Goal: Task Accomplishment & Management: Manage account settings

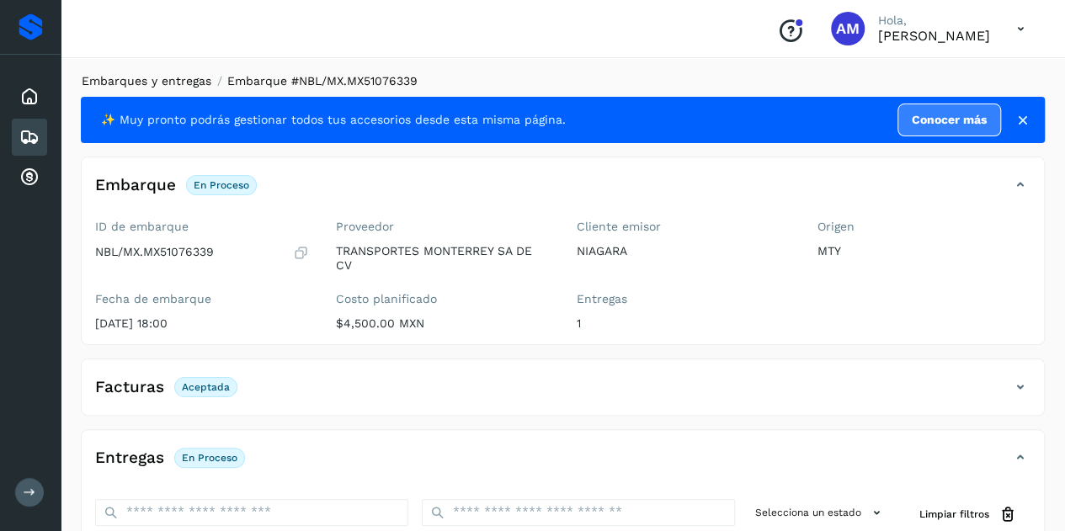
click at [170, 76] on link "Embarques y entregas" at bounding box center [147, 80] width 130 height 13
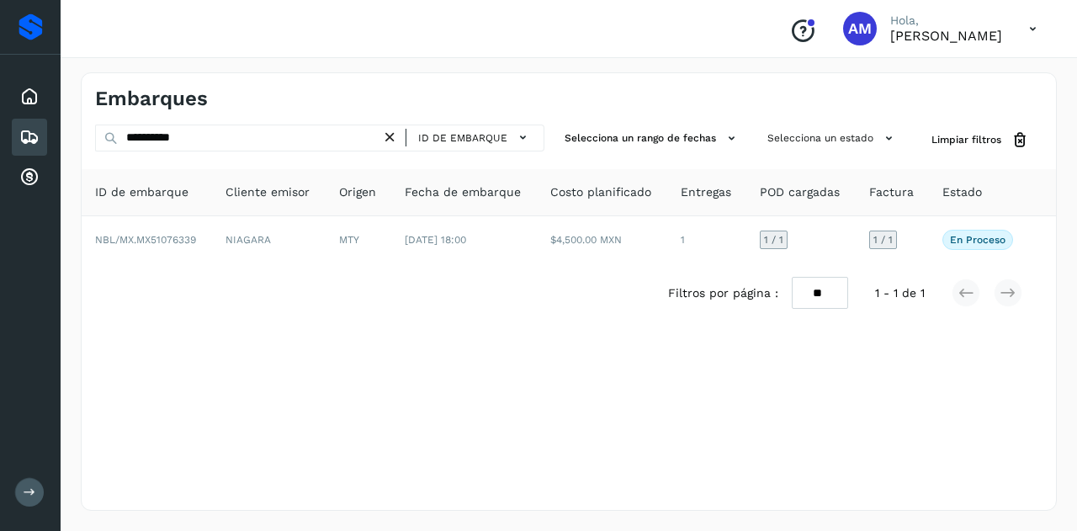
drag, startPoint x: 396, startPoint y: 133, endPoint x: 226, endPoint y: 151, distance: 171.8
click at [394, 134] on icon at bounding box center [390, 138] width 18 height 18
click at [226, 151] on div "ID de embarque" at bounding box center [319, 140] width 449 height 31
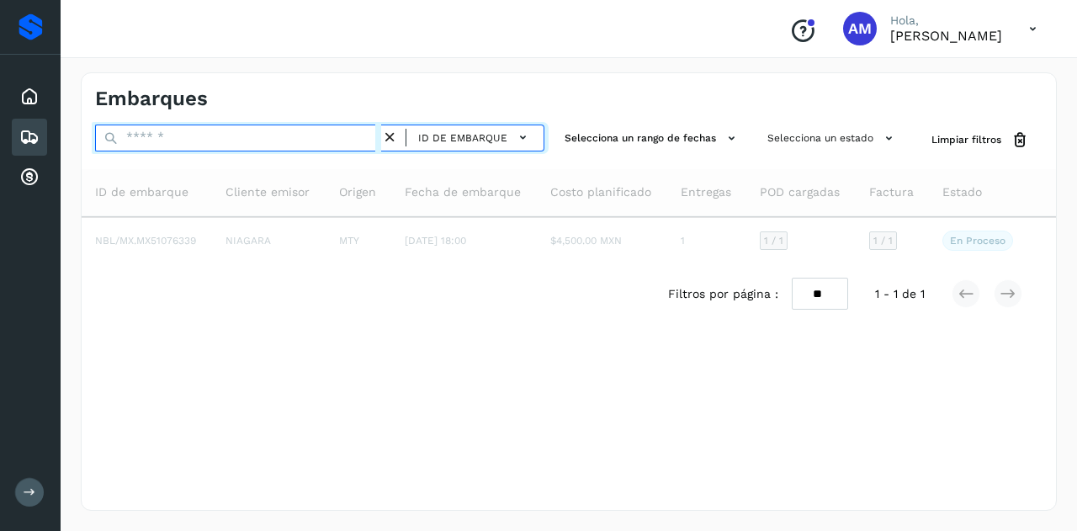
click at [223, 129] on input "text" at bounding box center [238, 138] width 286 height 27
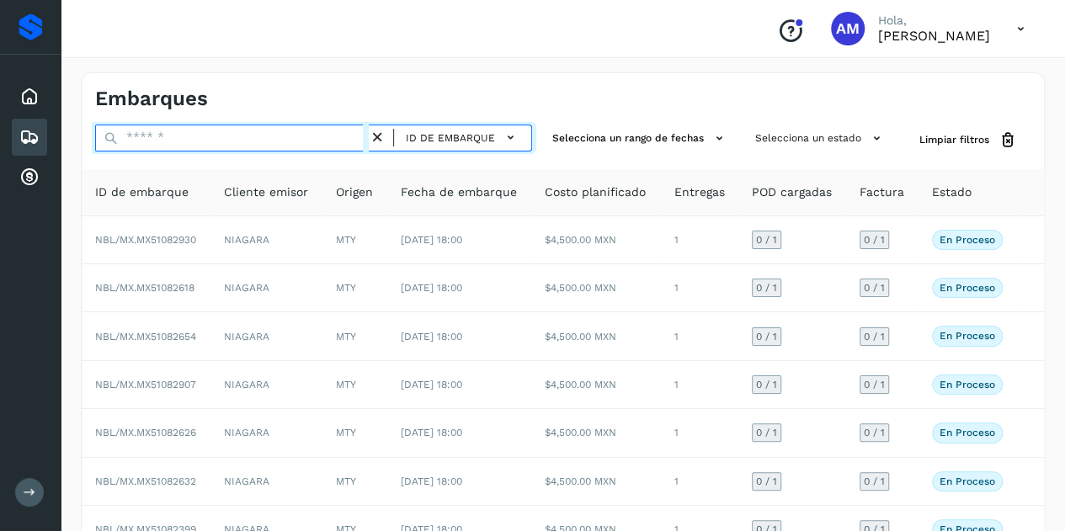
paste input "**********"
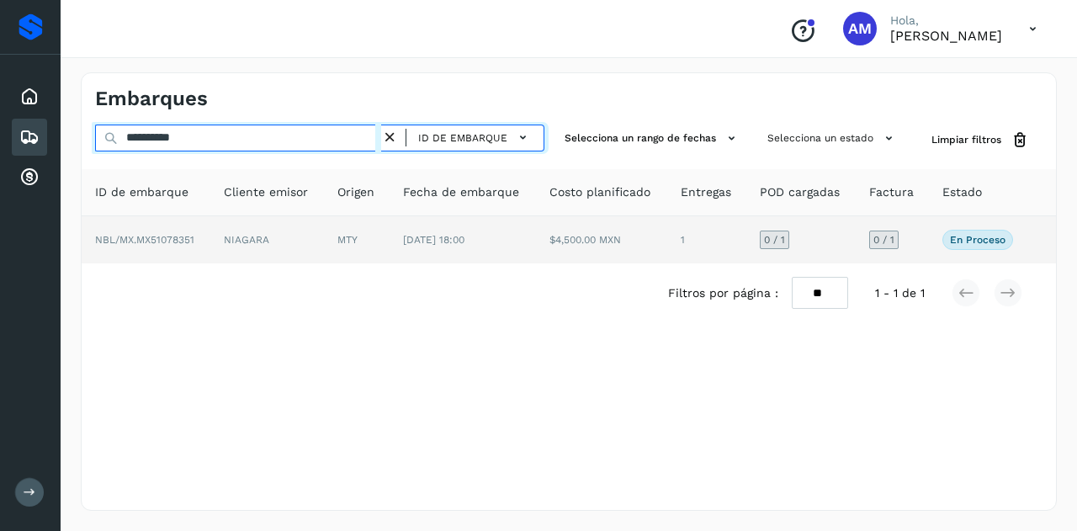
type input "**********"
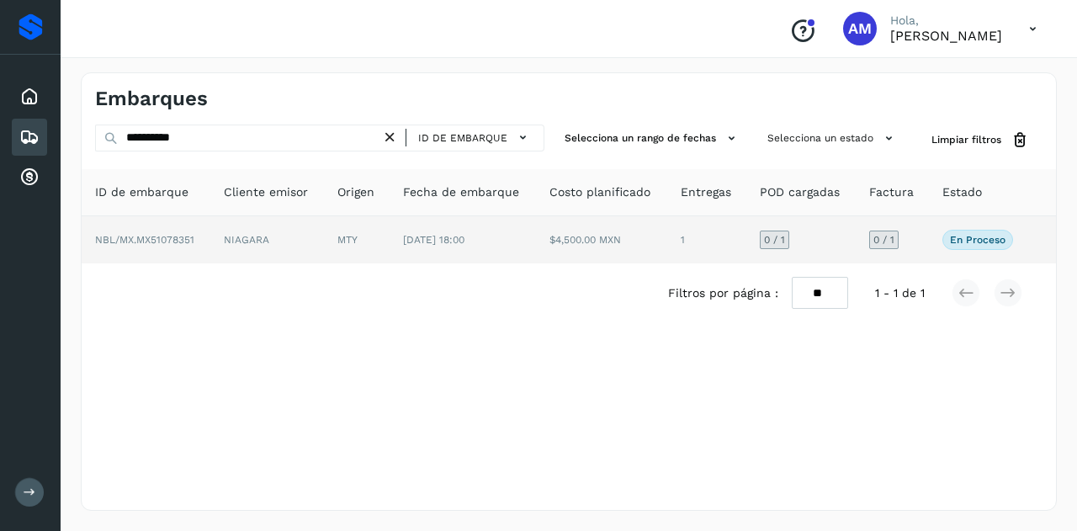
click at [252, 233] on td "NIAGARA" at bounding box center [267, 239] width 114 height 47
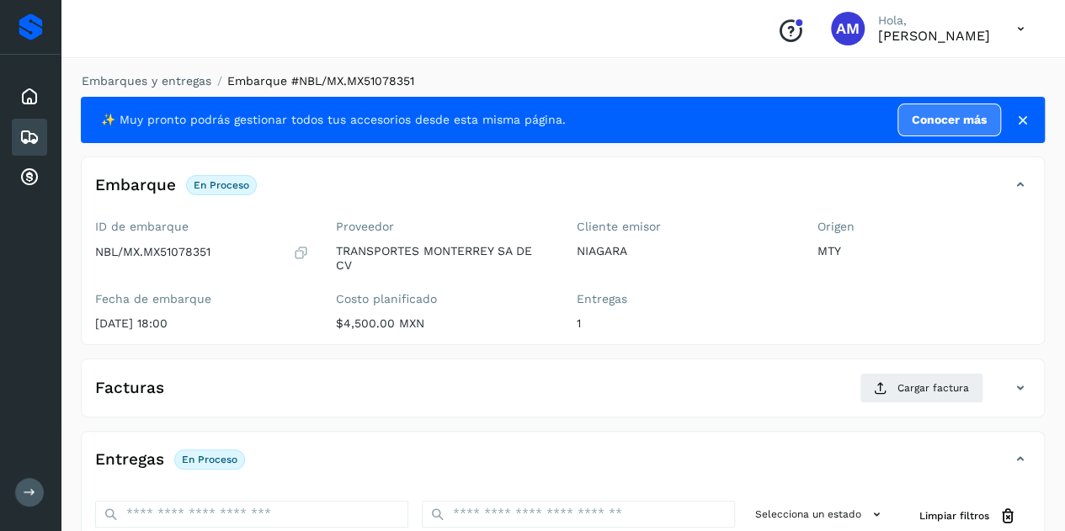
scroll to position [253, 0]
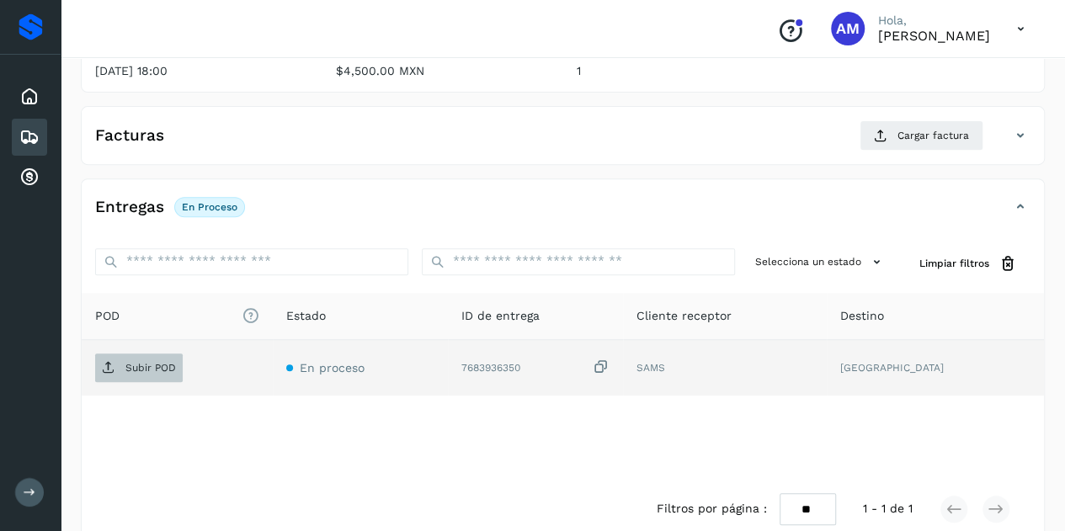
click at [151, 366] on p "Subir POD" at bounding box center [150, 368] width 51 height 12
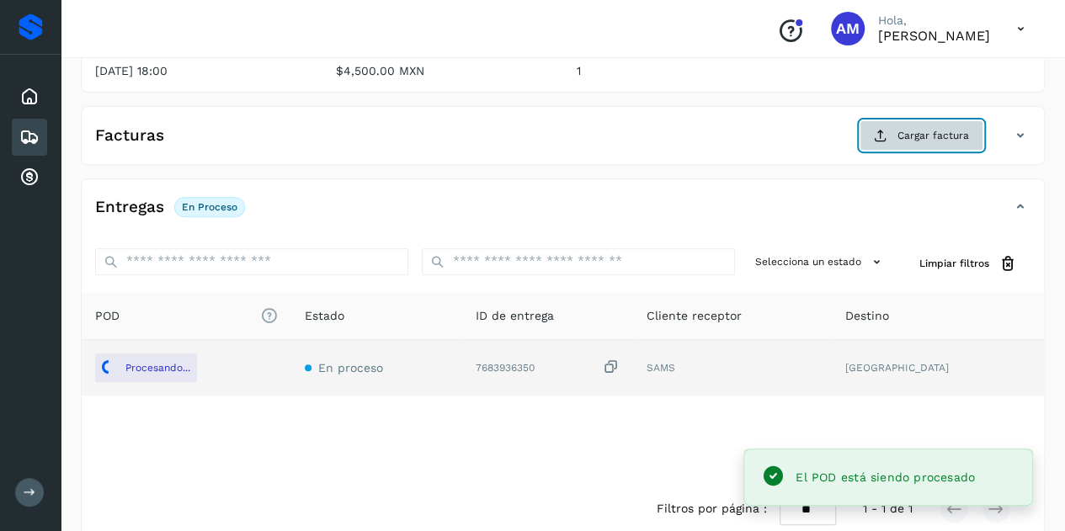
click at [923, 128] on span "Cargar factura" at bounding box center [933, 135] width 72 height 15
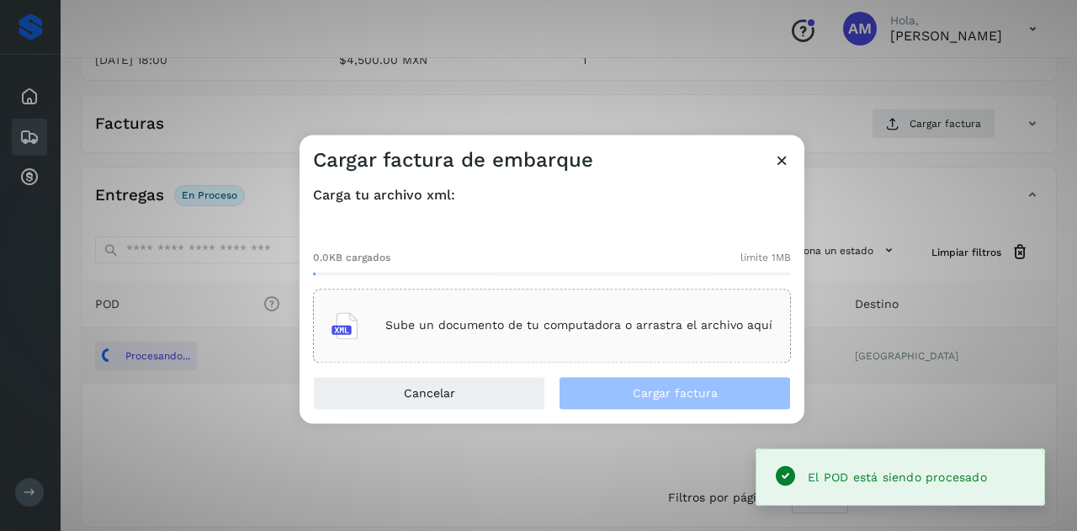
click at [543, 339] on div "Sube un documento de tu computadora o arrastra el archivo aquí" at bounding box center [552, 325] width 441 height 45
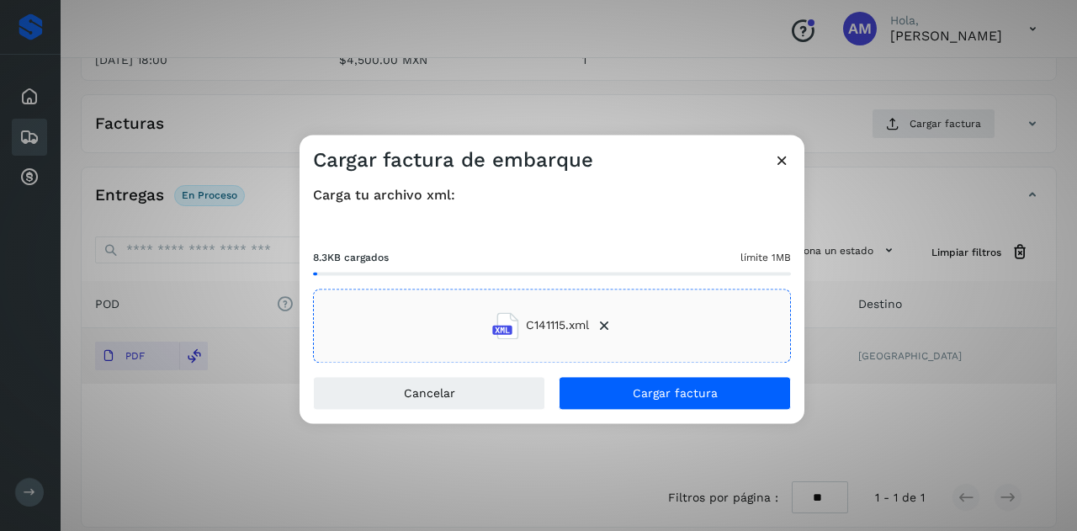
click at [613, 412] on div "Cancelar Cargar factura" at bounding box center [552, 399] width 505 height 47
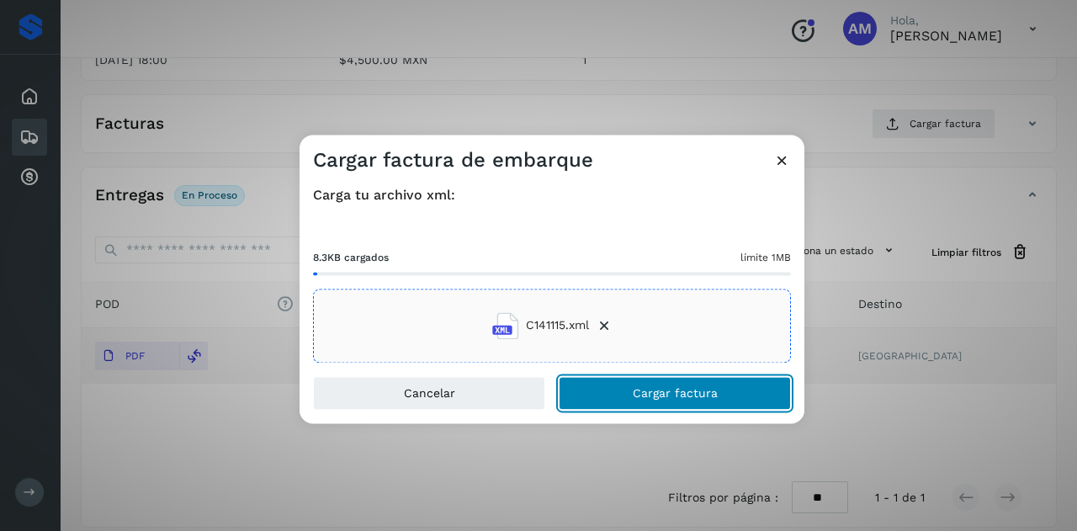
click at [667, 396] on span "Cargar factura" at bounding box center [675, 393] width 85 height 12
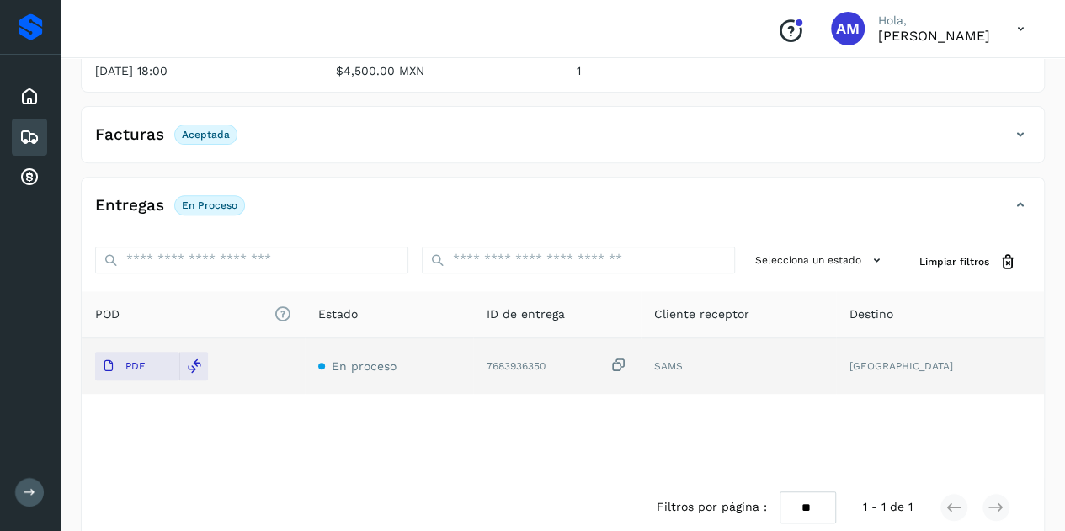
scroll to position [0, 0]
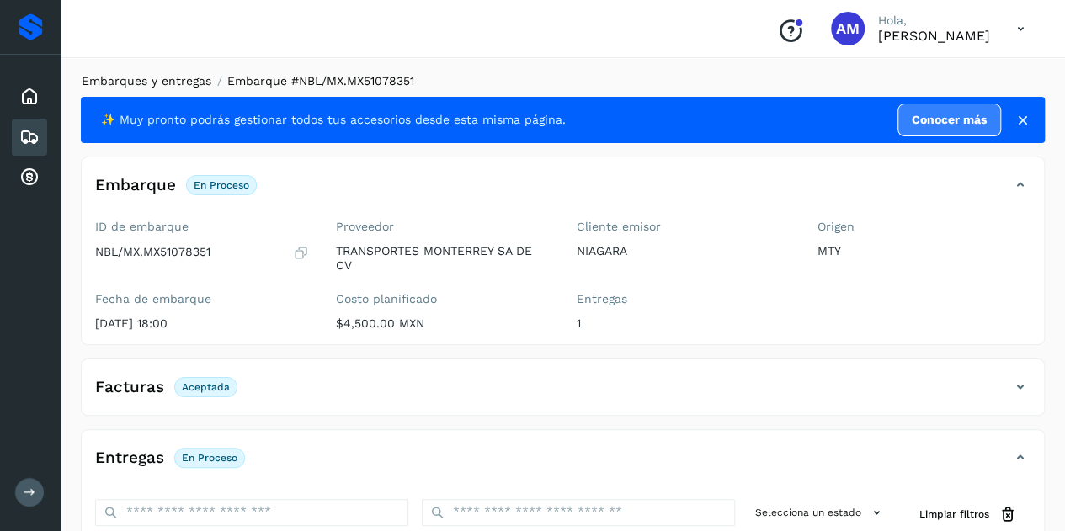
click at [124, 82] on link "Embarques y entregas" at bounding box center [147, 80] width 130 height 13
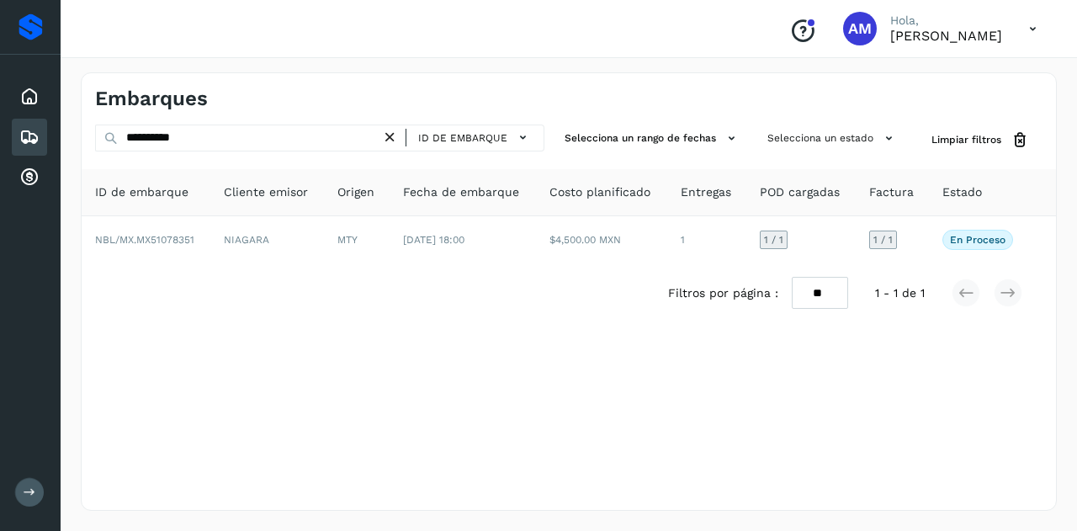
drag, startPoint x: 391, startPoint y: 137, endPoint x: 290, endPoint y: 125, distance: 101.7
click at [391, 137] on icon at bounding box center [390, 138] width 18 height 18
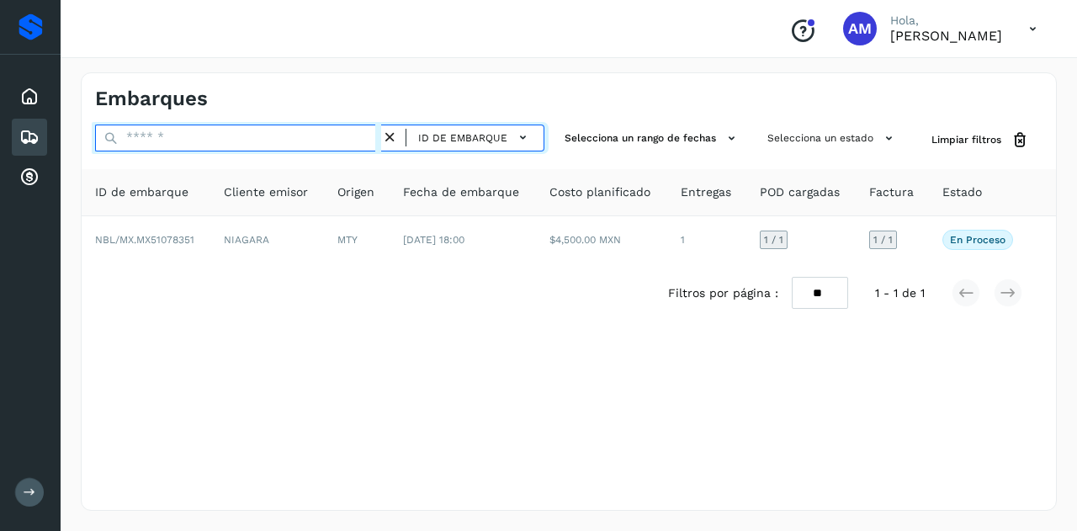
click at [290, 125] on input "text" at bounding box center [238, 138] width 286 height 27
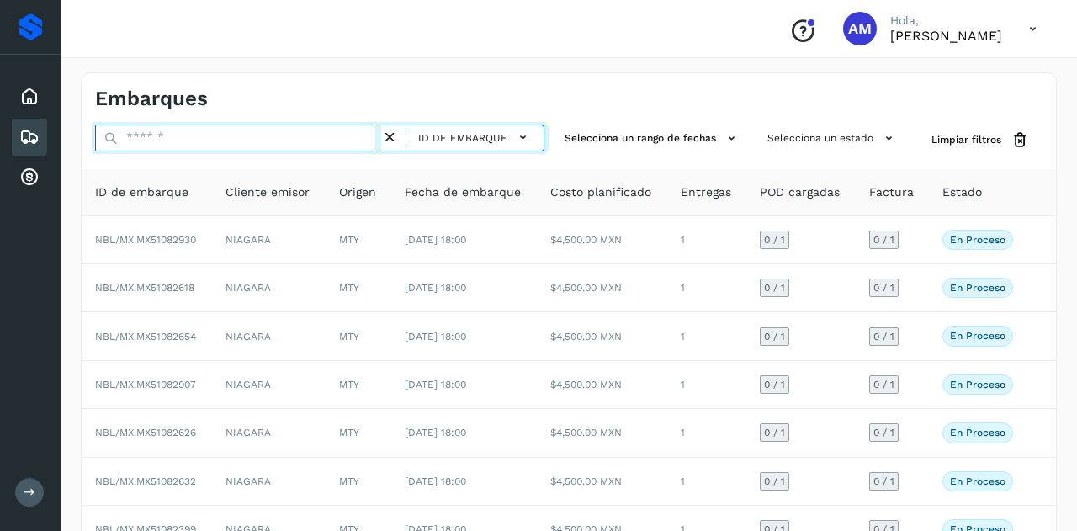
paste input "**********"
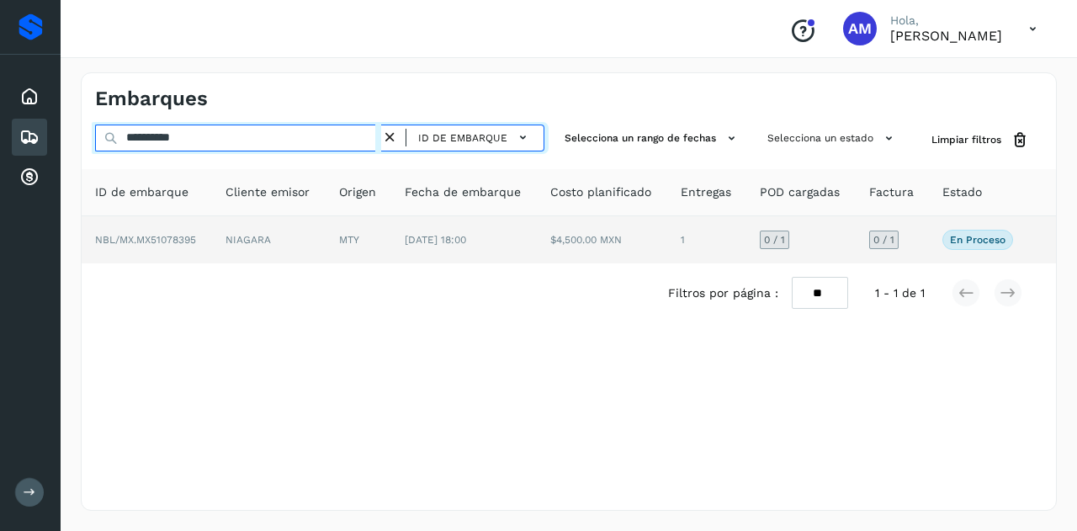
type input "**********"
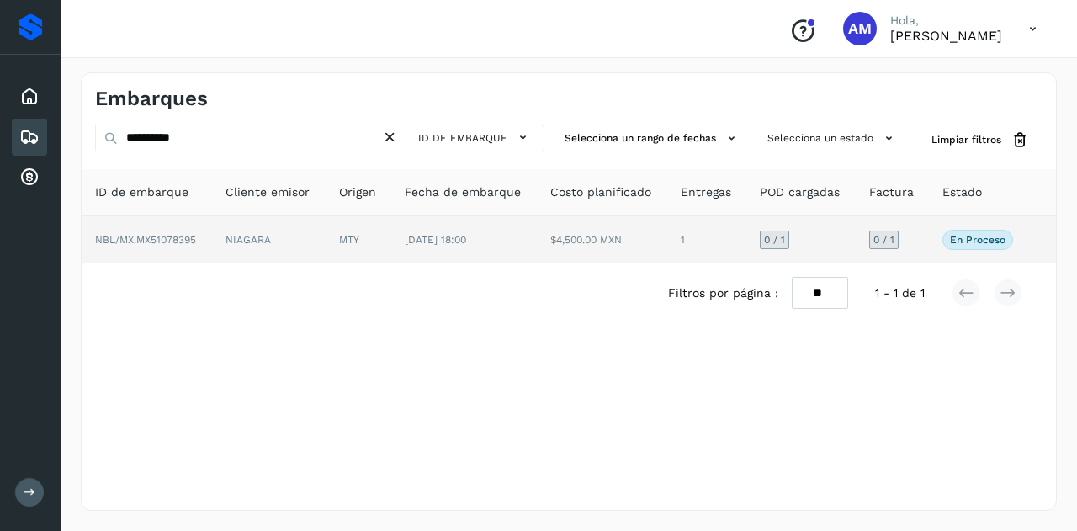
click at [280, 242] on td "NIAGARA" at bounding box center [269, 239] width 114 height 47
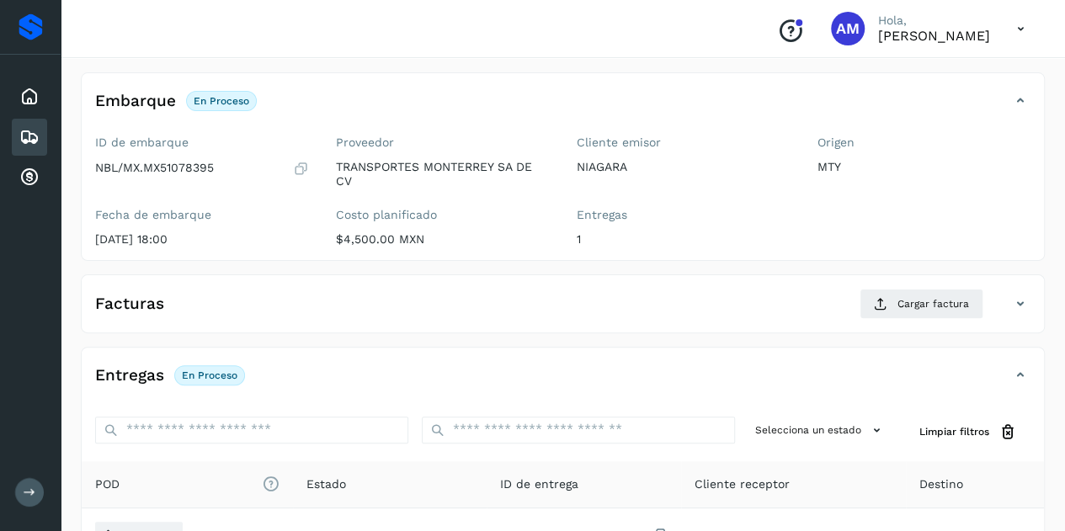
scroll to position [168, 0]
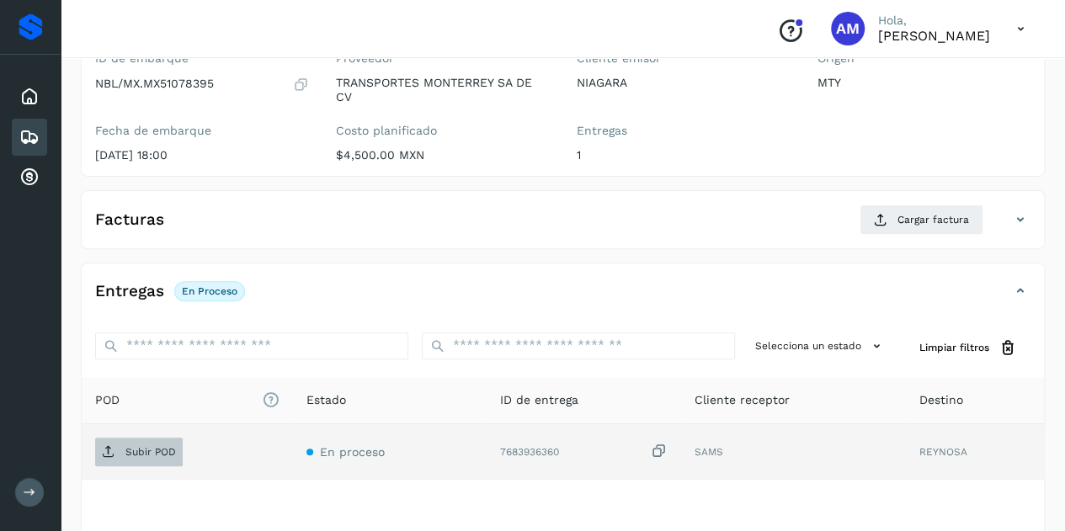
click at [136, 447] on p "Subir POD" at bounding box center [150, 452] width 51 height 12
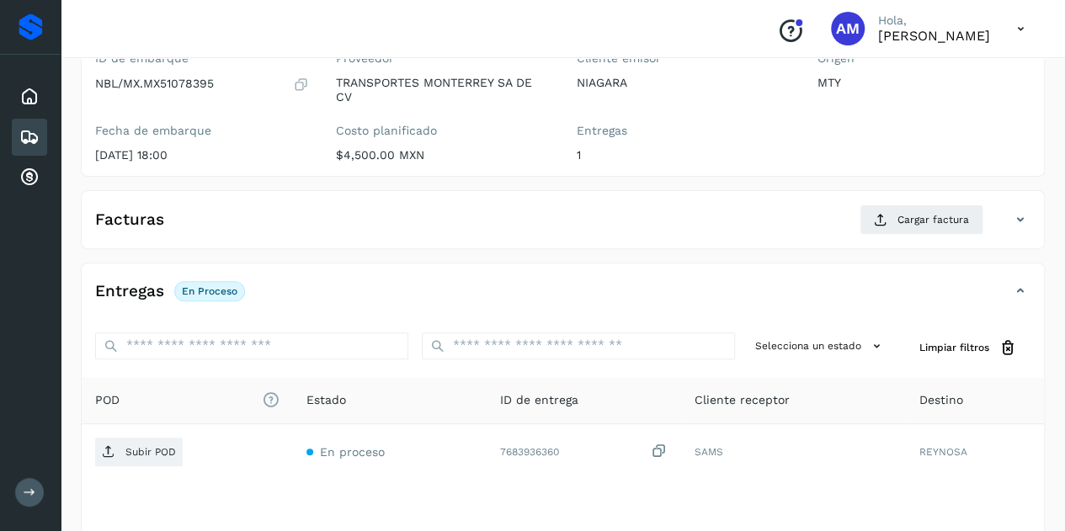
scroll to position [0, 0]
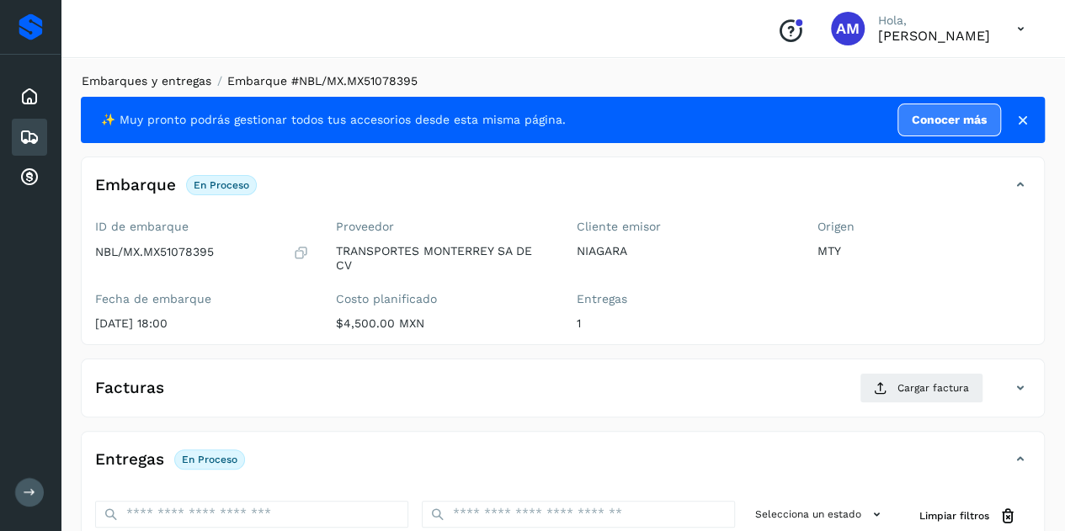
click at [146, 80] on link "Embarques y entregas" at bounding box center [147, 80] width 130 height 13
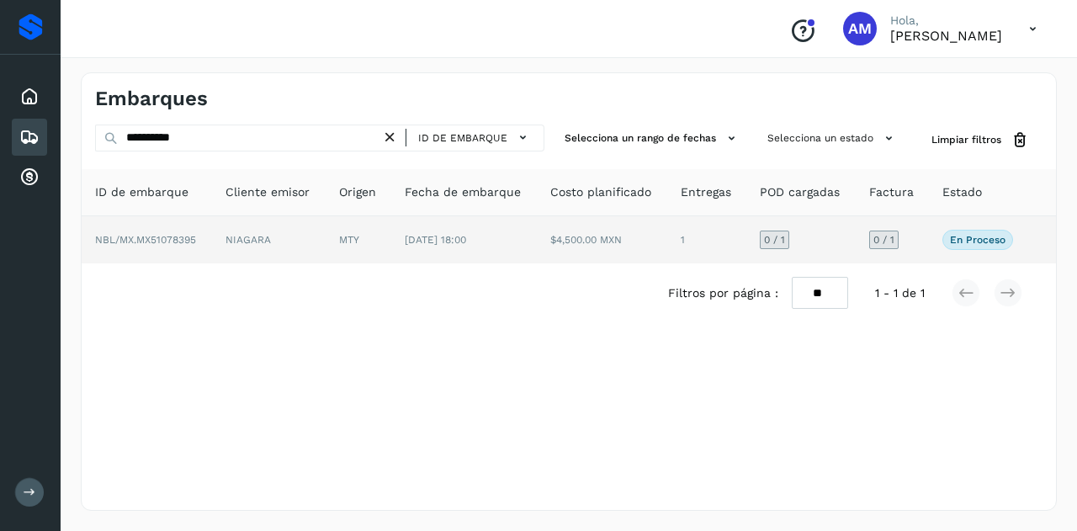
click at [309, 235] on td "NIAGARA" at bounding box center [269, 239] width 114 height 47
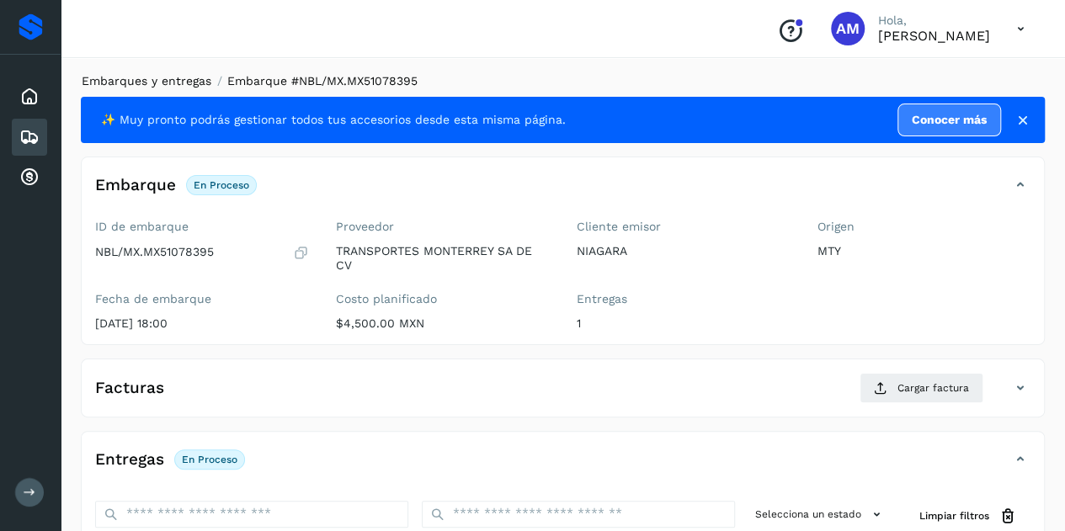
click at [185, 82] on link "Embarques y entregas" at bounding box center [147, 80] width 130 height 13
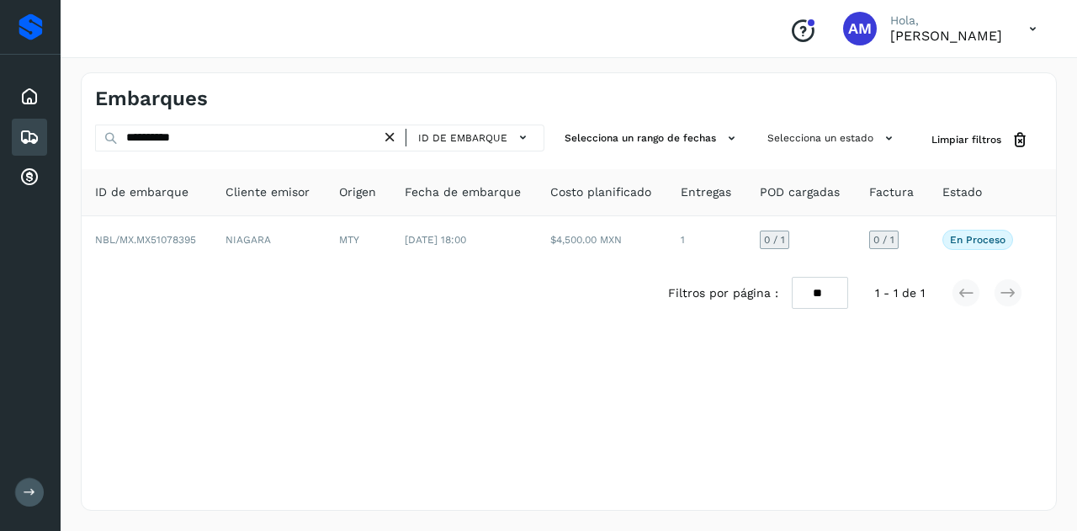
click at [396, 138] on icon at bounding box center [390, 138] width 18 height 18
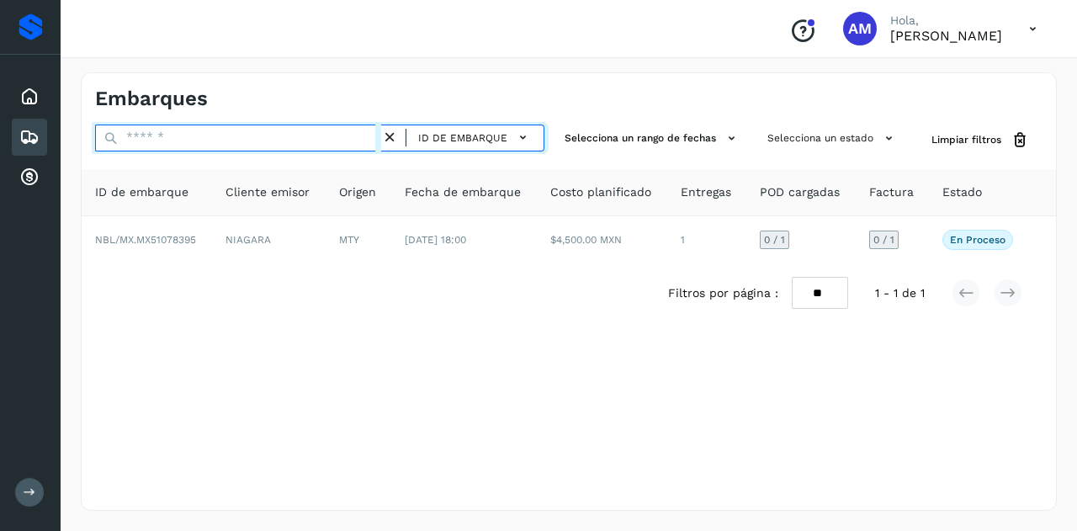
click at [355, 138] on input "text" at bounding box center [238, 138] width 286 height 27
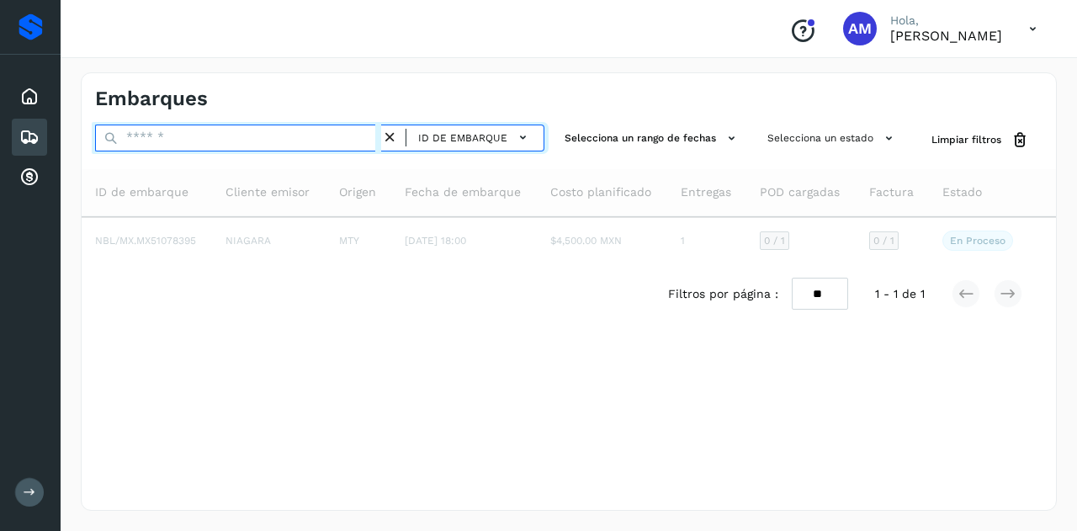
paste input "*******"
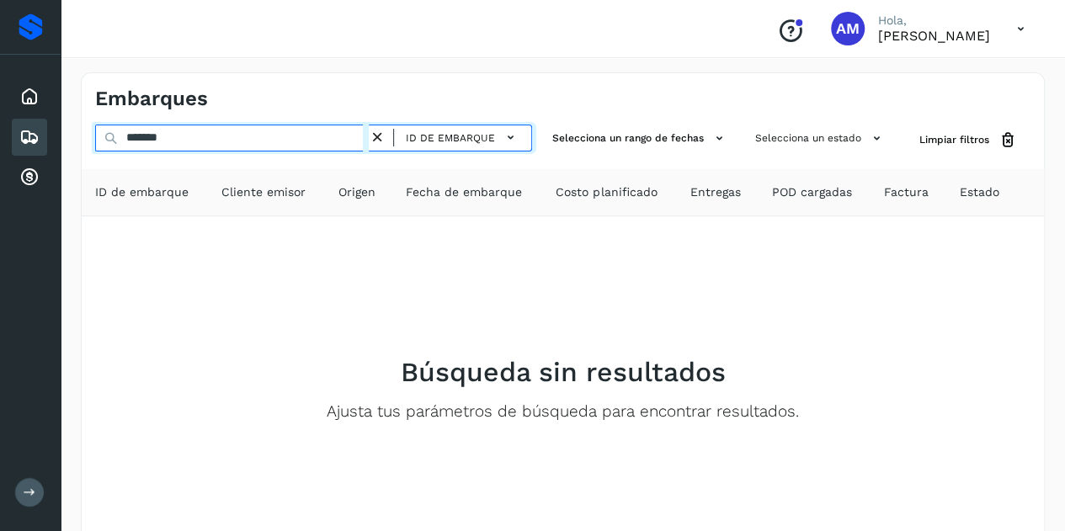
type input "*******"
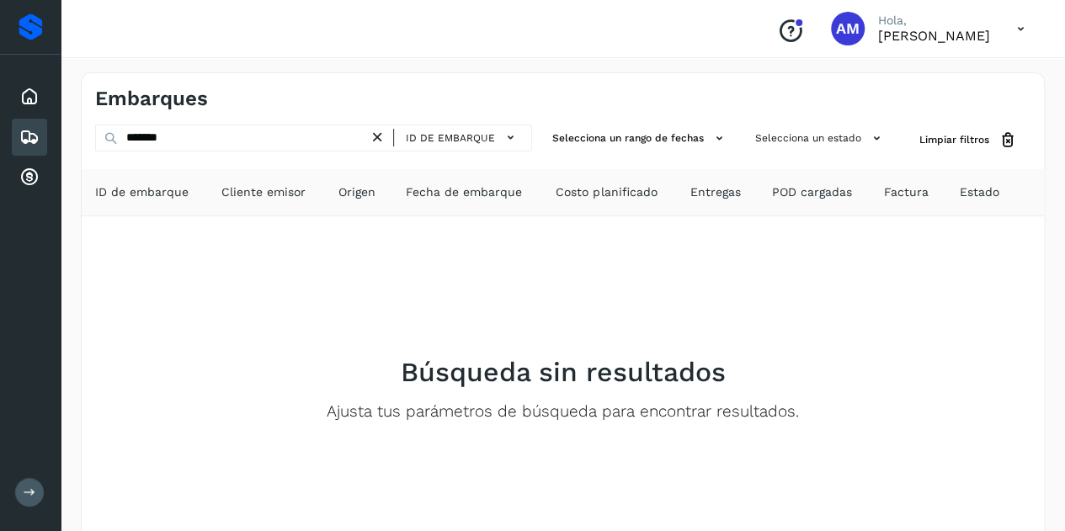
click at [379, 138] on icon at bounding box center [378, 138] width 18 height 18
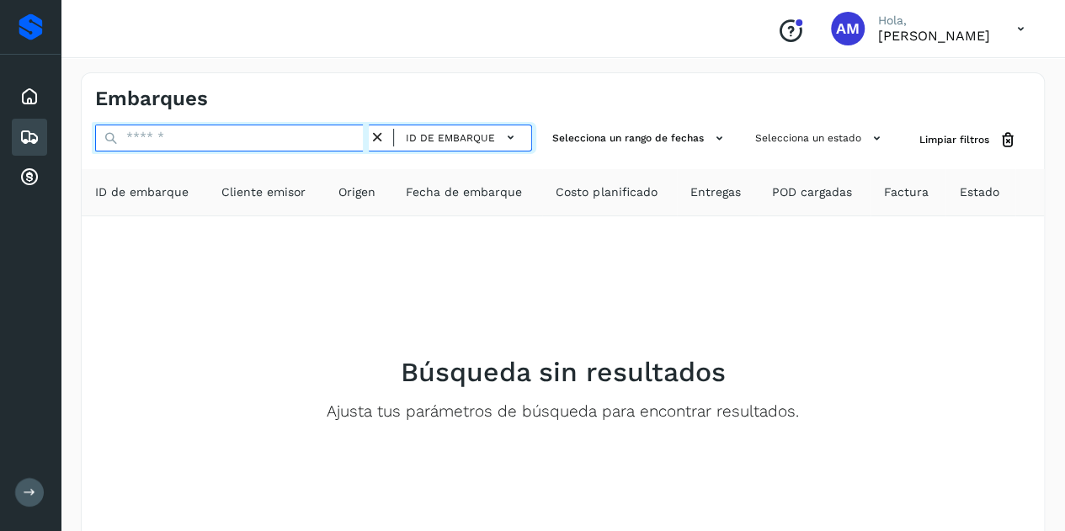
click at [352, 139] on input "text" at bounding box center [232, 138] width 274 height 27
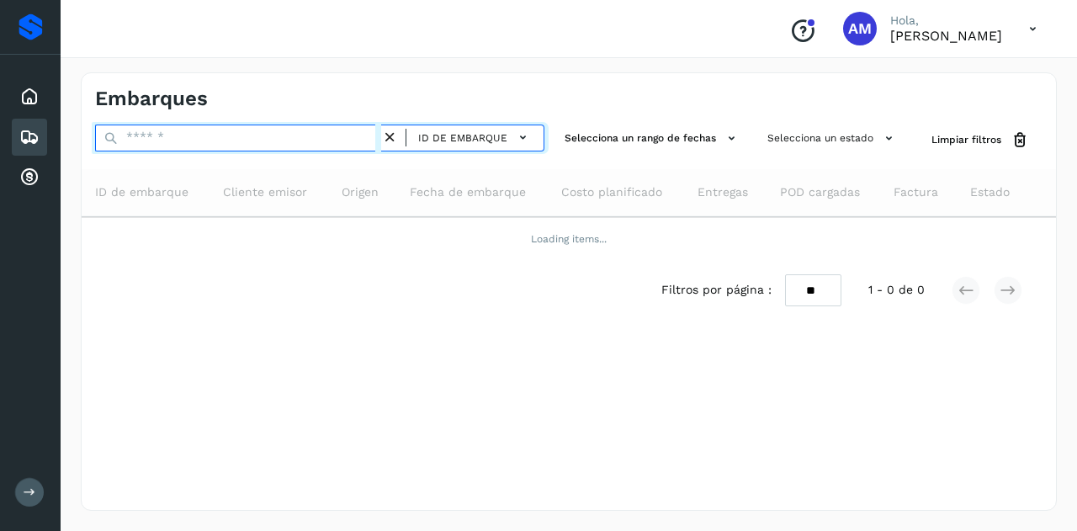
paste input "**********"
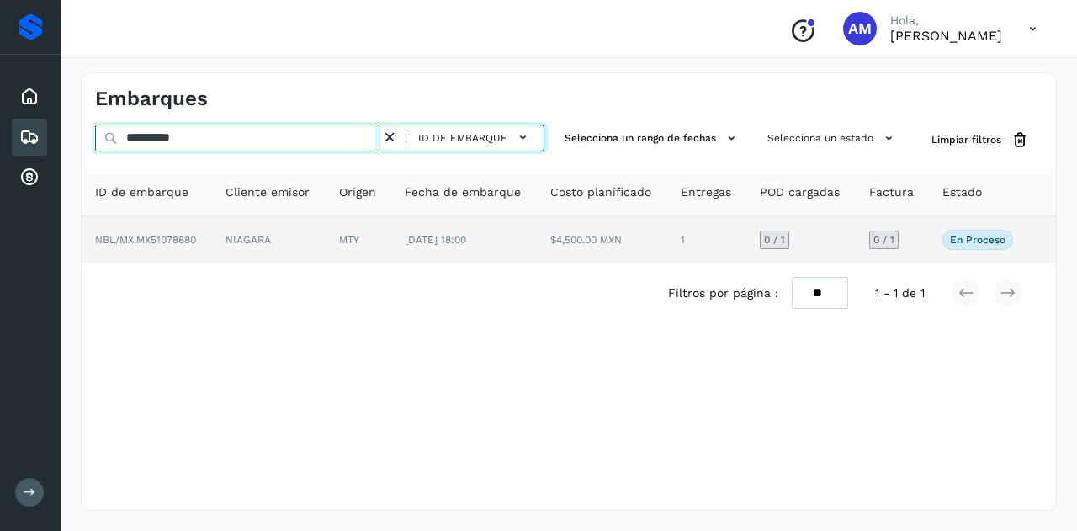
type input "**********"
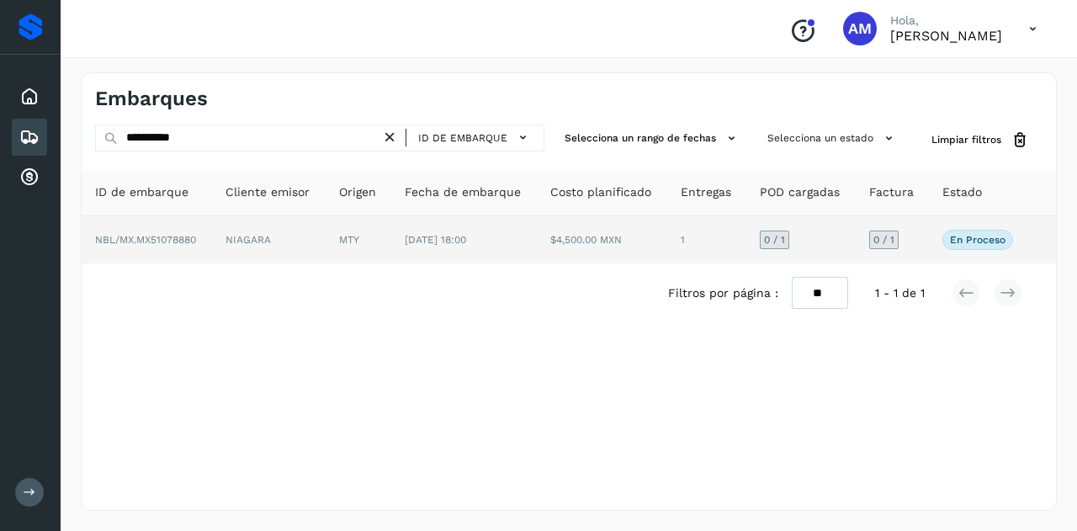
click at [303, 236] on td "NIAGARA" at bounding box center [269, 239] width 114 height 47
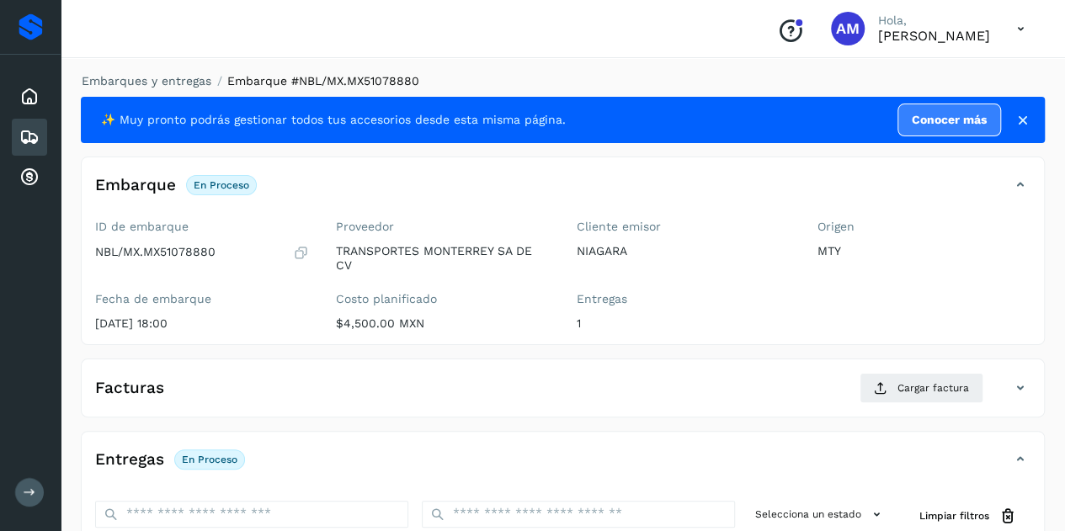
scroll to position [253, 0]
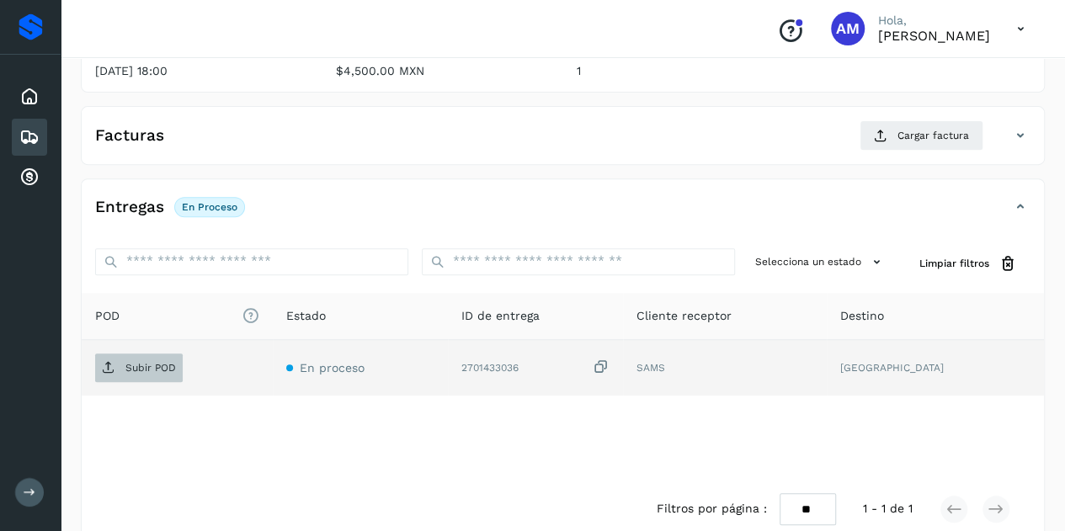
click at [171, 364] on p "Subir POD" at bounding box center [150, 368] width 51 height 12
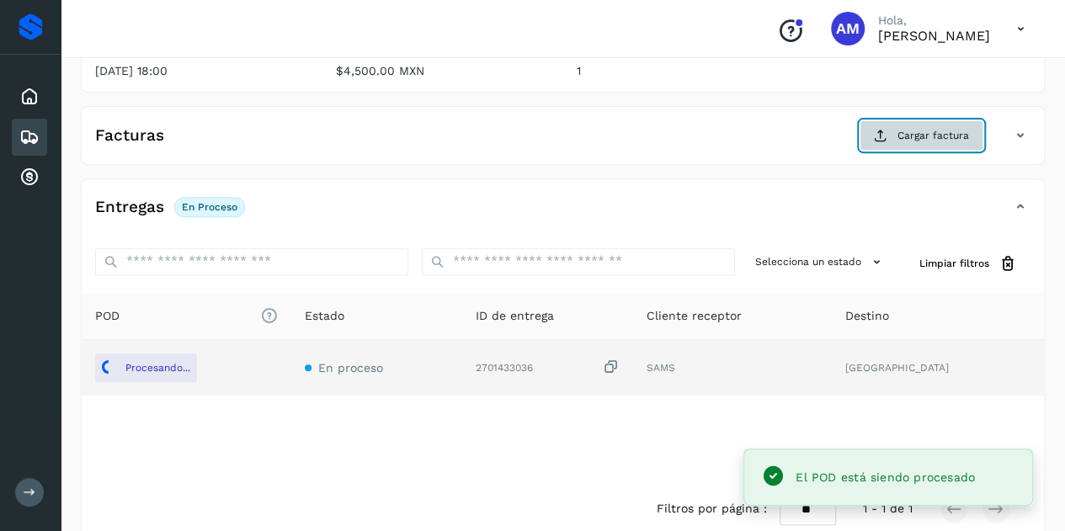
click at [892, 130] on button "Cargar factura" at bounding box center [921, 135] width 124 height 30
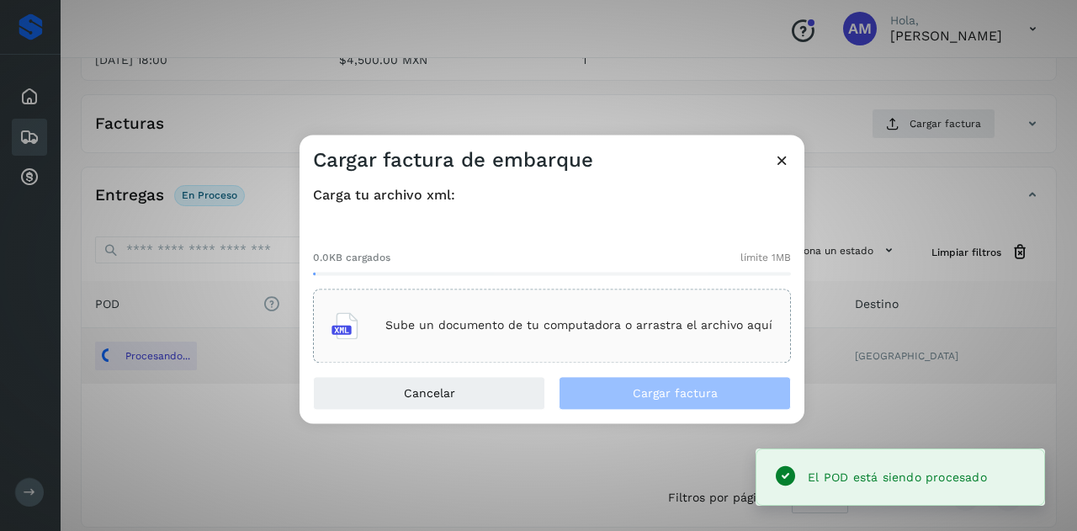
click at [650, 311] on div "Sube un documento de tu computadora o arrastra el archivo aquí" at bounding box center [552, 325] width 441 height 45
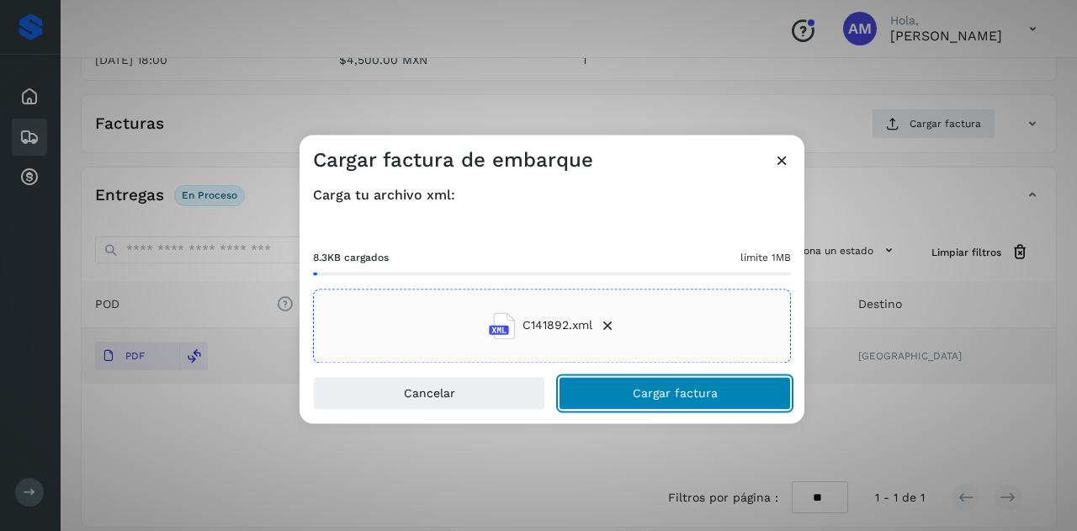
click at [633, 394] on button "Cargar factura" at bounding box center [675, 393] width 232 height 34
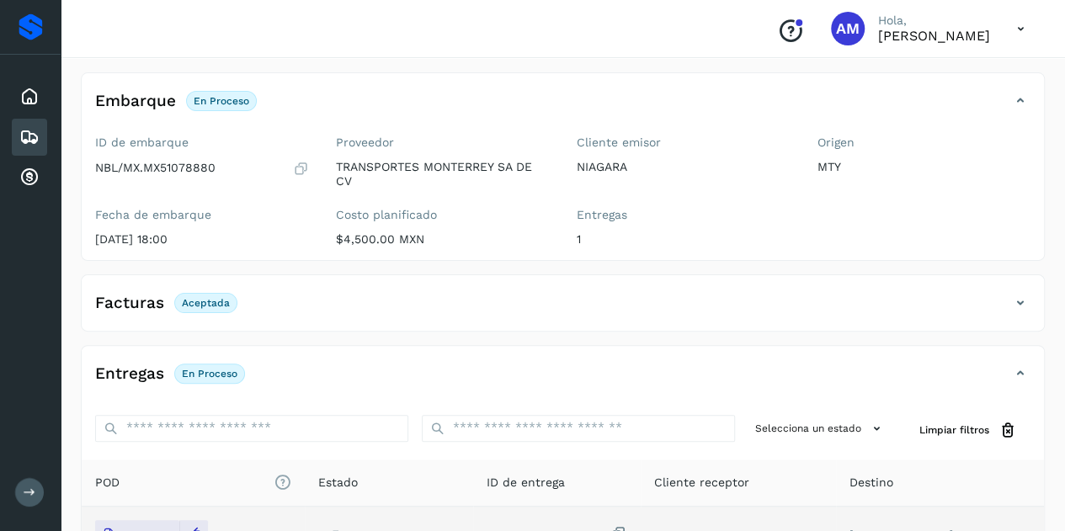
scroll to position [0, 0]
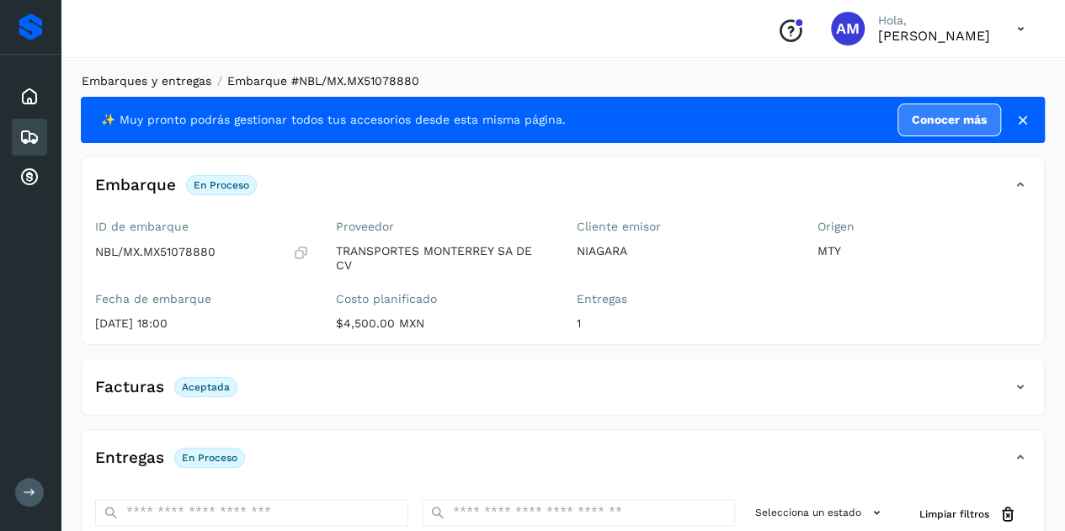
click at [185, 83] on link "Embarques y entregas" at bounding box center [147, 80] width 130 height 13
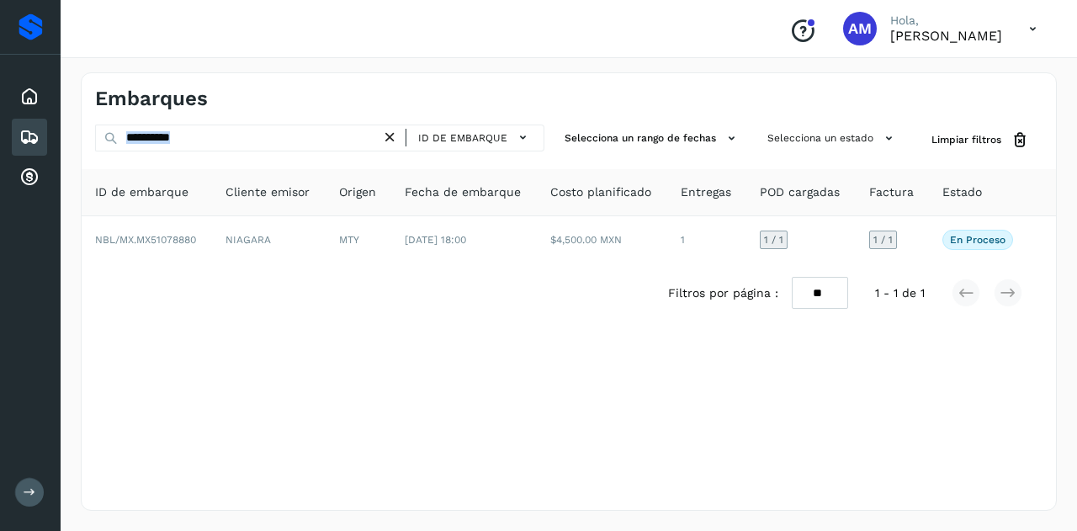
drag, startPoint x: 392, startPoint y: 138, endPoint x: 320, endPoint y: 142, distance: 72.5
click at [364, 144] on div "**********" at bounding box center [319, 138] width 449 height 27
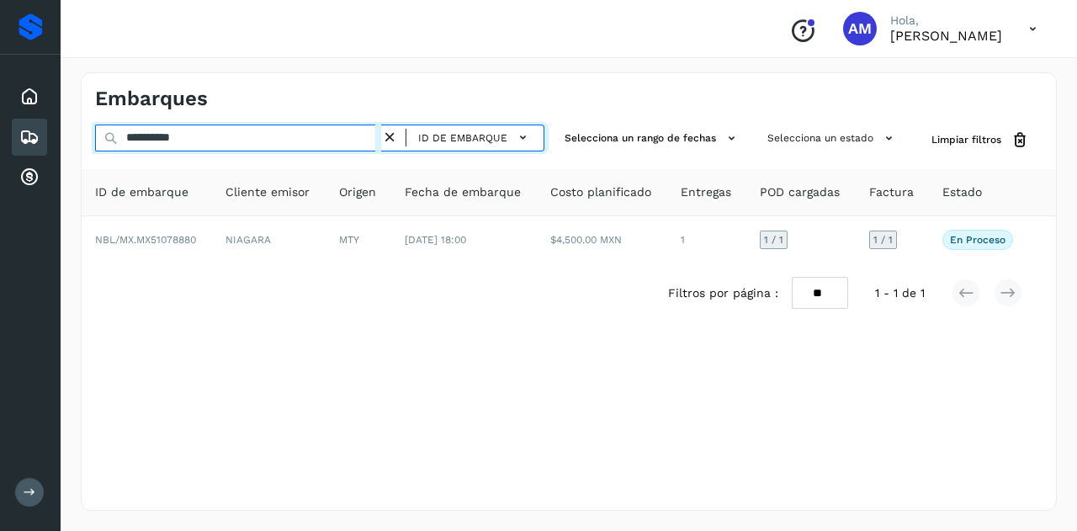
click at [320, 142] on input "**********" at bounding box center [238, 138] width 286 height 27
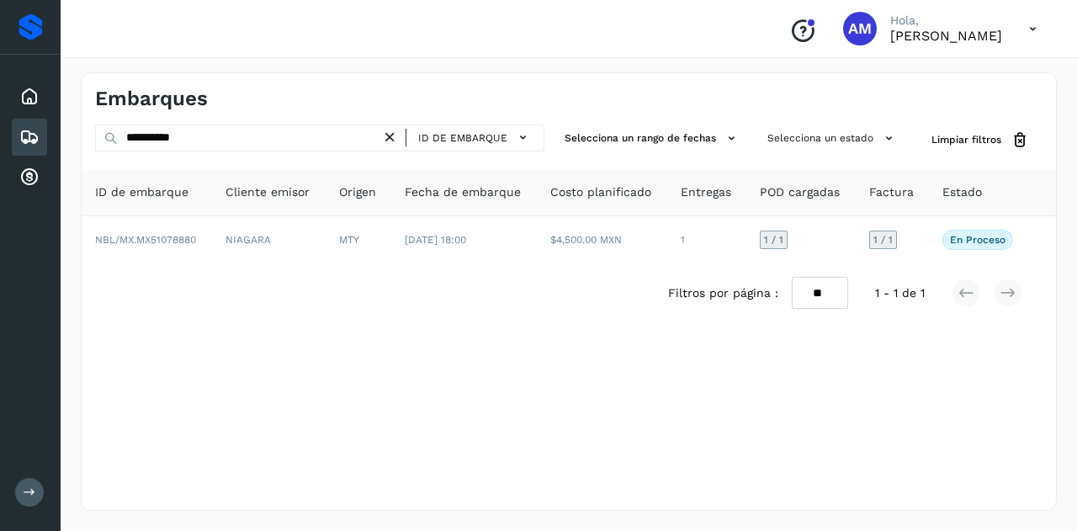
click at [392, 142] on icon at bounding box center [390, 138] width 18 height 18
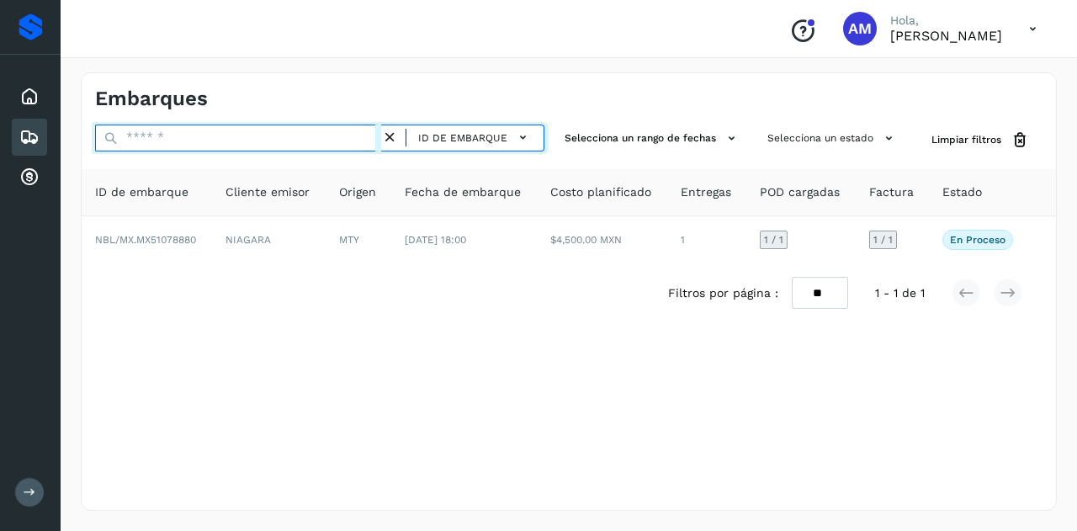
click at [307, 132] on input "text" at bounding box center [238, 138] width 286 height 27
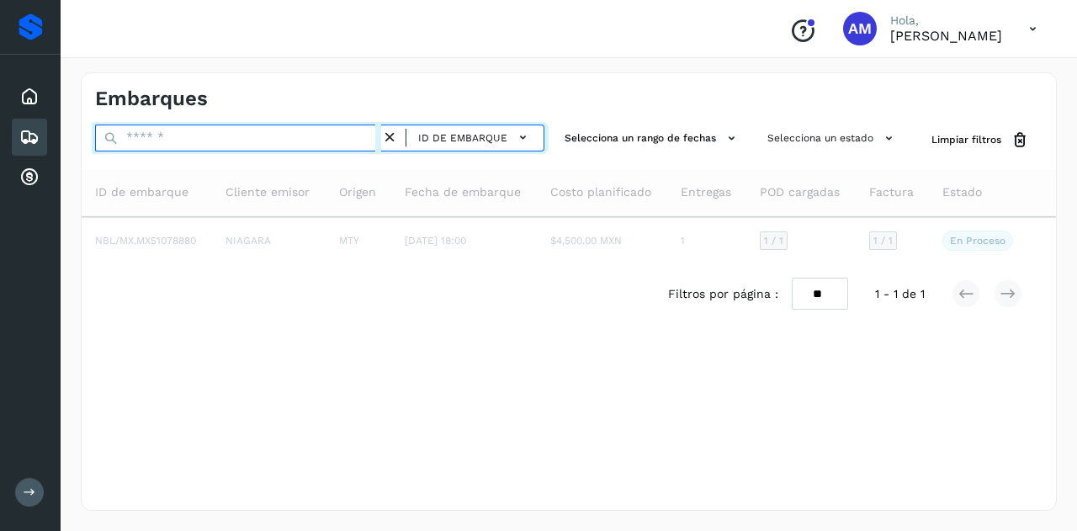
paste input "**********"
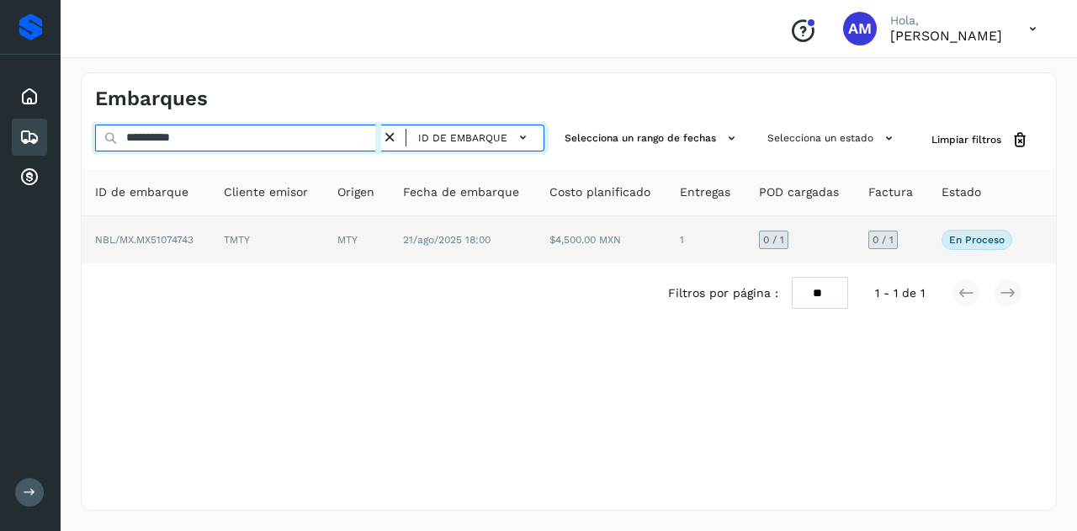
type input "**********"
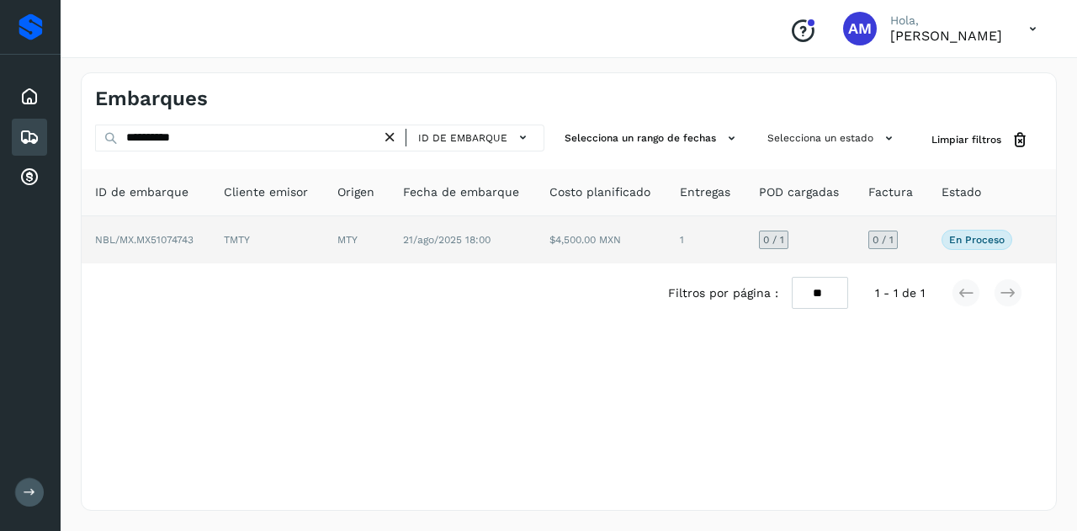
click at [323, 238] on td "TMTY" at bounding box center [267, 239] width 114 height 47
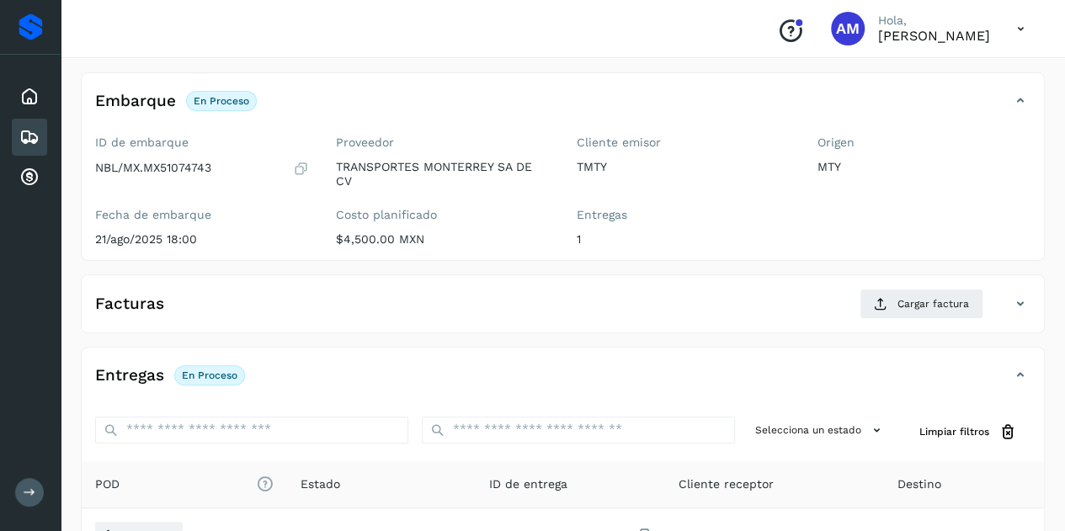
scroll to position [168, 0]
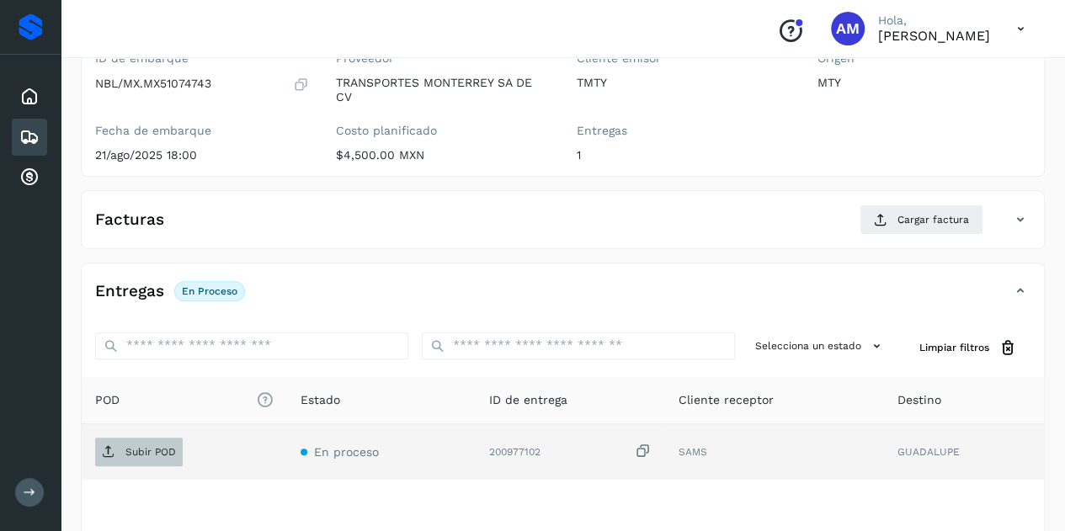
click at [167, 446] on p "Subir POD" at bounding box center [150, 452] width 51 height 12
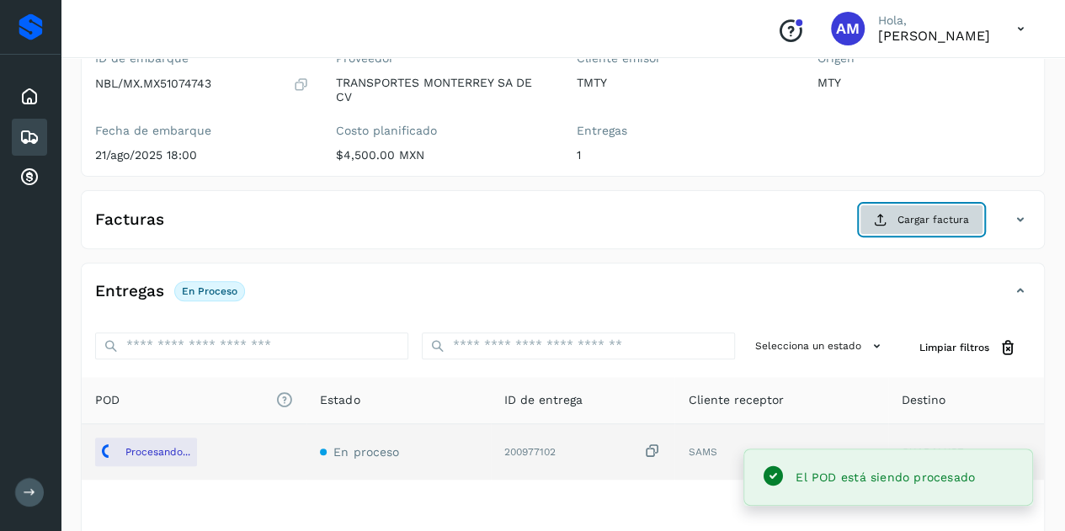
click at [909, 218] on span "Cargar factura" at bounding box center [933, 219] width 72 height 15
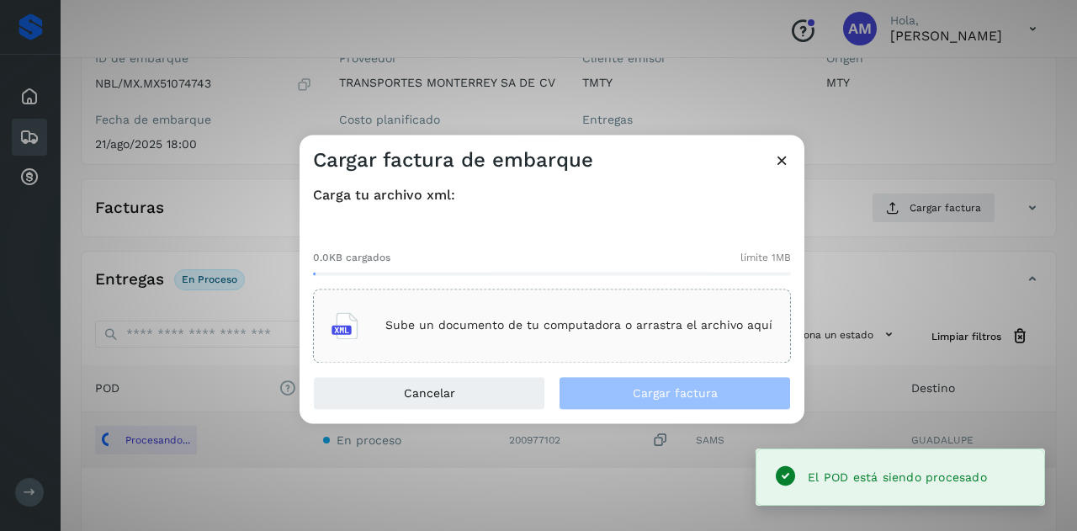
click at [670, 320] on p "Sube un documento de tu computadora o arrastra el archivo aquí" at bounding box center [579, 326] width 387 height 14
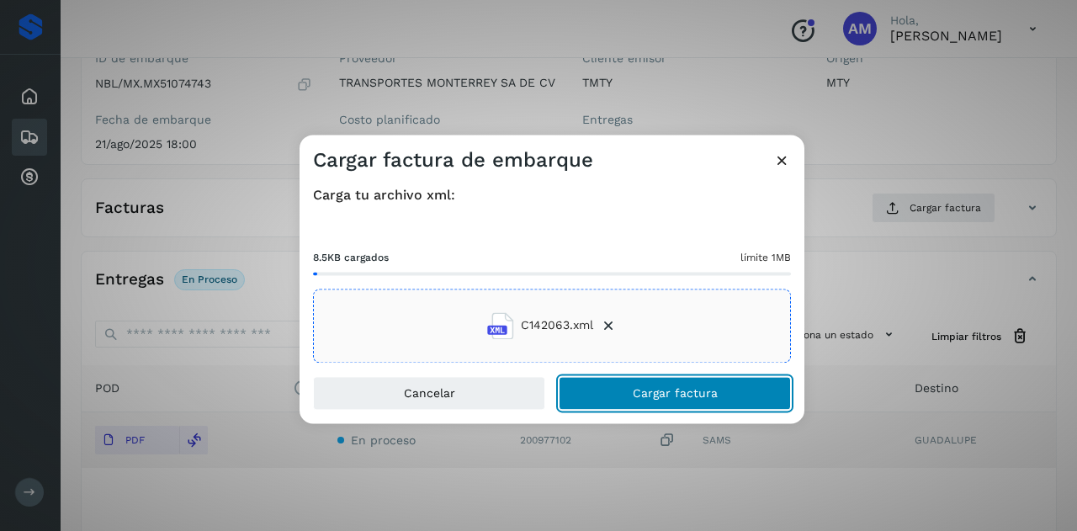
click at [657, 383] on button "Cargar factura" at bounding box center [675, 393] width 232 height 34
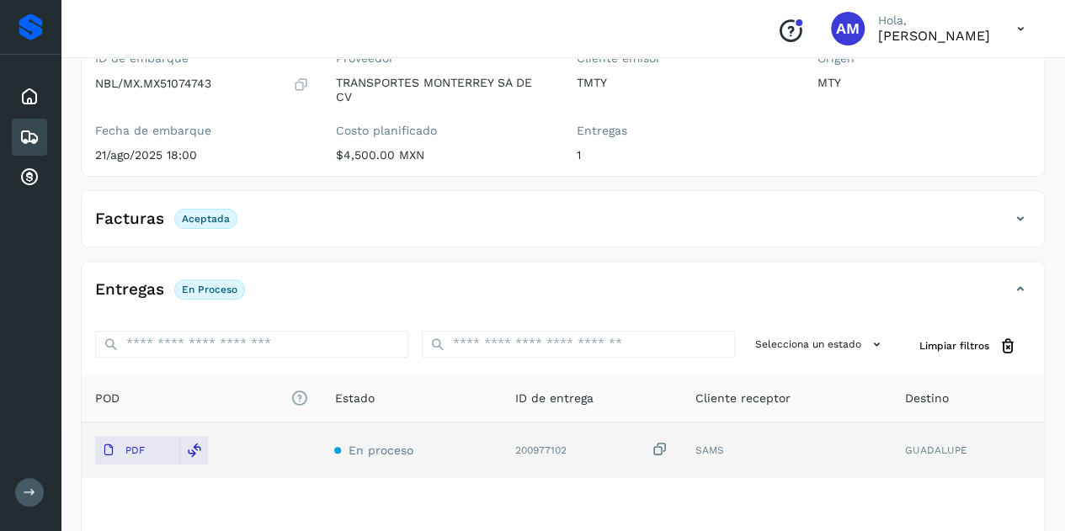
scroll to position [0, 0]
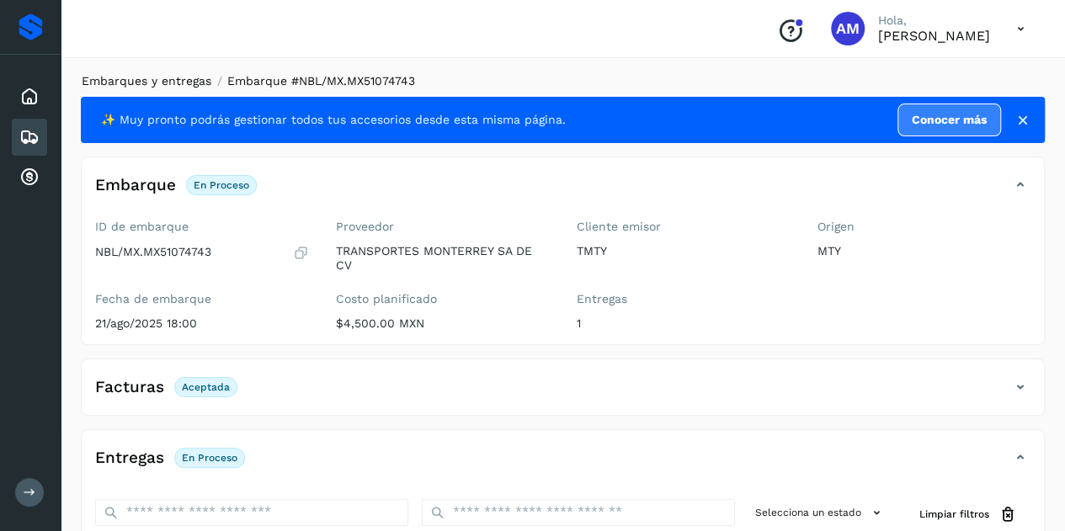
click at [163, 80] on link "Embarques y entregas" at bounding box center [147, 80] width 130 height 13
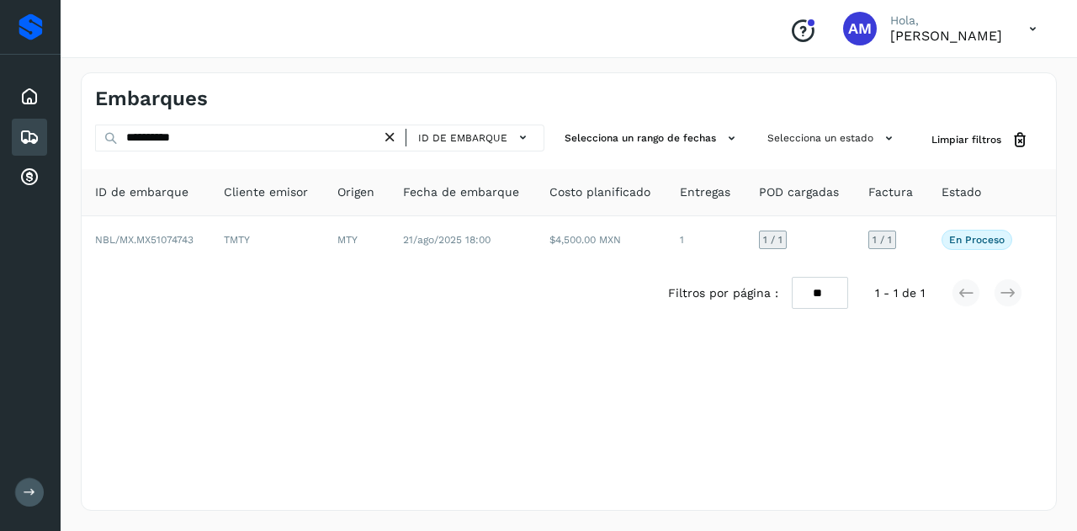
click at [392, 142] on icon at bounding box center [390, 138] width 18 height 18
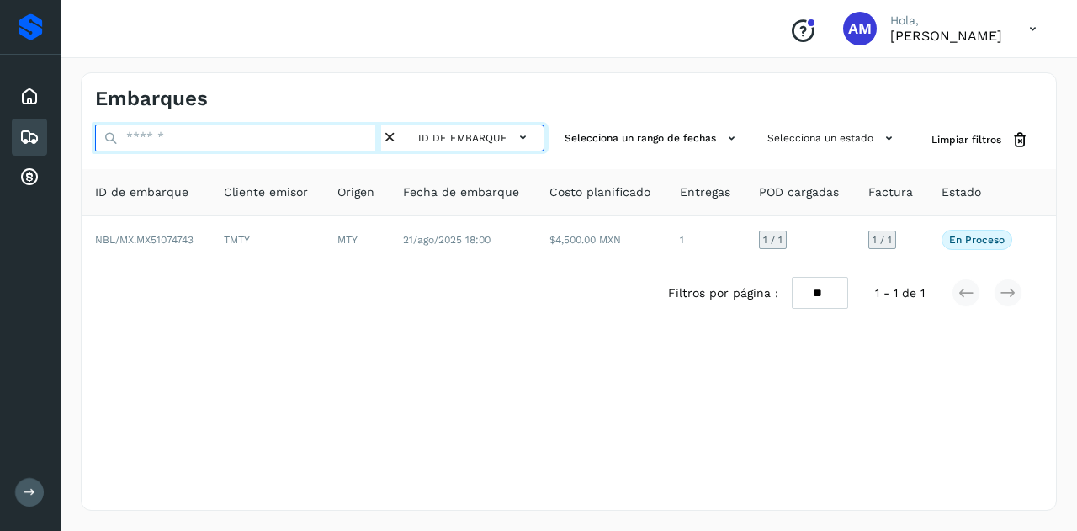
click at [331, 132] on input "text" at bounding box center [238, 138] width 286 height 27
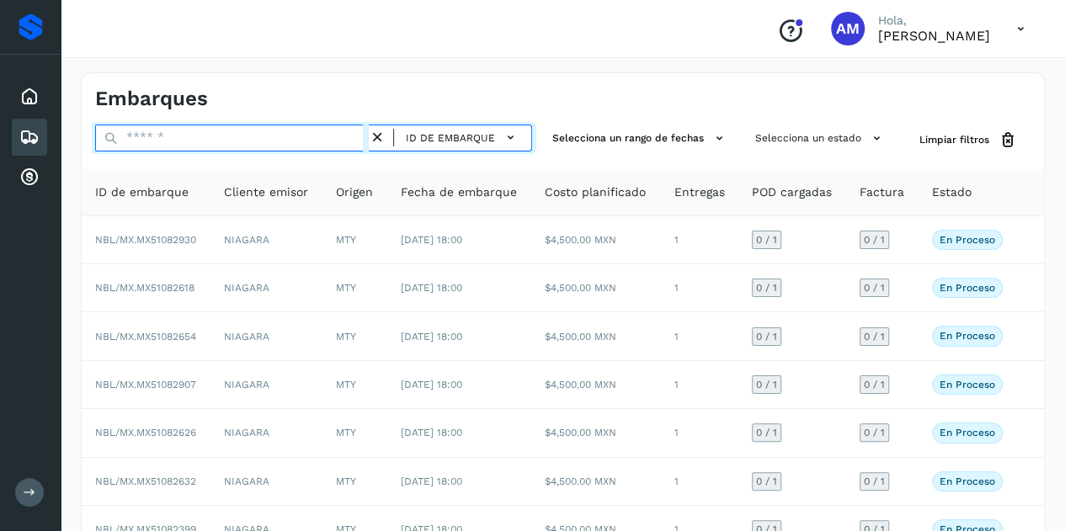
paste input "**********"
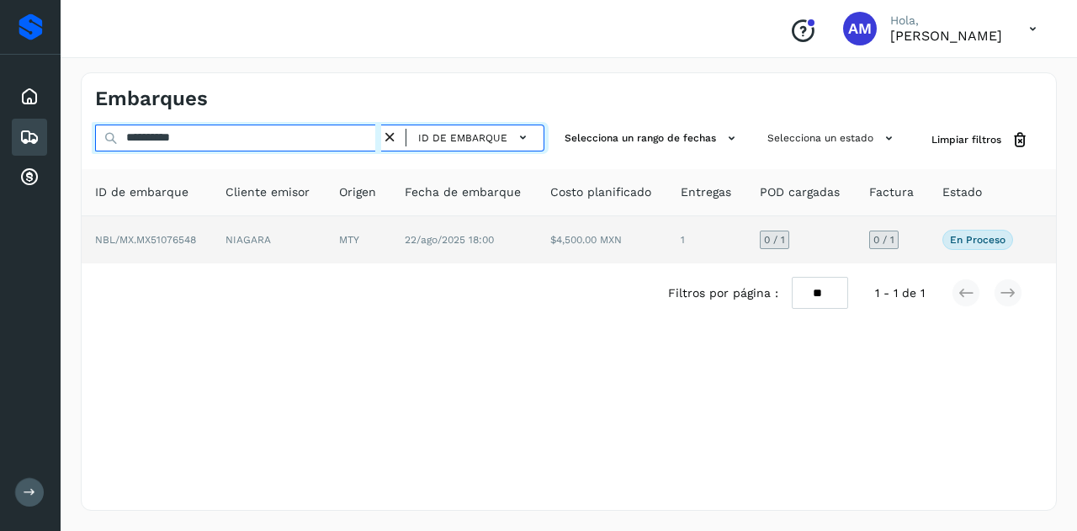
type input "**********"
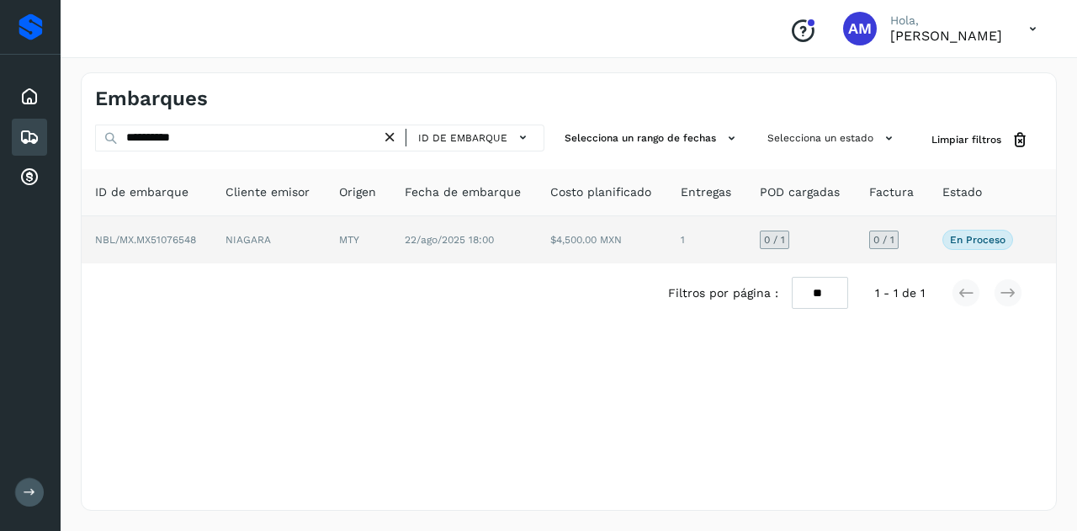
click at [169, 221] on td "NBL/MX.MX51076548" at bounding box center [147, 239] width 130 height 47
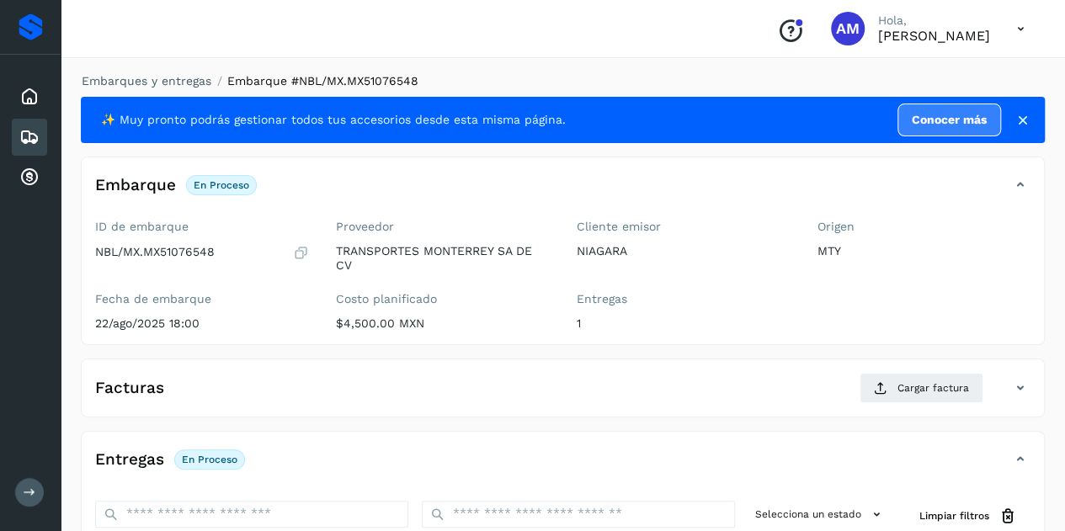
scroll to position [168, 0]
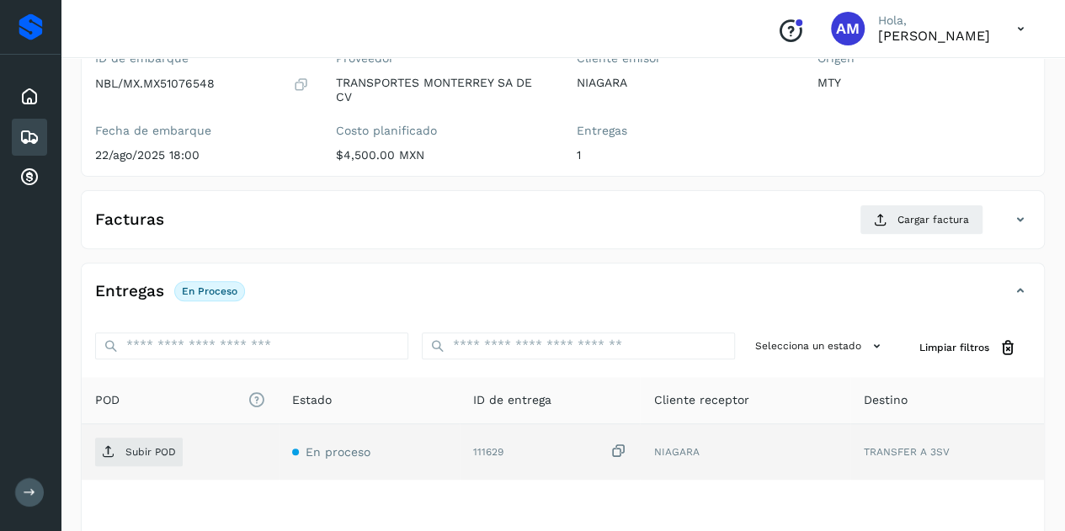
click at [172, 433] on td "Subir POD" at bounding box center [180, 452] width 197 height 56
click at [152, 446] on p "Subir POD" at bounding box center [150, 452] width 51 height 12
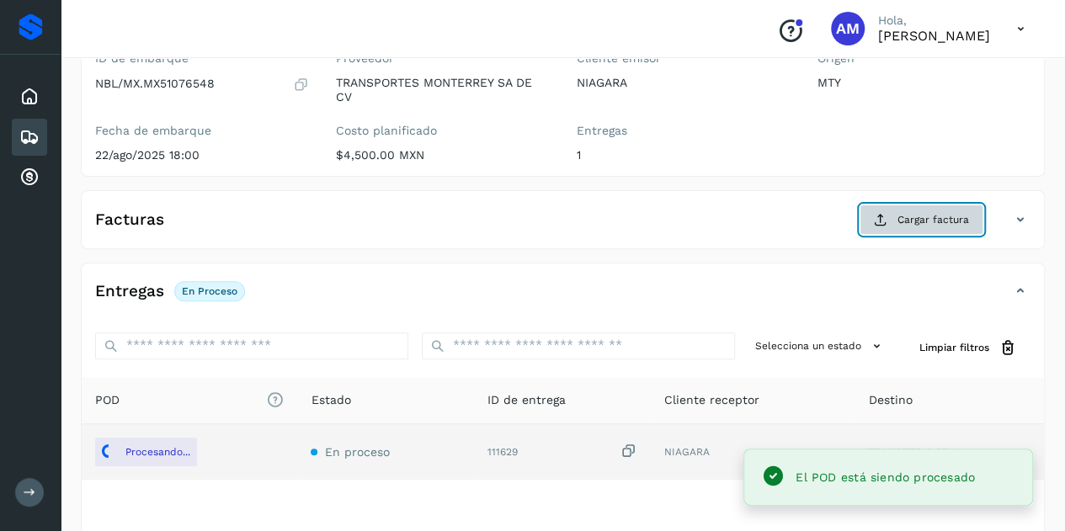
click at [887, 218] on icon at bounding box center [880, 219] width 13 height 13
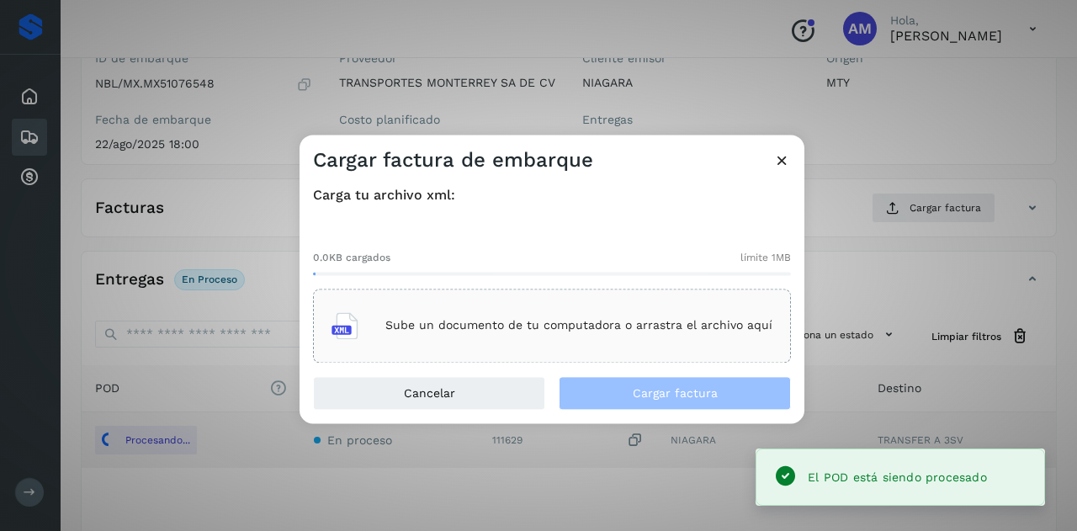
click at [526, 324] on p "Sube un documento de tu computadora o arrastra el archivo aquí" at bounding box center [579, 326] width 387 height 14
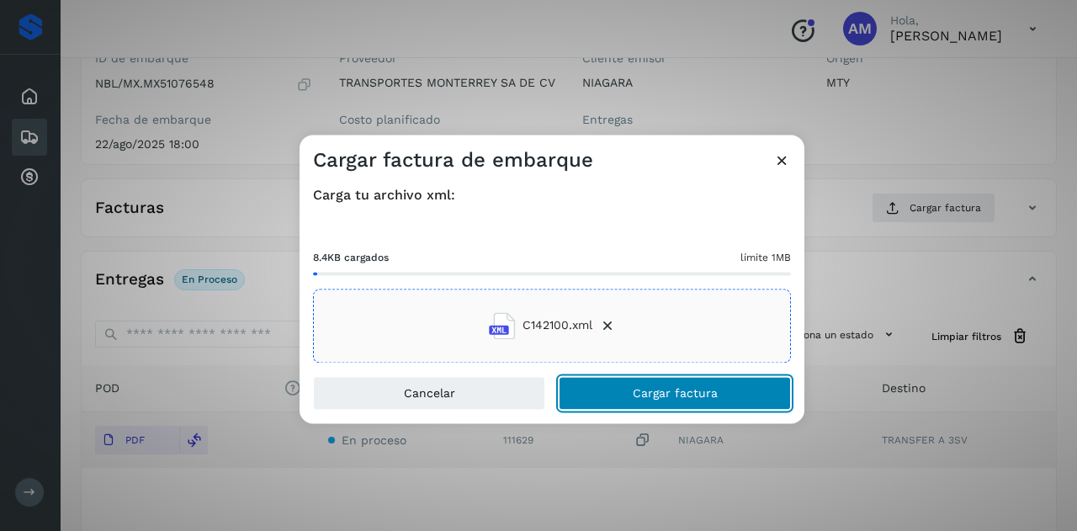
click at [632, 389] on button "Cargar factura" at bounding box center [675, 393] width 232 height 34
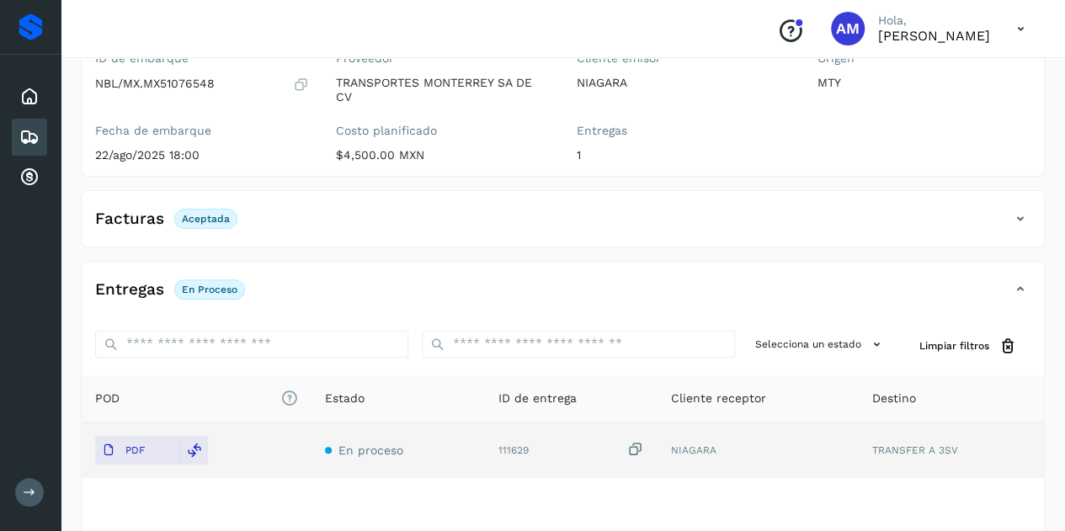
scroll to position [0, 0]
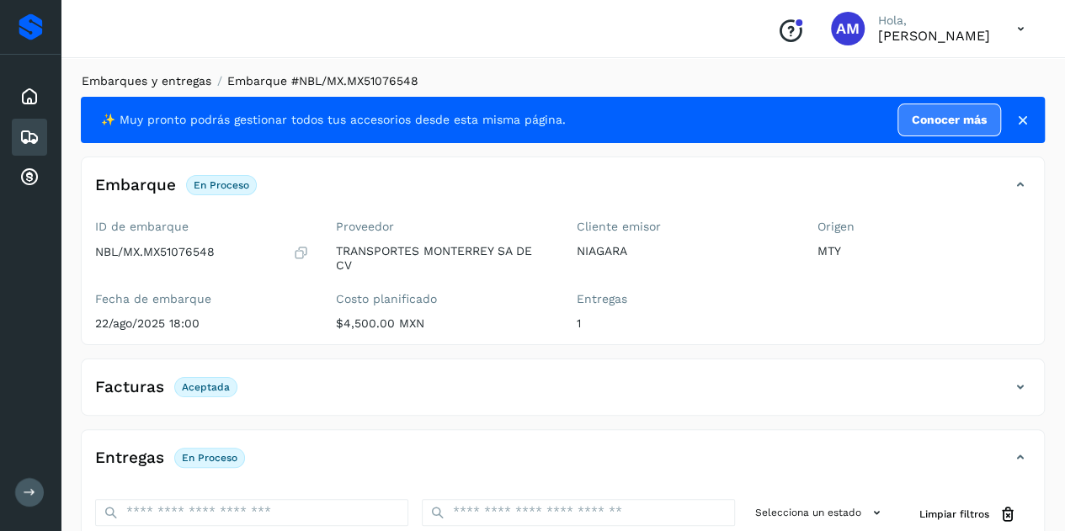
click at [152, 78] on link "Embarques y entregas" at bounding box center [147, 80] width 130 height 13
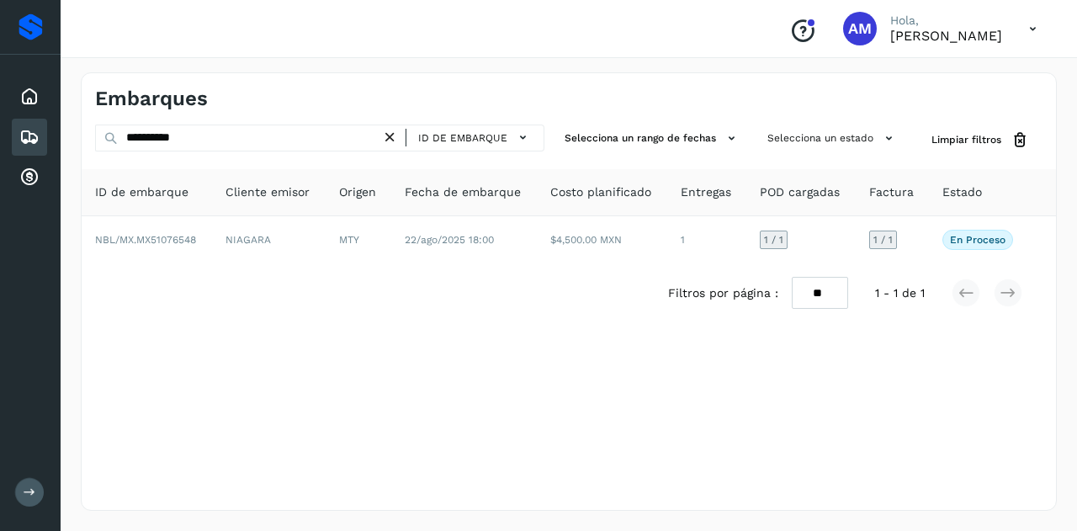
click at [394, 141] on icon at bounding box center [390, 138] width 18 height 18
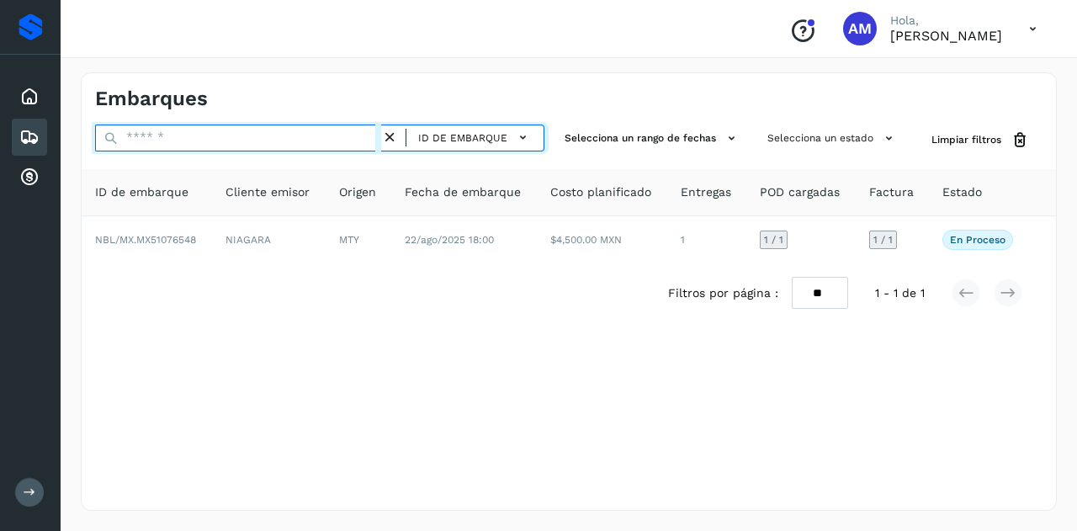
click at [370, 137] on input "text" at bounding box center [238, 138] width 286 height 27
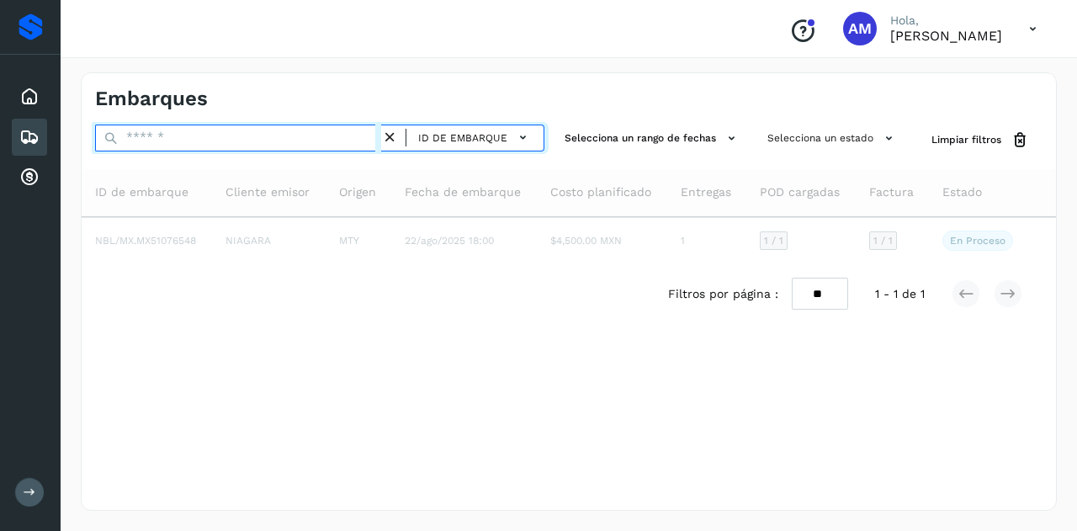
paste input "**********"
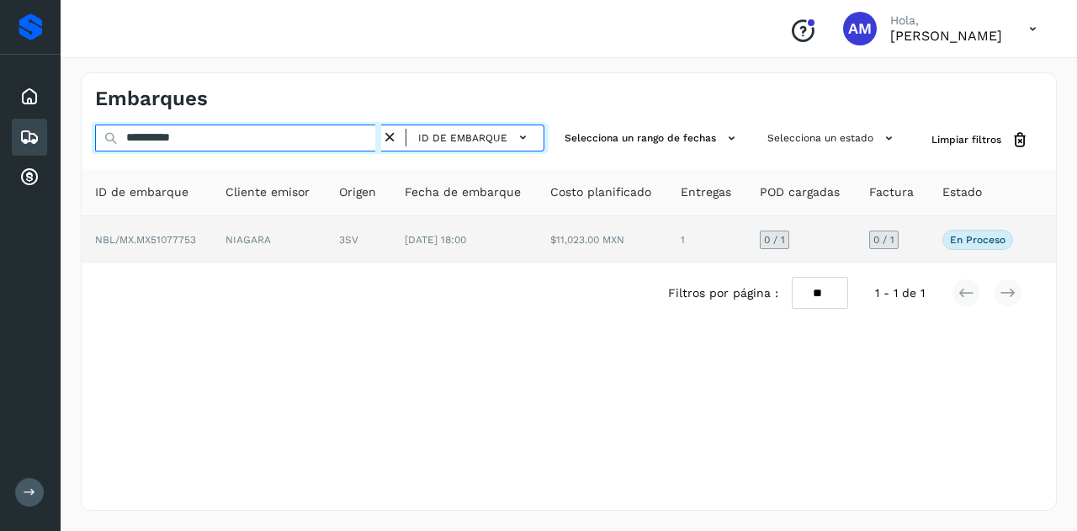
type input "**********"
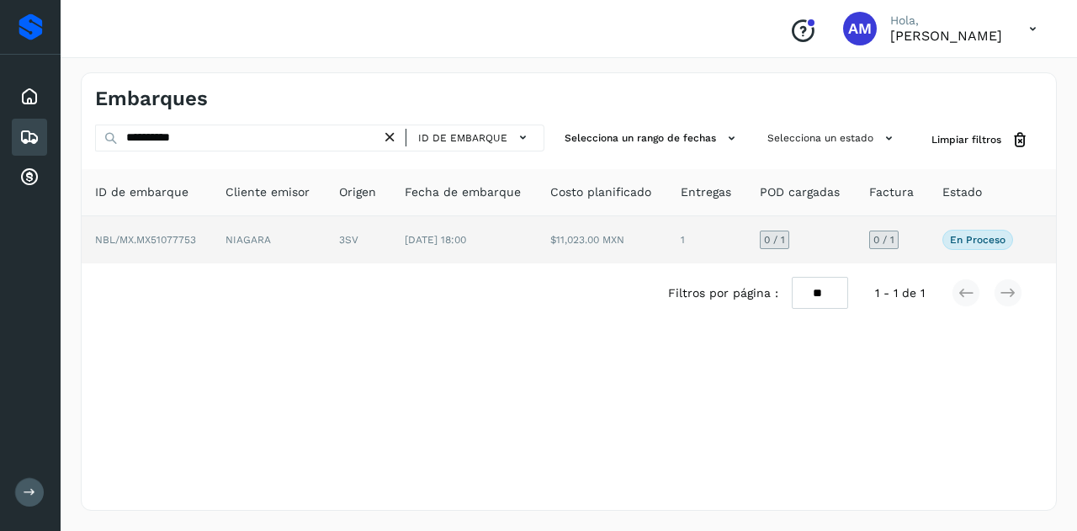
click at [339, 223] on td "3SV" at bounding box center [359, 239] width 66 height 47
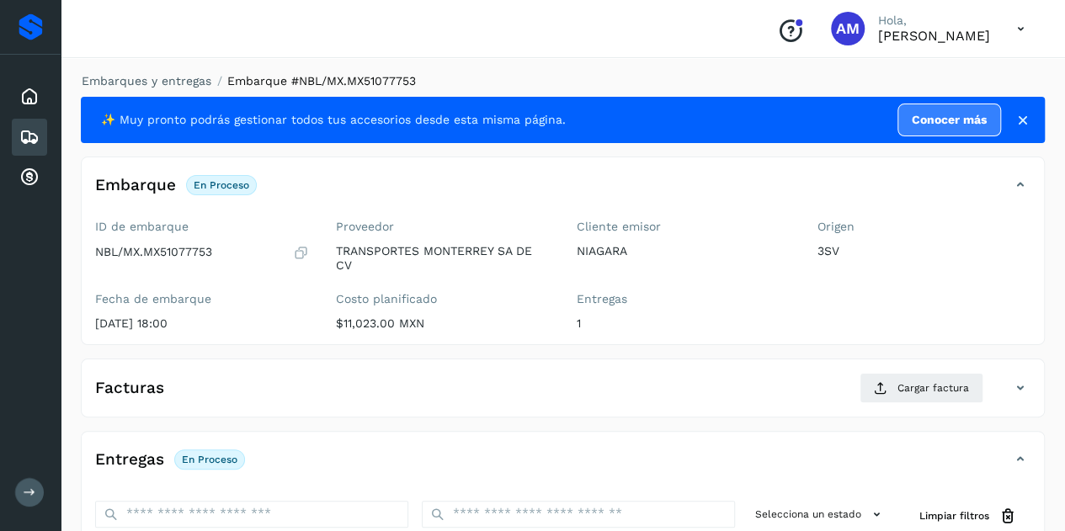
scroll to position [168, 0]
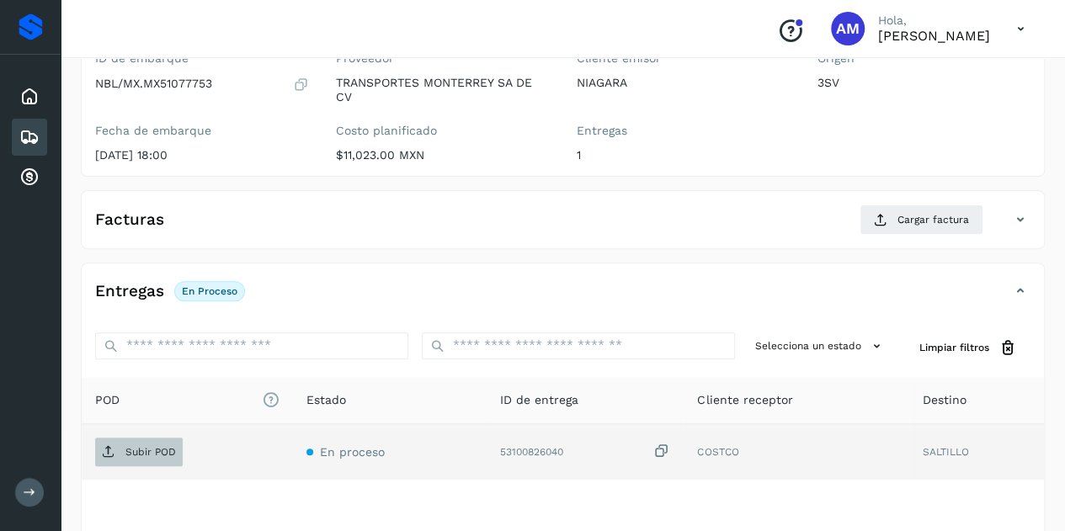
click at [148, 451] on p "Subir POD" at bounding box center [150, 452] width 51 height 12
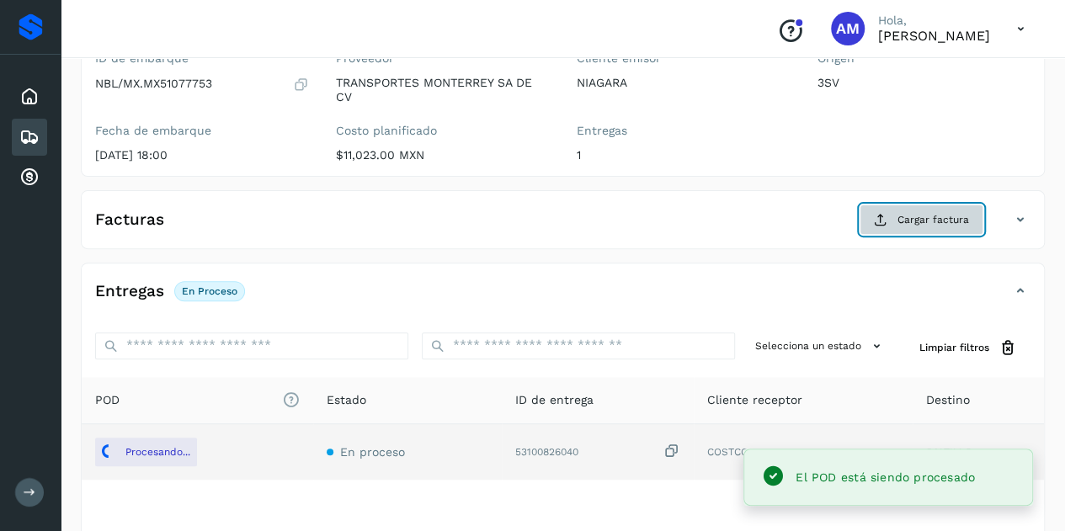
click at [898, 221] on button "Cargar factura" at bounding box center [921, 220] width 124 height 30
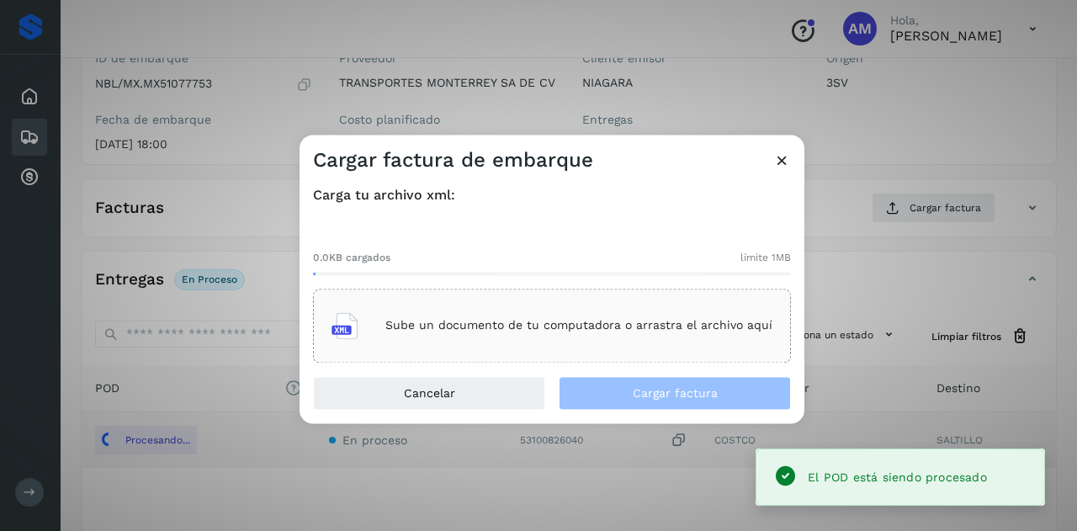
click at [621, 311] on div "Sube un documento de tu computadora o arrastra el archivo aquí" at bounding box center [552, 325] width 441 height 45
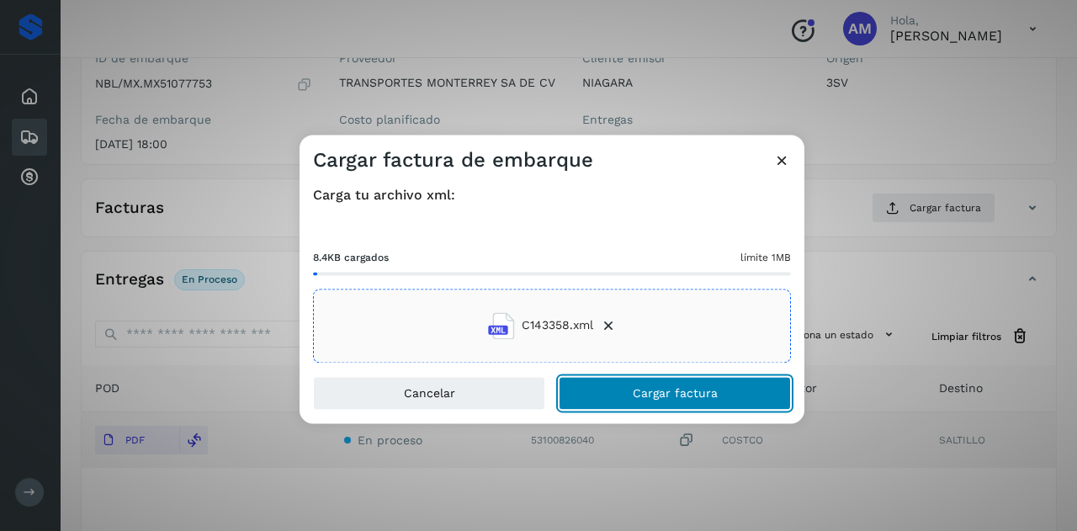
click at [616, 386] on button "Cargar factura" at bounding box center [675, 393] width 232 height 34
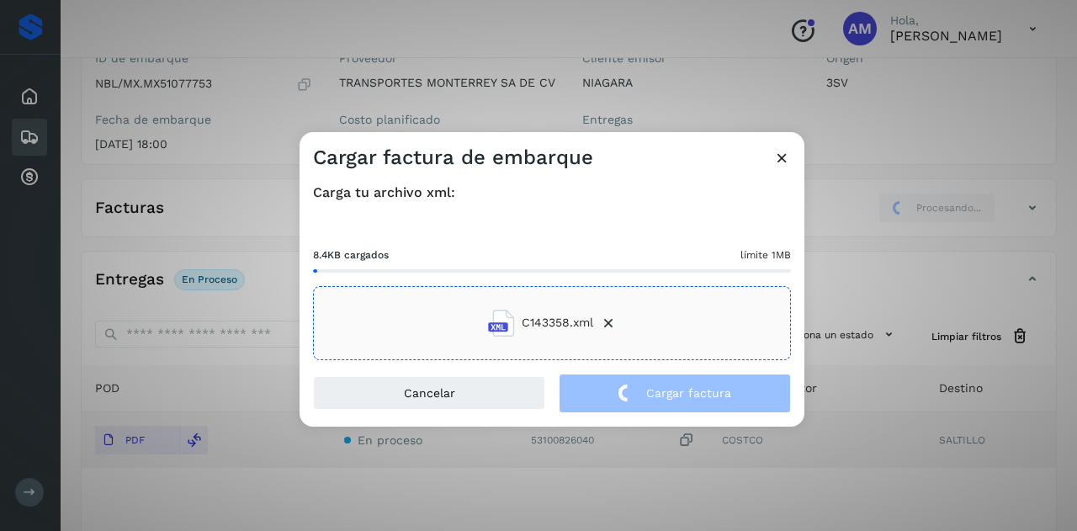
click at [554, 450] on div "Cargar factura de embarque Carga tu archivo xml: 8.4KB cargados límite 1MB C143…" at bounding box center [538, 265] width 1077 height 531
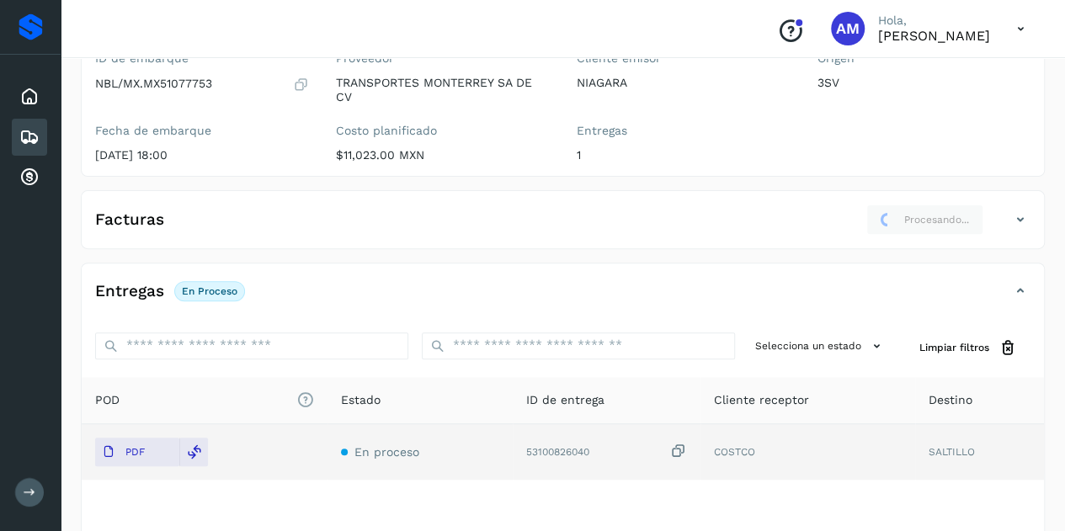
click at [554, 450] on div "53100826040" at bounding box center [606, 452] width 161 height 18
copy div "53100826040"
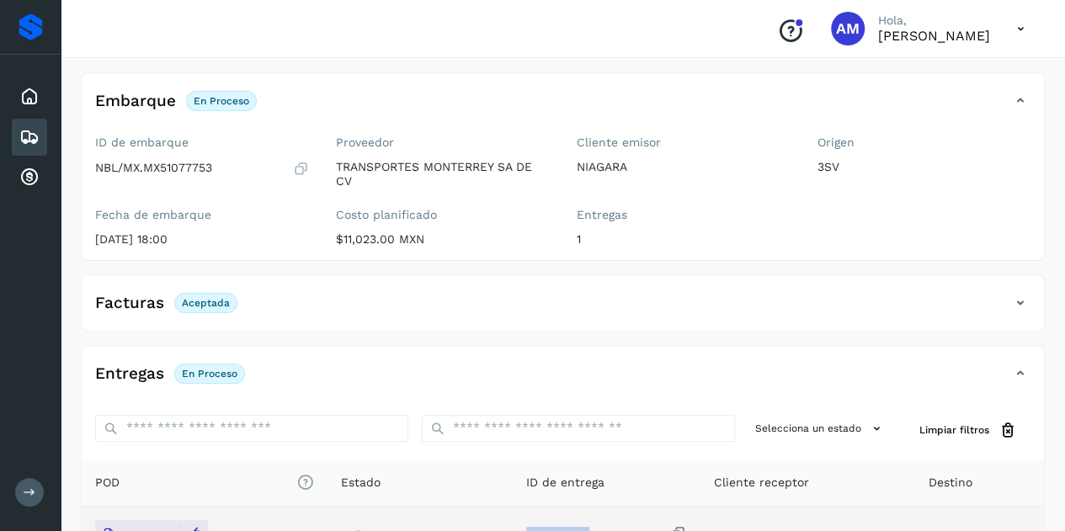
scroll to position [0, 0]
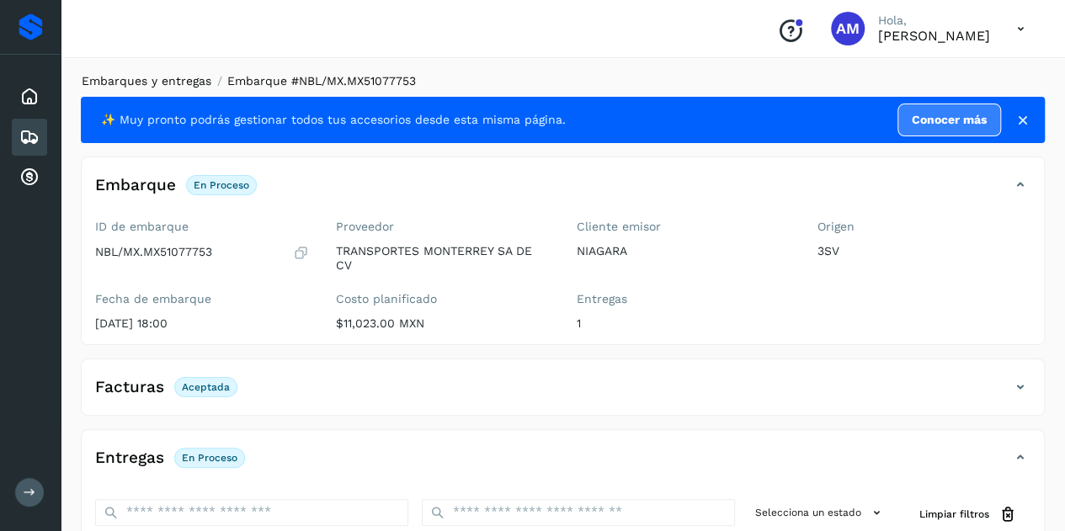
click at [177, 80] on link "Embarques y entregas" at bounding box center [147, 80] width 130 height 13
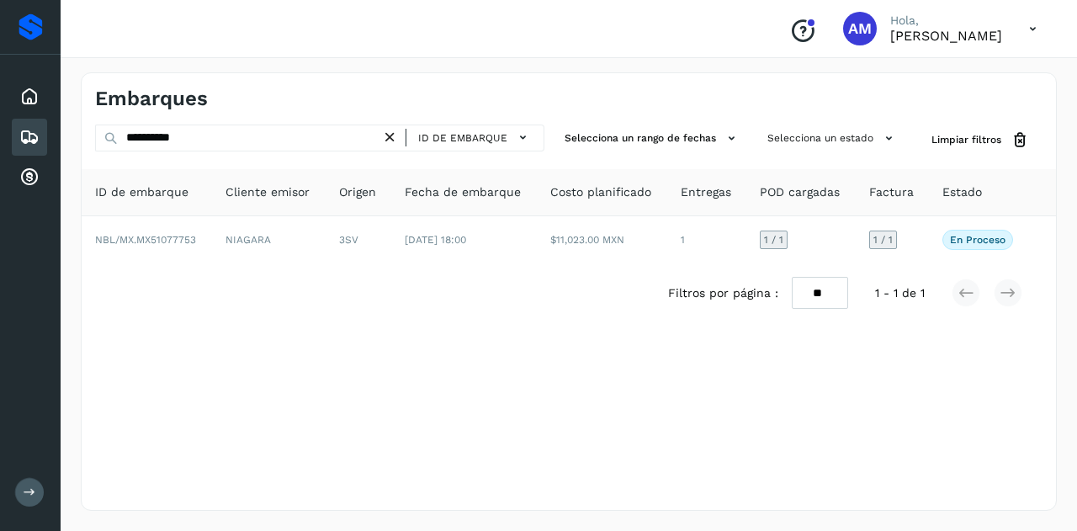
click at [392, 136] on icon at bounding box center [390, 138] width 18 height 18
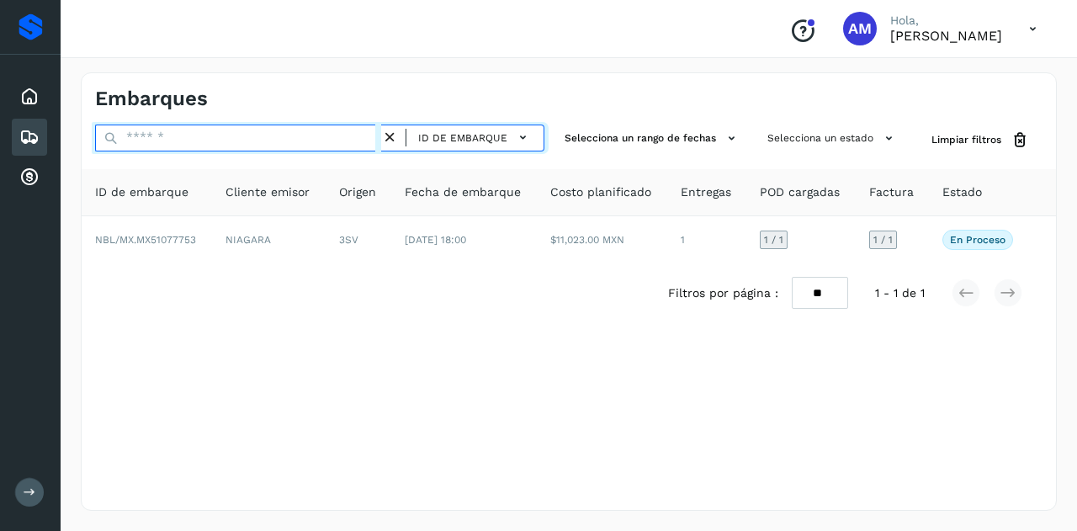
click at [332, 135] on input "text" at bounding box center [238, 138] width 286 height 27
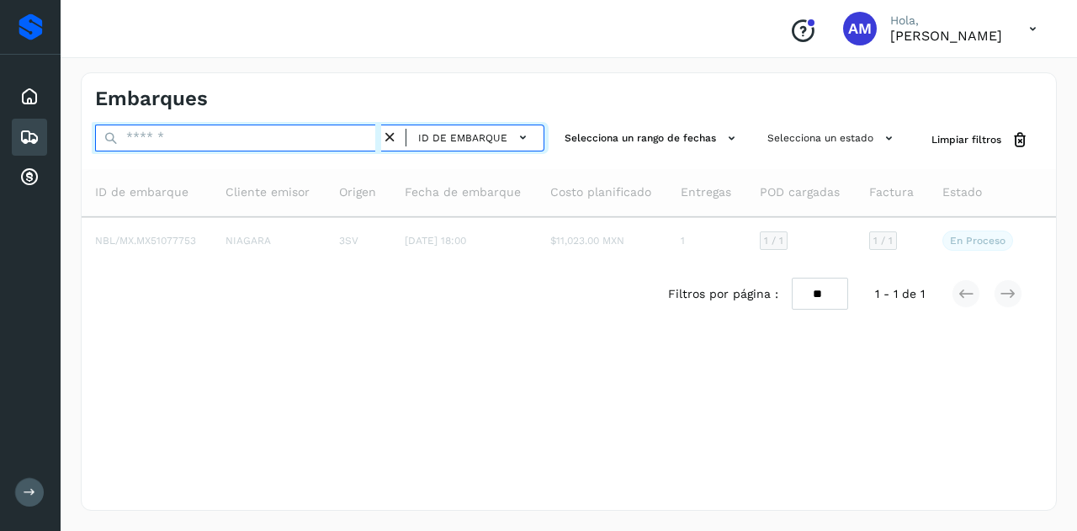
paste input "**********"
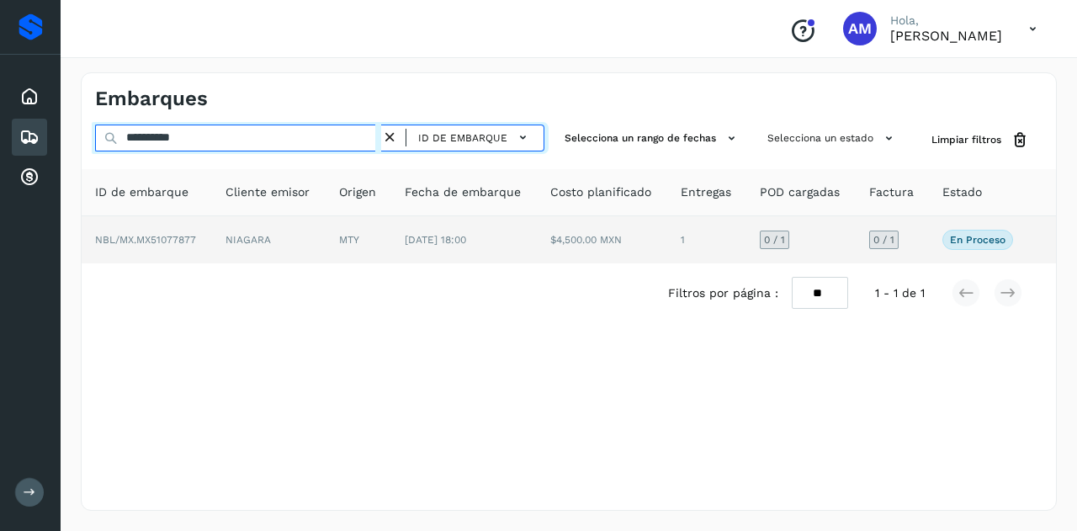
type input "**********"
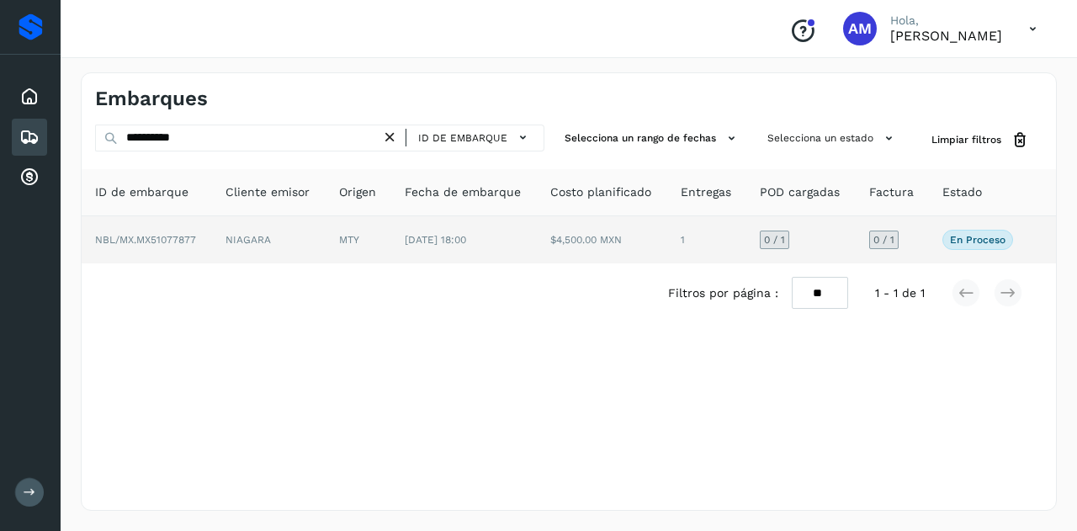
click at [295, 233] on td "NIAGARA" at bounding box center [269, 239] width 114 height 47
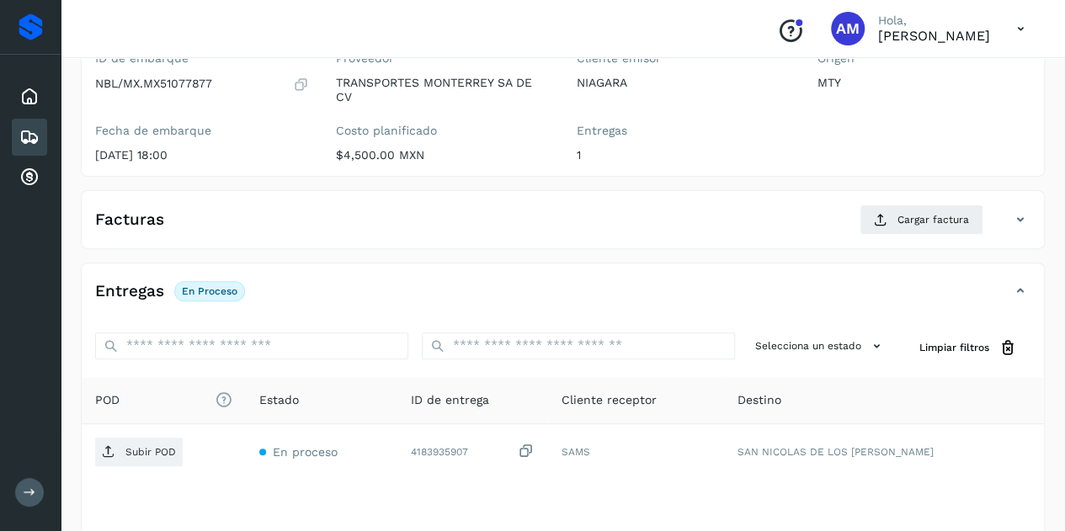
scroll to position [253, 0]
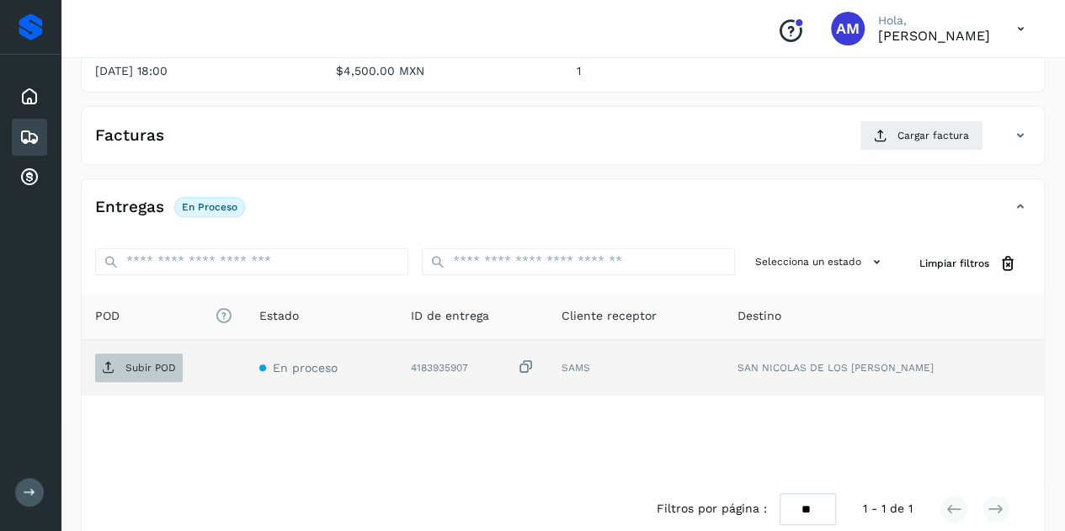
click at [116, 370] on span "Subir POD" at bounding box center [139, 367] width 88 height 27
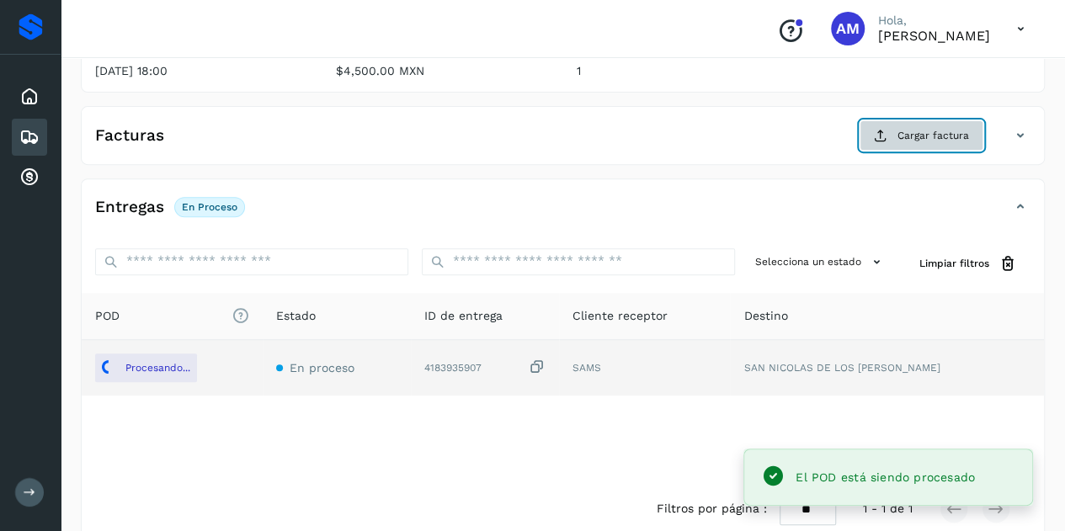
click at [905, 141] on span "Cargar factura" at bounding box center [933, 135] width 72 height 15
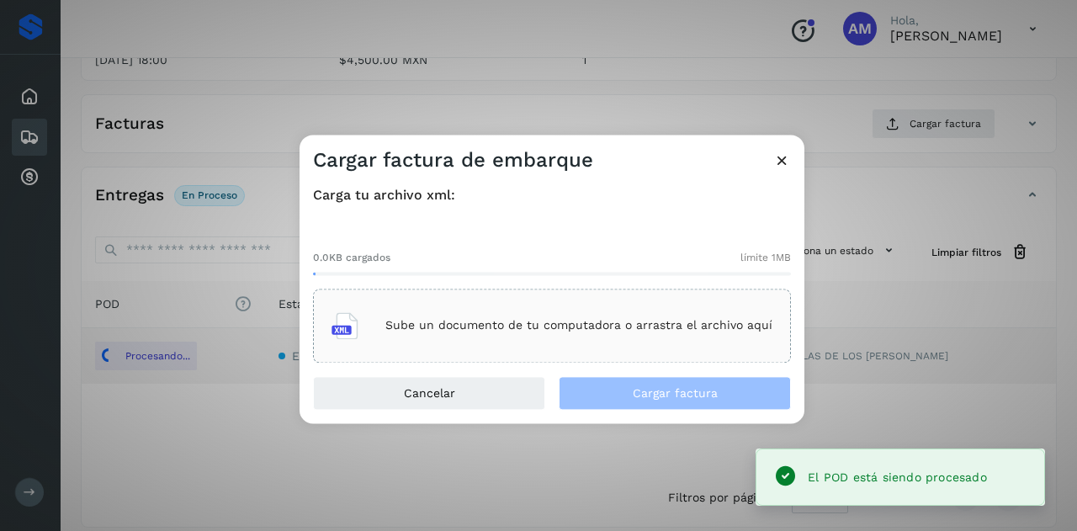
click at [526, 301] on div "Sube un documento de tu computadora o arrastra el archivo aquí" at bounding box center [552, 326] width 478 height 74
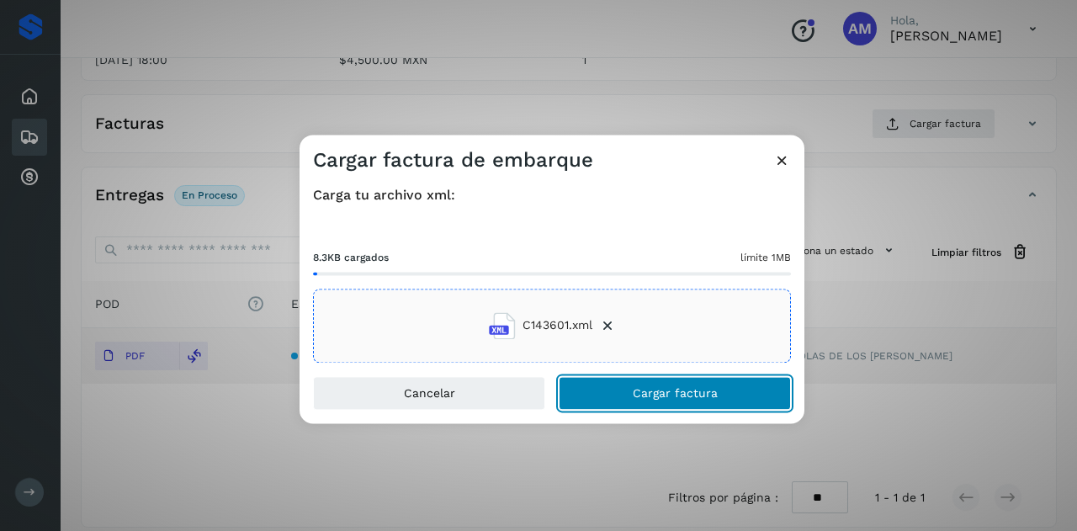
click at [635, 397] on span "Cargar factura" at bounding box center [675, 393] width 85 height 12
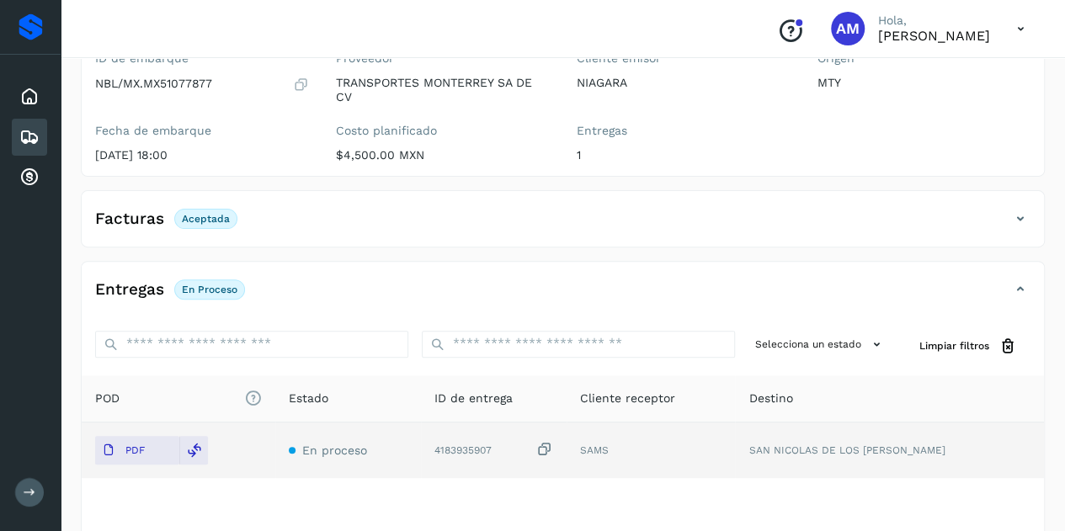
scroll to position [0, 0]
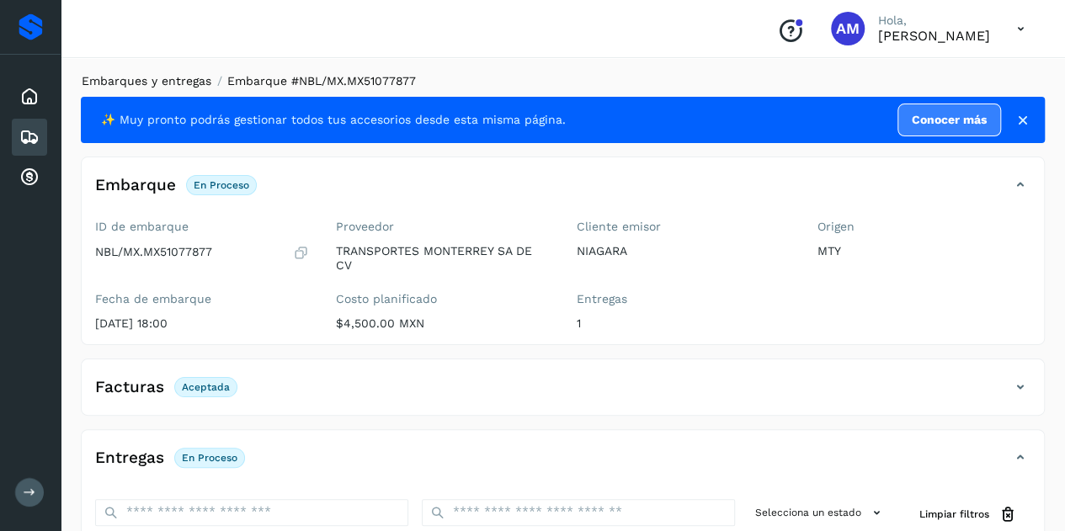
click at [161, 80] on link "Embarques y entregas" at bounding box center [147, 80] width 130 height 13
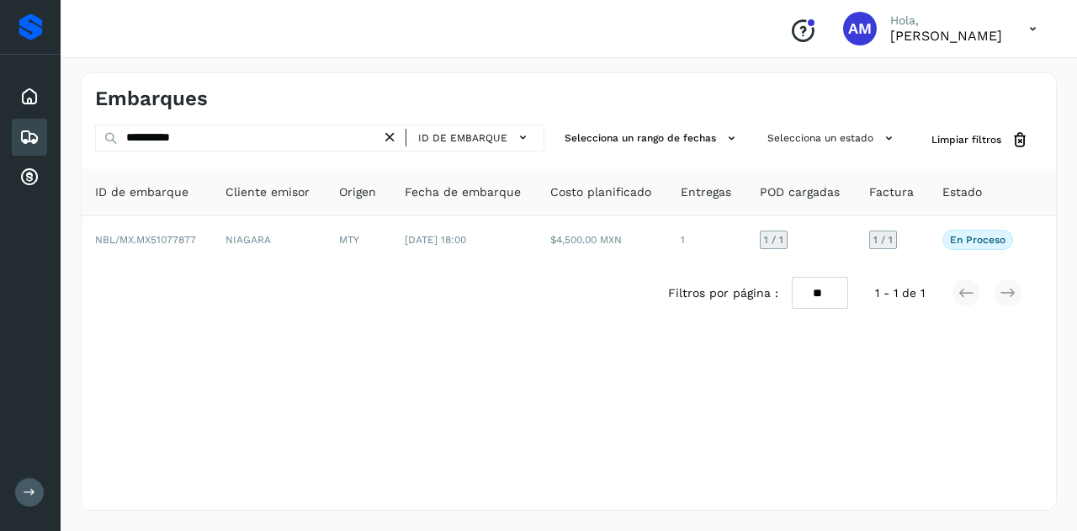
drag, startPoint x: 394, startPoint y: 137, endPoint x: 349, endPoint y: 142, distance: 44.9
click at [386, 139] on icon at bounding box center [390, 138] width 18 height 18
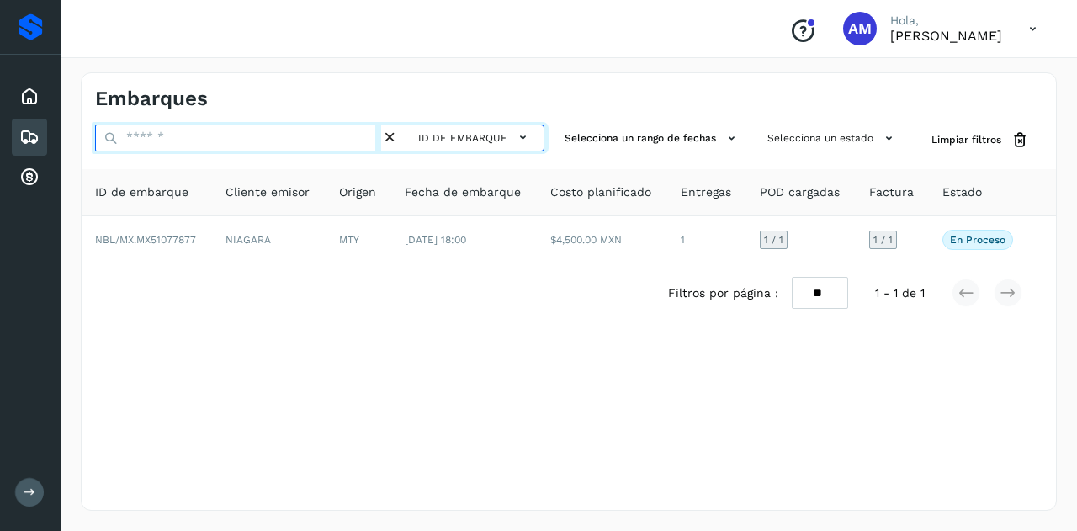
click at [349, 142] on input "text" at bounding box center [238, 138] width 286 height 27
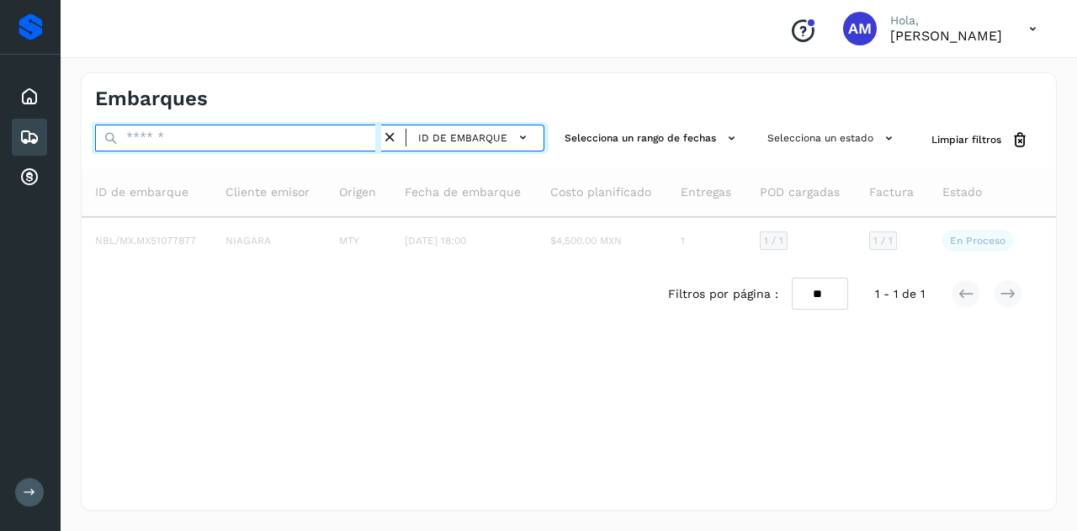
paste input "**********"
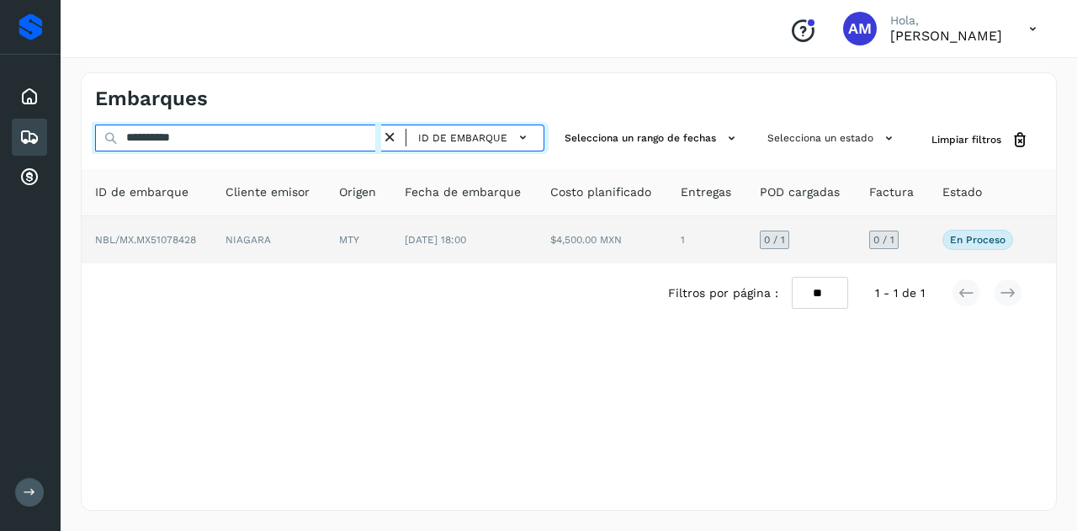
type input "**********"
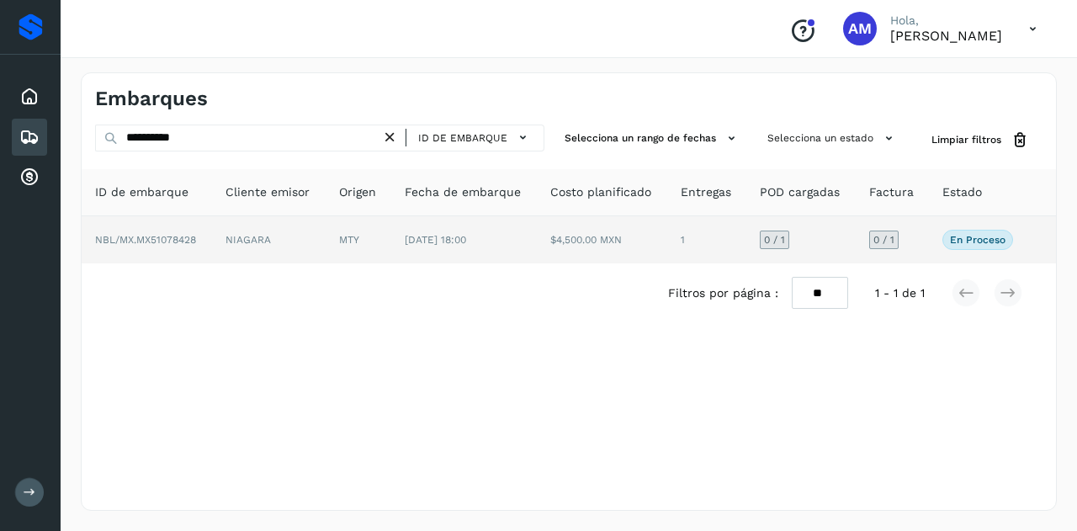
click at [285, 253] on td "NIAGARA" at bounding box center [269, 239] width 114 height 47
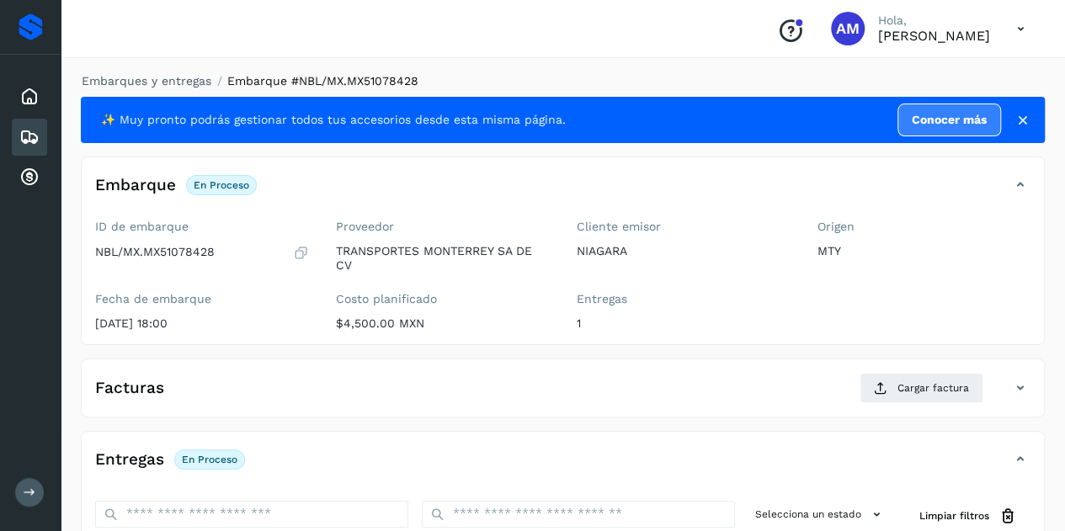
scroll to position [168, 0]
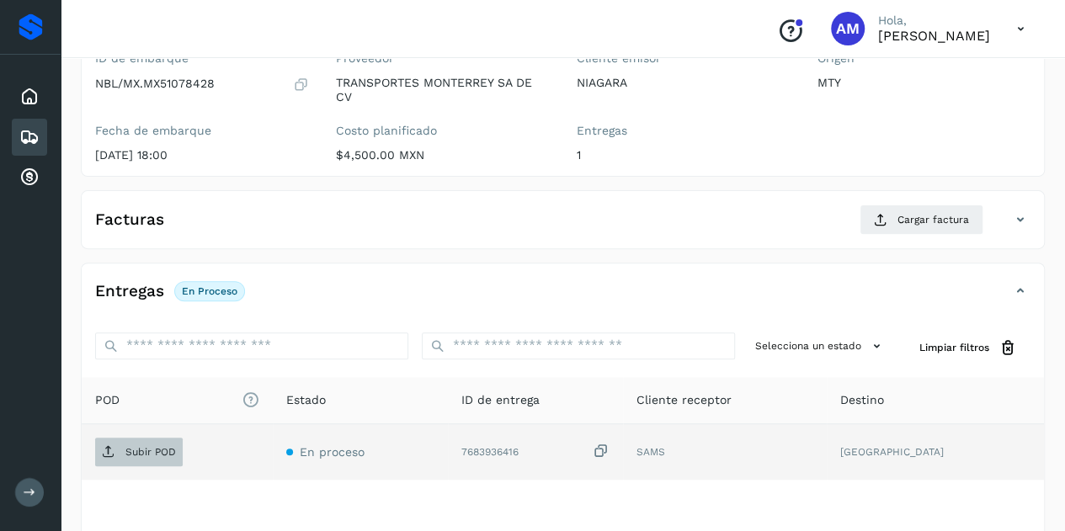
click at [158, 447] on p "Subir POD" at bounding box center [150, 452] width 51 height 12
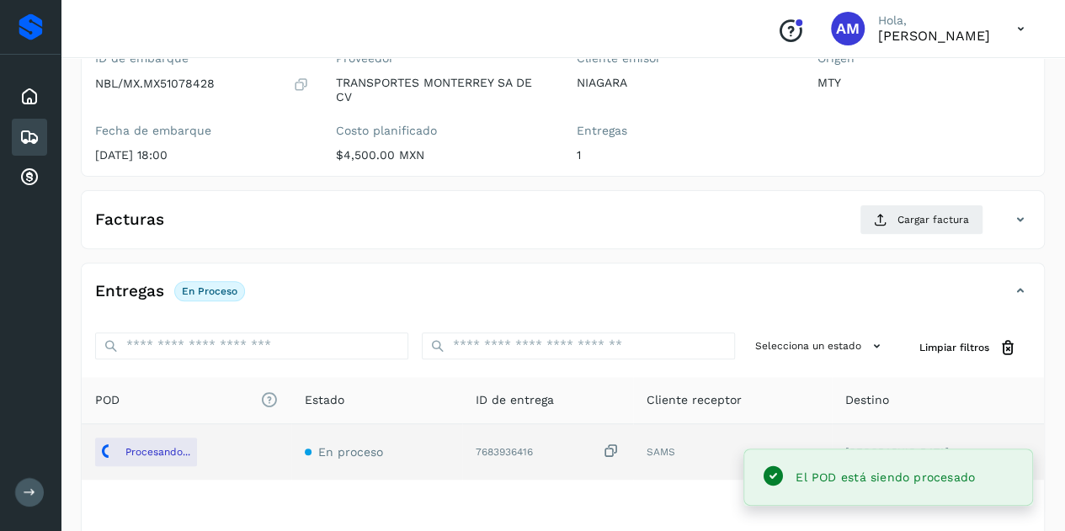
click at [901, 233] on div "Facturas Cargar factura" at bounding box center [563, 227] width 962 height 44
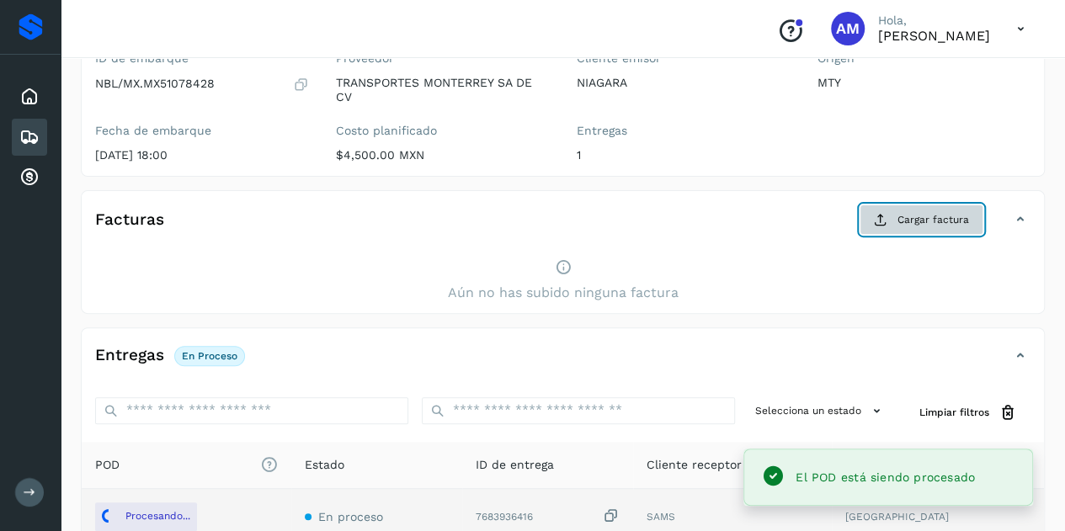
click at [949, 219] on span "Cargar factura" at bounding box center [933, 219] width 72 height 15
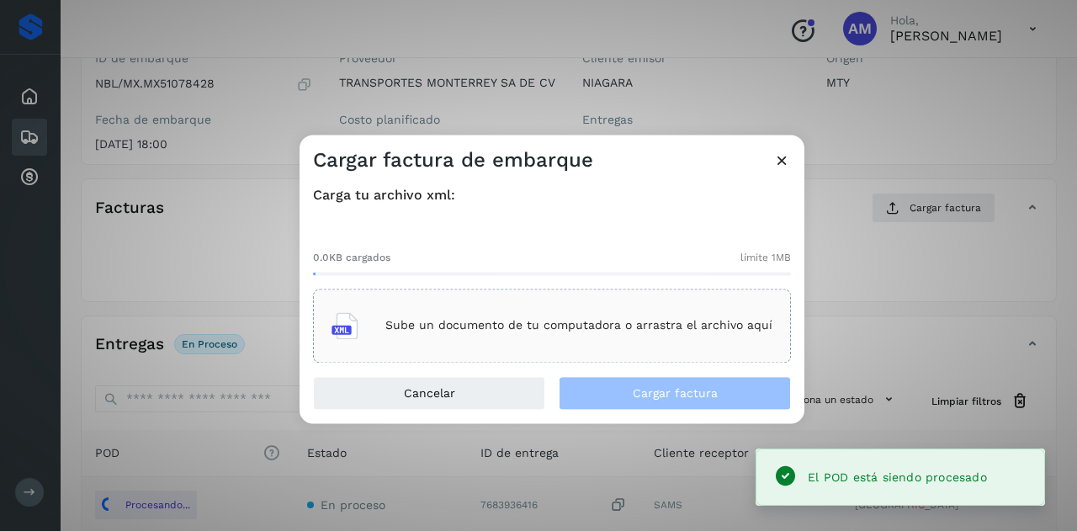
click at [599, 304] on div "Sube un documento de tu computadora o arrastra el archivo aquí" at bounding box center [552, 325] width 441 height 45
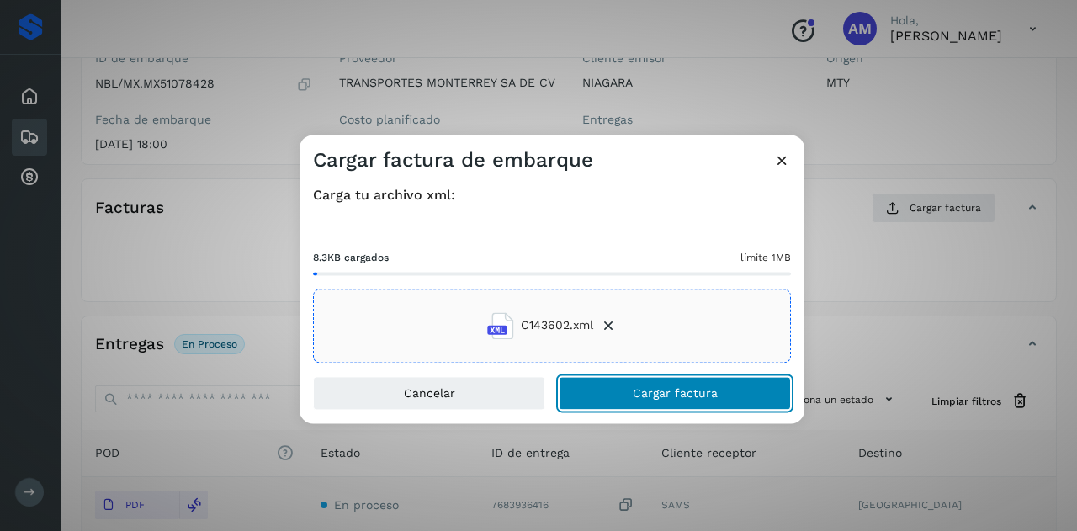
click at [614, 394] on button "Cargar factura" at bounding box center [675, 393] width 232 height 34
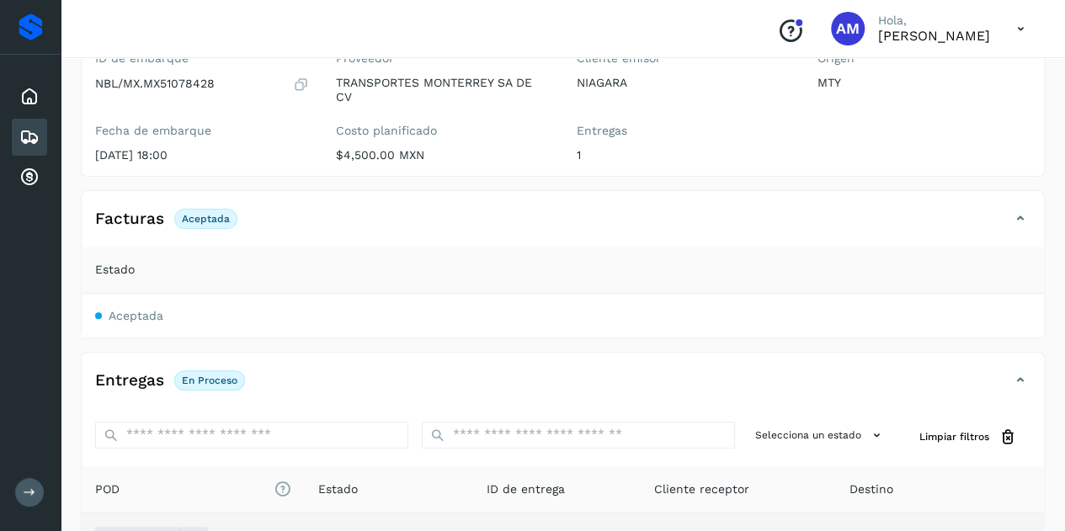
scroll to position [0, 0]
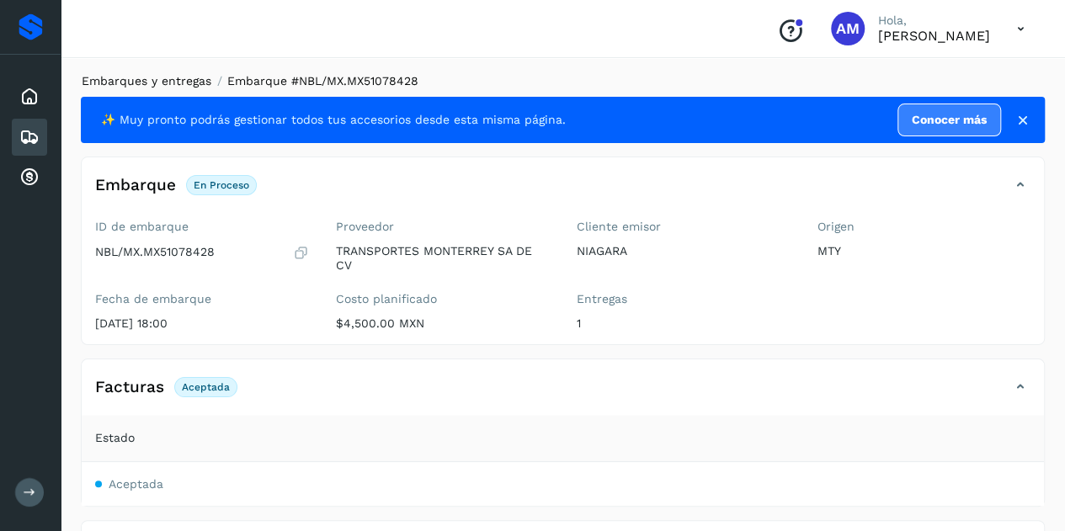
click at [130, 77] on link "Embarques y entregas" at bounding box center [147, 80] width 130 height 13
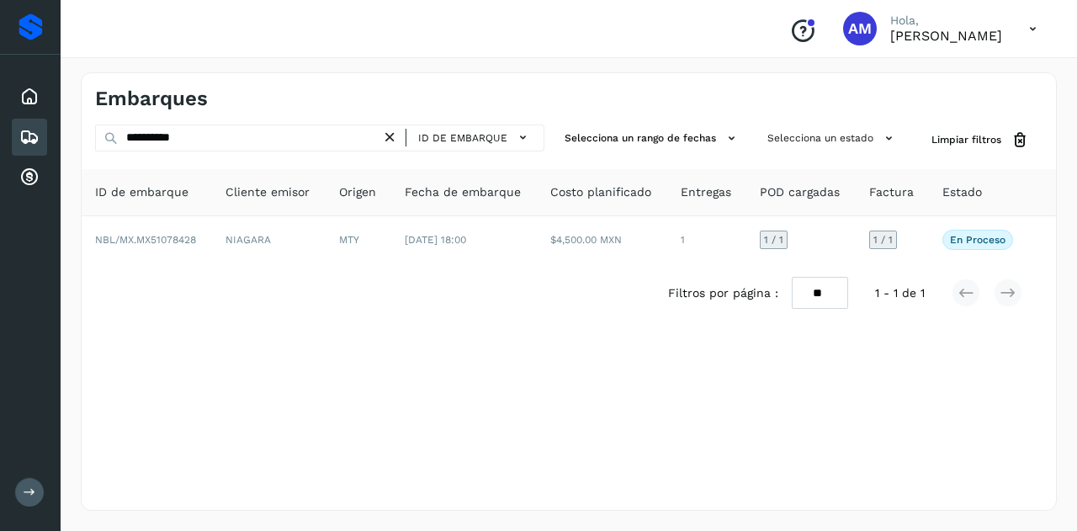
click at [391, 139] on icon at bounding box center [390, 138] width 18 height 18
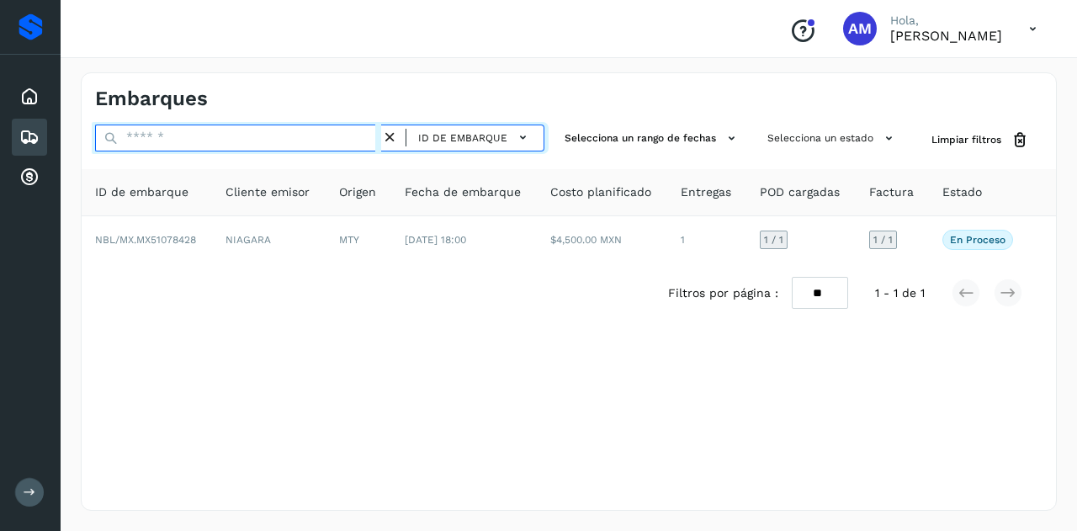
click at [299, 141] on input "text" at bounding box center [238, 138] width 286 height 27
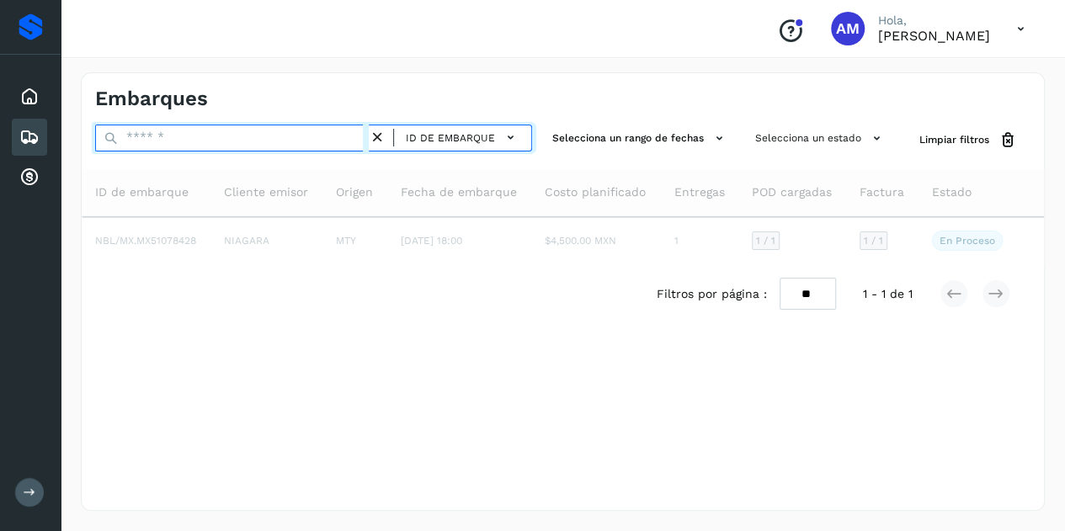
paste input "**********"
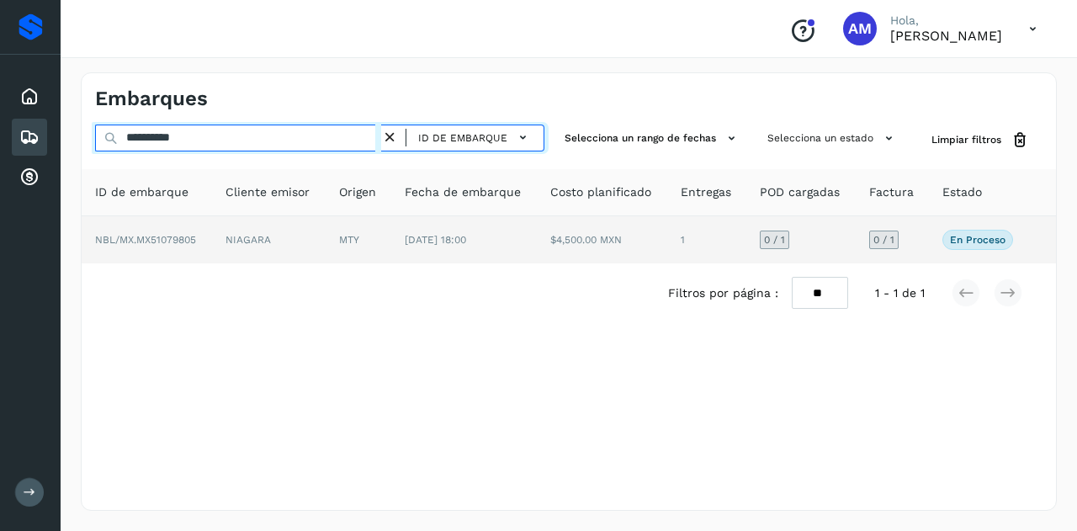
type input "**********"
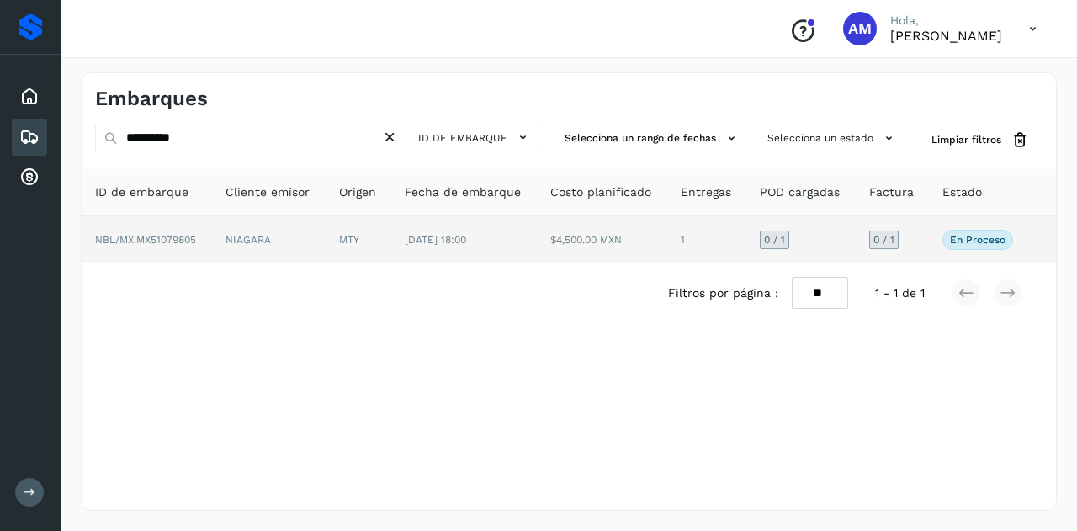
click at [306, 238] on td "NIAGARA" at bounding box center [269, 239] width 114 height 47
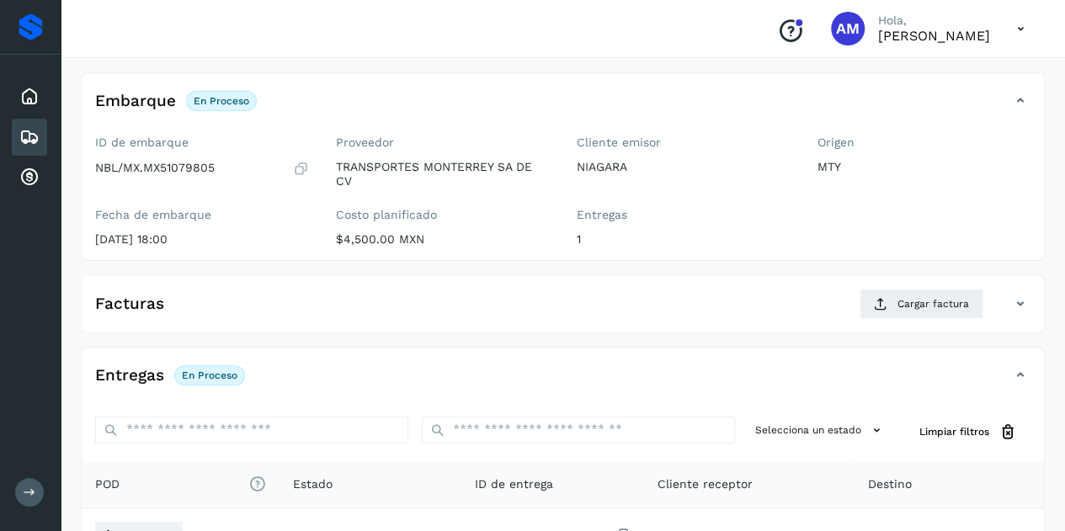
scroll to position [168, 0]
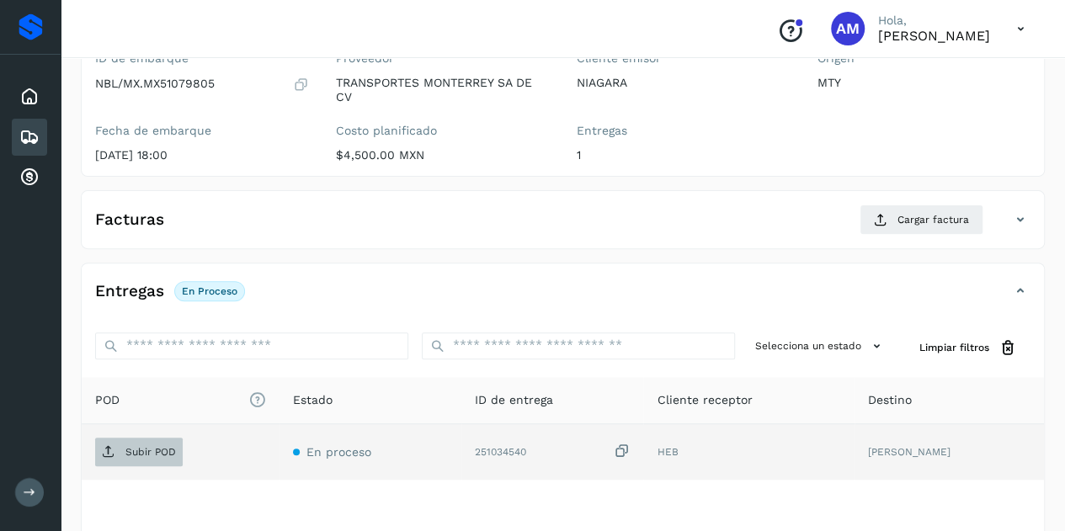
click at [162, 449] on p "Subir POD" at bounding box center [150, 452] width 51 height 12
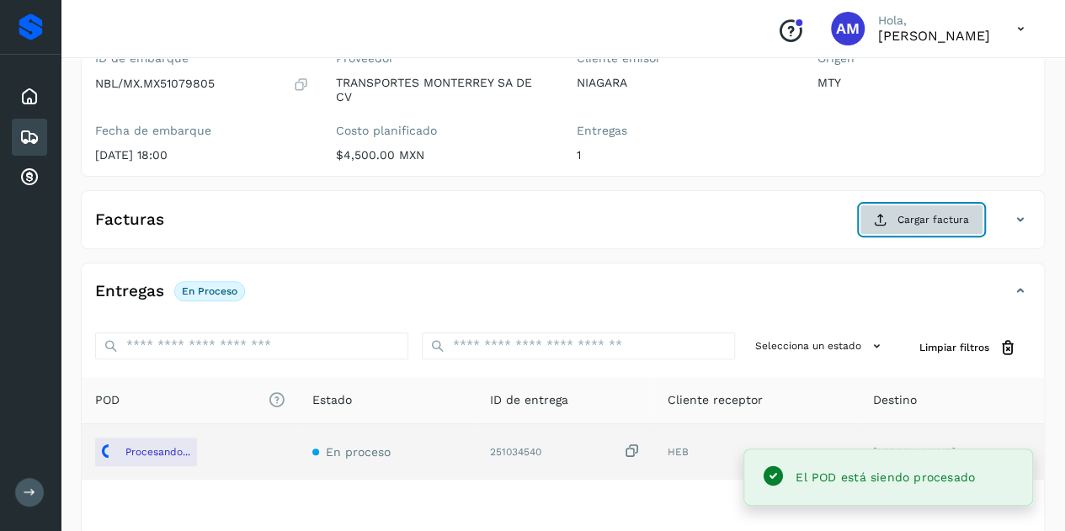
click at [902, 216] on span "Cargar factura" at bounding box center [933, 219] width 72 height 15
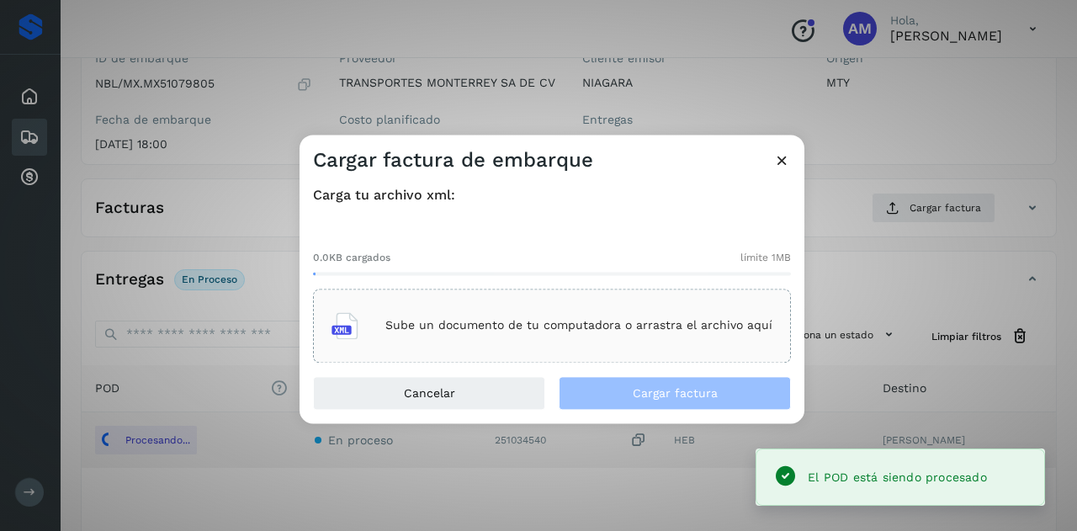
click at [559, 336] on div "Sube un documento de tu computadora o arrastra el archivo aquí" at bounding box center [552, 325] width 441 height 45
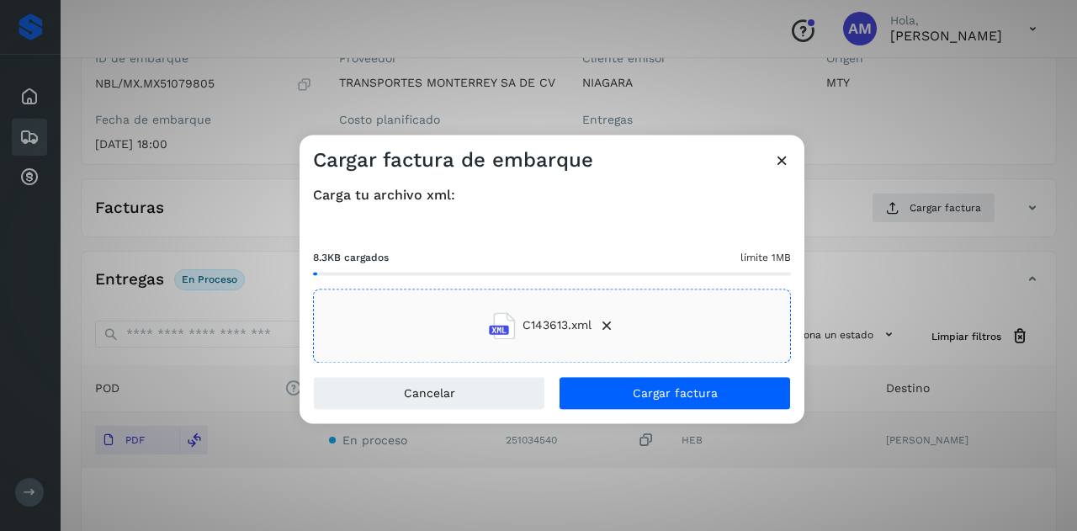
click at [625, 412] on div "Cancelar Cargar factura" at bounding box center [552, 399] width 505 height 47
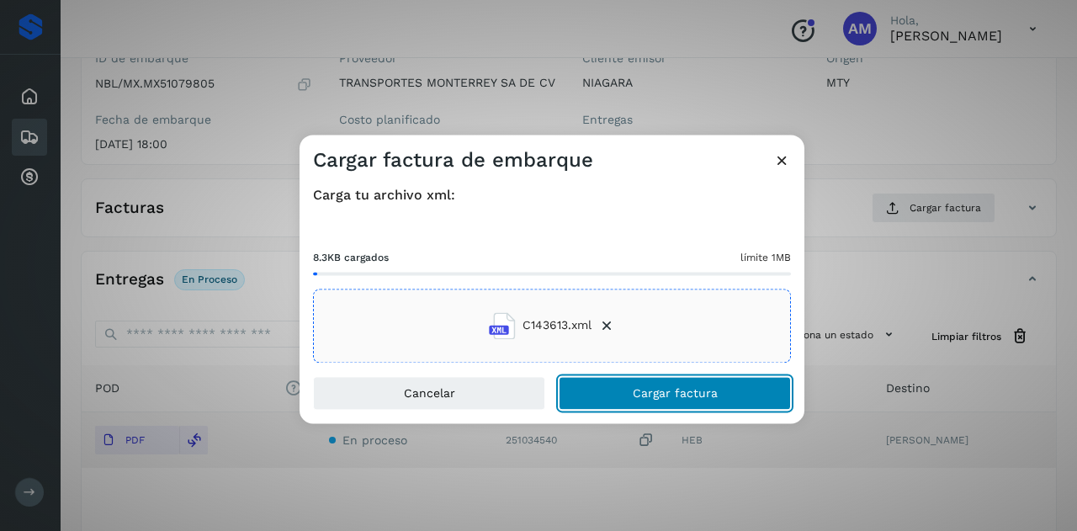
click at [622, 393] on button "Cargar factura" at bounding box center [675, 393] width 232 height 34
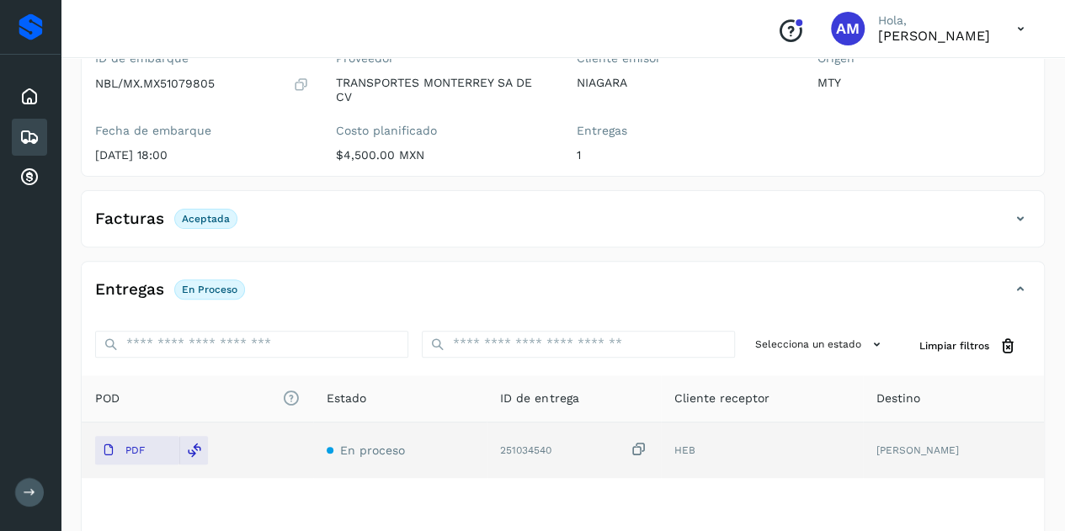
scroll to position [0, 0]
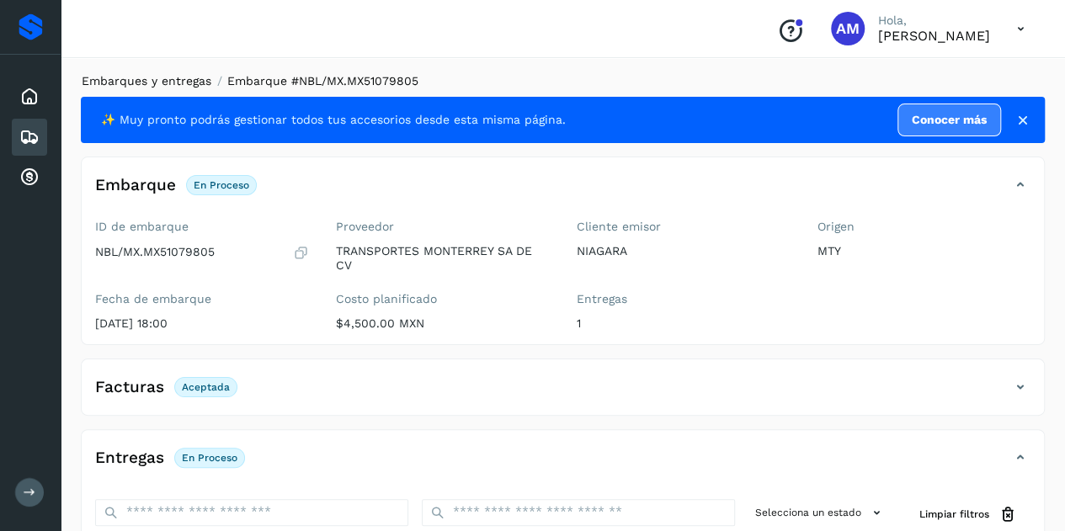
click at [172, 84] on link "Embarques y entregas" at bounding box center [147, 80] width 130 height 13
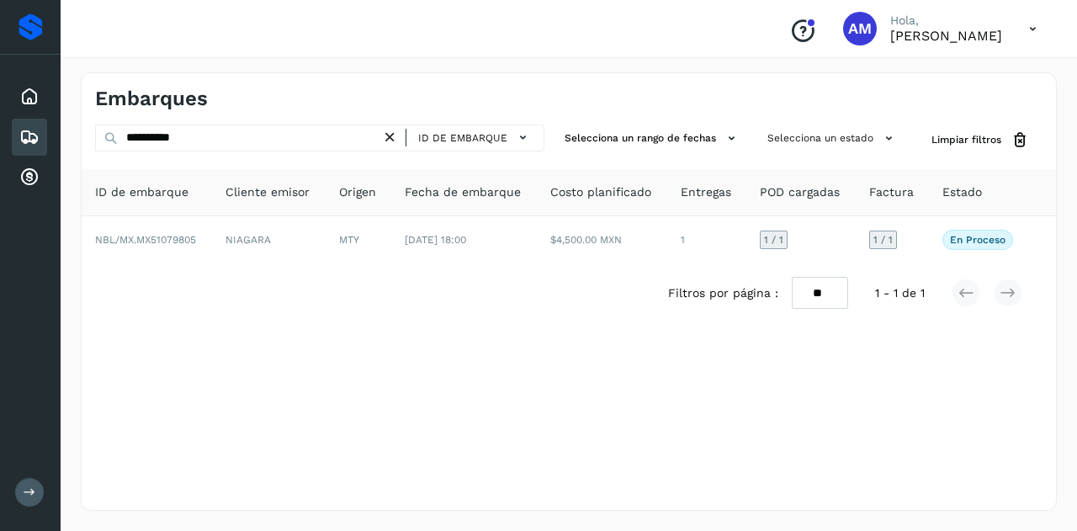
drag, startPoint x: 394, startPoint y: 132, endPoint x: 352, endPoint y: 137, distance: 42.4
click at [394, 133] on icon at bounding box center [390, 138] width 18 height 18
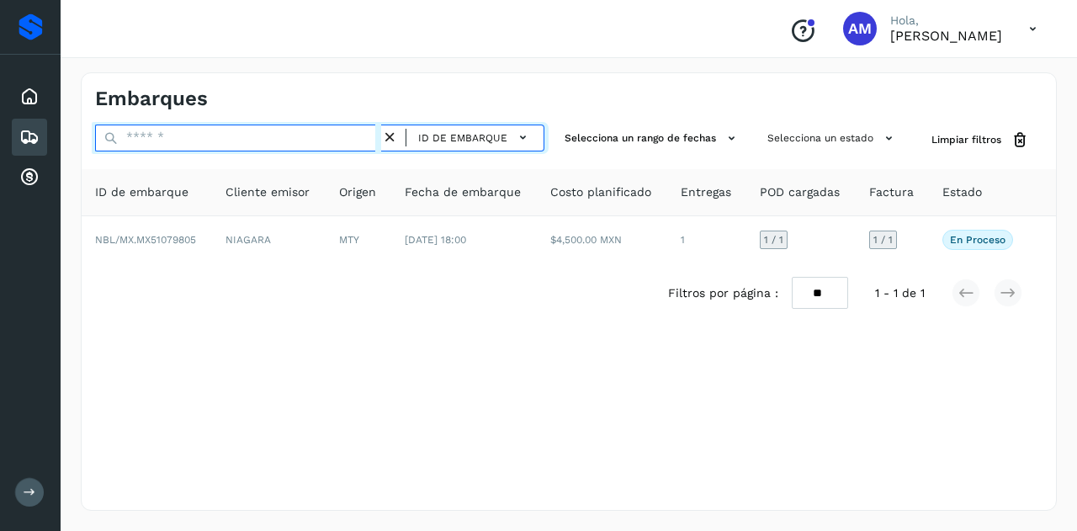
click at [352, 137] on input "text" at bounding box center [238, 138] width 286 height 27
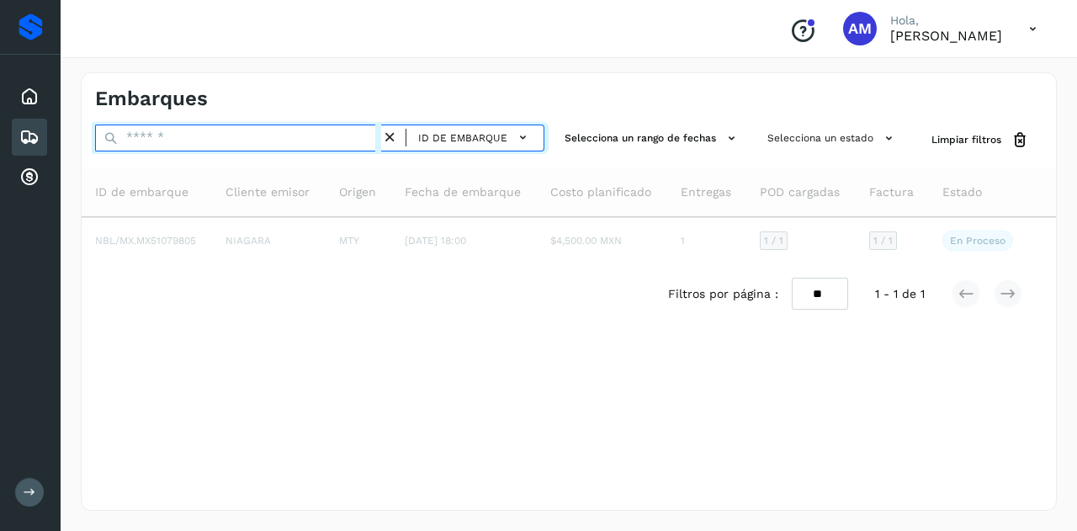
paste input "**********"
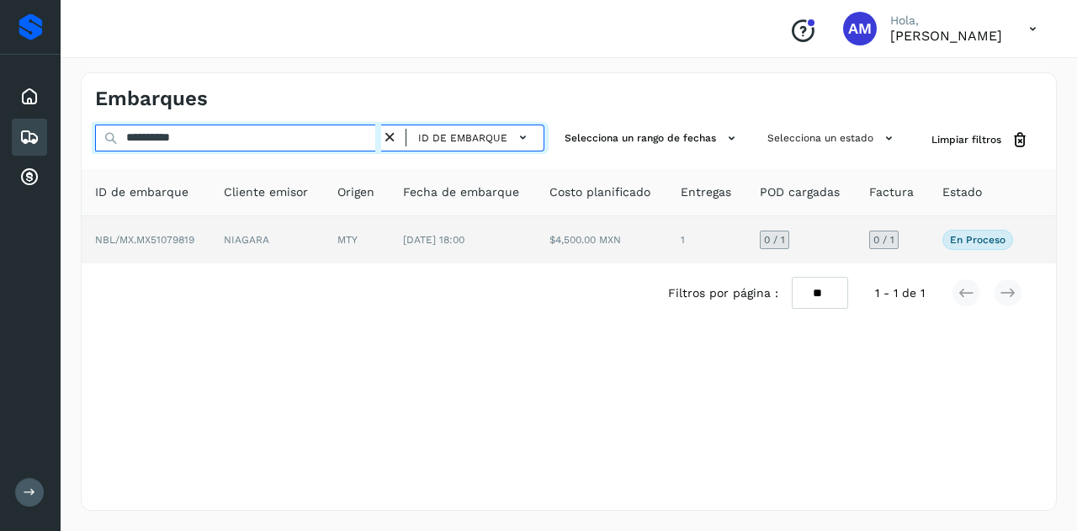
type input "**********"
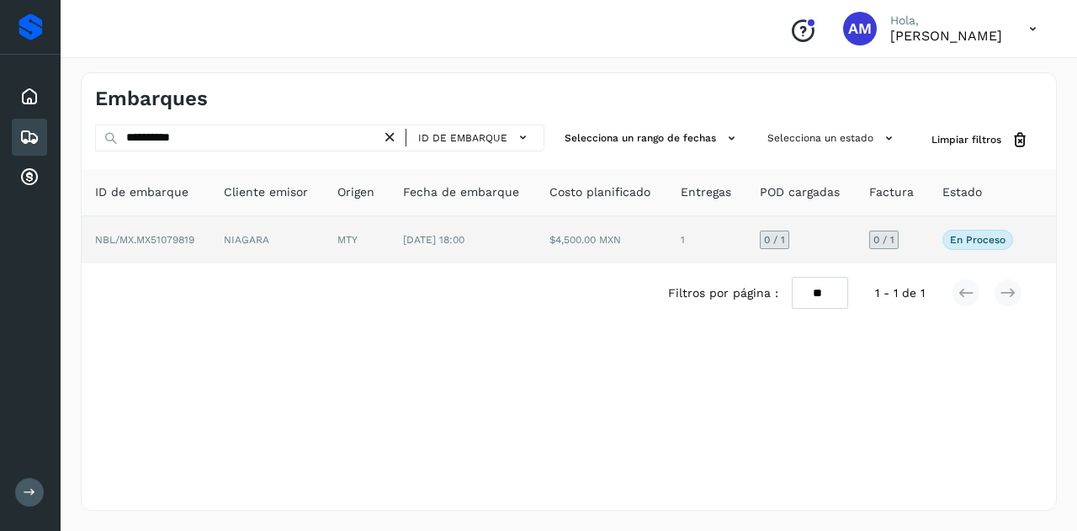
click at [330, 252] on td "MTY" at bounding box center [357, 239] width 66 height 47
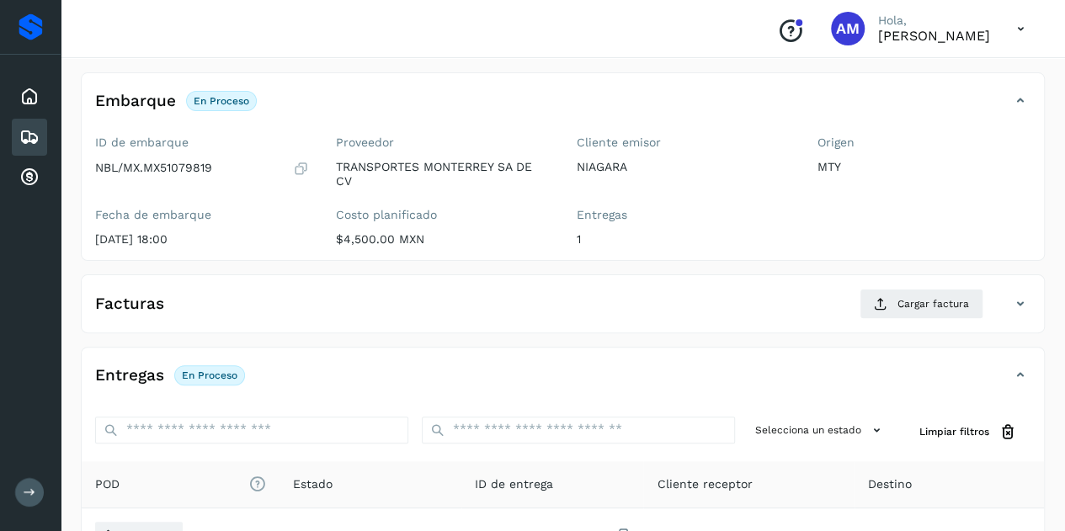
scroll to position [168, 0]
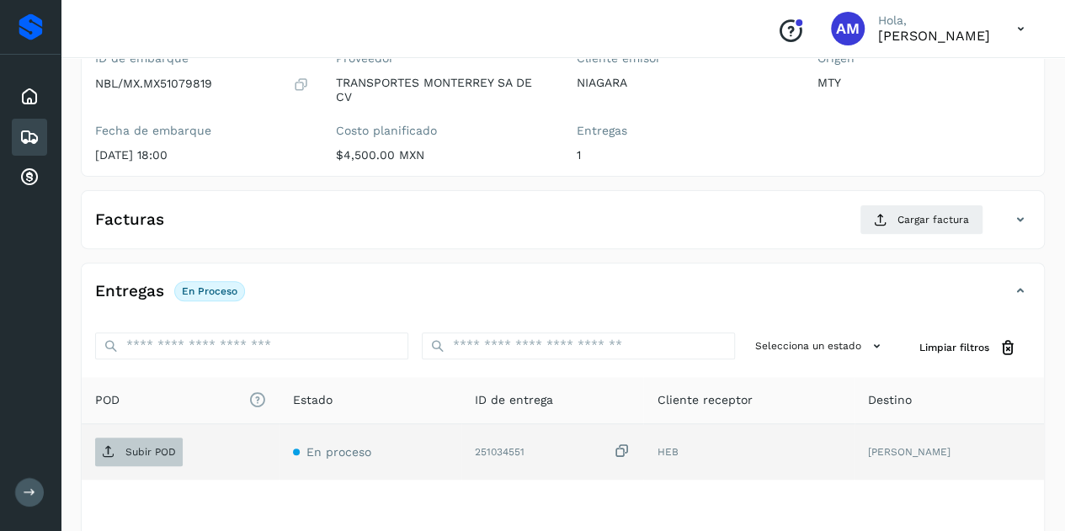
click at [140, 448] on p "Subir POD" at bounding box center [150, 452] width 51 height 12
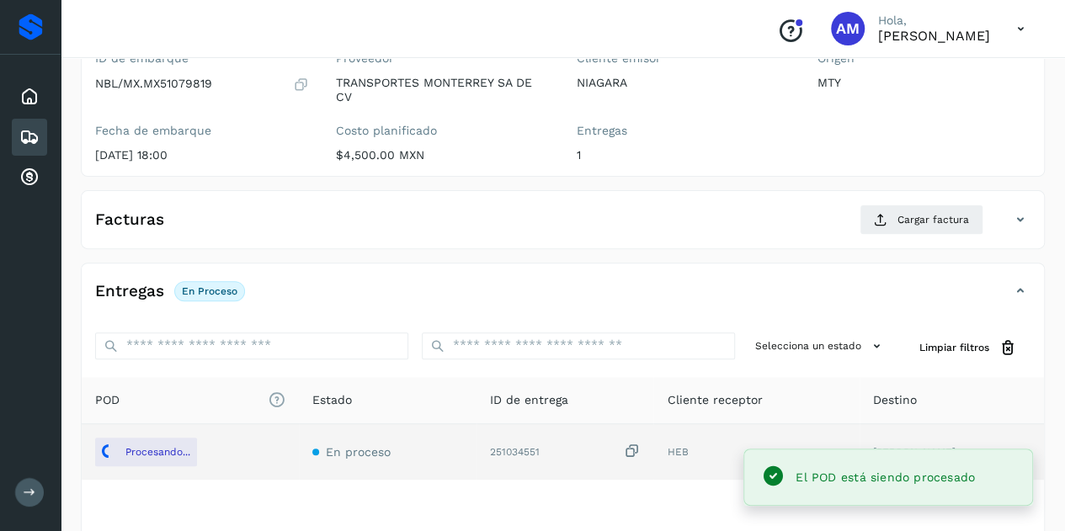
click at [905, 199] on div "Facturas Cargar factura Aún no has subido ninguna factura" at bounding box center [563, 219] width 964 height 59
click at [873, 220] on button "Cargar factura" at bounding box center [921, 220] width 124 height 30
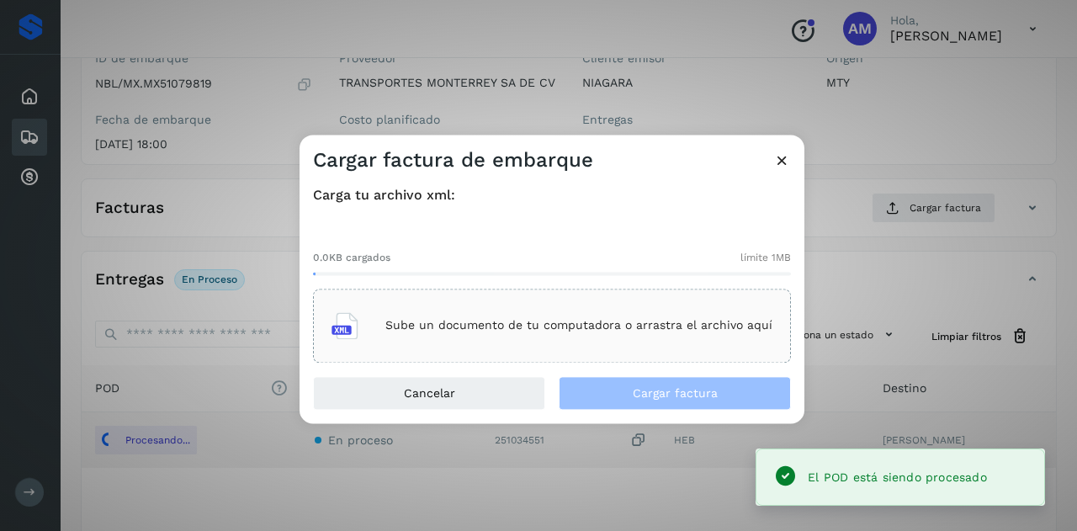
click at [580, 314] on div "Sube un documento de tu computadora o arrastra el archivo aquí" at bounding box center [552, 325] width 441 height 45
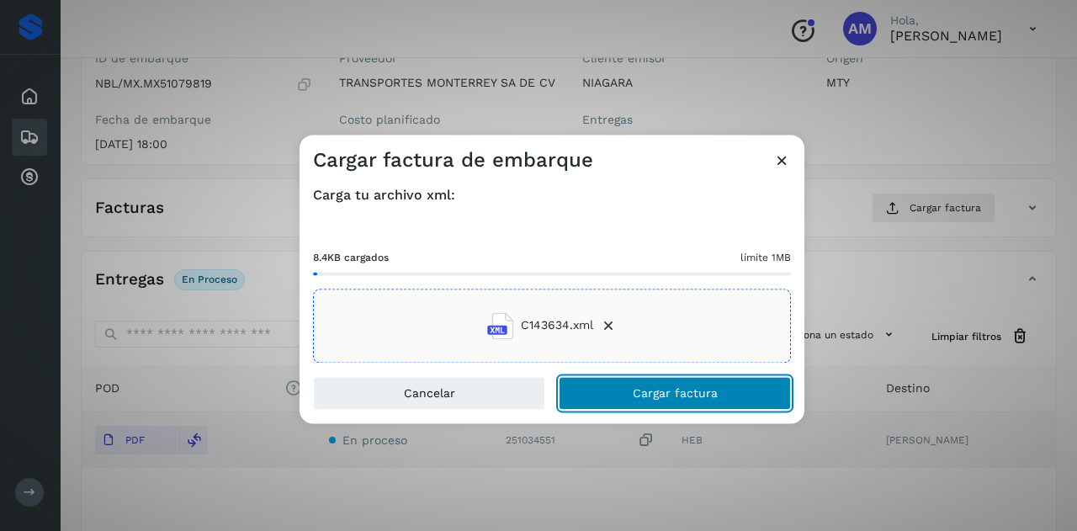
click at [609, 393] on button "Cargar factura" at bounding box center [675, 393] width 232 height 34
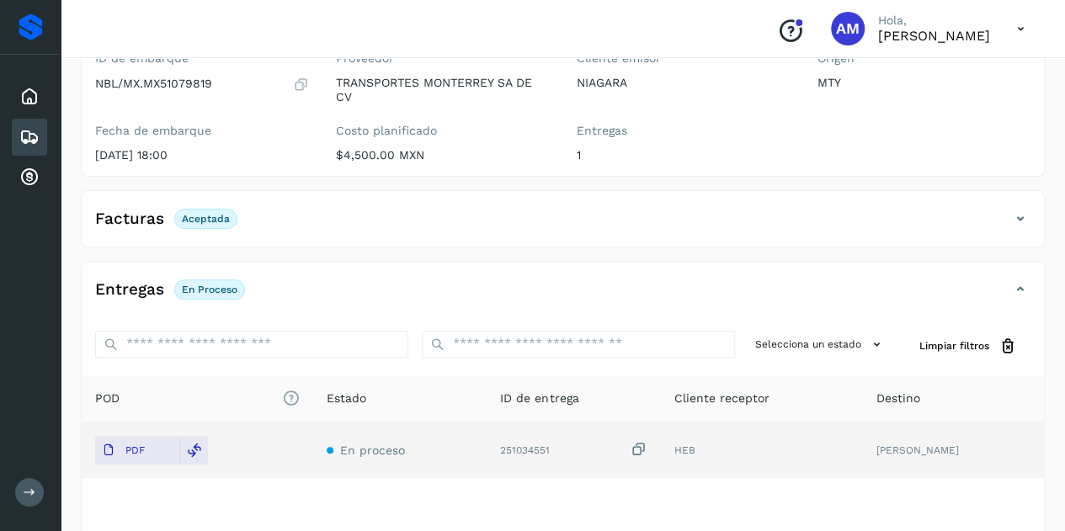
scroll to position [0, 0]
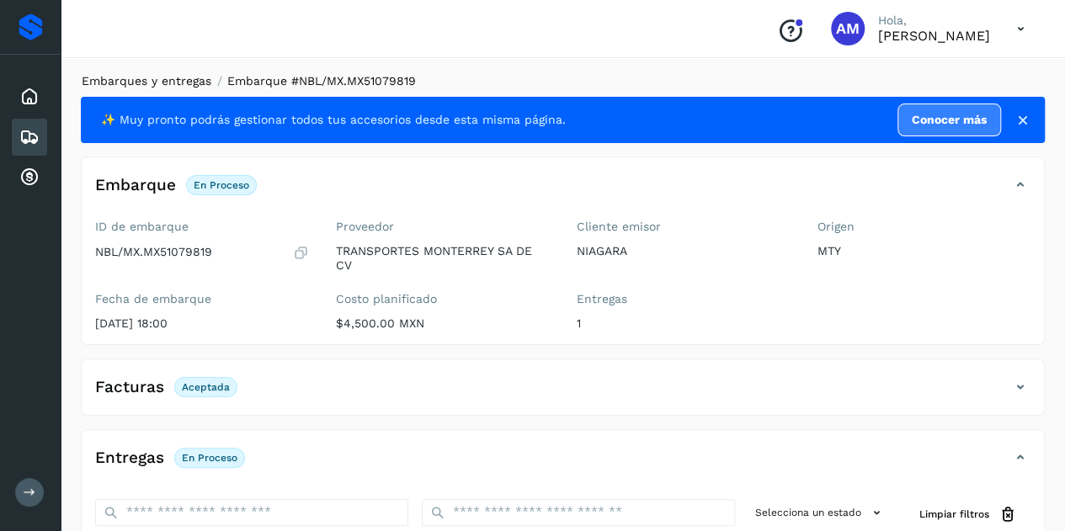
click at [187, 82] on link "Embarques y entregas" at bounding box center [147, 80] width 130 height 13
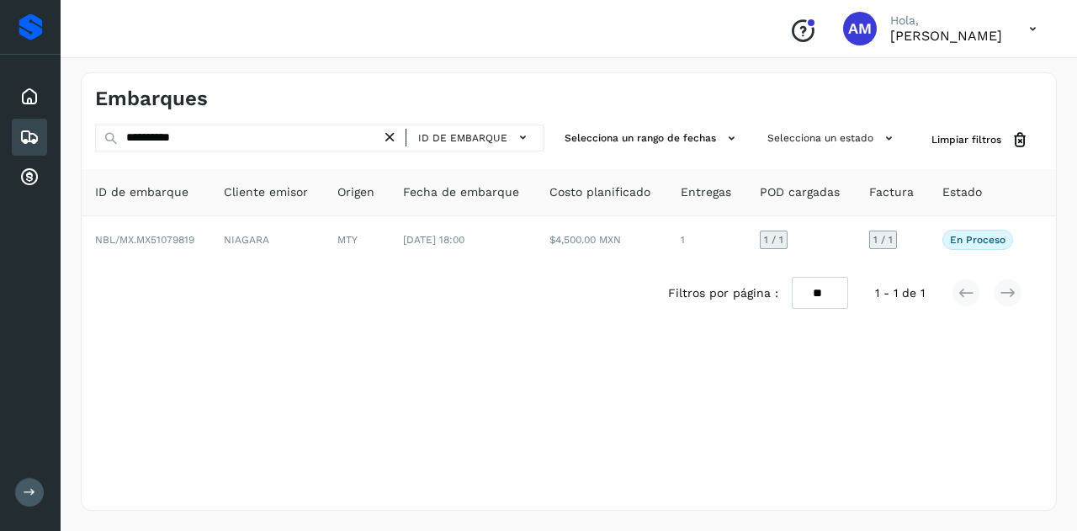
click at [396, 139] on icon at bounding box center [390, 138] width 18 height 18
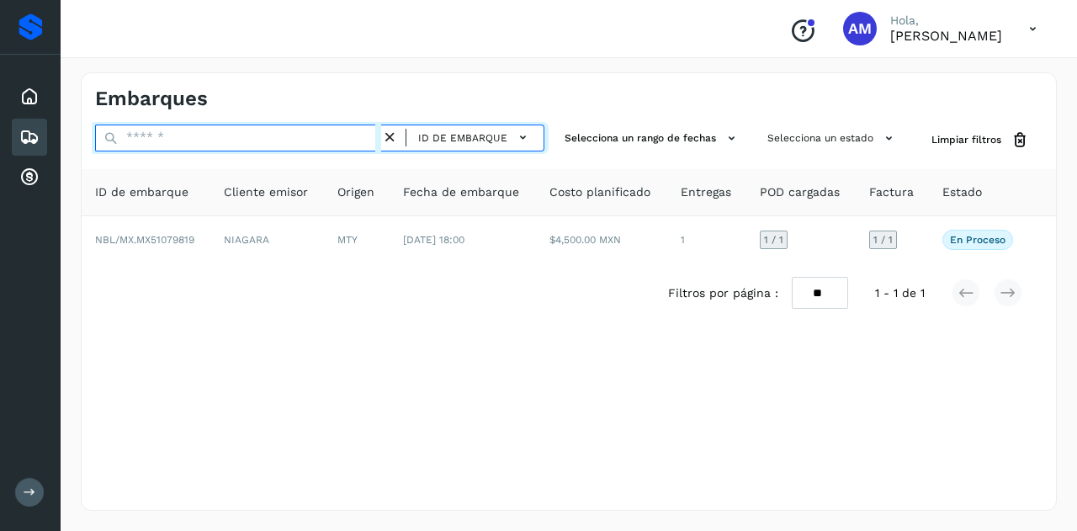
click at [348, 136] on input "text" at bounding box center [238, 138] width 286 height 27
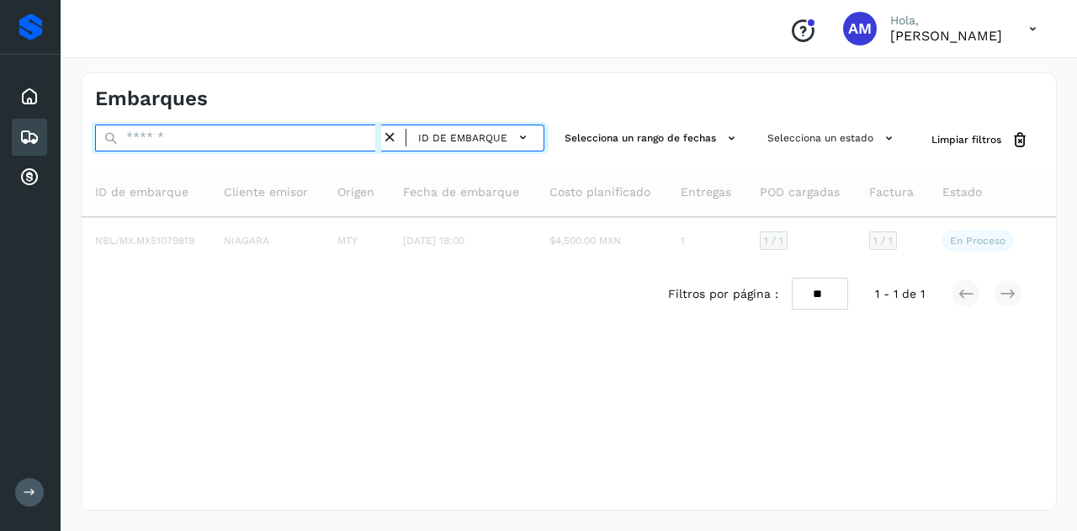
paste input "**********"
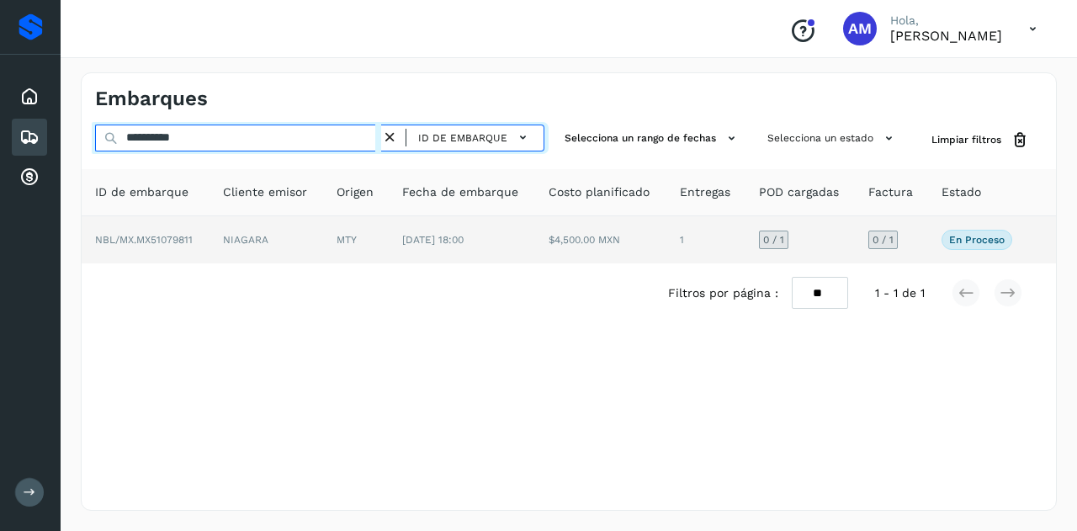
type input "**********"
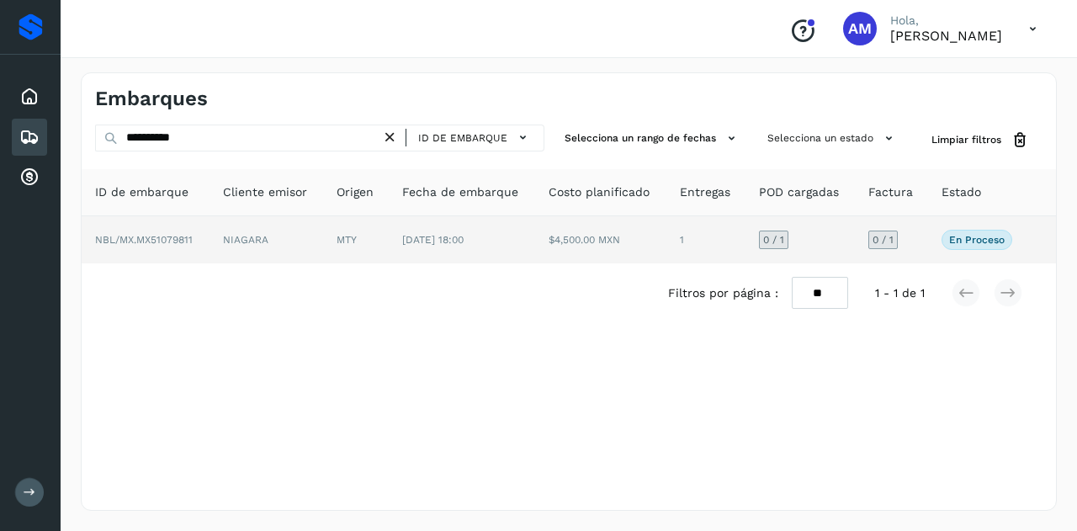
click at [351, 231] on td "MTY" at bounding box center [356, 239] width 66 height 47
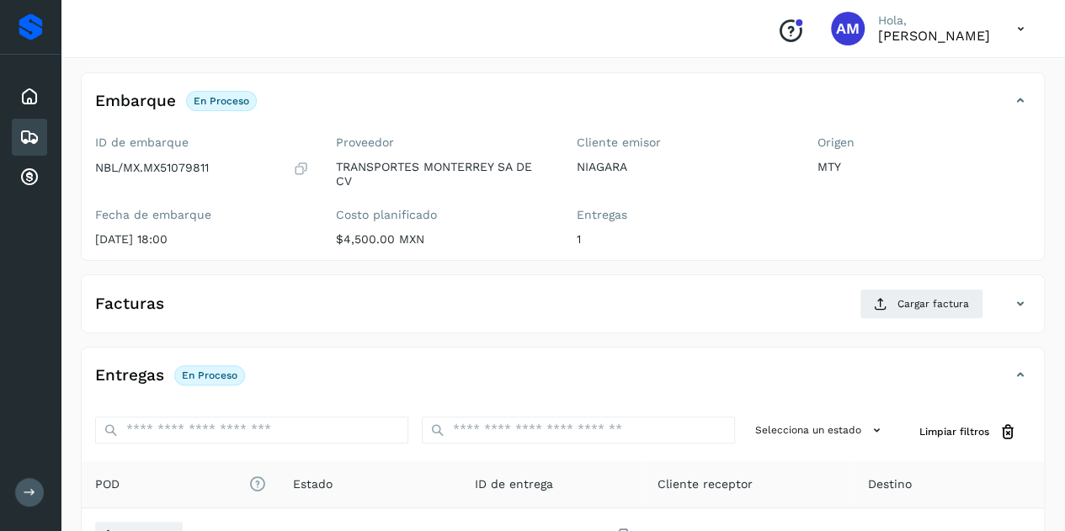
scroll to position [253, 0]
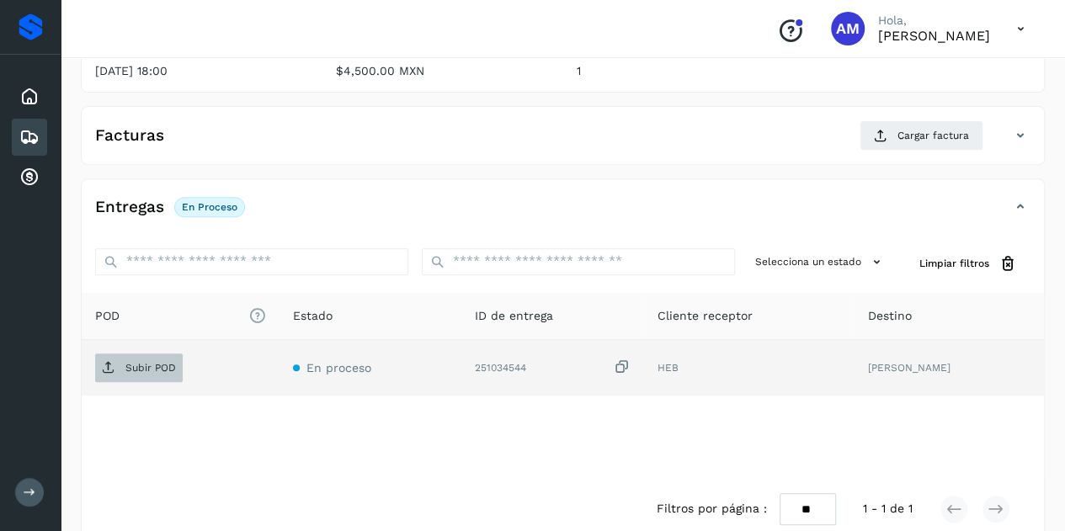
click at [161, 365] on p "Subir POD" at bounding box center [150, 368] width 51 height 12
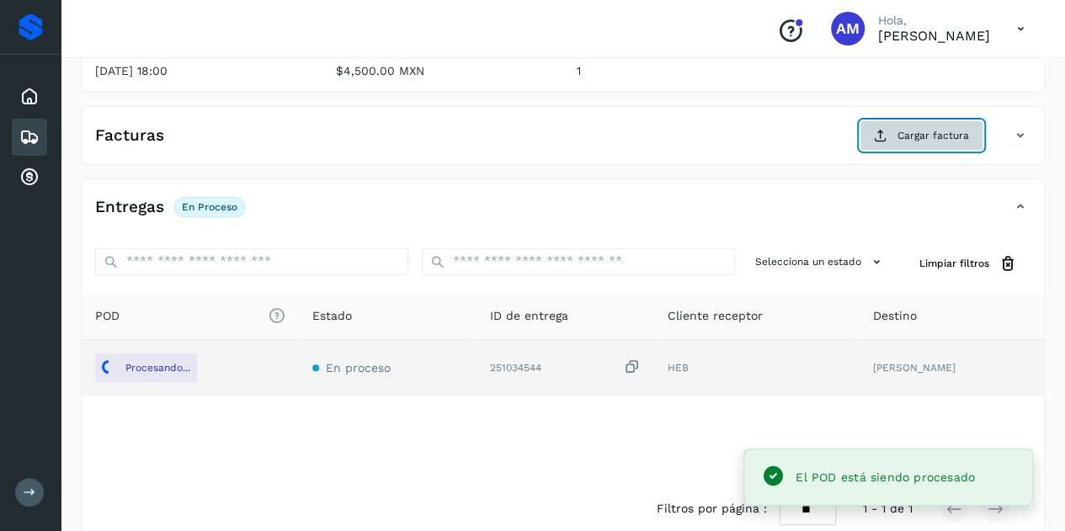
click at [907, 137] on span "Cargar factura" at bounding box center [933, 135] width 72 height 15
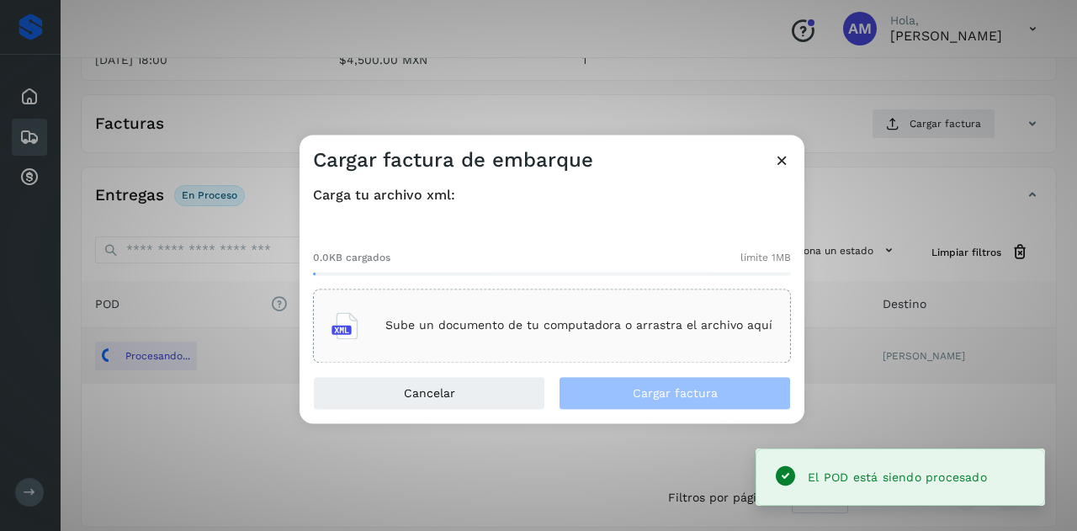
click at [665, 308] on div "Sube un documento de tu computadora o arrastra el archivo aquí" at bounding box center [552, 325] width 441 height 45
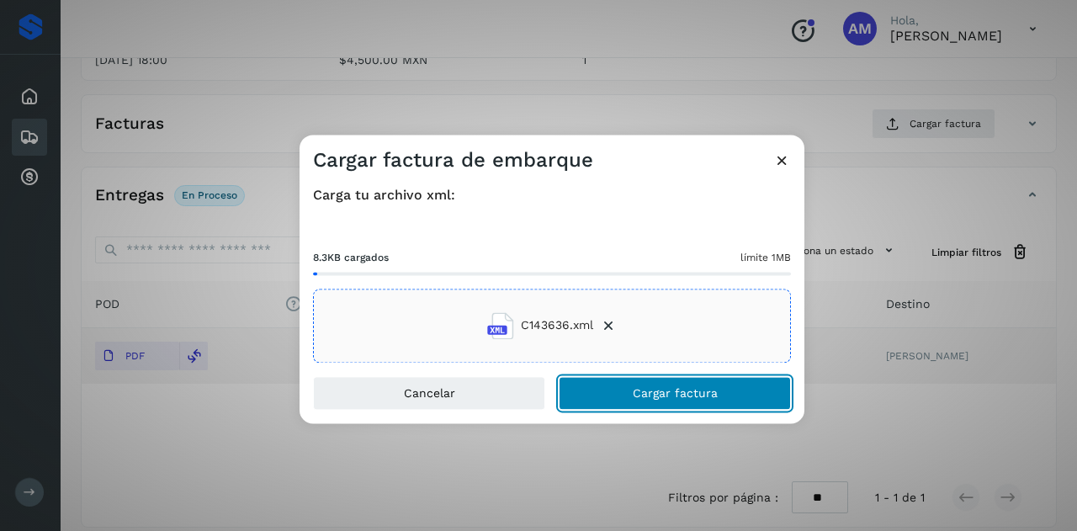
drag, startPoint x: 700, startPoint y: 391, endPoint x: 691, endPoint y: 398, distance: 12.0
click at [695, 393] on span "Cargar factura" at bounding box center [675, 393] width 85 height 12
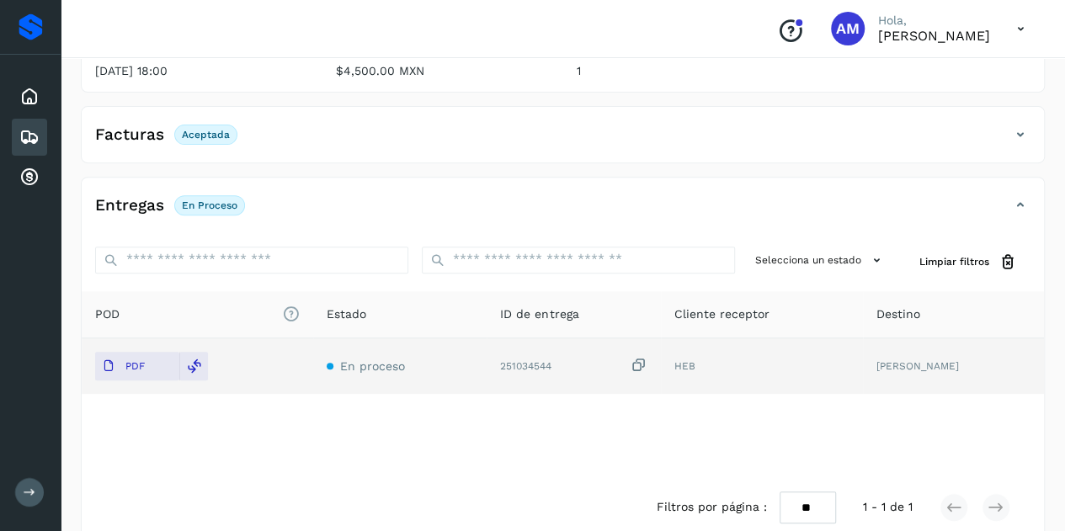
scroll to position [0, 0]
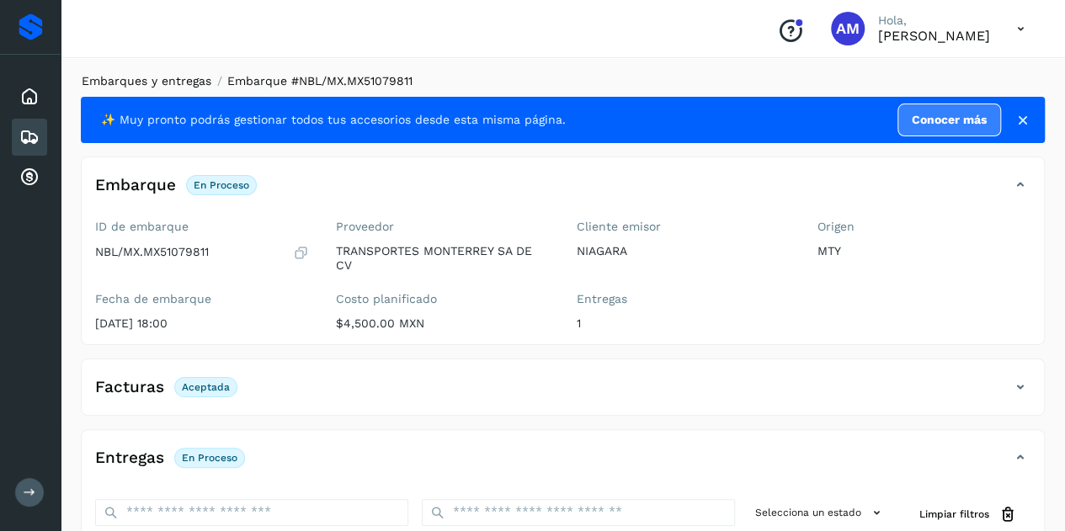
click at [153, 82] on link "Embarques y entregas" at bounding box center [147, 80] width 130 height 13
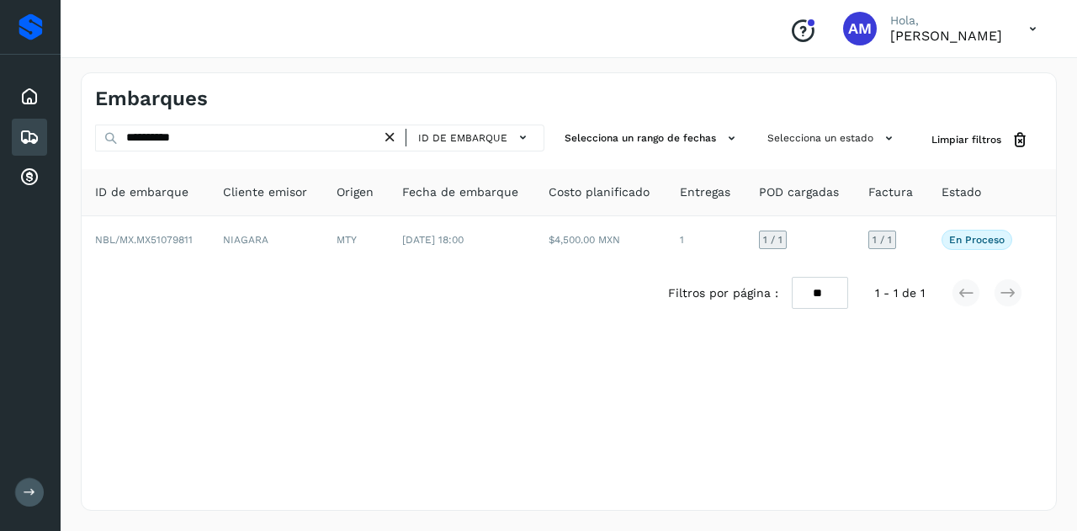
drag, startPoint x: 393, startPoint y: 136, endPoint x: 330, endPoint y: 136, distance: 63.1
click at [390, 136] on icon at bounding box center [390, 138] width 18 height 18
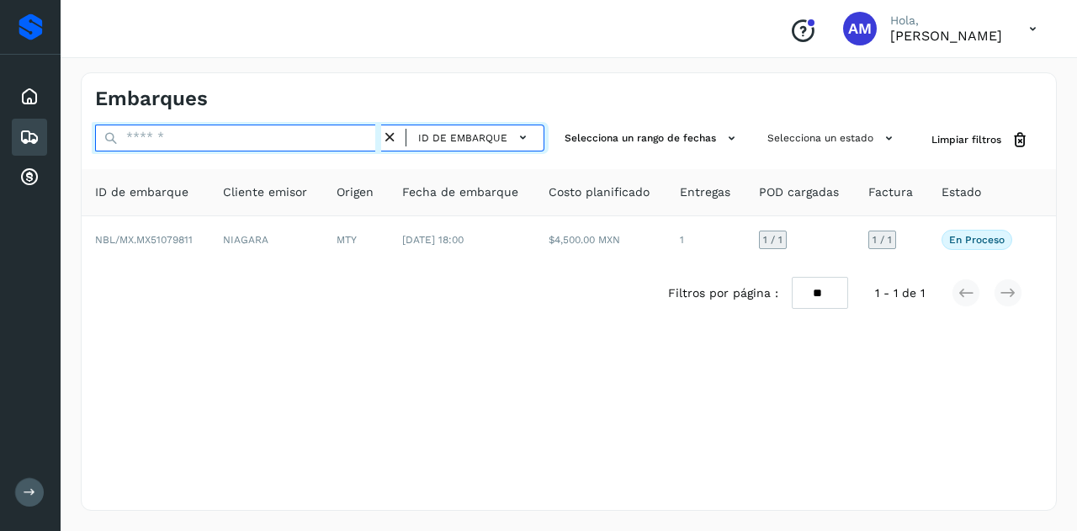
click at [328, 136] on input "text" at bounding box center [238, 138] width 286 height 27
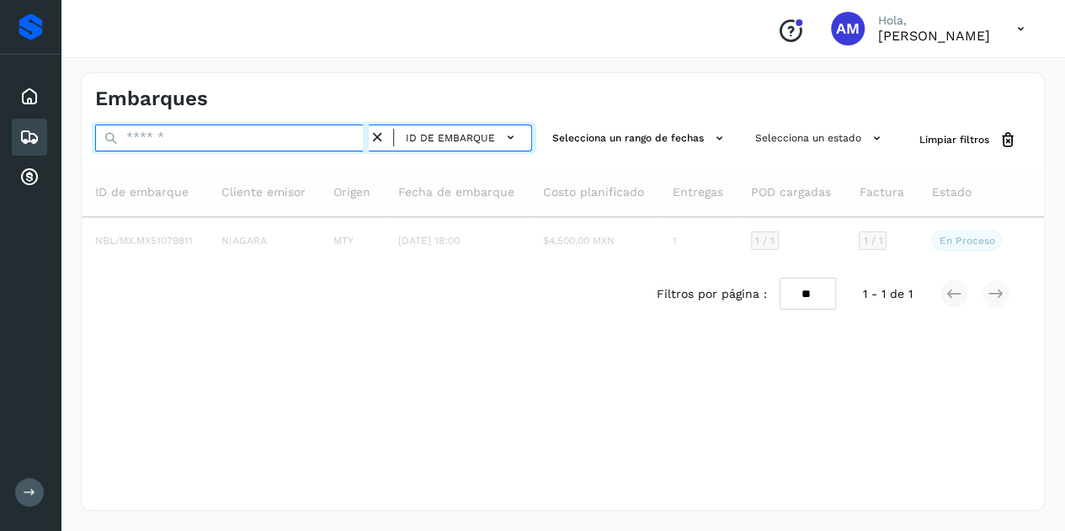
paste input "**********"
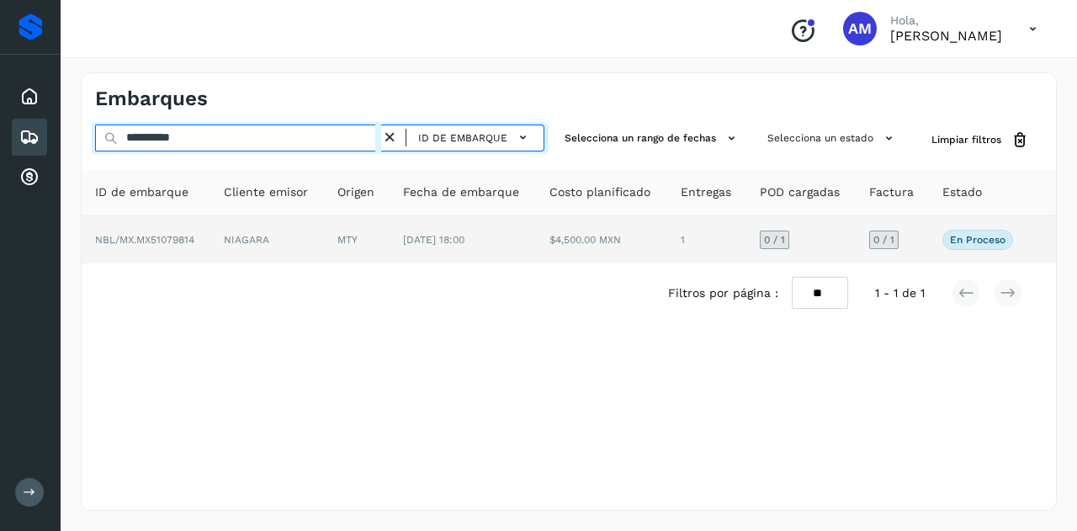
type input "**********"
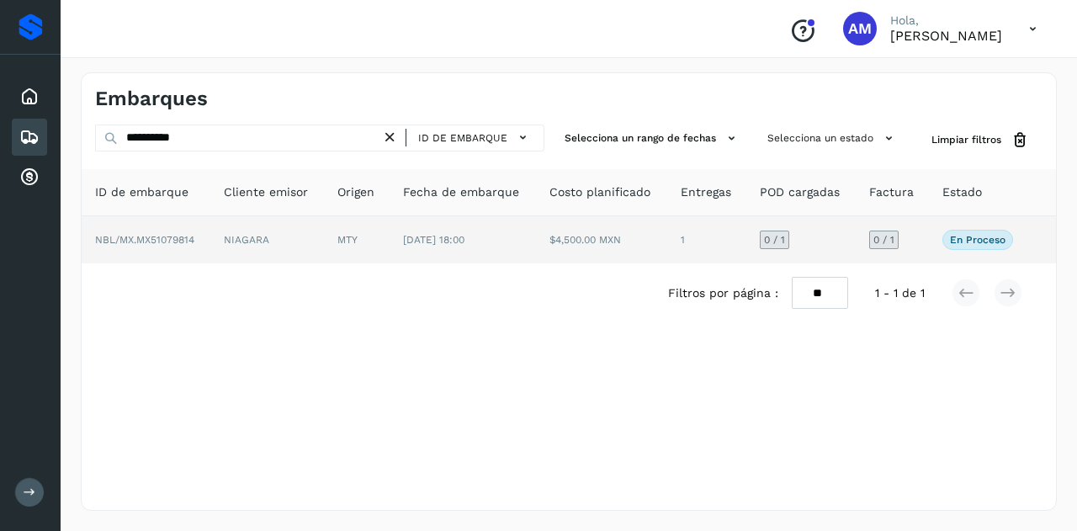
click at [287, 242] on td "NIAGARA" at bounding box center [267, 239] width 114 height 47
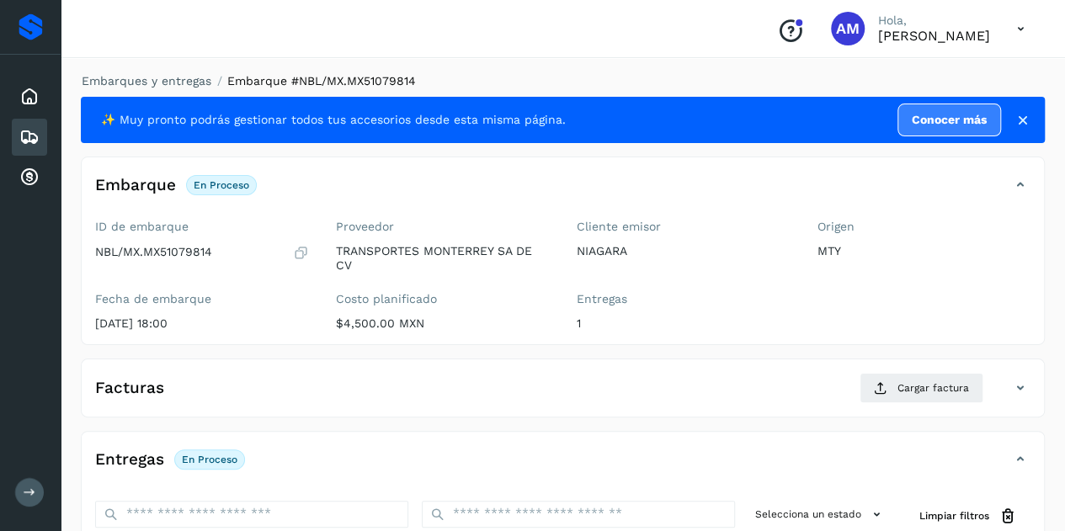
scroll to position [168, 0]
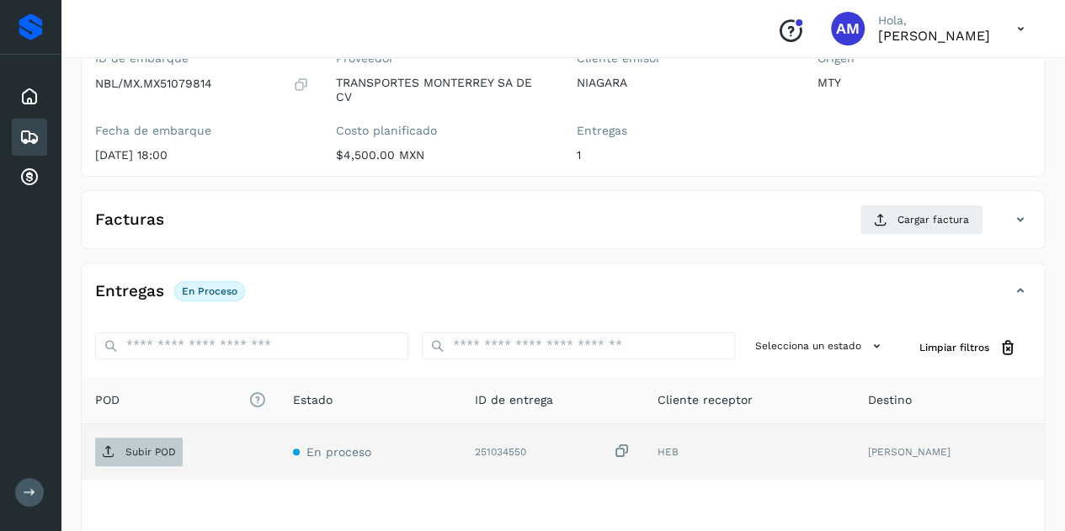
click at [172, 449] on p "Subir POD" at bounding box center [150, 452] width 51 height 12
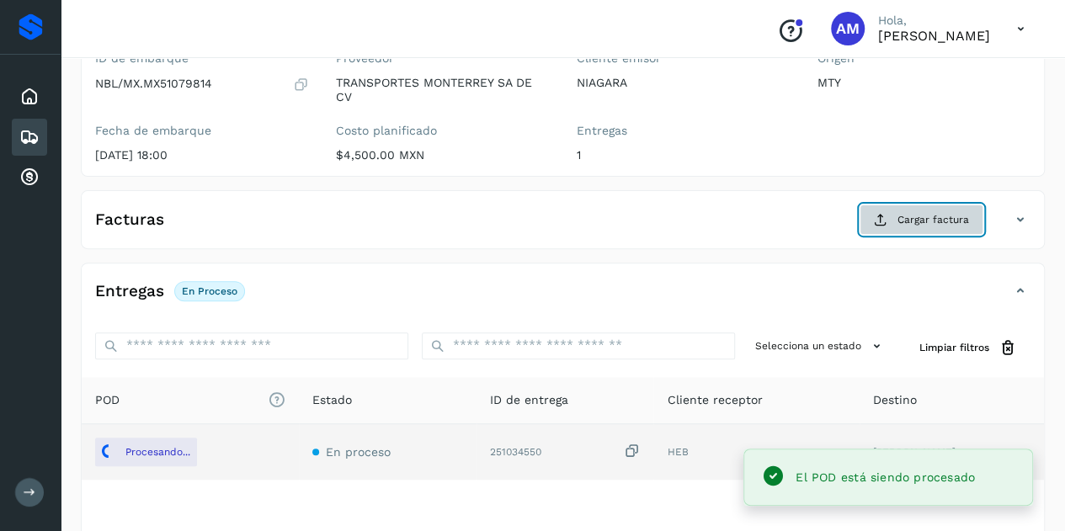
click at [912, 221] on span "Cargar factura" at bounding box center [933, 219] width 72 height 15
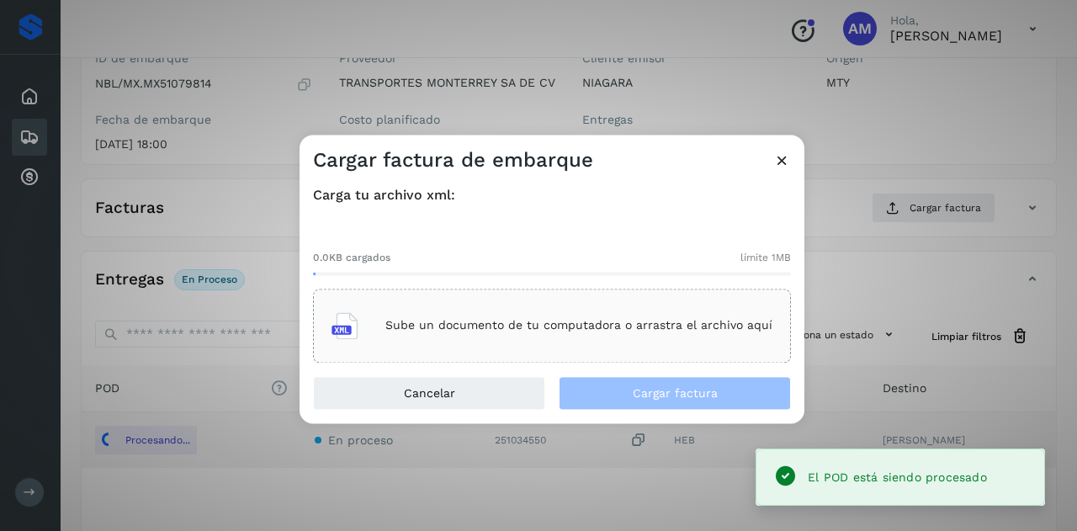
click at [568, 314] on div "Sube un documento de tu computadora o arrastra el archivo aquí" at bounding box center [552, 325] width 441 height 45
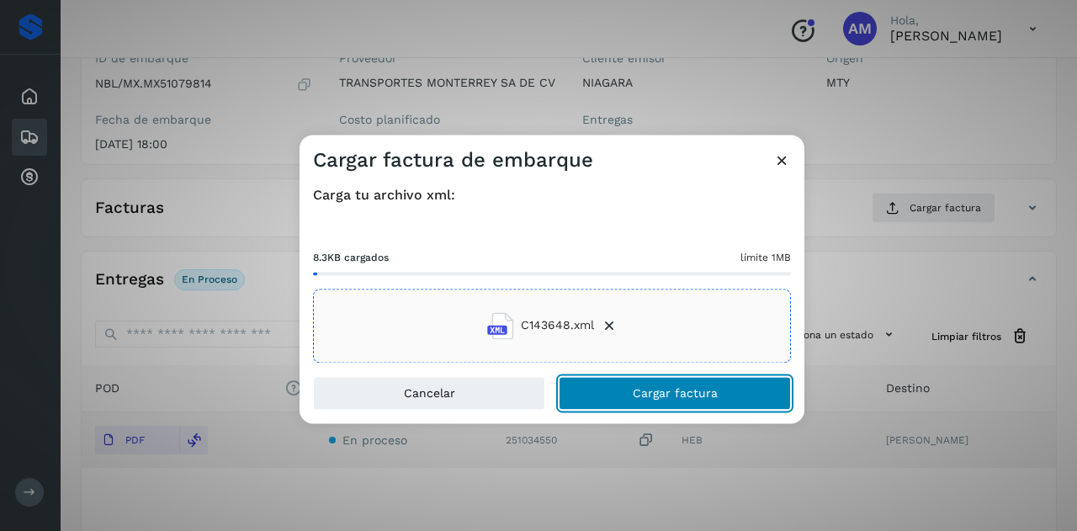
click at [694, 391] on span "Cargar factura" at bounding box center [675, 393] width 85 height 12
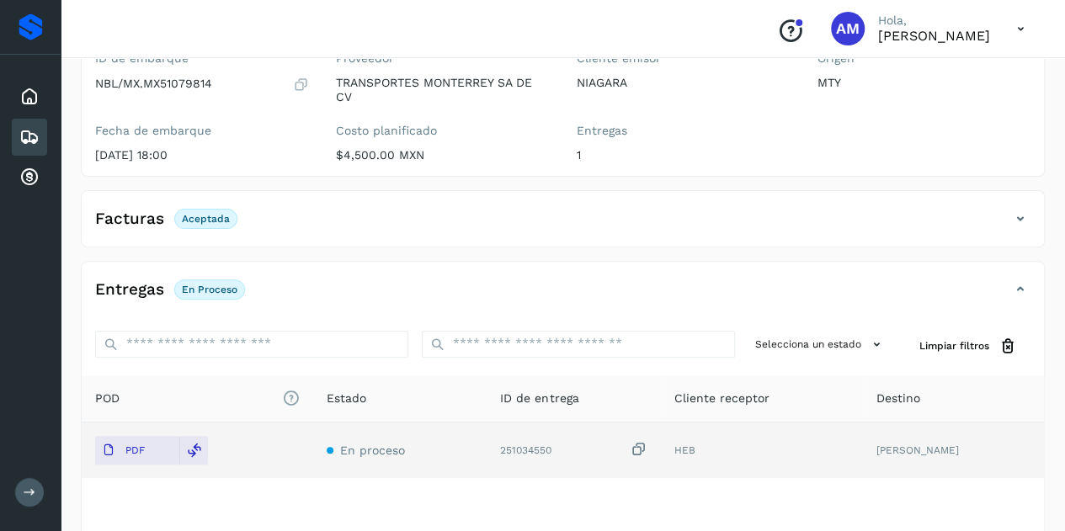
scroll to position [0, 0]
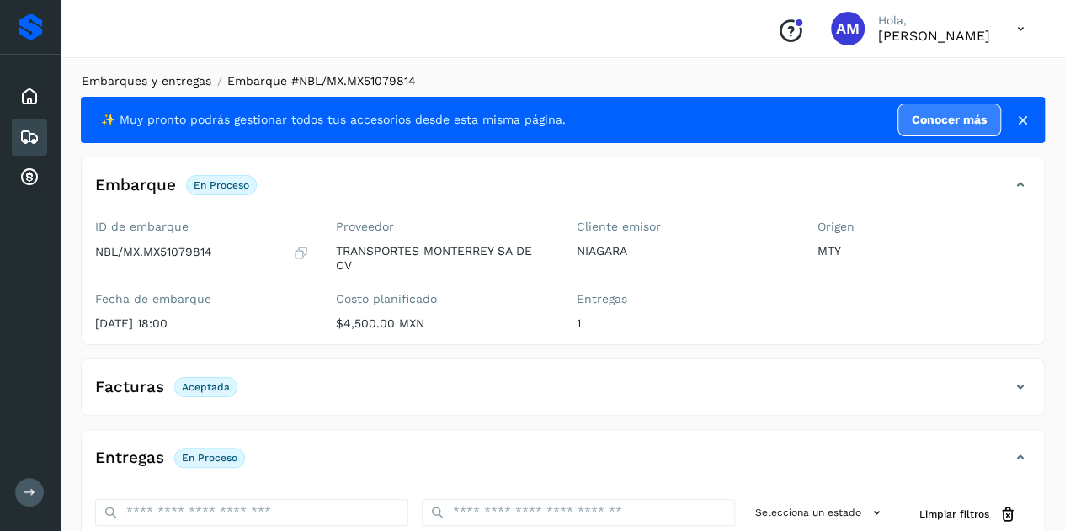
click at [181, 81] on link "Embarques y entregas" at bounding box center [147, 80] width 130 height 13
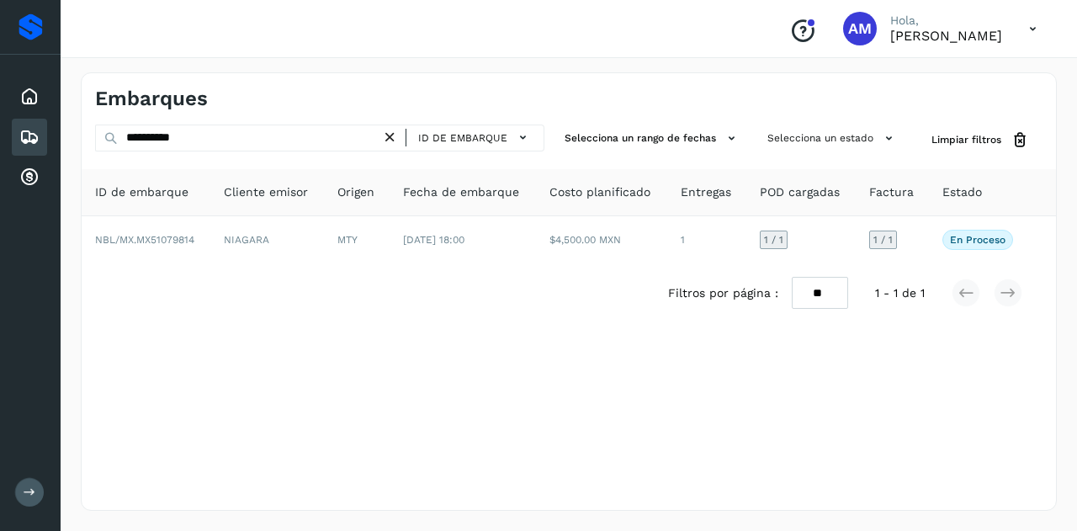
drag, startPoint x: 395, startPoint y: 136, endPoint x: 332, endPoint y: 139, distance: 63.2
click at [392, 137] on icon at bounding box center [390, 138] width 18 height 18
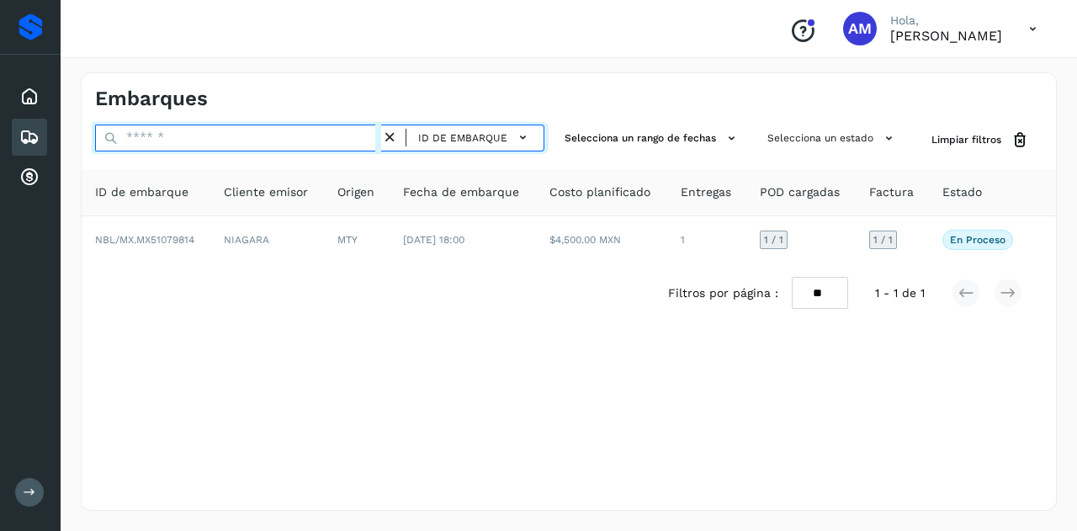
click at [304, 137] on input "text" at bounding box center [238, 138] width 286 height 27
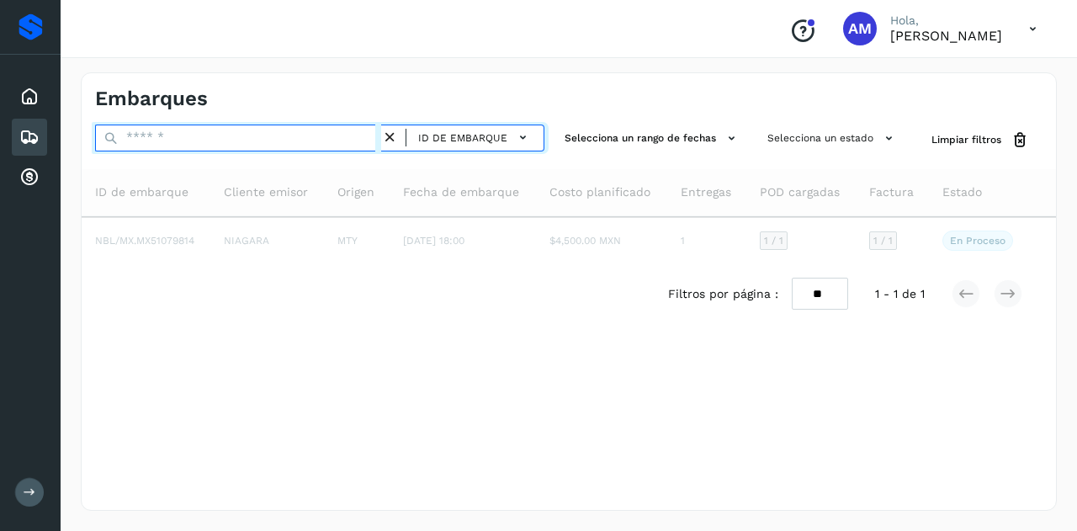
paste input "**********"
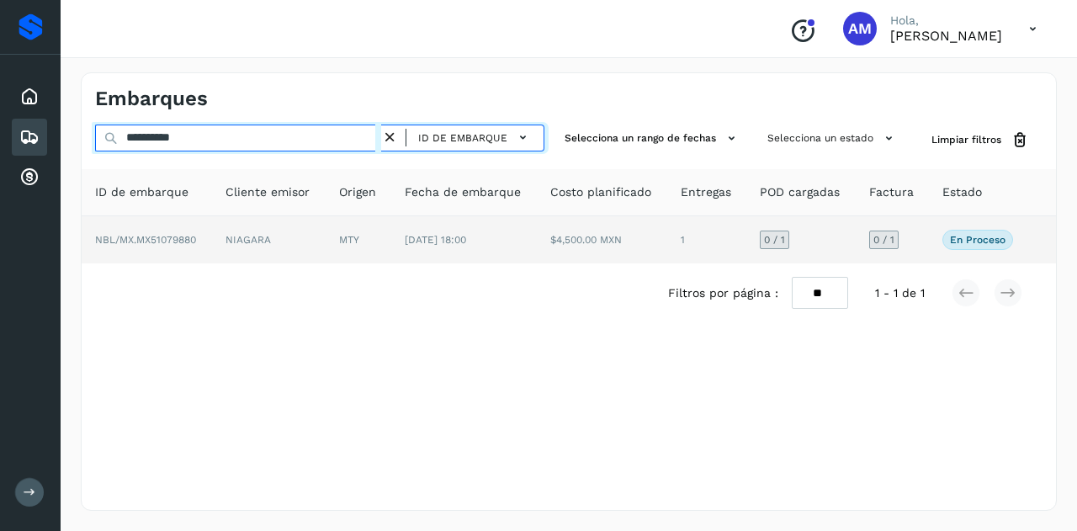
type input "**********"
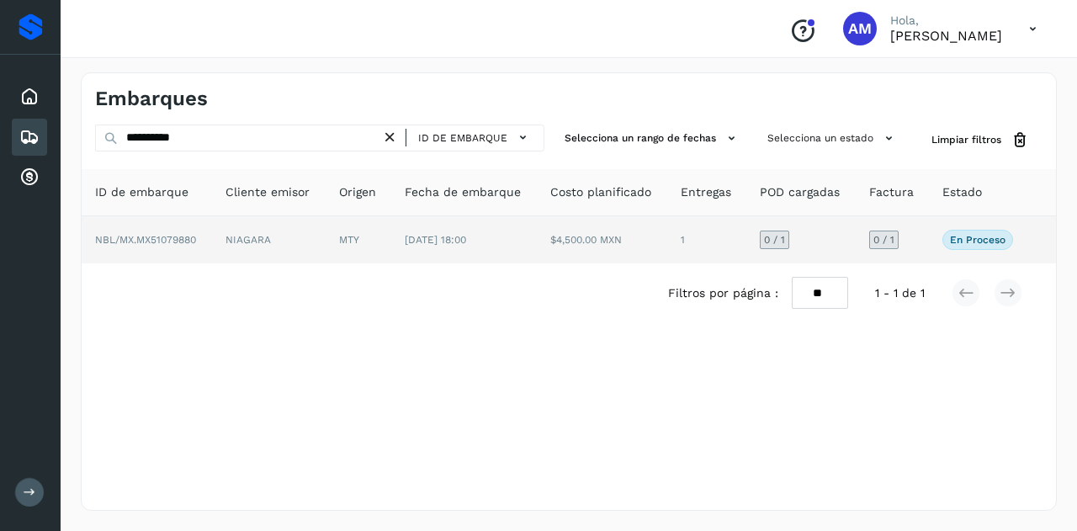
click at [292, 238] on td "NIAGARA" at bounding box center [269, 239] width 114 height 47
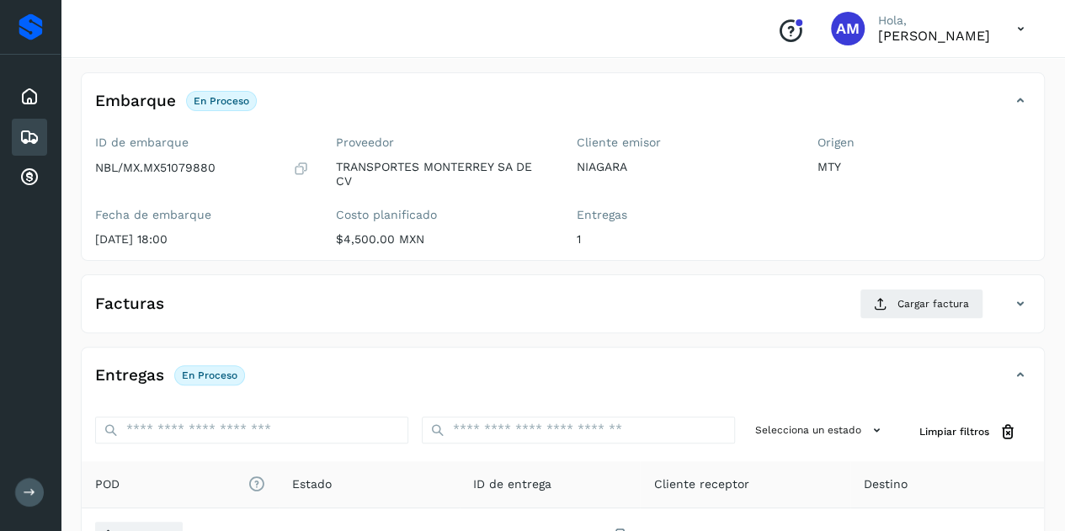
scroll to position [168, 0]
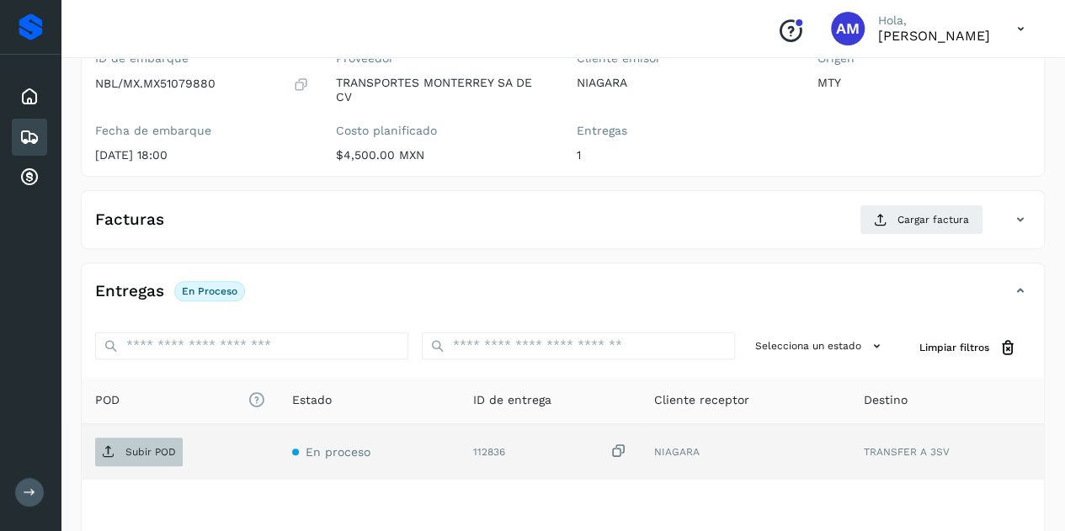
click at [143, 440] on span "Subir POD" at bounding box center [139, 452] width 88 height 27
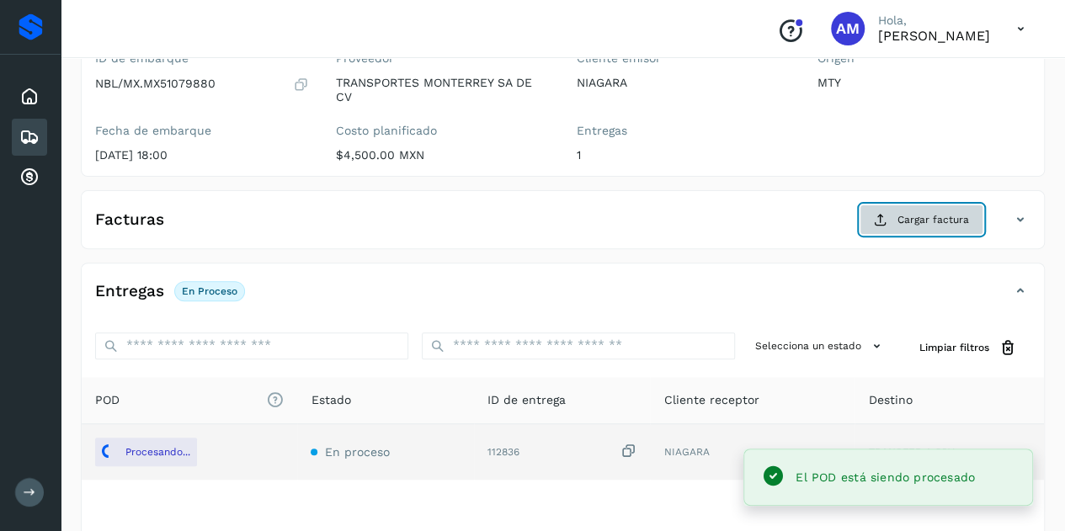
click at [926, 217] on span "Cargar factura" at bounding box center [933, 219] width 72 height 15
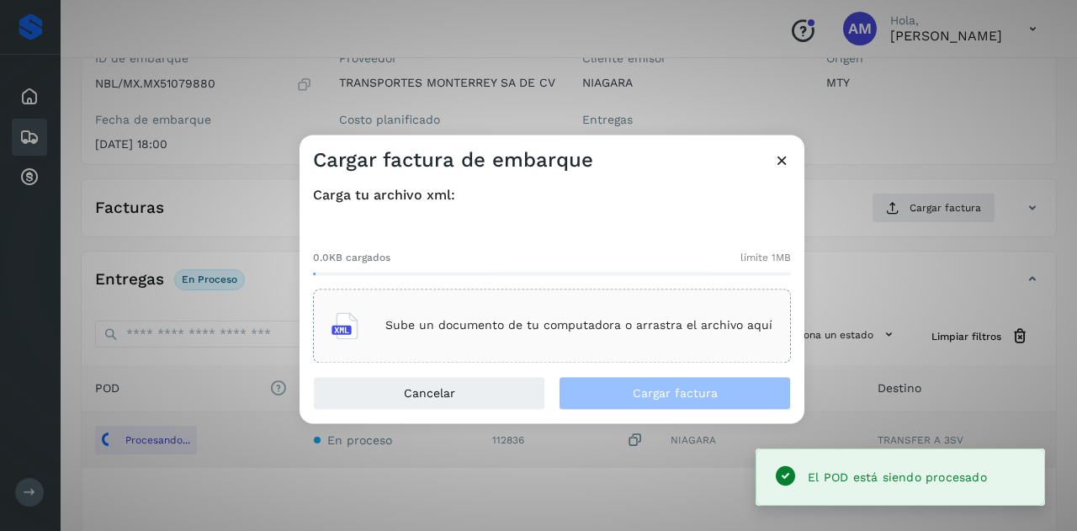
click at [623, 311] on div "Sube un documento de tu computadora o arrastra el archivo aquí" at bounding box center [552, 325] width 441 height 45
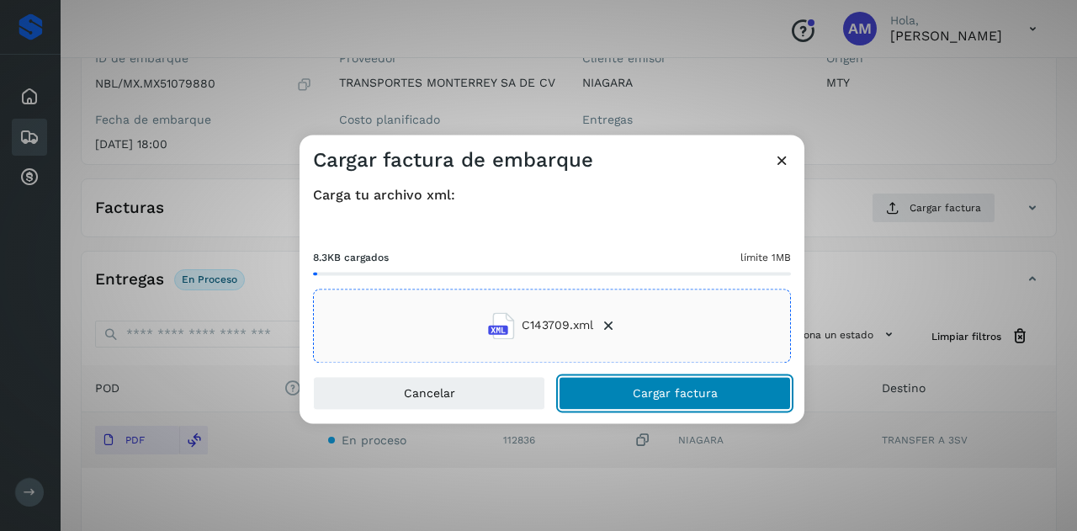
click at [667, 399] on span "Cargar factura" at bounding box center [675, 393] width 85 height 12
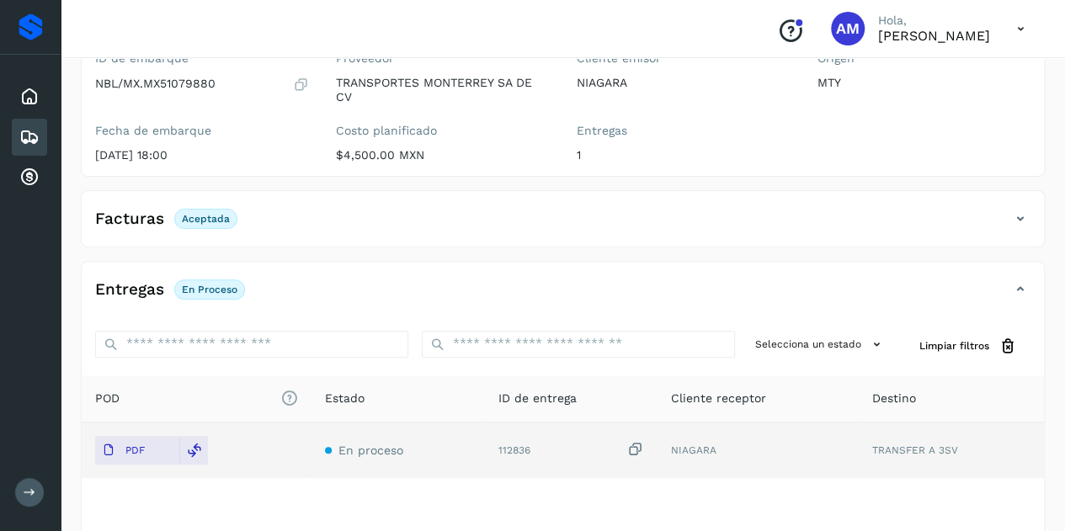
scroll to position [0, 0]
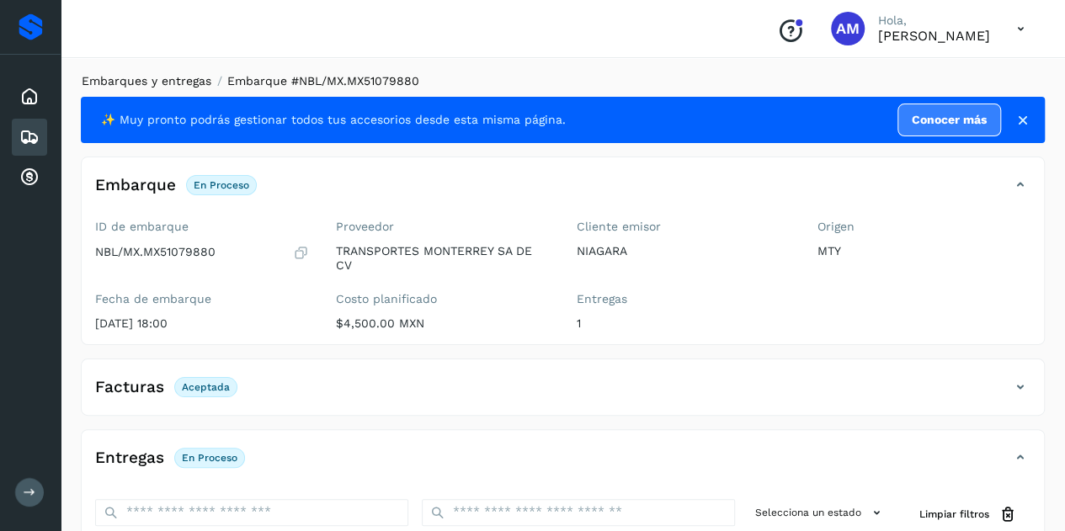
click at [150, 83] on link "Embarques y entregas" at bounding box center [147, 80] width 130 height 13
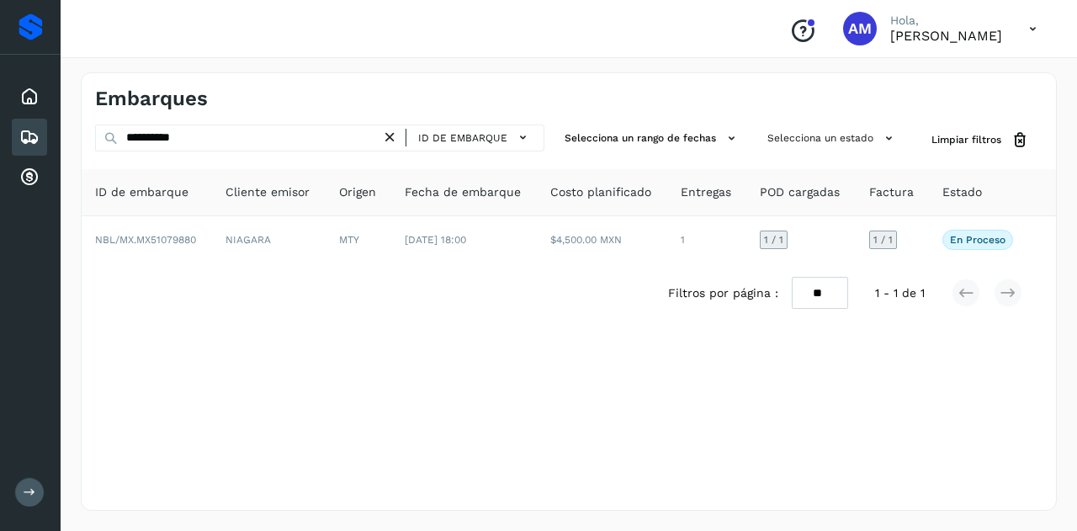
click at [394, 133] on icon at bounding box center [390, 138] width 18 height 18
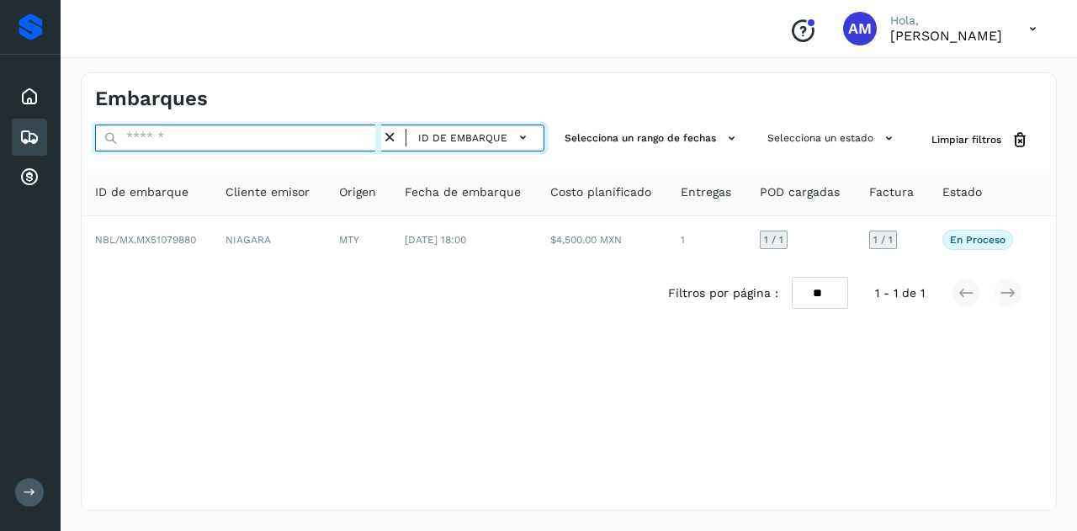
click at [365, 138] on input "text" at bounding box center [238, 138] width 286 height 27
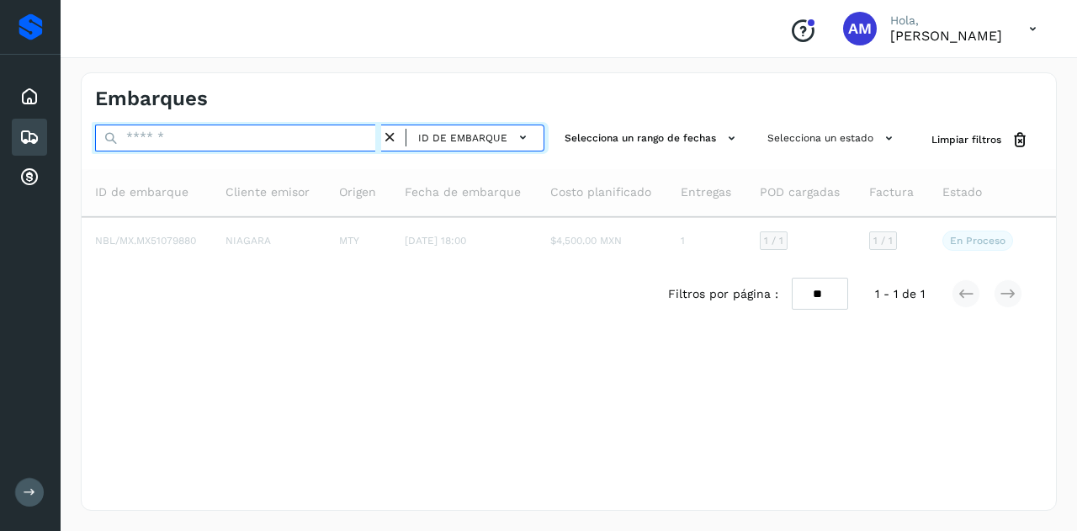
paste input "**********"
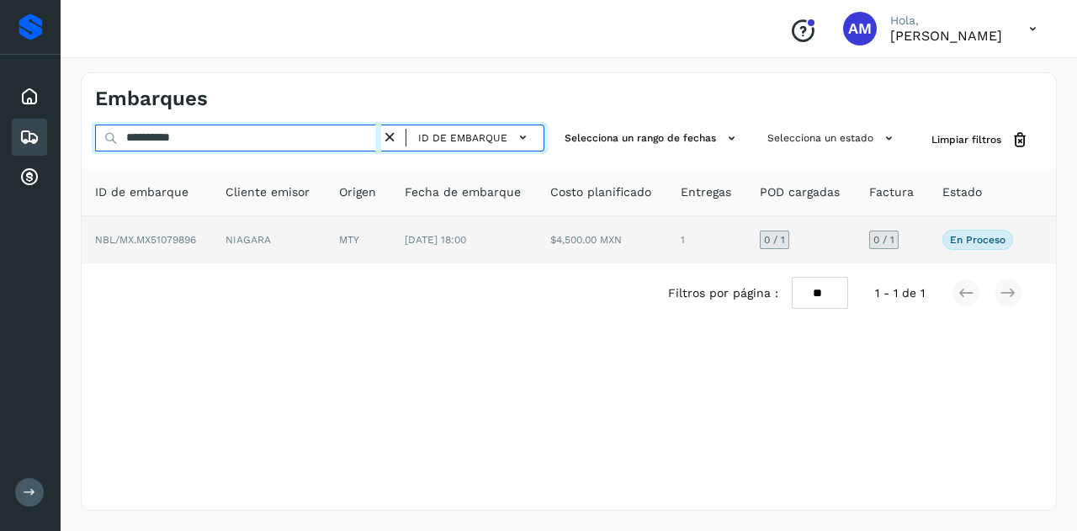
type input "**********"
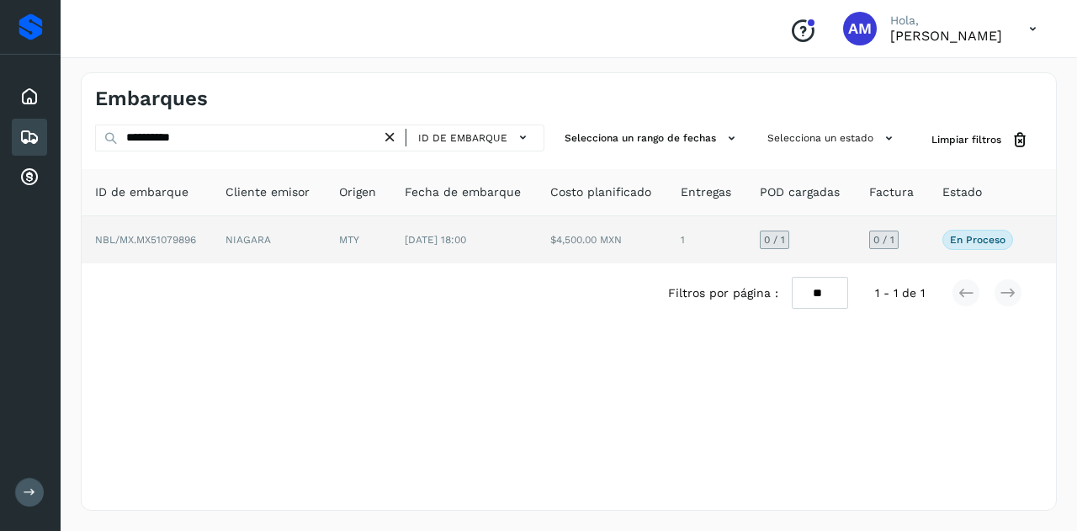
click at [365, 247] on td "MTY" at bounding box center [359, 239] width 66 height 47
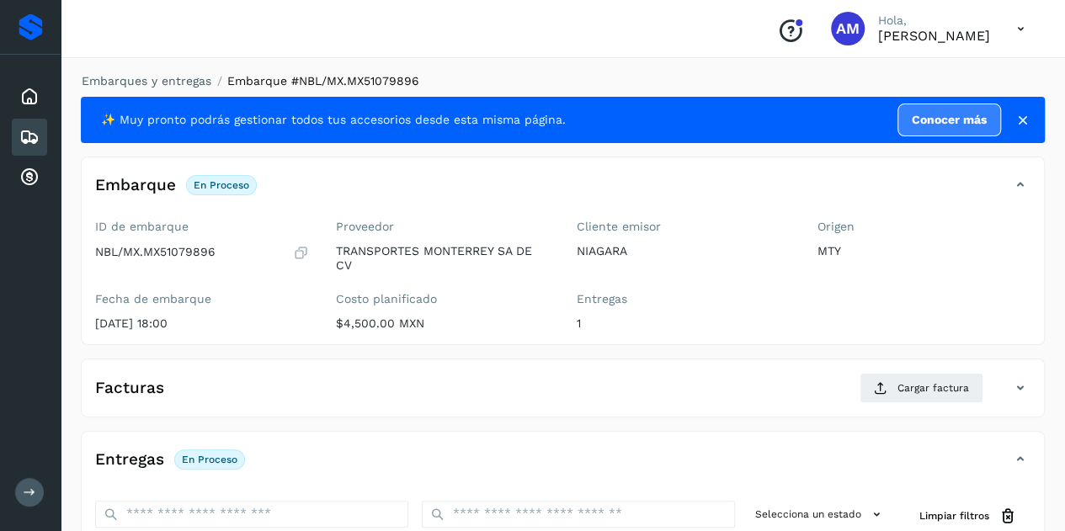
scroll to position [168, 0]
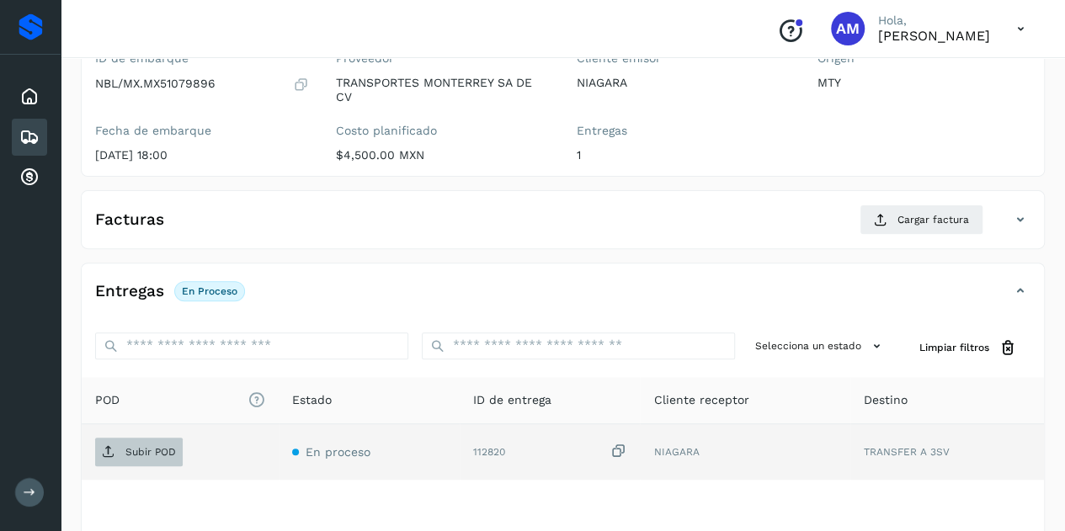
click at [144, 454] on p "Subir POD" at bounding box center [150, 452] width 51 height 12
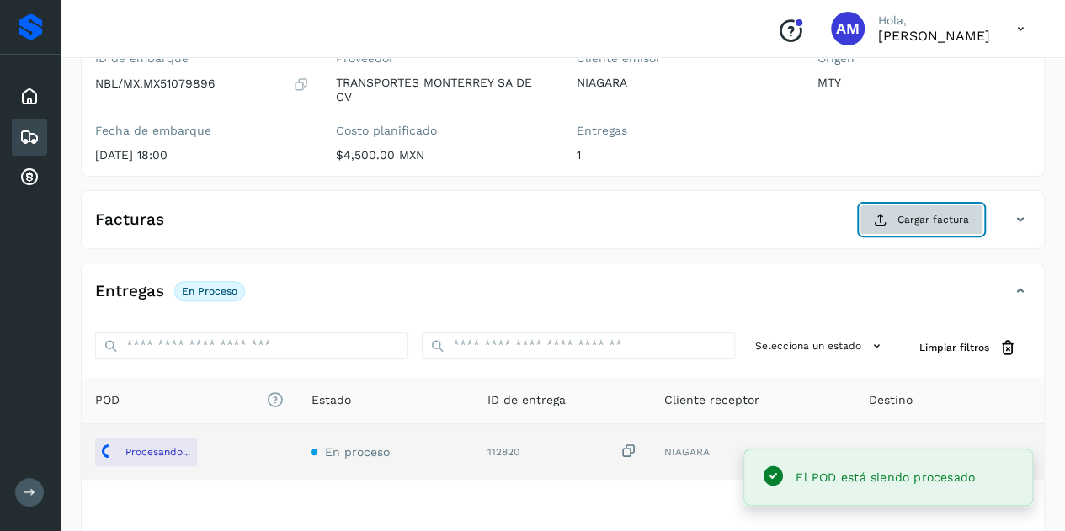
click at [914, 222] on span "Cargar factura" at bounding box center [933, 219] width 72 height 15
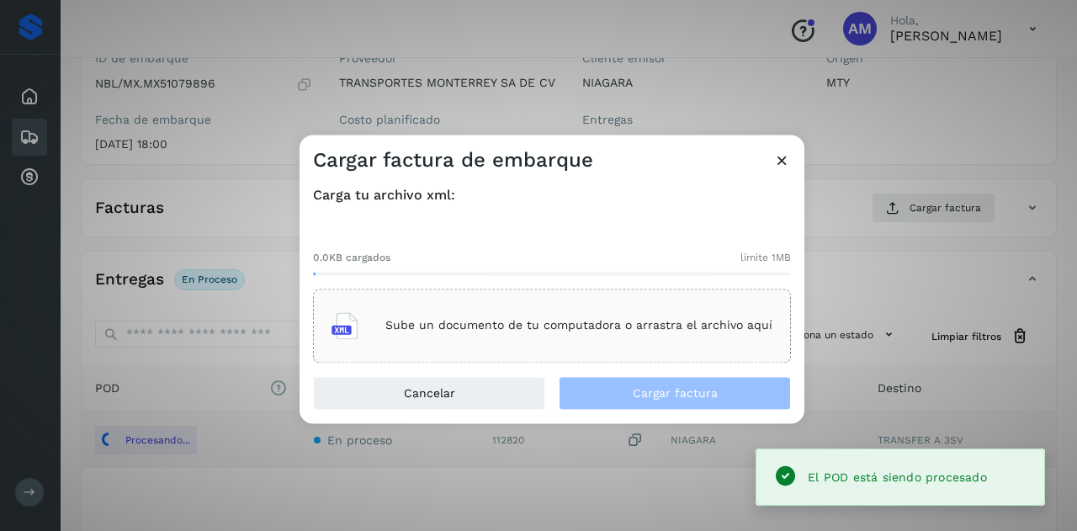
click at [690, 327] on p "Sube un documento de tu computadora o arrastra el archivo aquí" at bounding box center [579, 326] width 387 height 14
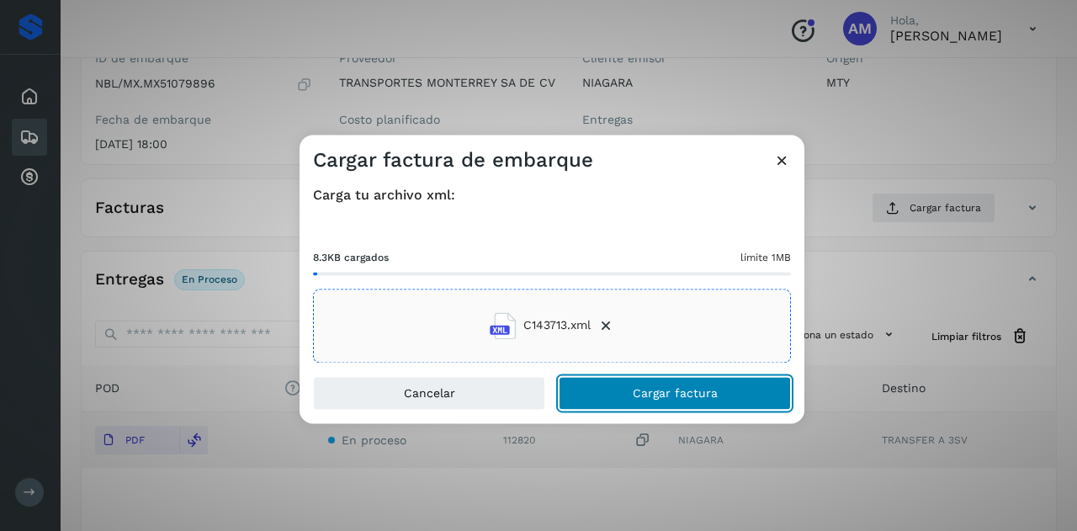
click at [621, 398] on button "Cargar factura" at bounding box center [675, 393] width 232 height 34
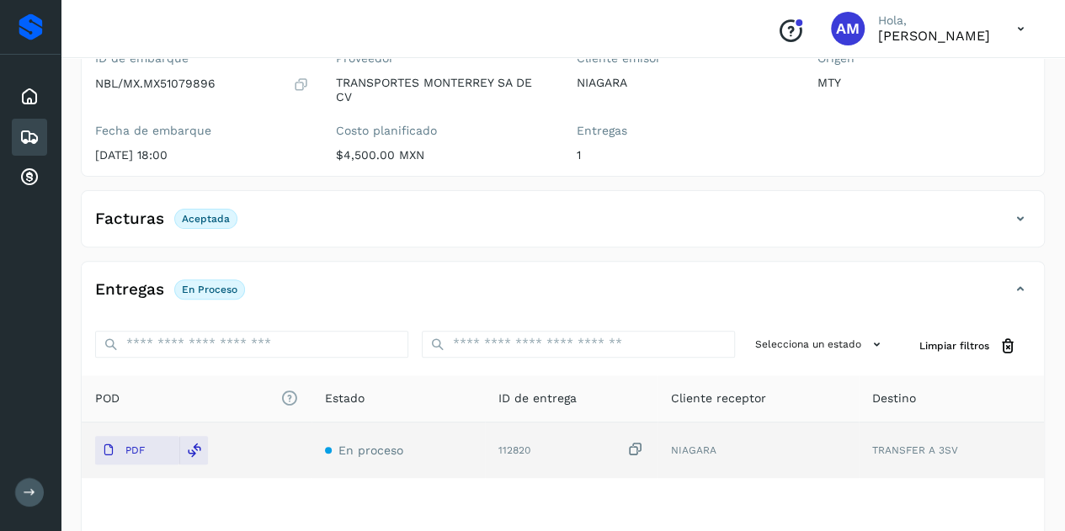
scroll to position [0, 0]
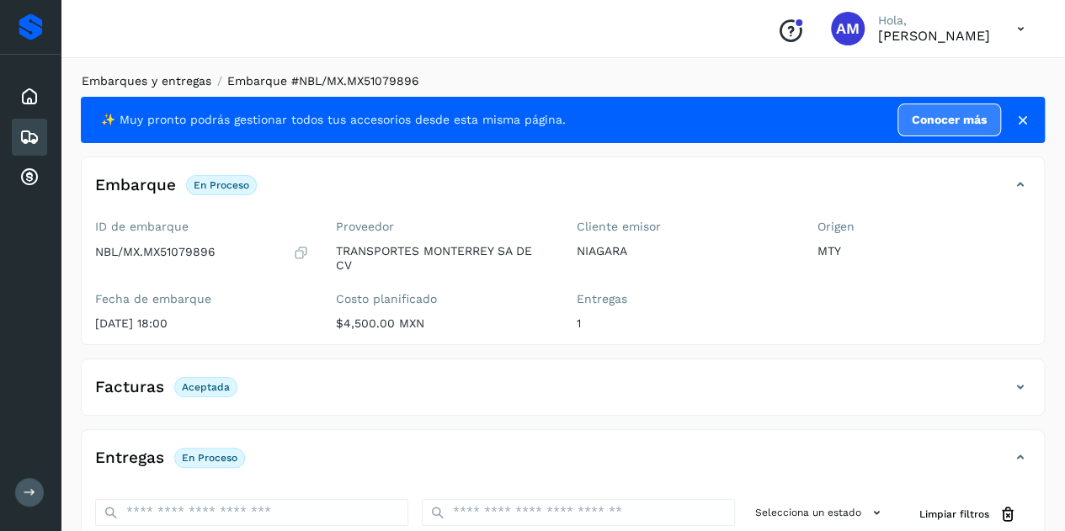
click at [160, 83] on link "Embarques y entregas" at bounding box center [147, 80] width 130 height 13
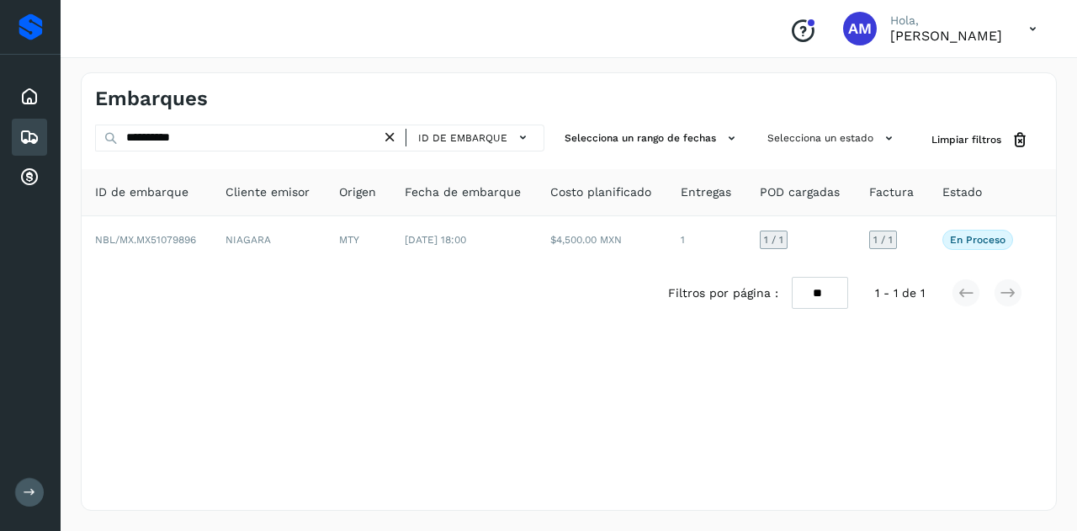
click at [396, 140] on icon at bounding box center [390, 138] width 18 height 18
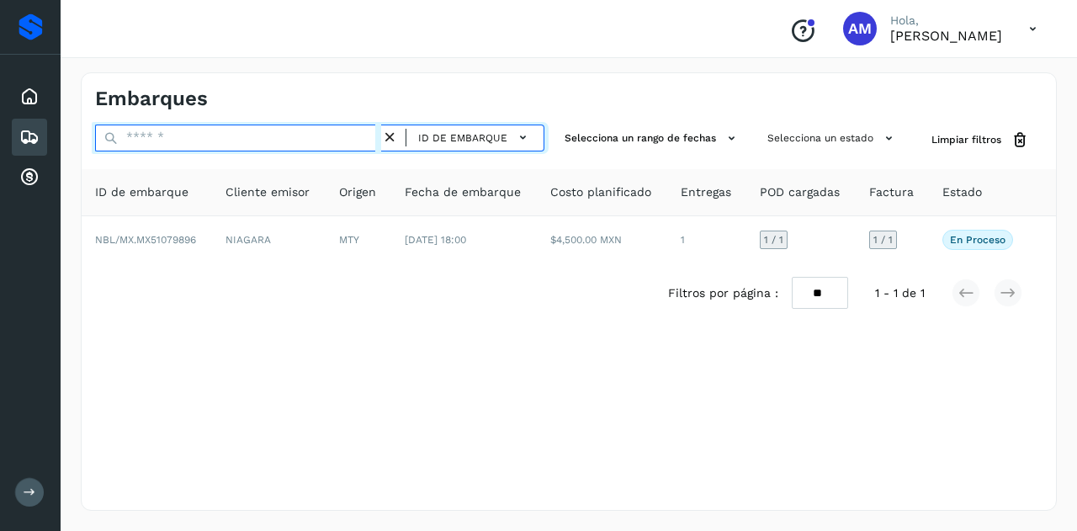
click at [321, 130] on input "text" at bounding box center [238, 138] width 286 height 27
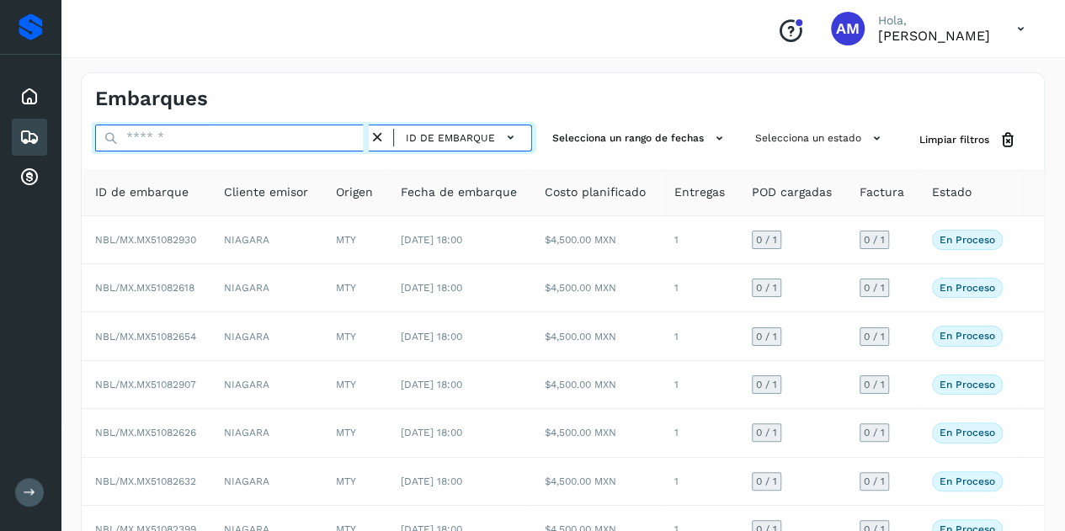
paste input "**********"
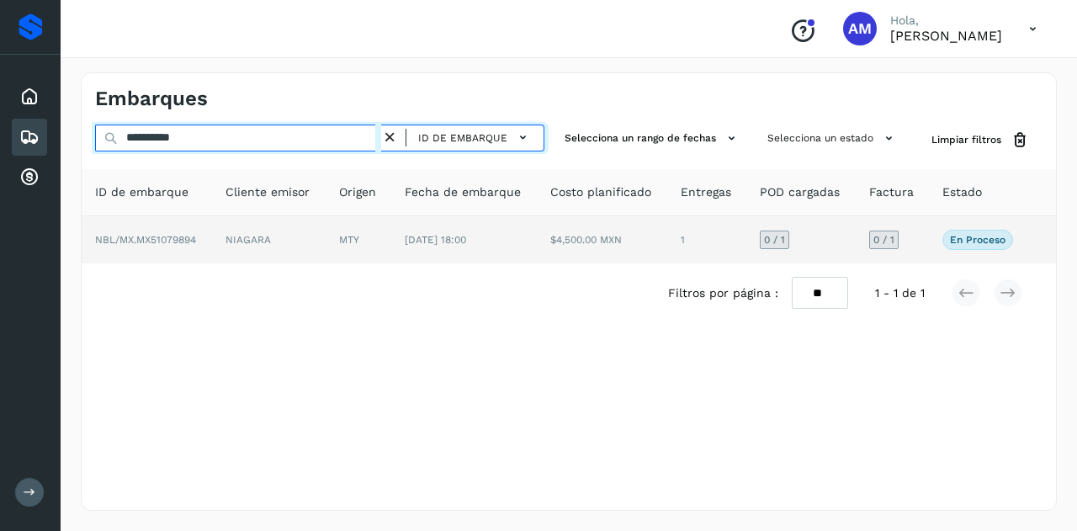
type input "**********"
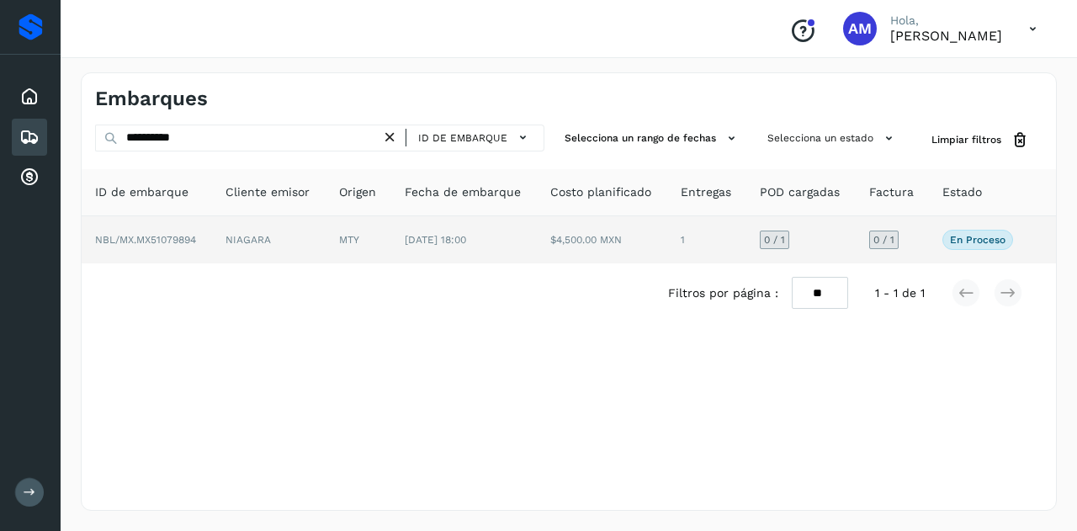
click at [291, 253] on td "NIAGARA" at bounding box center [269, 239] width 114 height 47
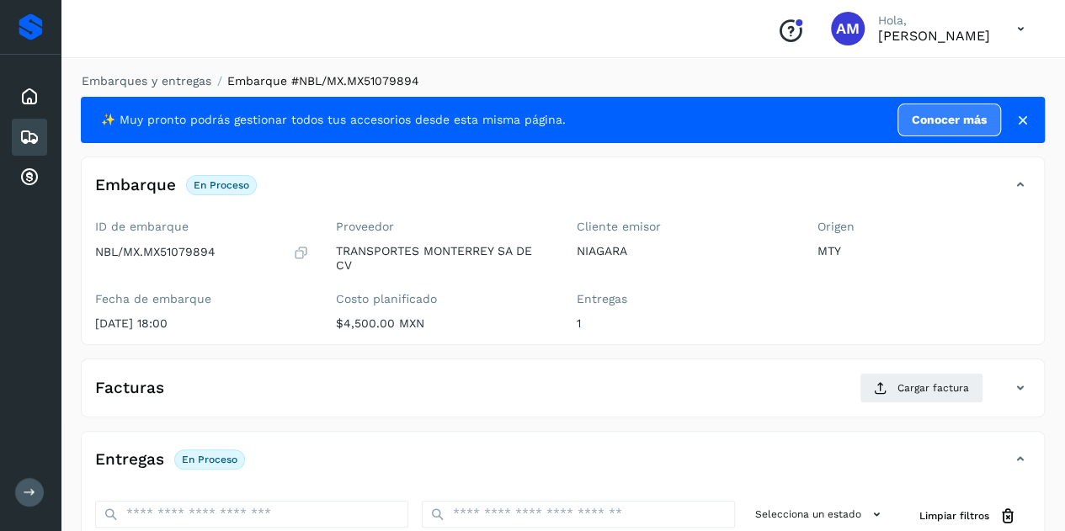
scroll to position [168, 0]
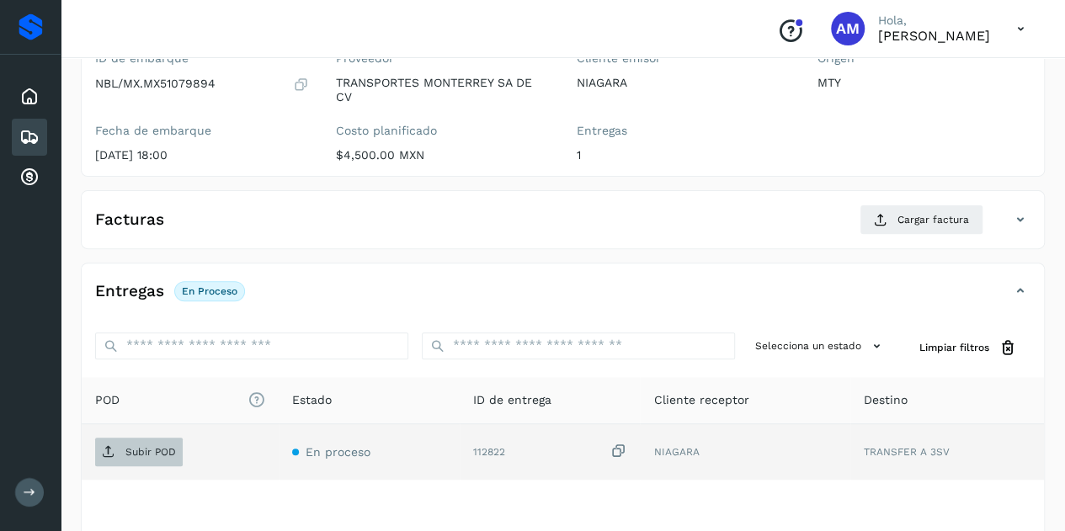
click at [130, 450] on p "Subir POD" at bounding box center [150, 452] width 51 height 12
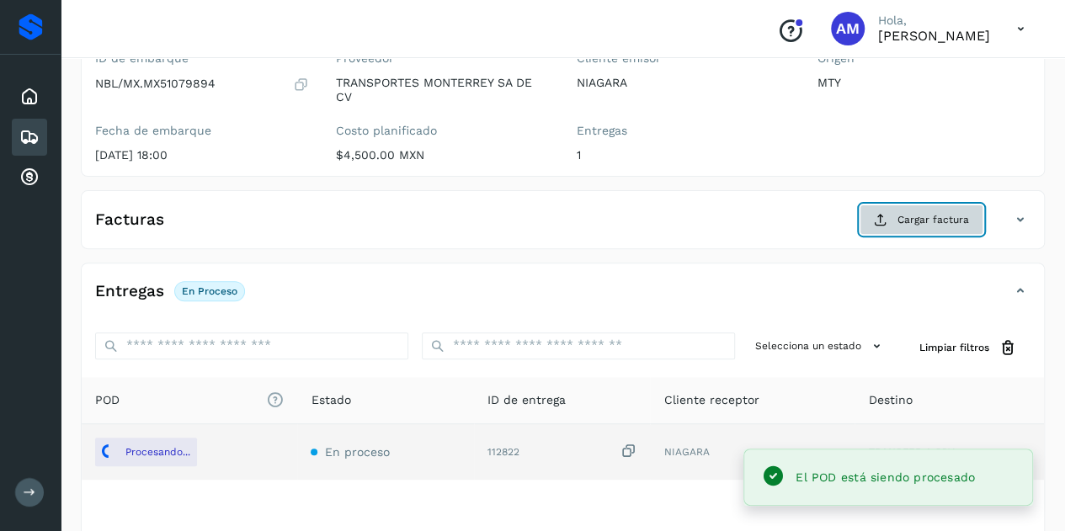
click at [925, 216] on span "Cargar factura" at bounding box center [933, 219] width 72 height 15
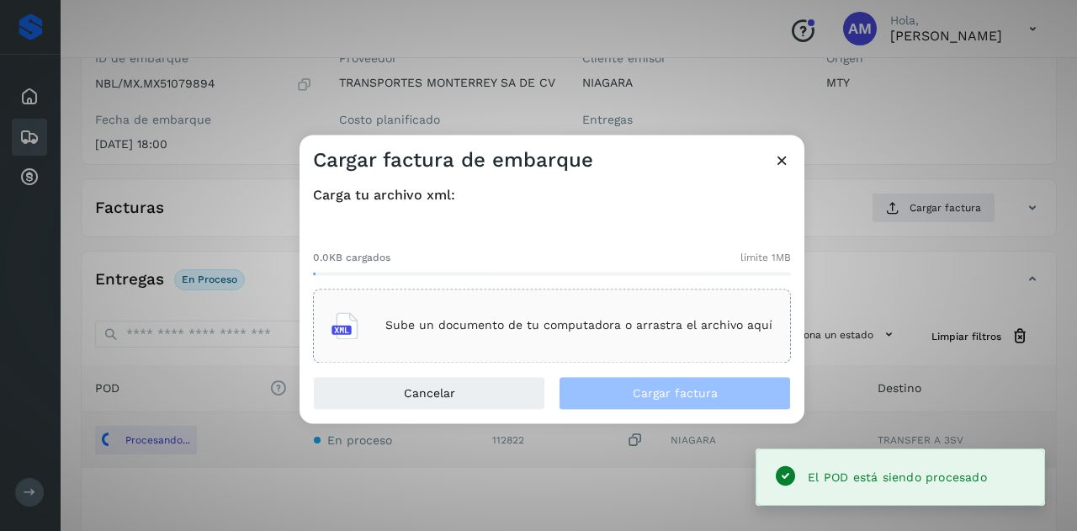
click at [590, 307] on div "Sube un documento de tu computadora o arrastra el archivo aquí" at bounding box center [552, 325] width 441 height 45
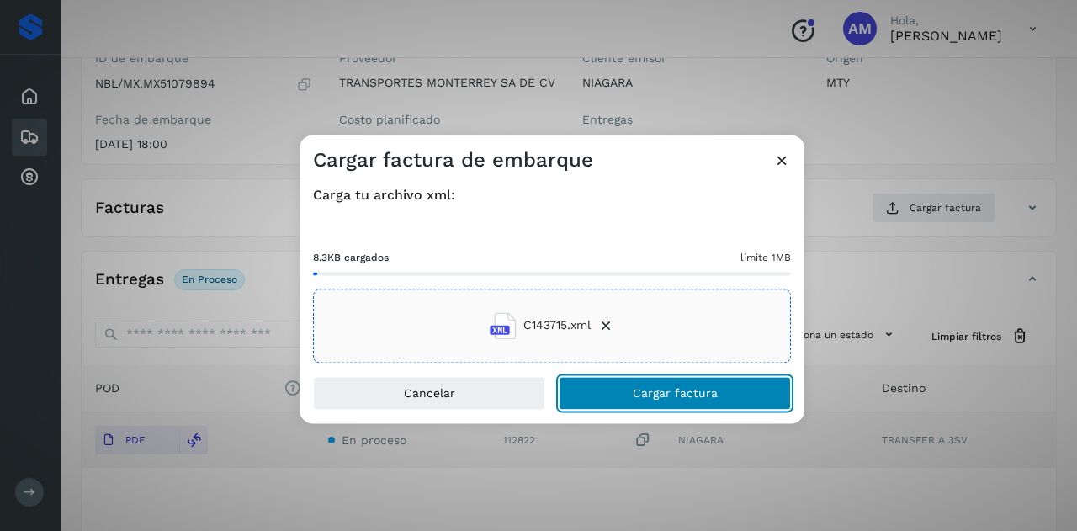
click at [652, 389] on span "Cargar factura" at bounding box center [675, 393] width 85 height 12
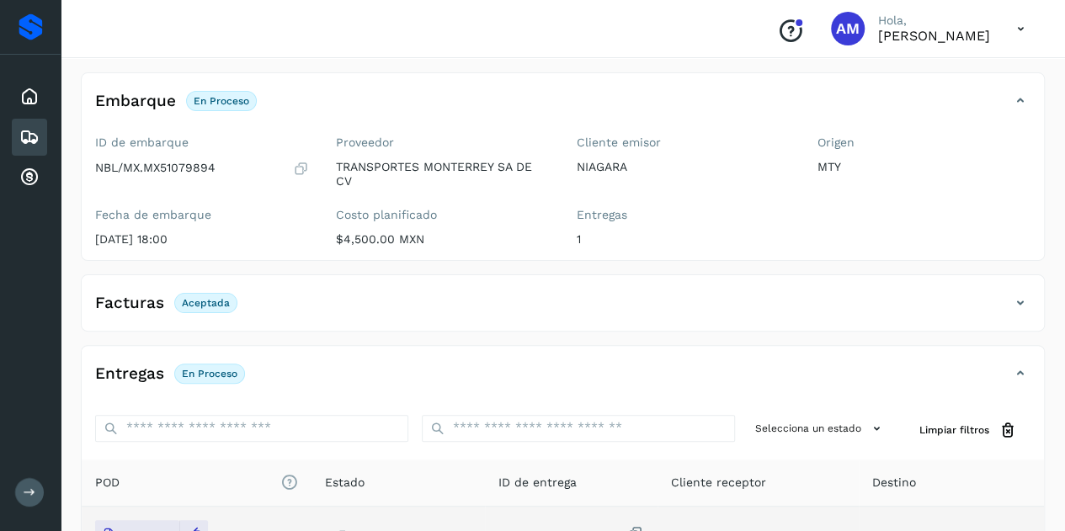
scroll to position [0, 0]
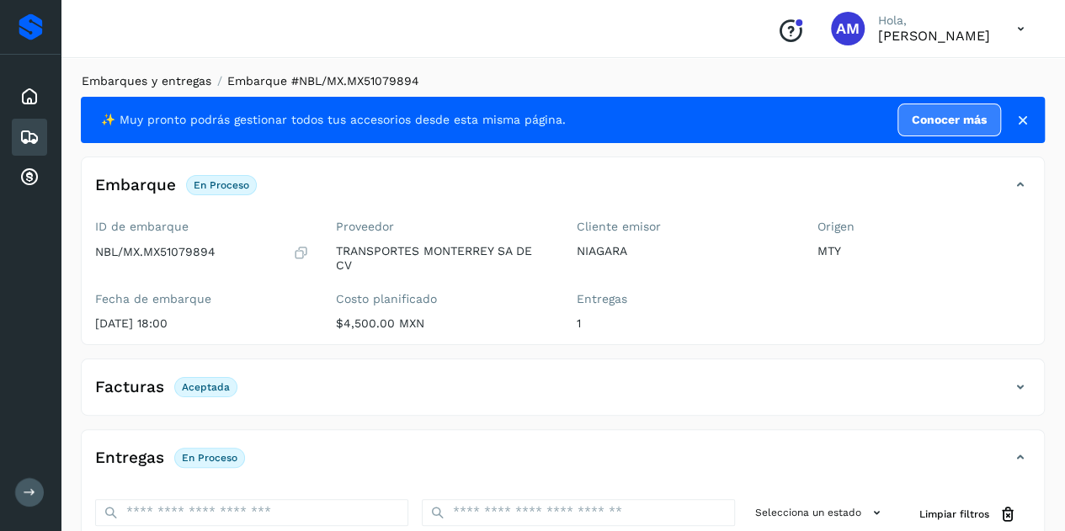
click at [187, 84] on link "Embarques y entregas" at bounding box center [147, 80] width 130 height 13
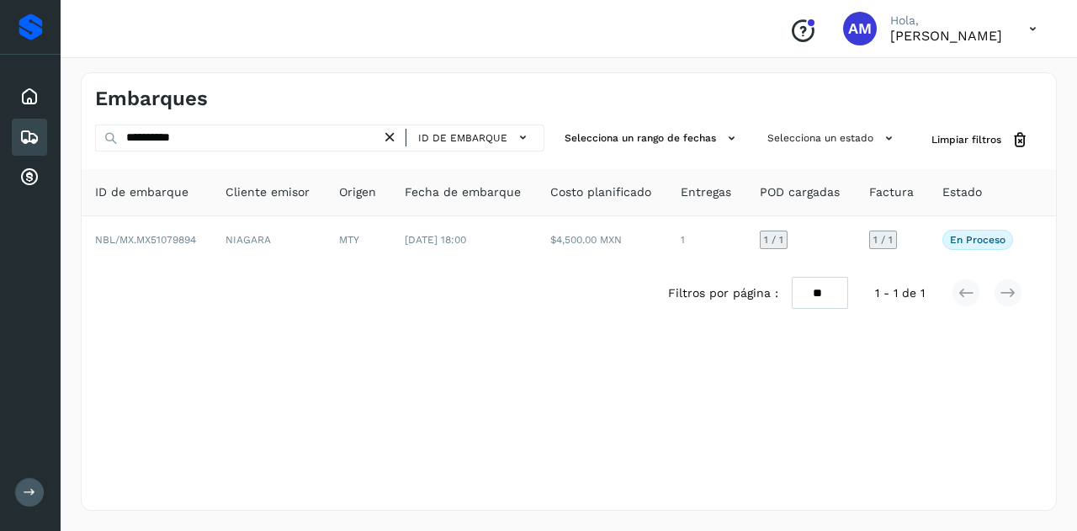
click at [389, 145] on icon at bounding box center [390, 138] width 18 height 18
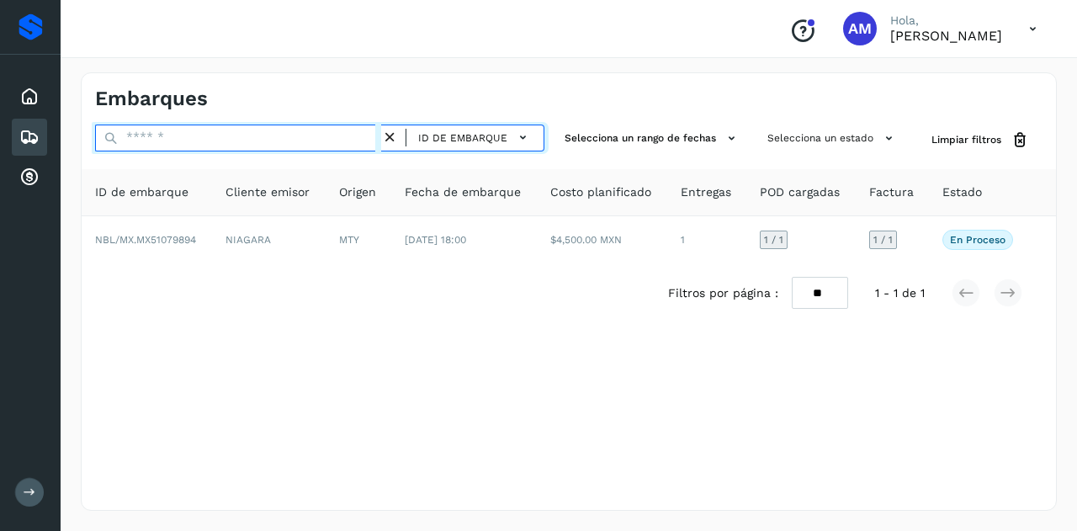
click at [354, 141] on input "text" at bounding box center [238, 138] width 286 height 27
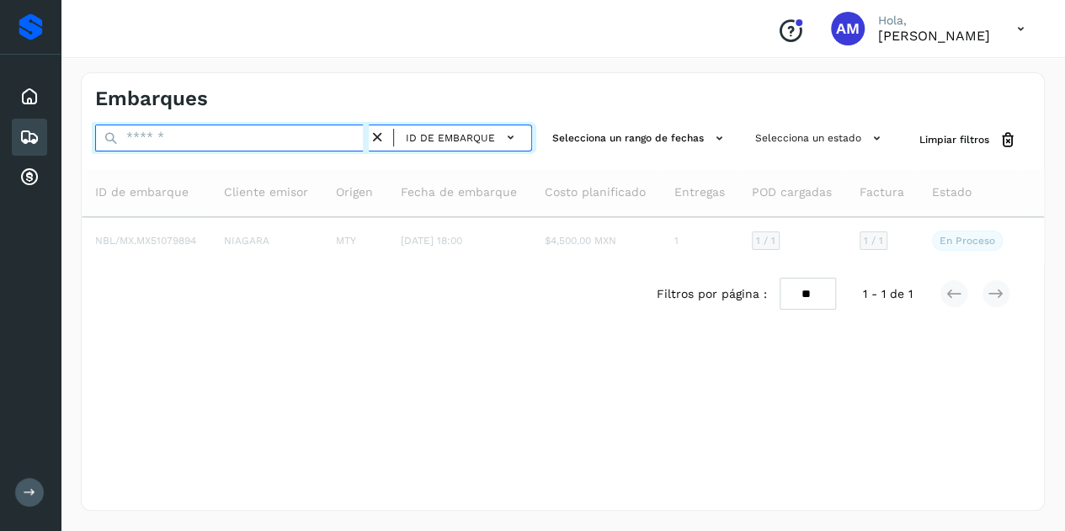
paste input "**********"
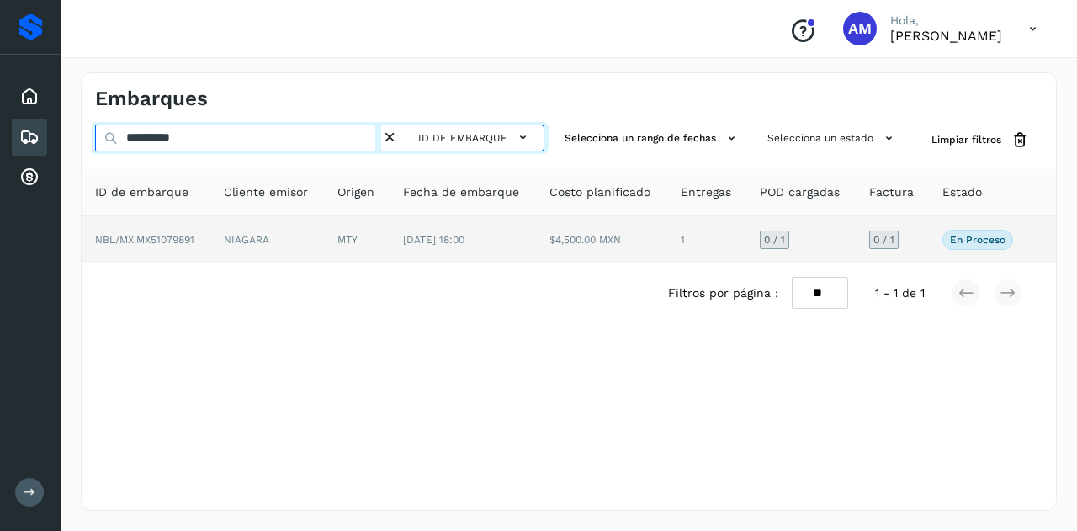
type input "**********"
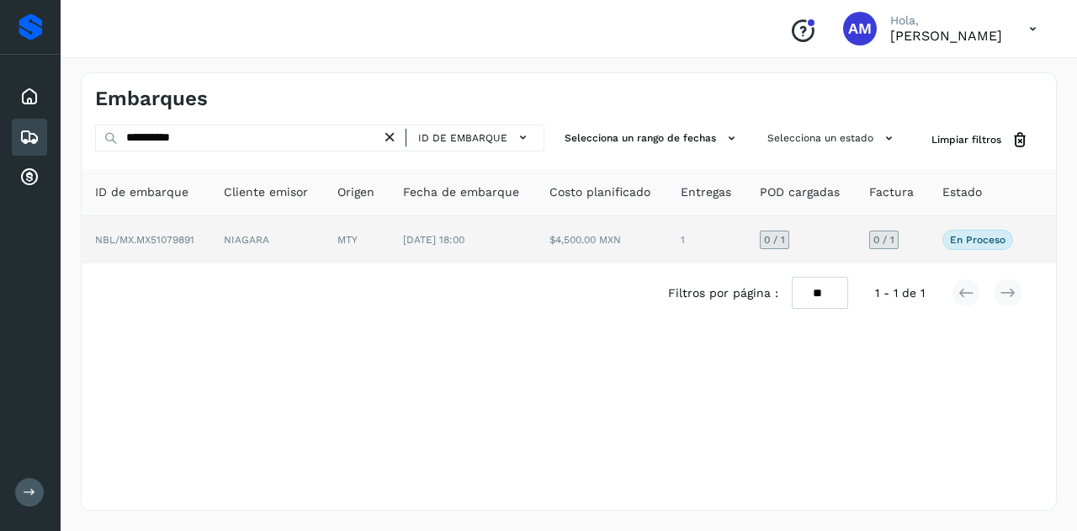
click at [348, 238] on td "MTY" at bounding box center [357, 239] width 66 height 47
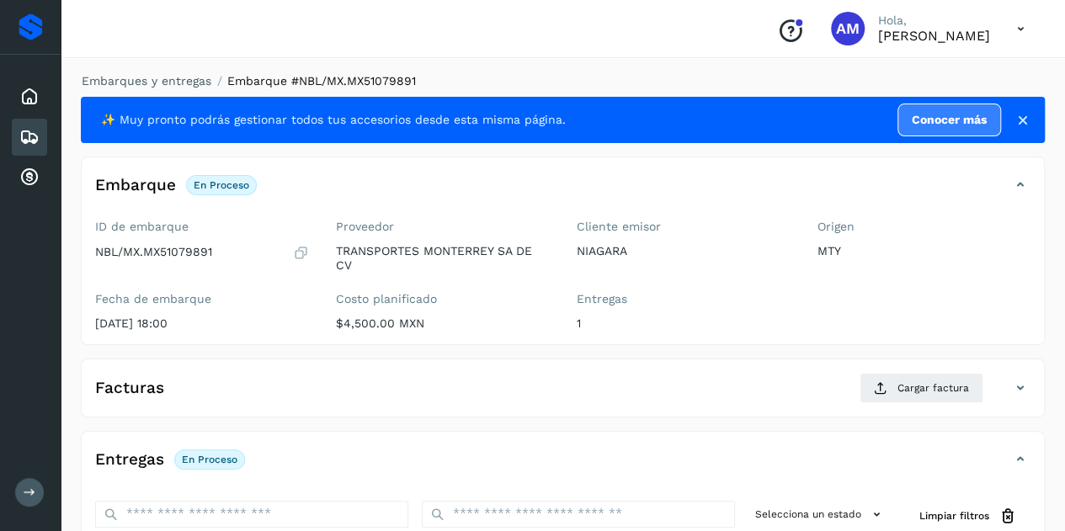
scroll to position [168, 0]
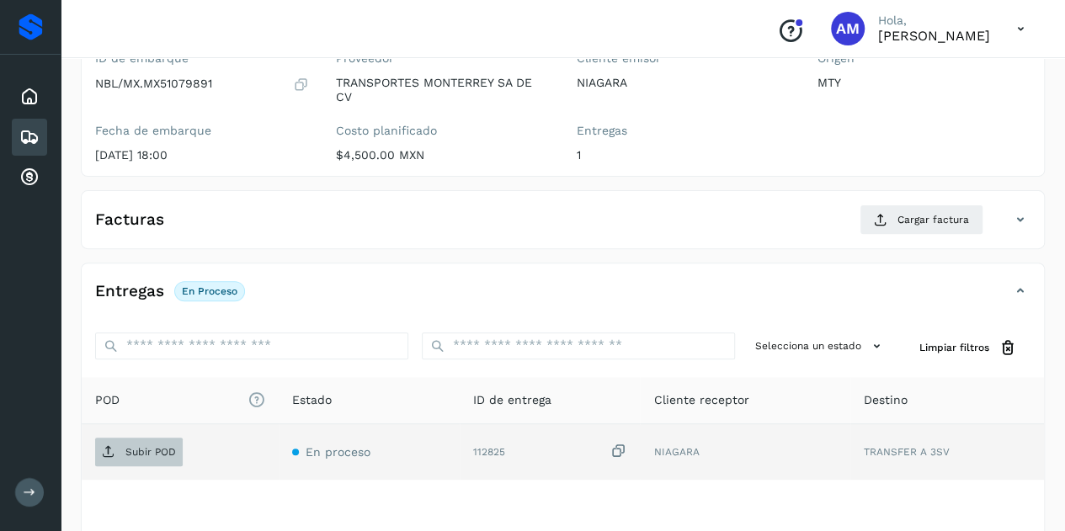
click at [157, 450] on p "Subir POD" at bounding box center [150, 452] width 51 height 12
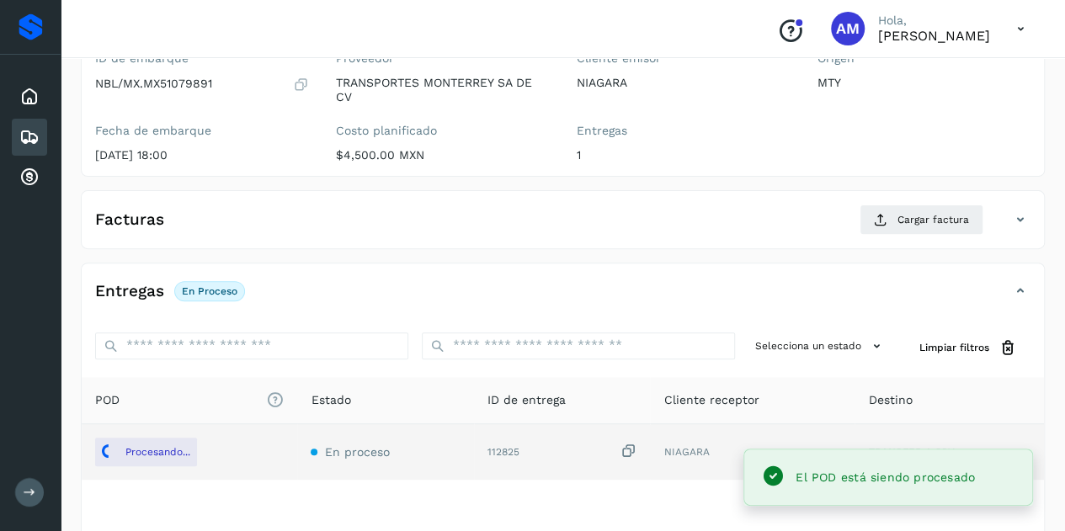
click at [938, 233] on div "Facturas Cargar factura" at bounding box center [563, 227] width 962 height 44
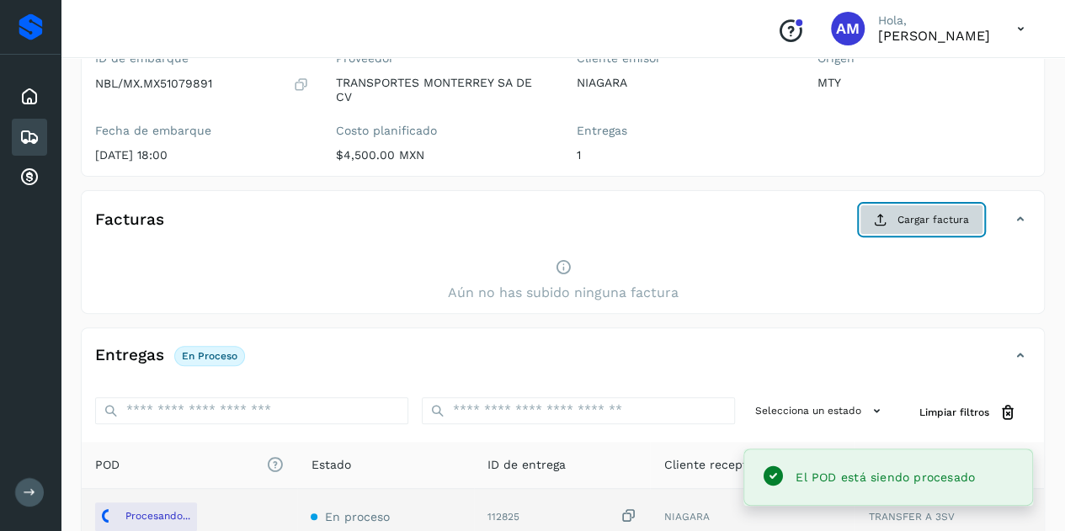
click at [907, 213] on span "Cargar factura" at bounding box center [933, 219] width 72 height 15
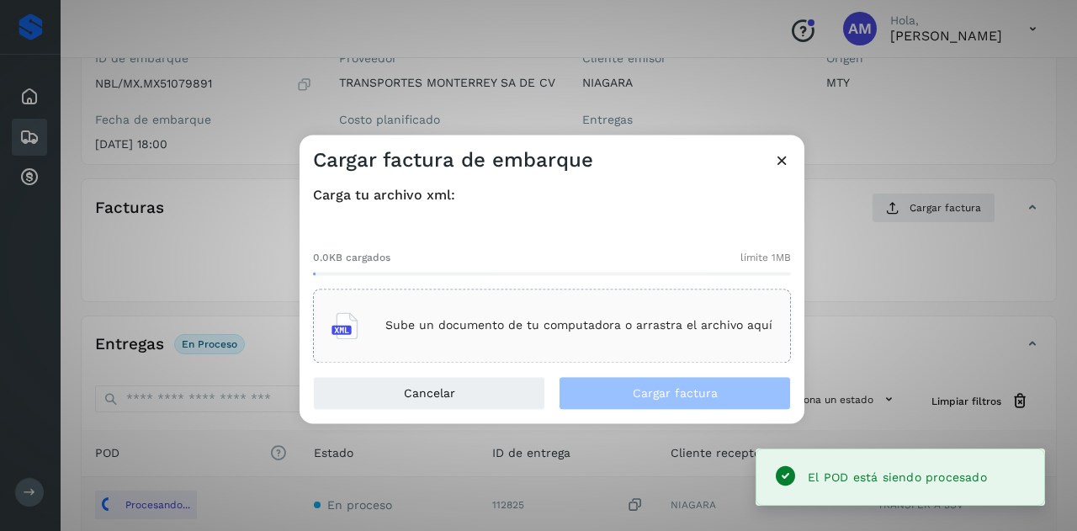
click at [460, 312] on div "Sube un documento de tu computadora o arrastra el archivo aquí" at bounding box center [552, 325] width 441 height 45
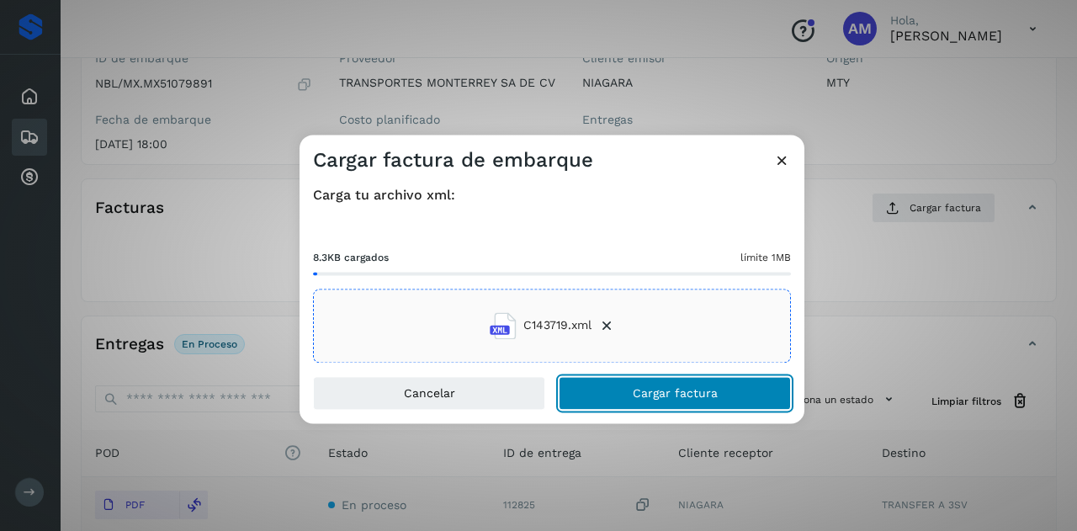
click at [631, 397] on button "Cargar factura" at bounding box center [675, 393] width 232 height 34
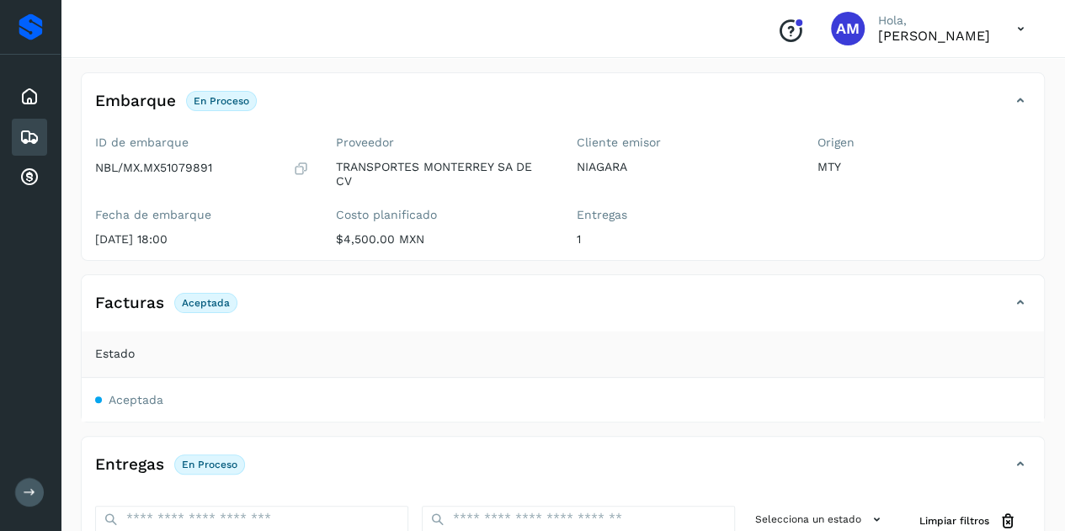
scroll to position [0, 0]
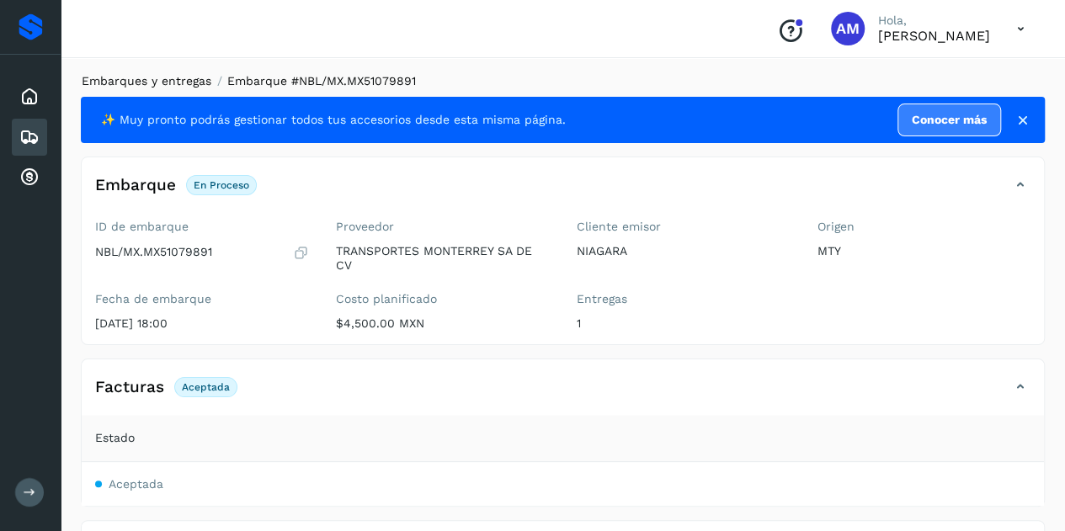
click at [160, 88] on link "Embarques y entregas" at bounding box center [147, 80] width 130 height 13
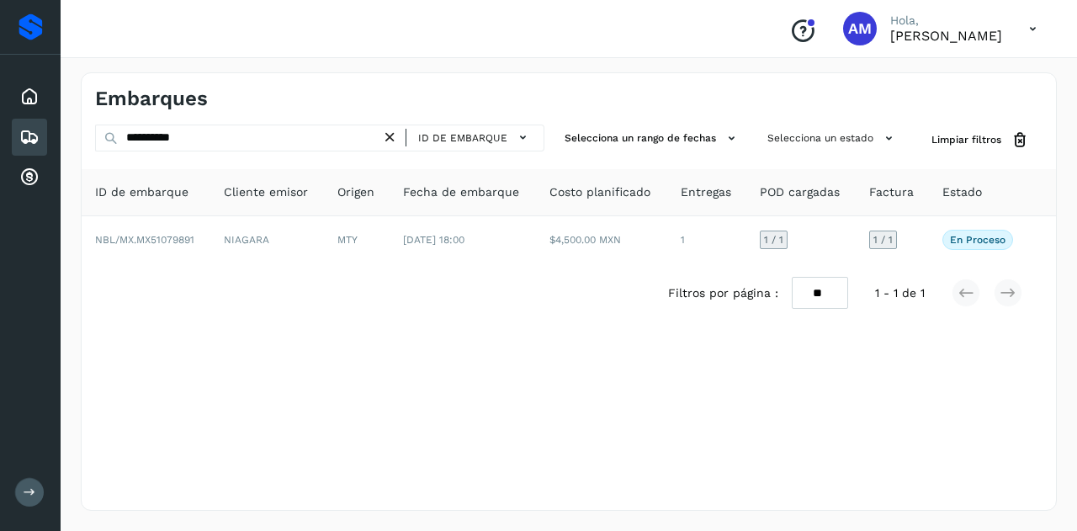
drag, startPoint x: 396, startPoint y: 139, endPoint x: 346, endPoint y: 134, distance: 49.9
click at [396, 139] on icon at bounding box center [390, 138] width 18 height 18
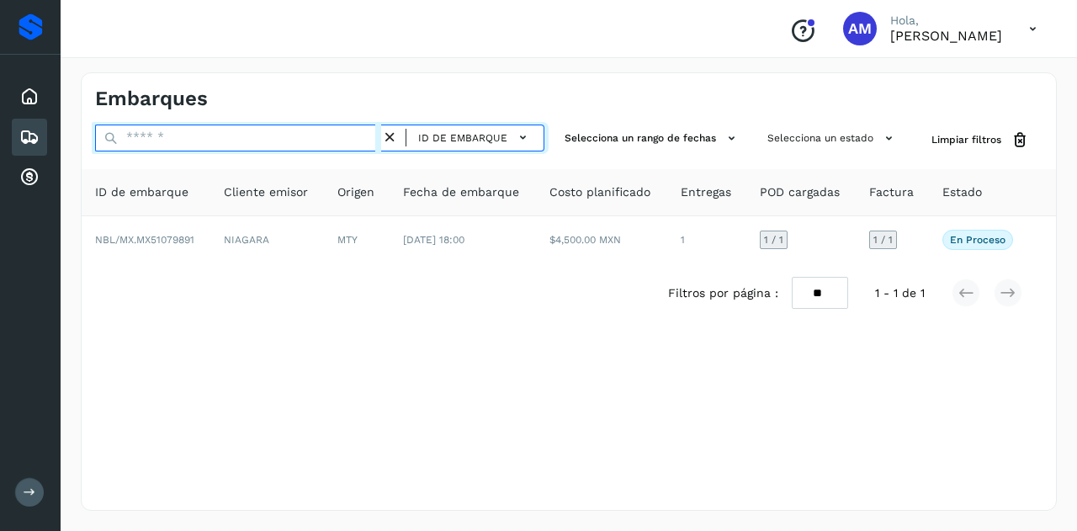
click at [346, 134] on input "text" at bounding box center [238, 138] width 286 height 27
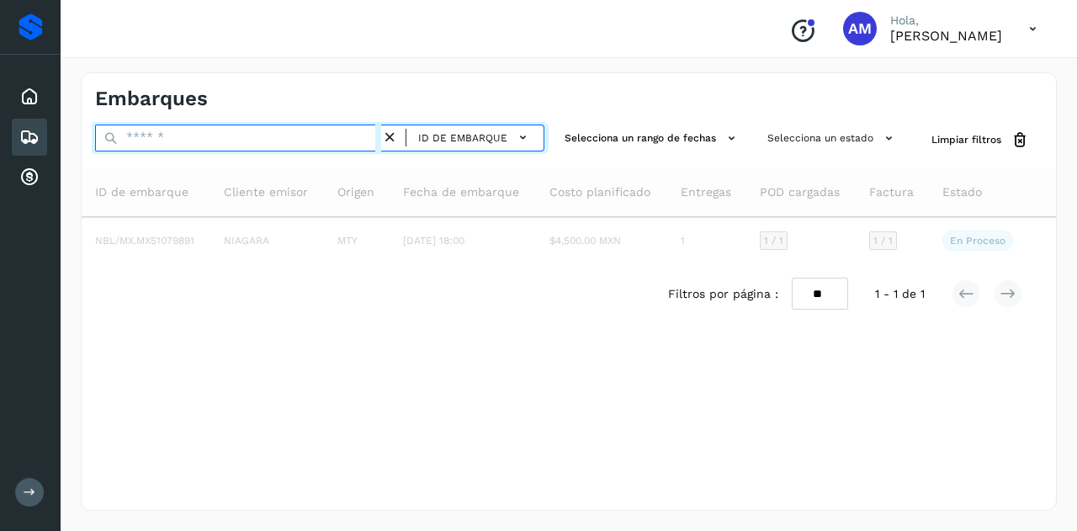
paste input "**********"
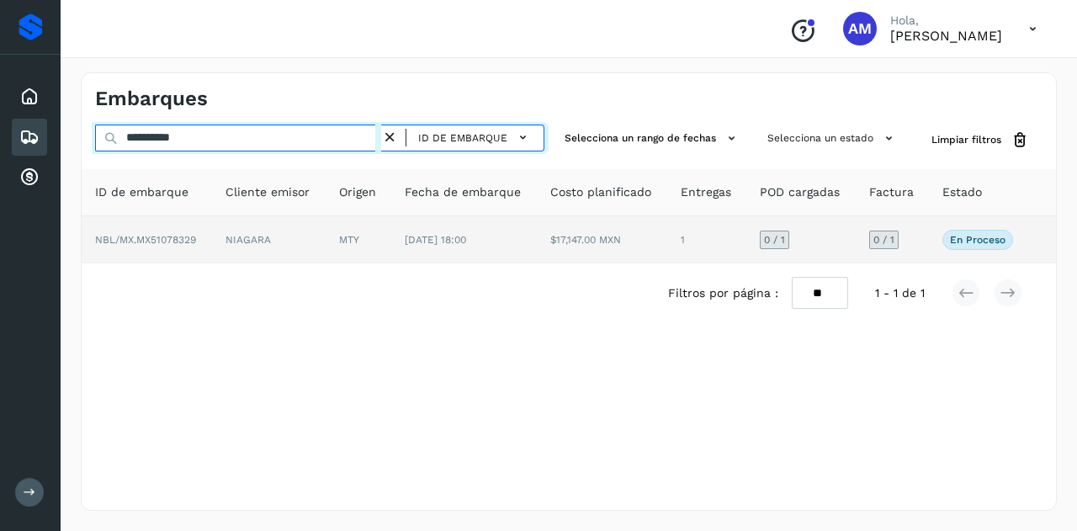
type input "**********"
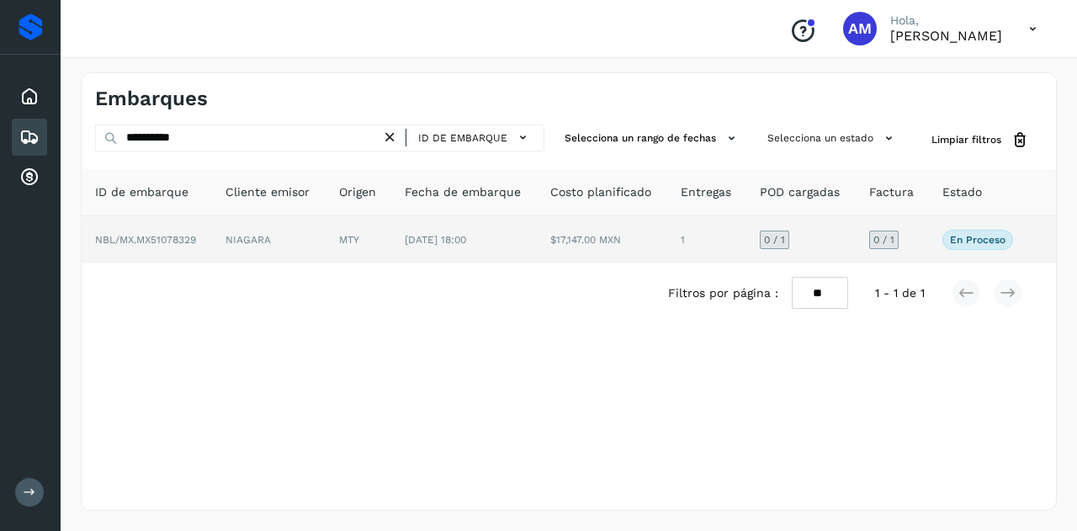
click at [360, 236] on td "MTY" at bounding box center [359, 239] width 66 height 47
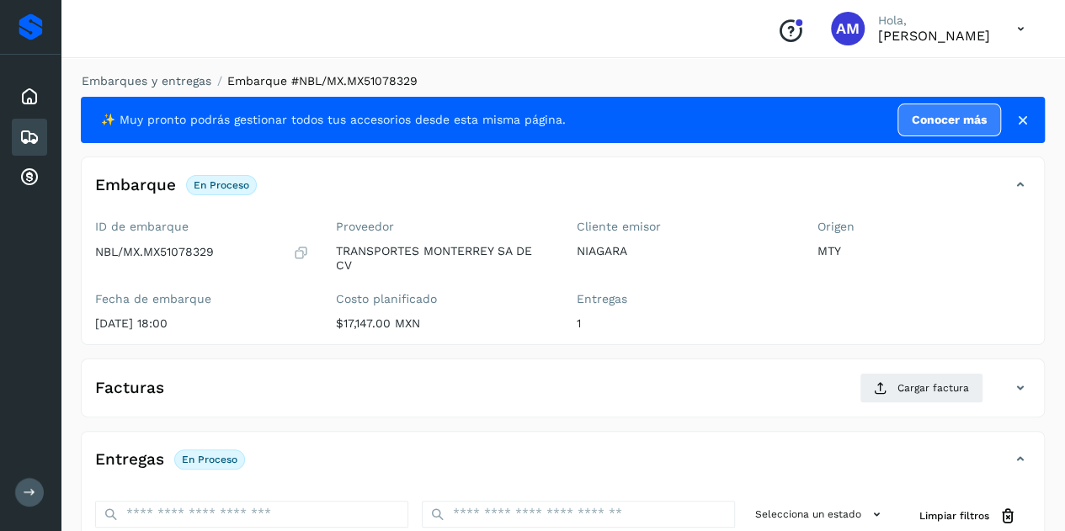
scroll to position [168, 0]
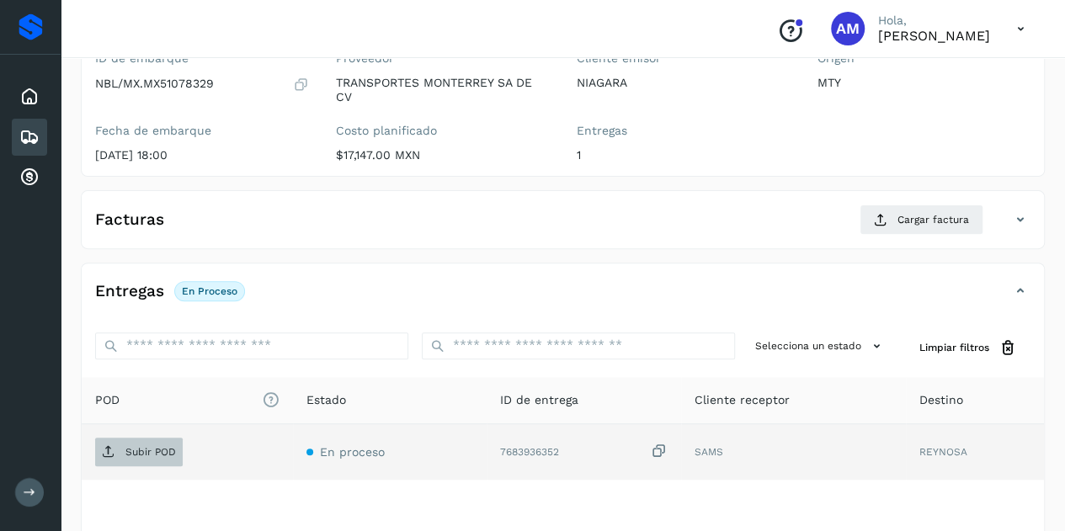
click at [160, 440] on span "Subir POD" at bounding box center [139, 452] width 88 height 27
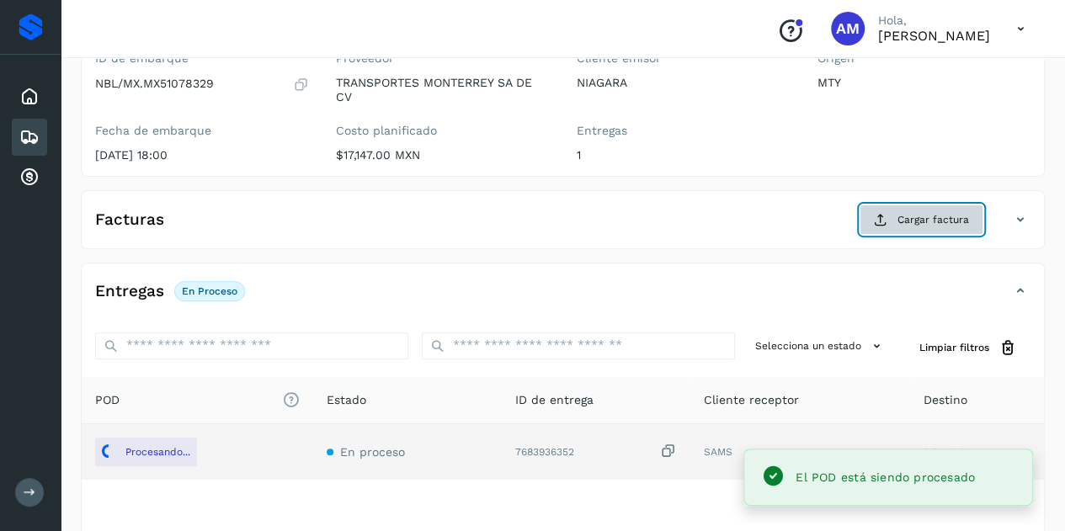
click at [897, 219] on button "Cargar factura" at bounding box center [921, 220] width 124 height 30
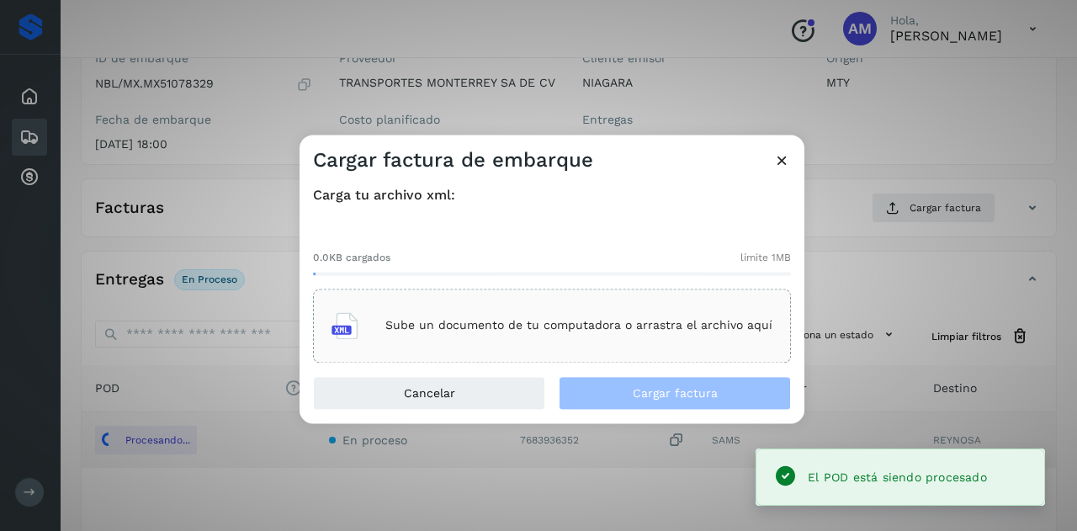
click at [541, 326] on p "Sube un documento de tu computadora o arrastra el archivo aquí" at bounding box center [579, 326] width 387 height 14
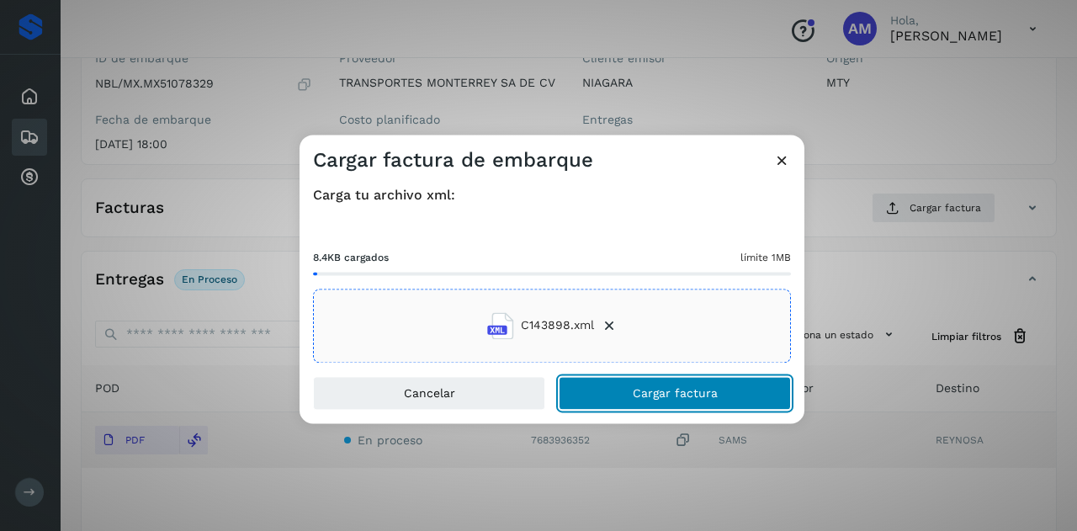
click at [739, 391] on button "Cargar factura" at bounding box center [675, 393] width 232 height 34
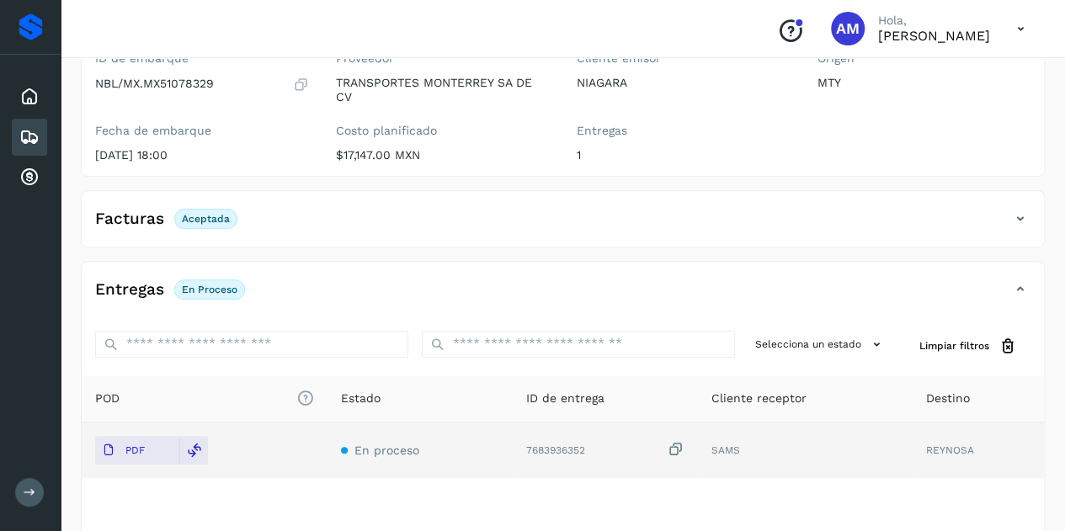
scroll to position [0, 0]
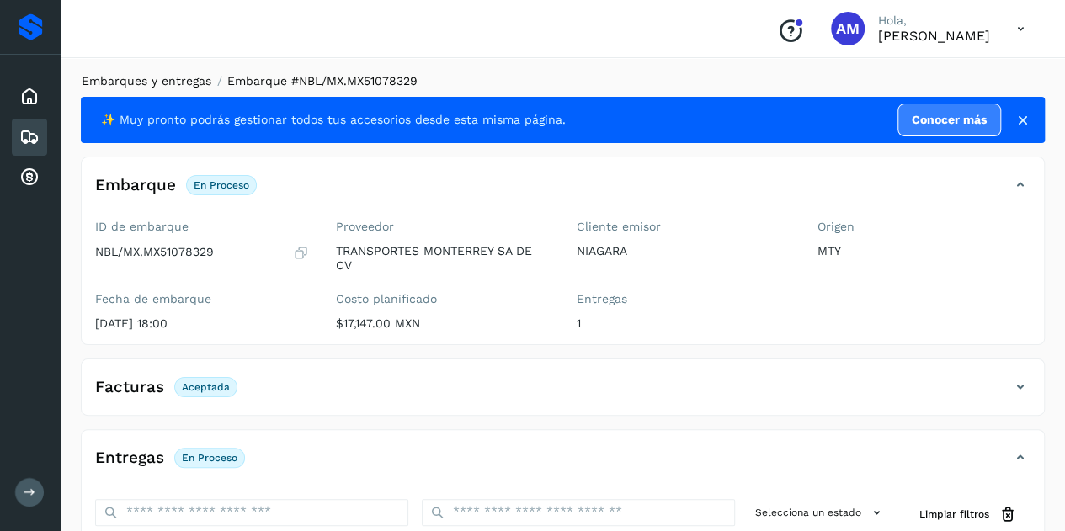
click at [128, 78] on link "Embarques y entregas" at bounding box center [147, 80] width 130 height 13
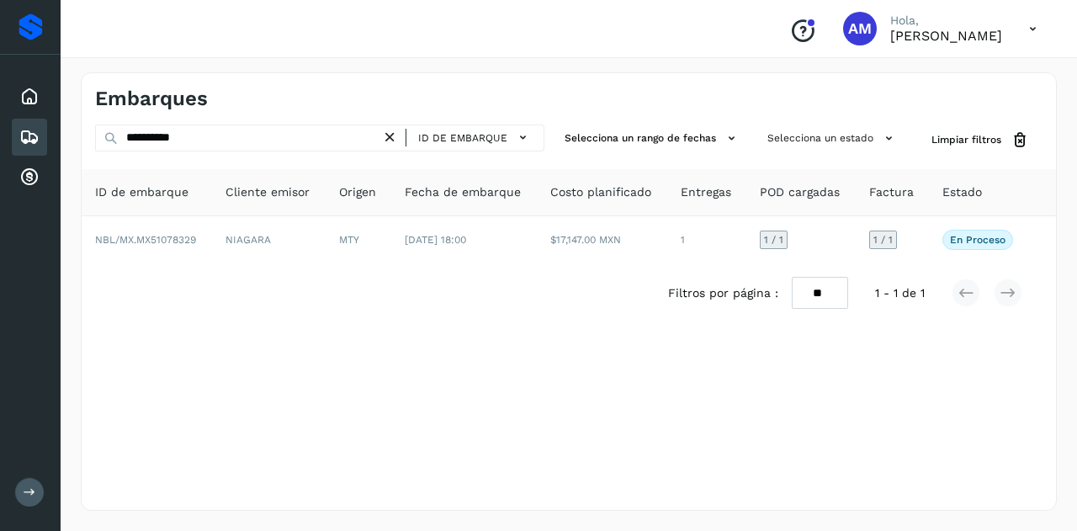
drag, startPoint x: 393, startPoint y: 132, endPoint x: 323, endPoint y: 139, distance: 70.2
click at [389, 132] on icon at bounding box center [390, 138] width 18 height 18
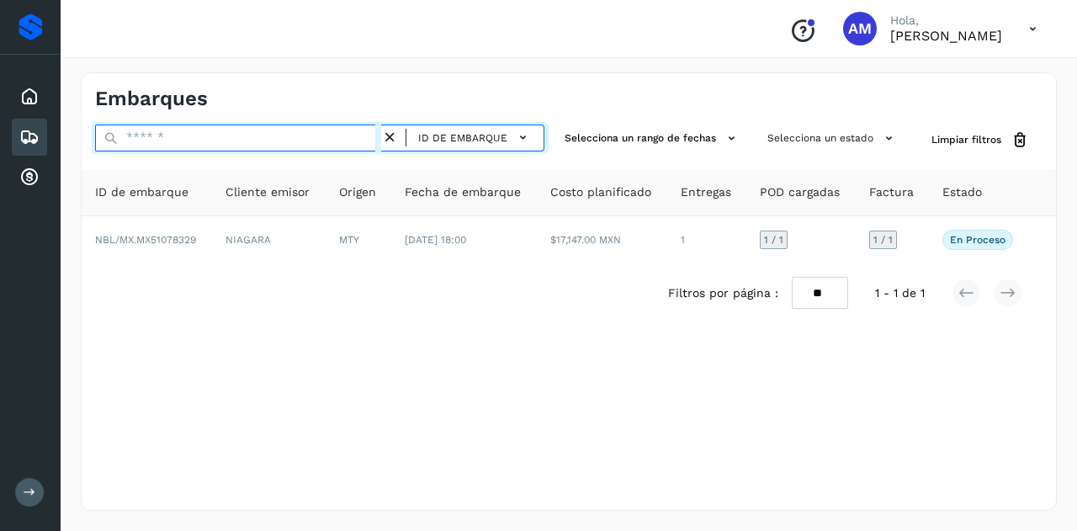
click at [323, 139] on input "text" at bounding box center [238, 138] width 286 height 27
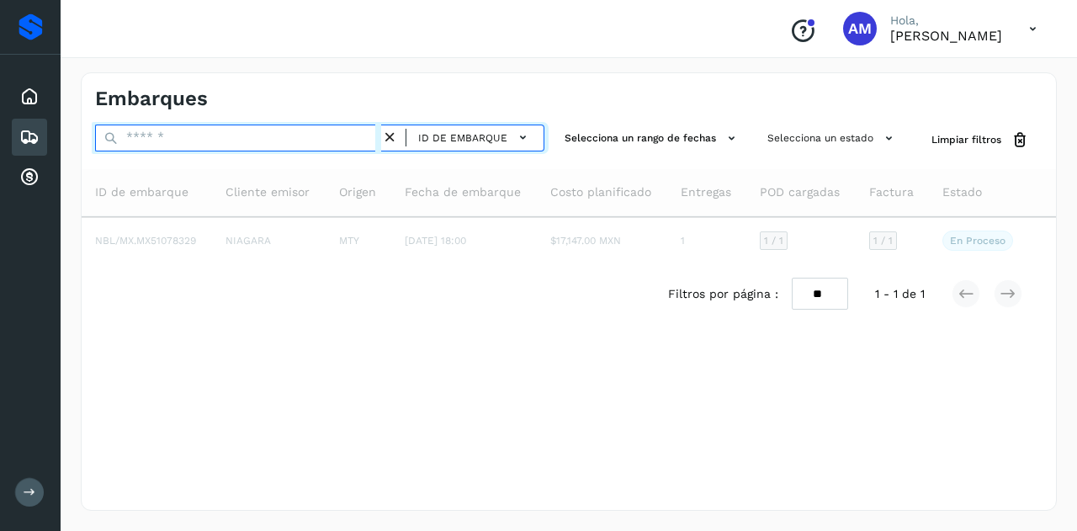
paste input "**********"
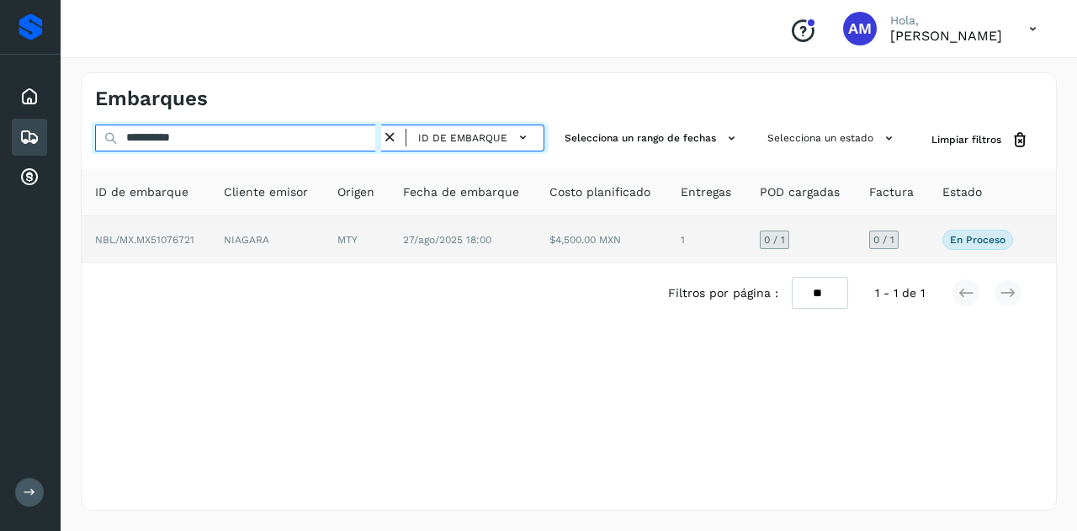
type input "**********"
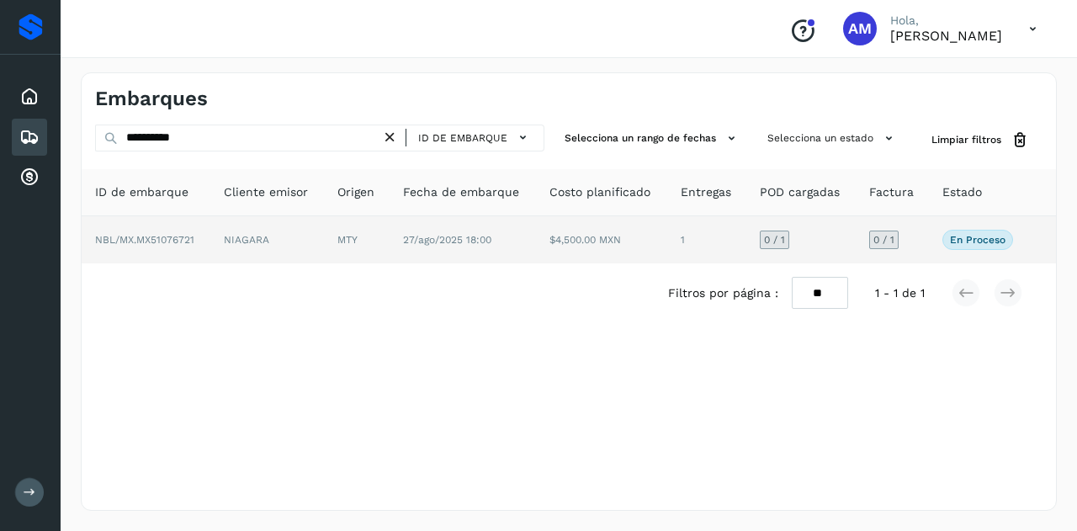
click at [332, 243] on td "MTY" at bounding box center [357, 239] width 66 height 47
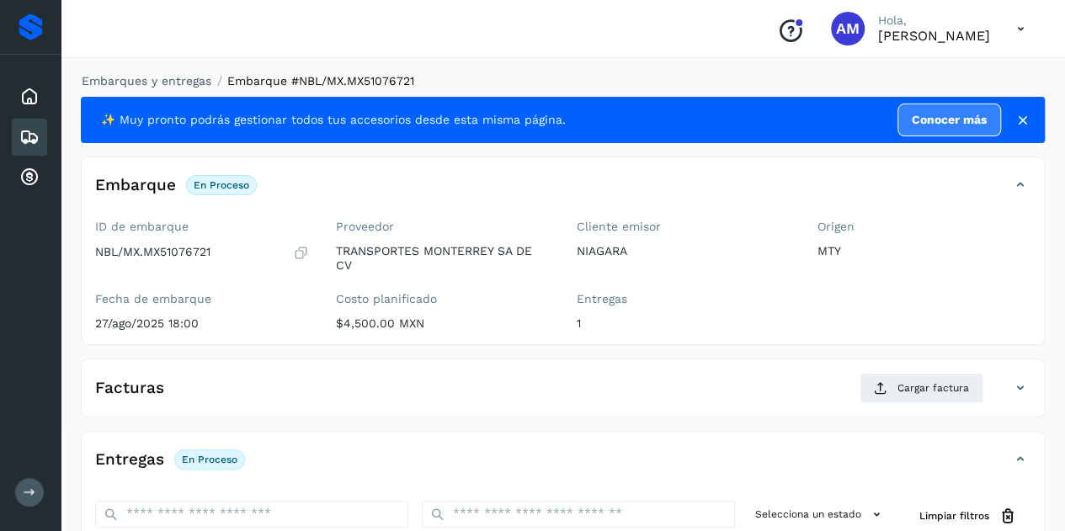
scroll to position [168, 0]
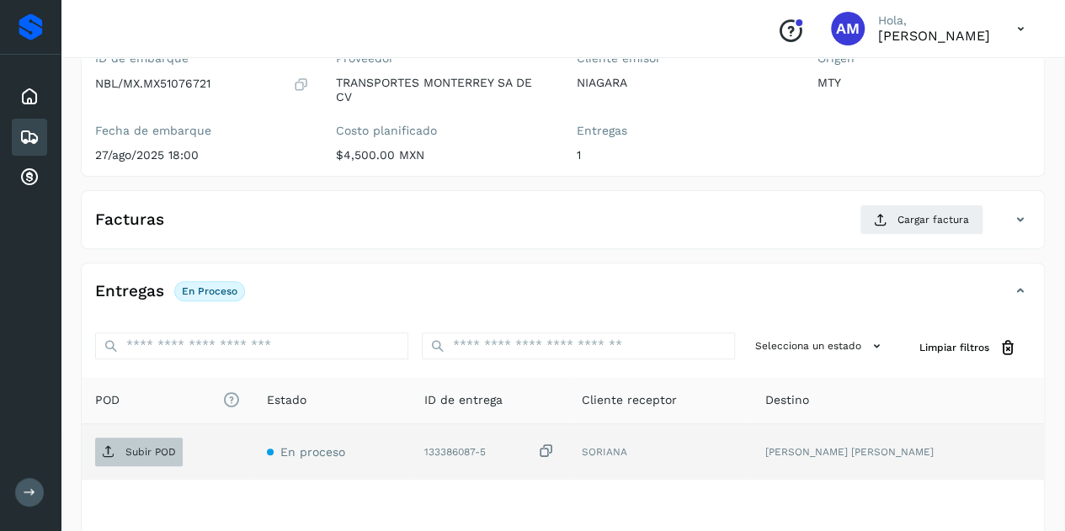
click at [155, 449] on p "Subir POD" at bounding box center [150, 452] width 51 height 12
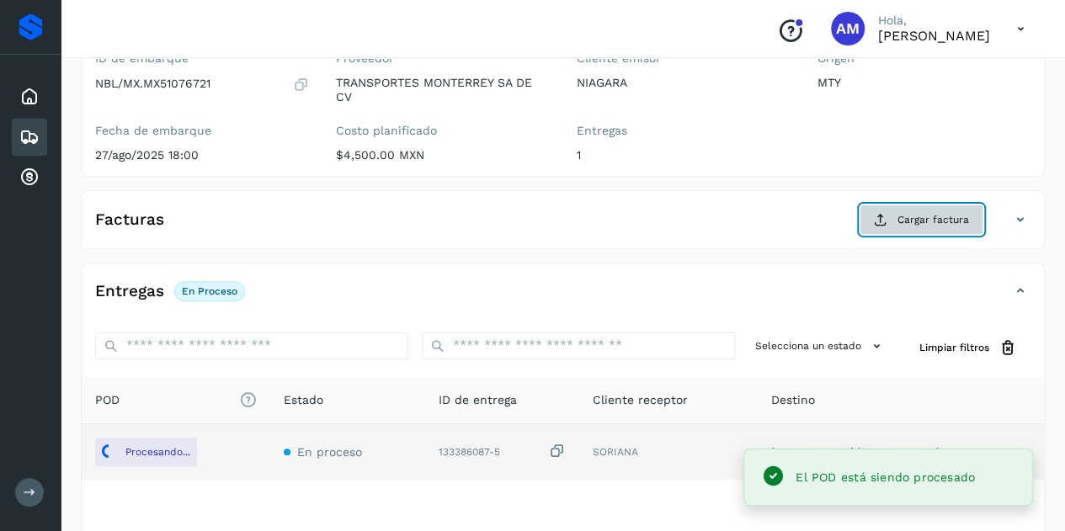
click at [901, 226] on button "Cargar factura" at bounding box center [921, 220] width 124 height 30
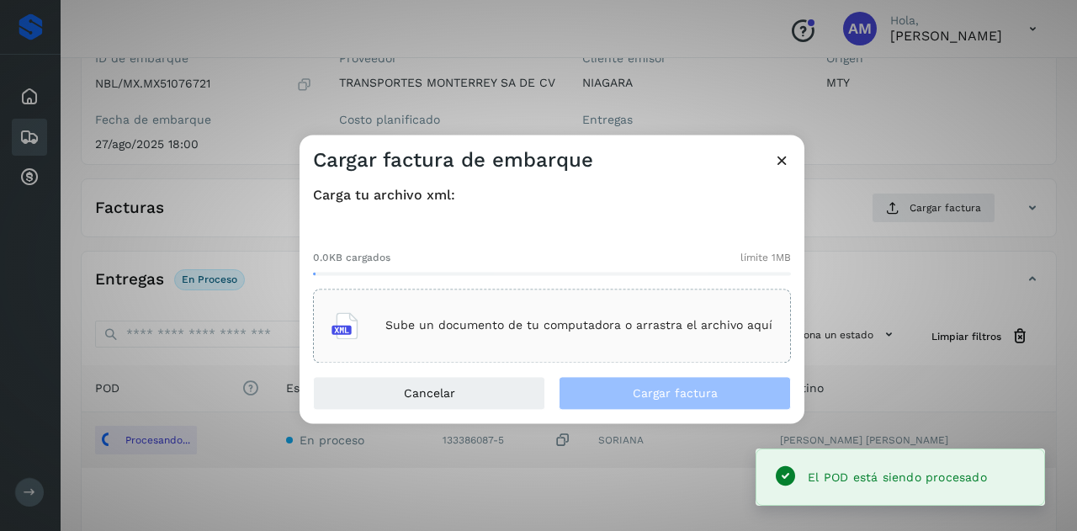
click at [683, 319] on p "Sube un documento de tu computadora o arrastra el archivo aquí" at bounding box center [579, 326] width 387 height 14
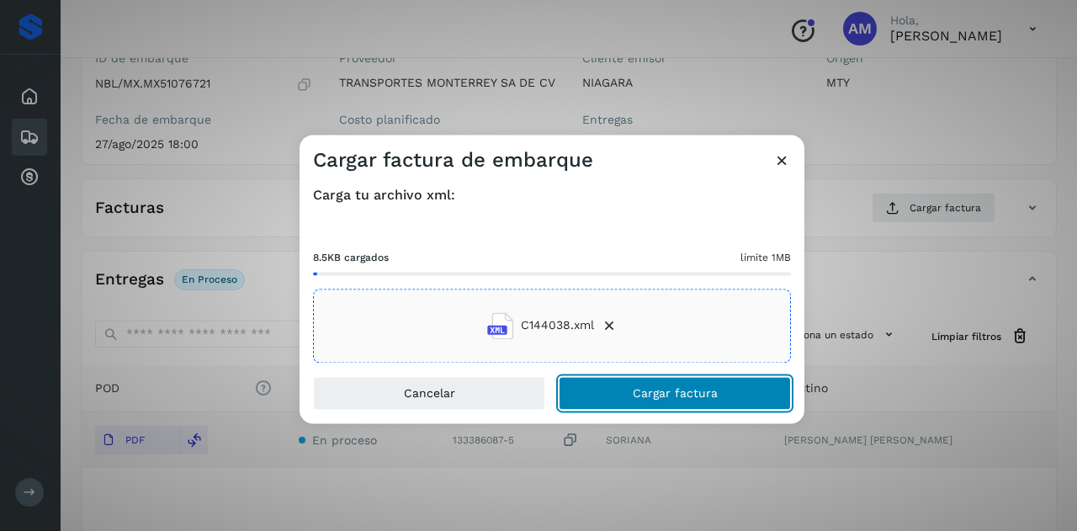
click at [678, 398] on span "Cargar factura" at bounding box center [675, 393] width 85 height 12
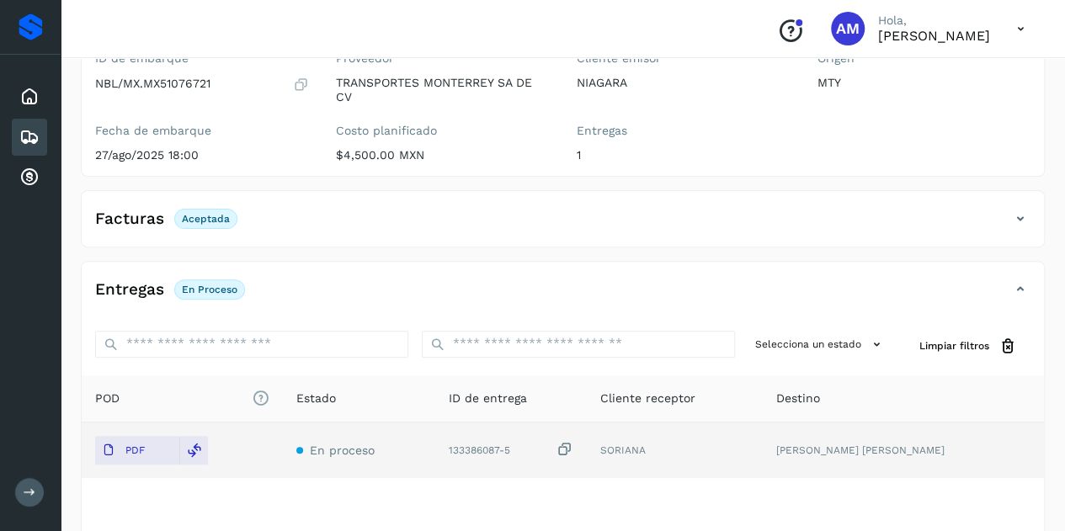
scroll to position [0, 0]
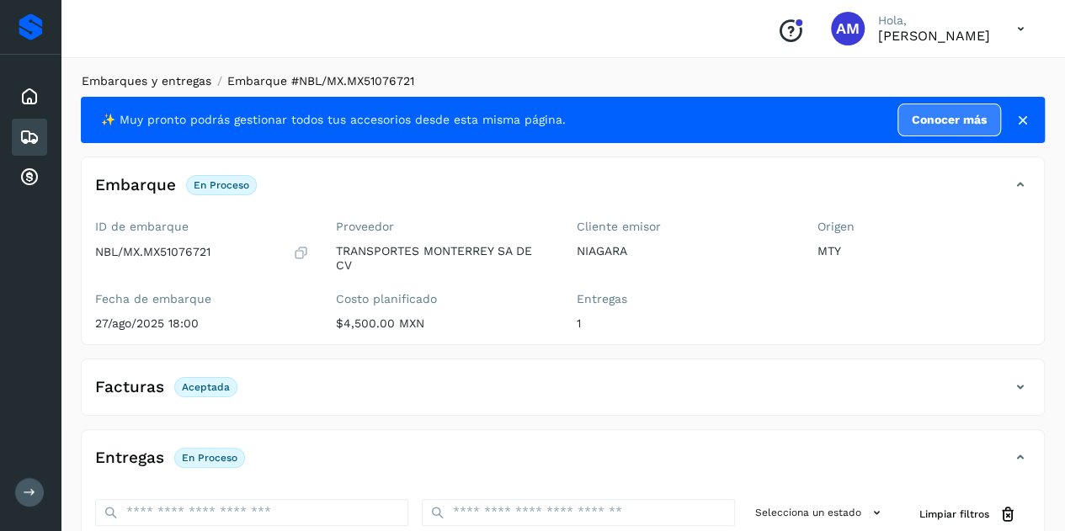
click at [187, 80] on link "Embarques y entregas" at bounding box center [147, 80] width 130 height 13
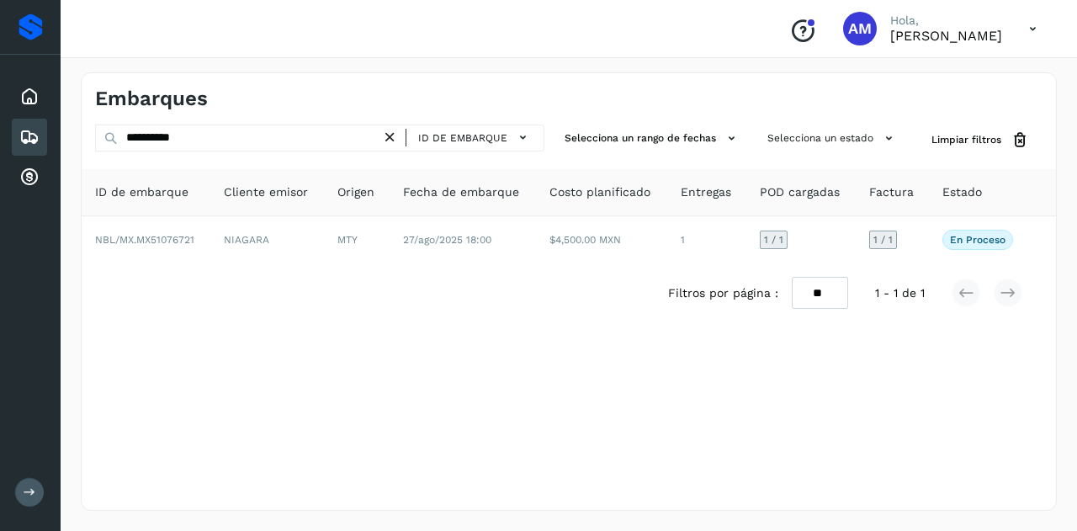
click at [399, 134] on icon at bounding box center [390, 138] width 18 height 18
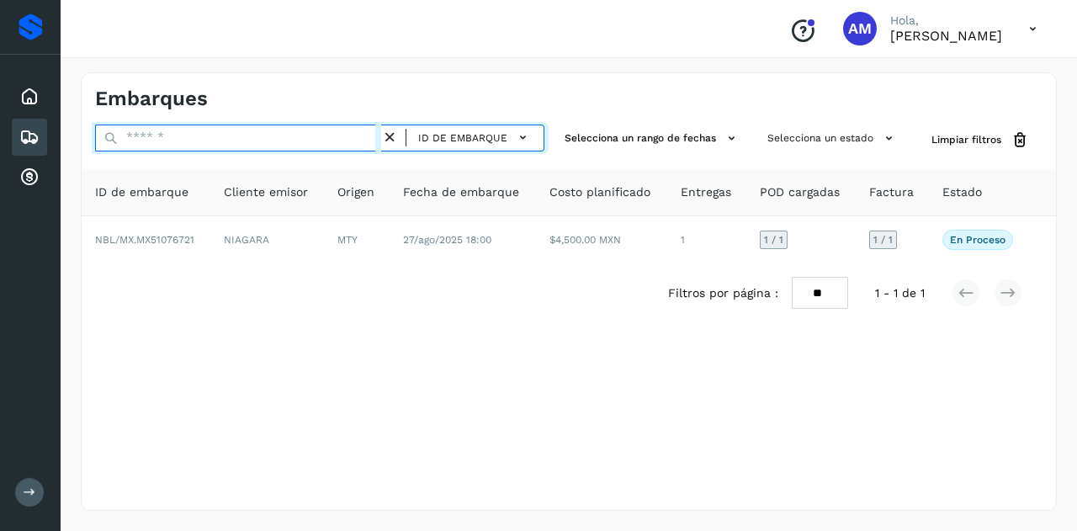
click at [351, 132] on input "text" at bounding box center [238, 138] width 286 height 27
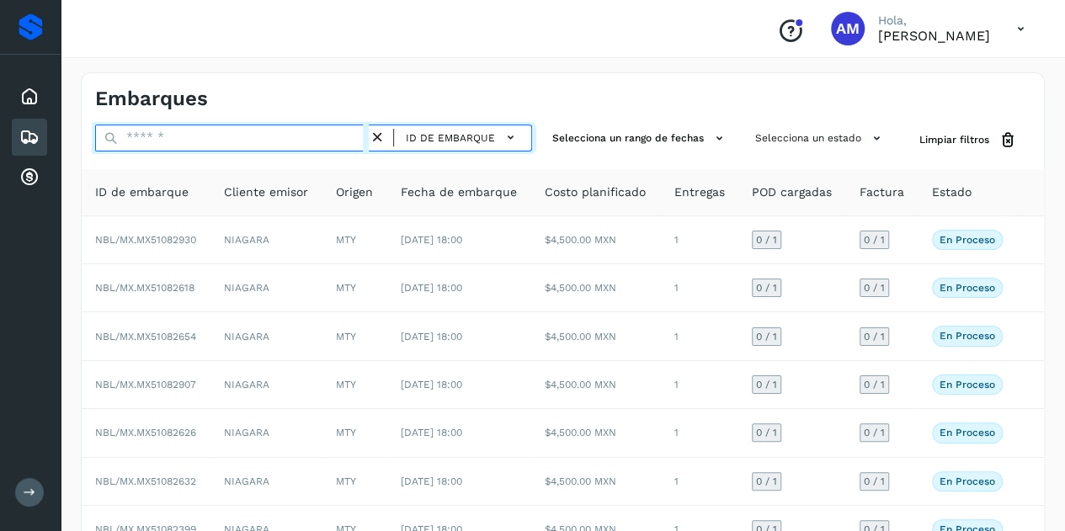
paste input "**********"
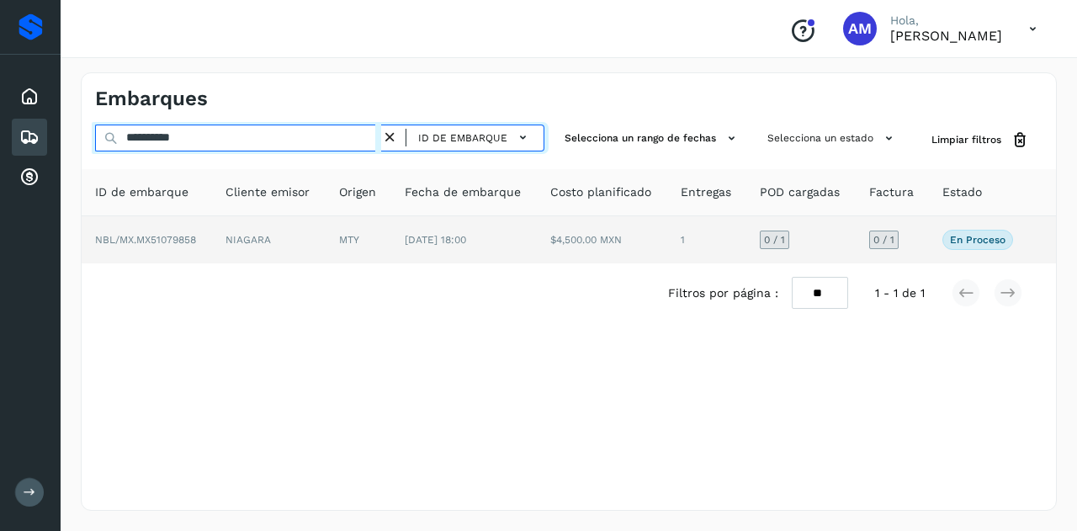
type input "**********"
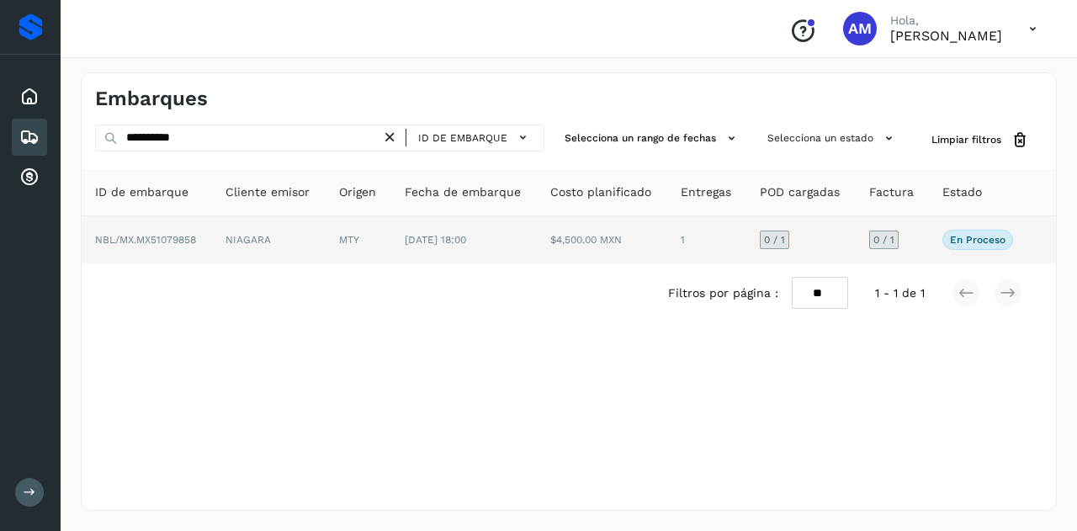
click at [289, 242] on td "NIAGARA" at bounding box center [269, 239] width 114 height 47
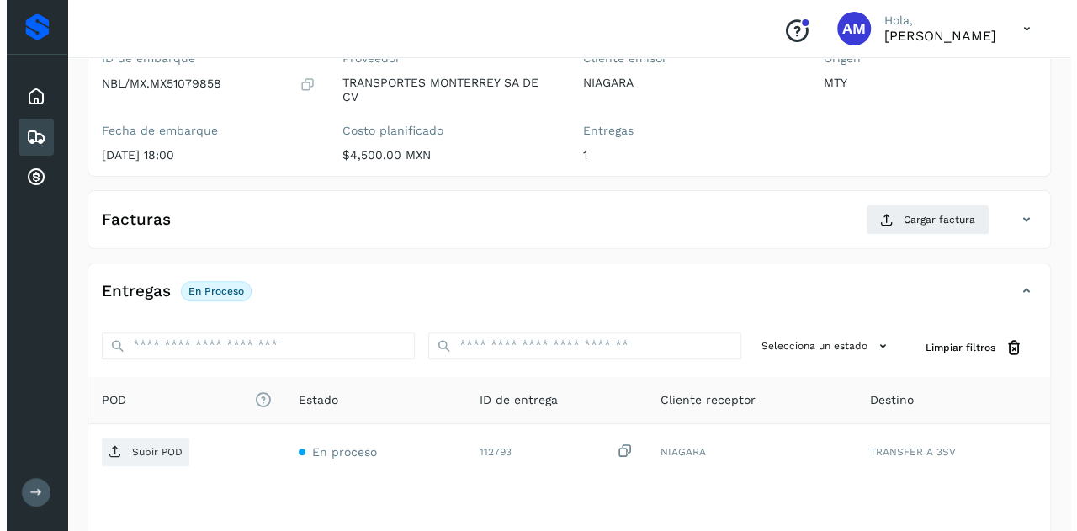
scroll to position [278, 0]
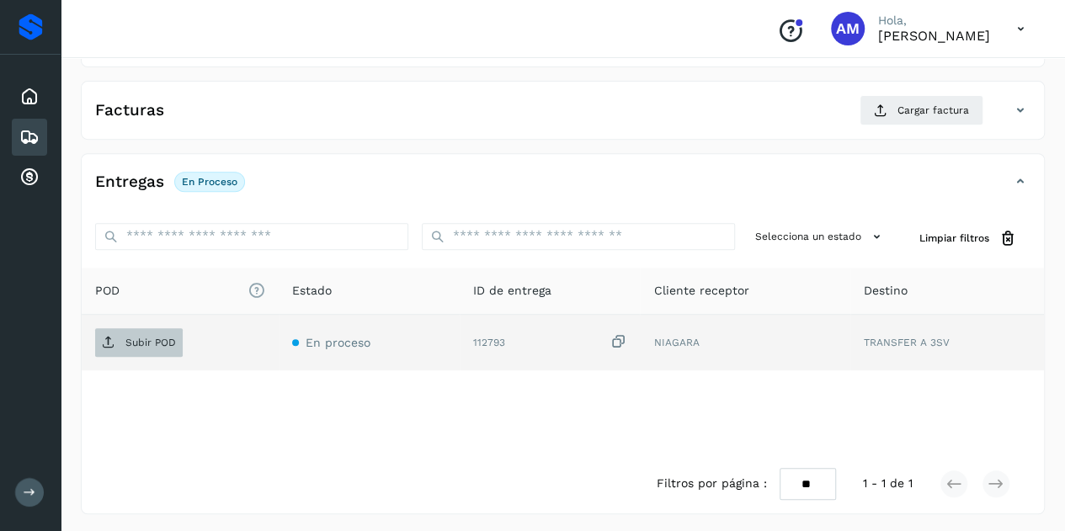
click at [106, 345] on icon at bounding box center [108, 342] width 13 height 13
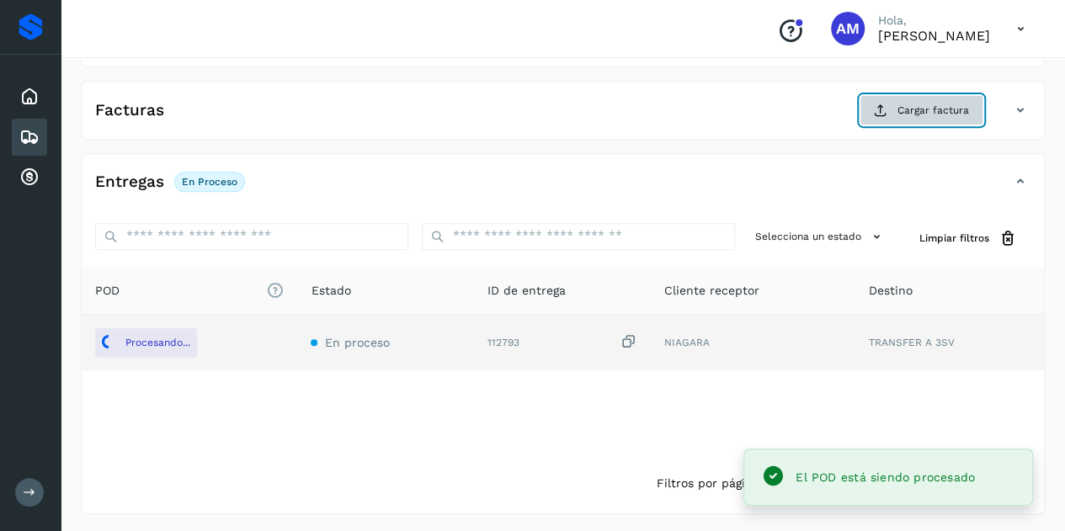
click at [932, 107] on span "Cargar factura" at bounding box center [933, 110] width 72 height 15
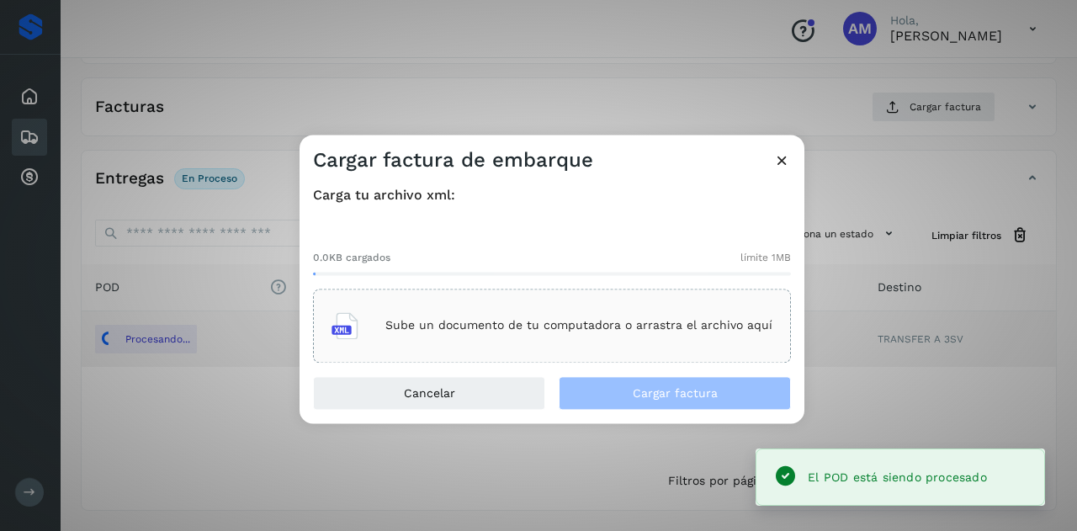
click at [529, 314] on div "Sube un documento de tu computadora o arrastra el archivo aquí" at bounding box center [552, 325] width 441 height 45
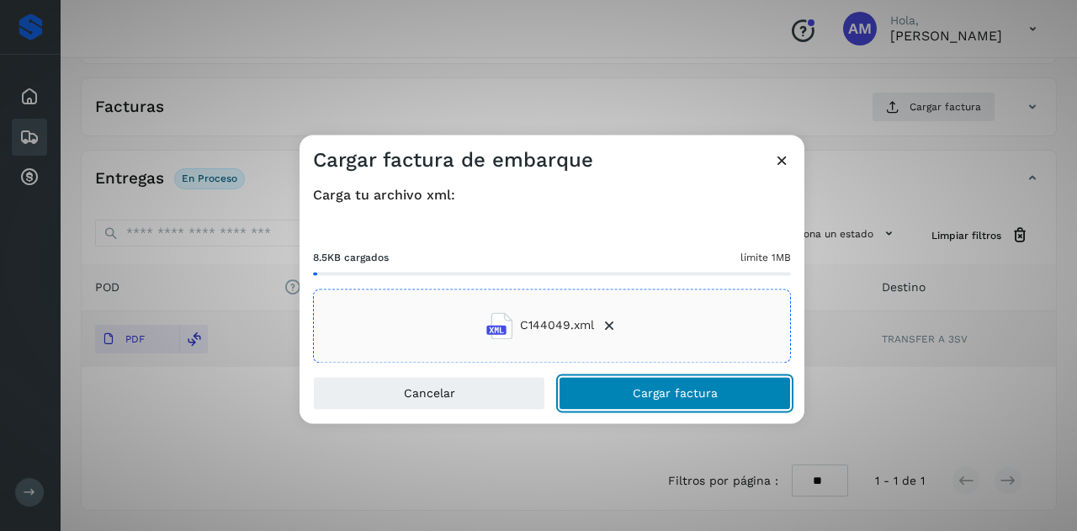
click at [588, 386] on button "Cargar factura" at bounding box center [675, 393] width 232 height 34
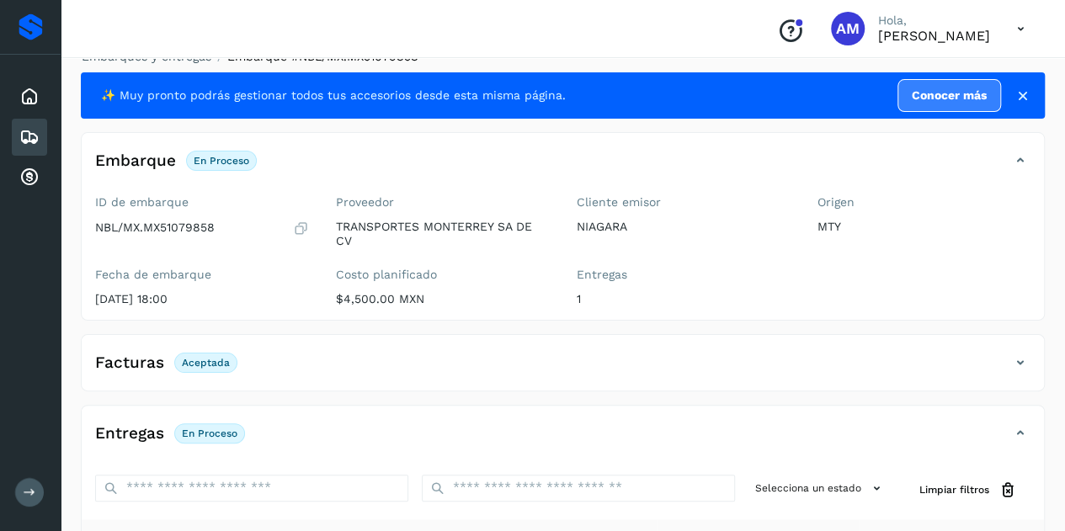
scroll to position [0, 0]
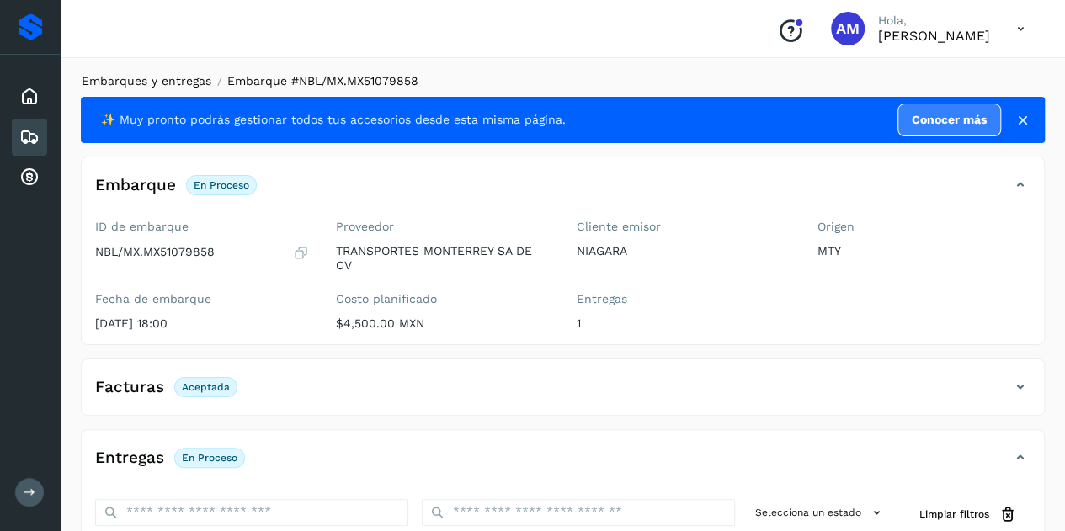
click at [165, 77] on link "Embarques y entregas" at bounding box center [147, 80] width 130 height 13
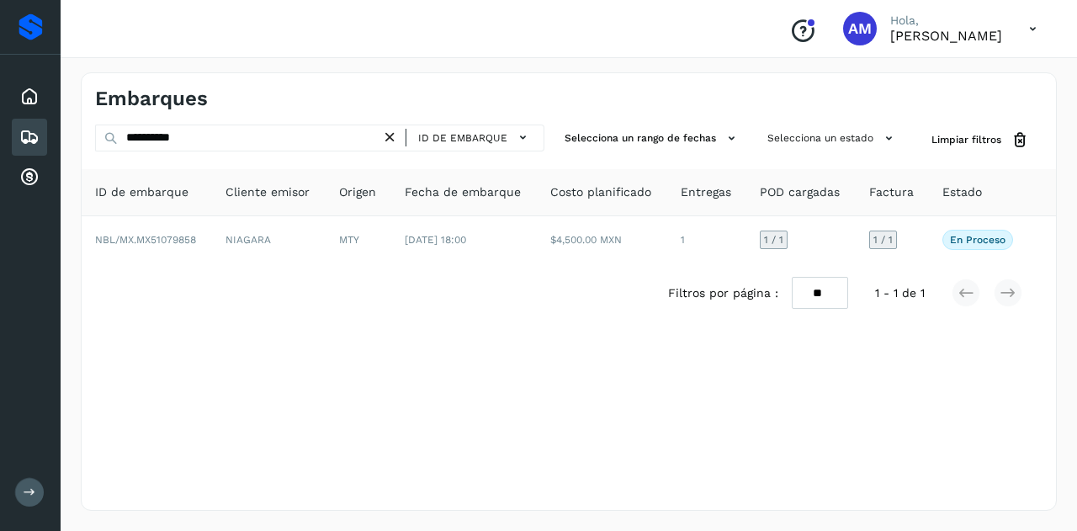
click at [391, 137] on icon at bounding box center [390, 138] width 18 height 18
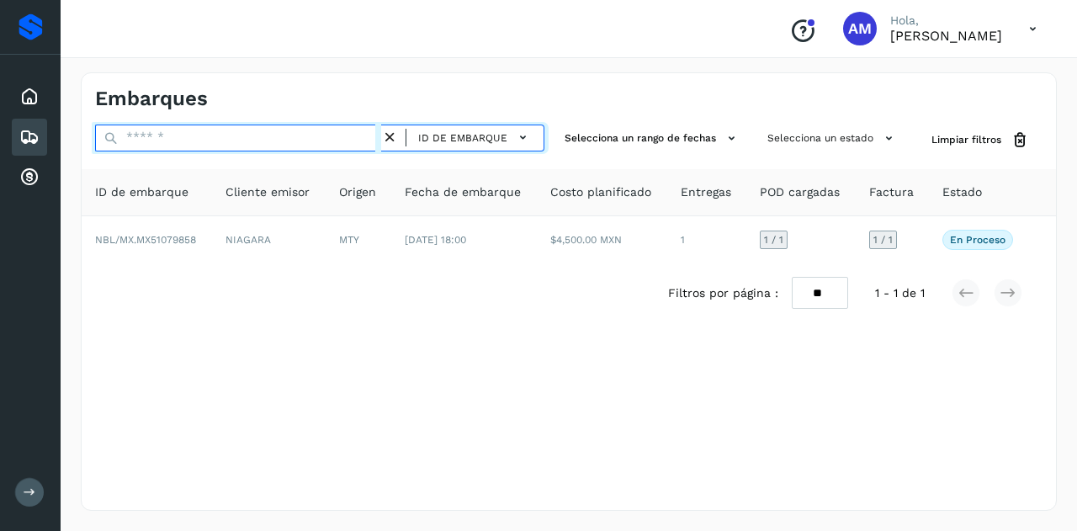
click at [325, 134] on input "text" at bounding box center [238, 138] width 286 height 27
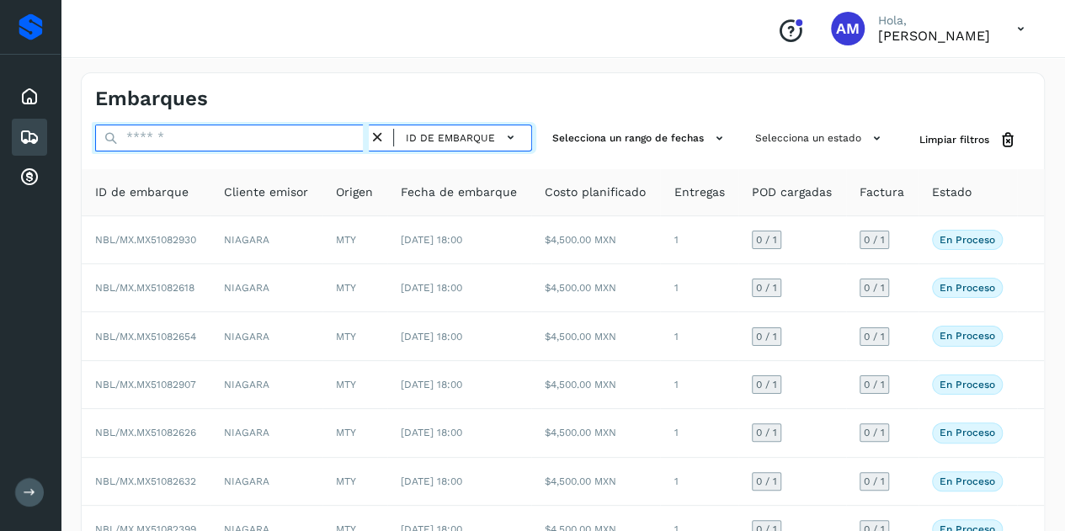
paste input "**********"
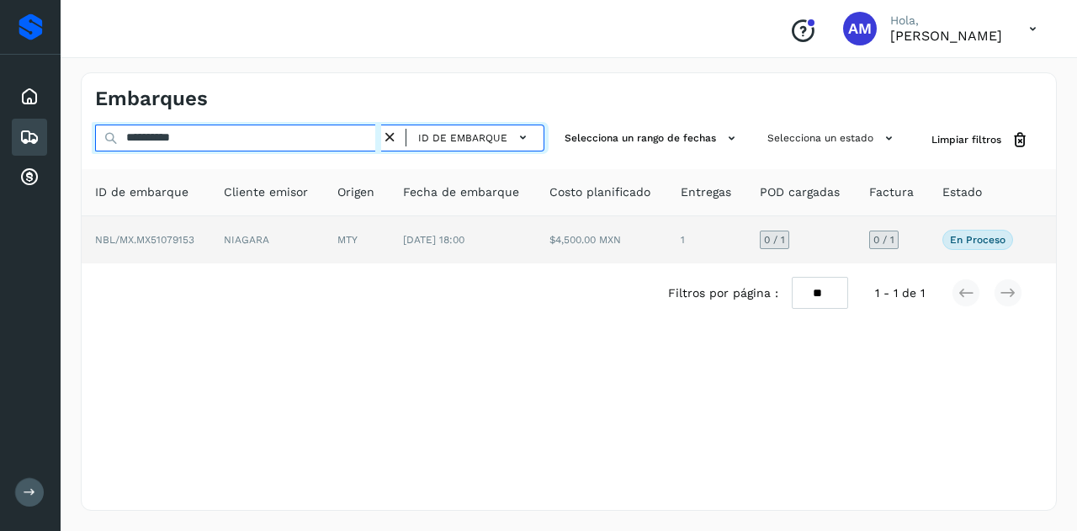
type input "**********"
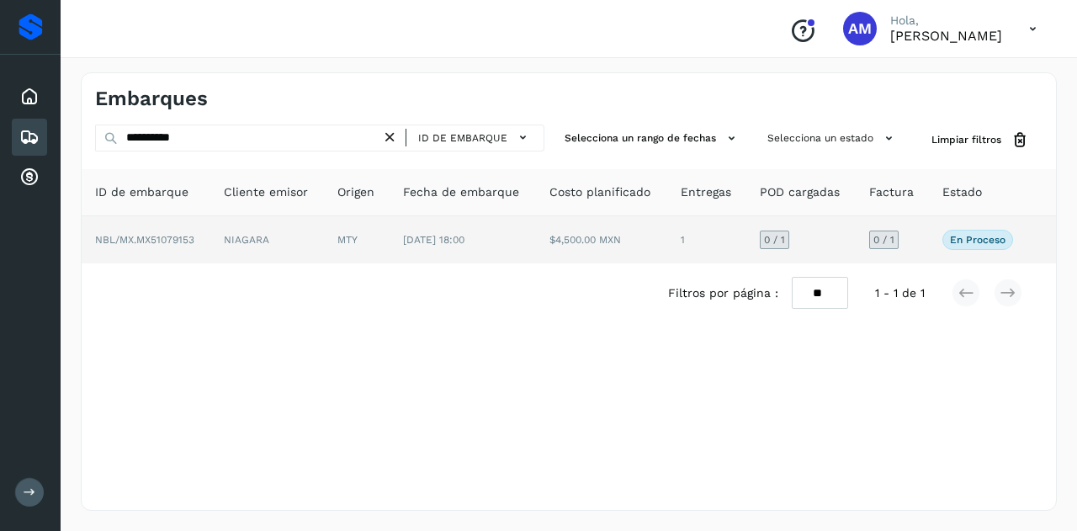
click at [306, 255] on td "NIAGARA" at bounding box center [267, 239] width 114 height 47
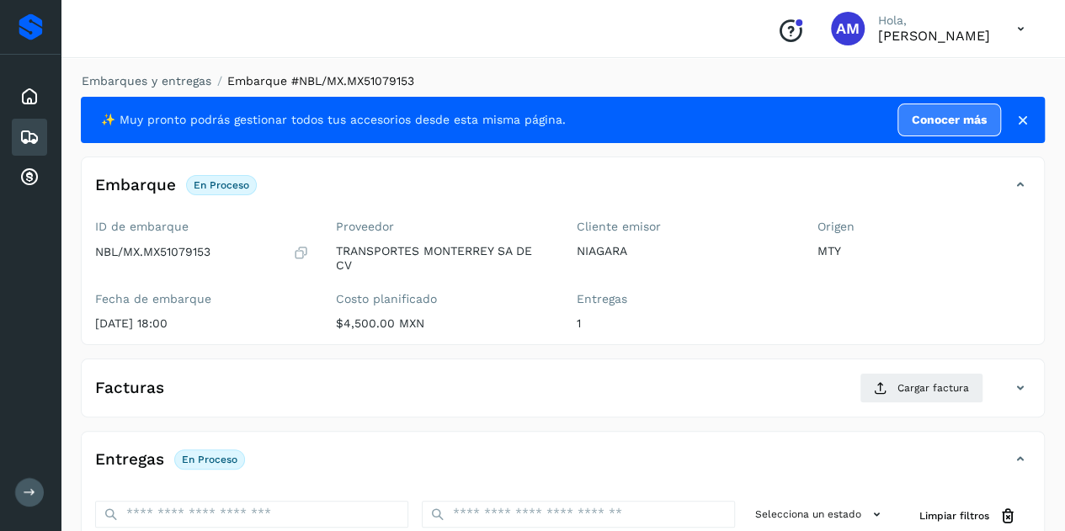
scroll to position [253, 0]
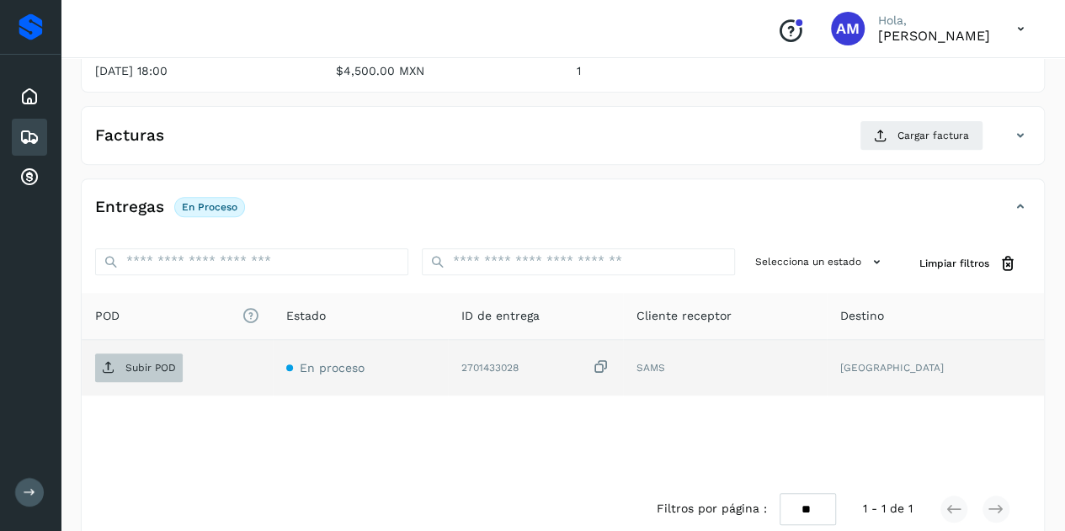
click at [147, 370] on p "Subir POD" at bounding box center [150, 368] width 51 height 12
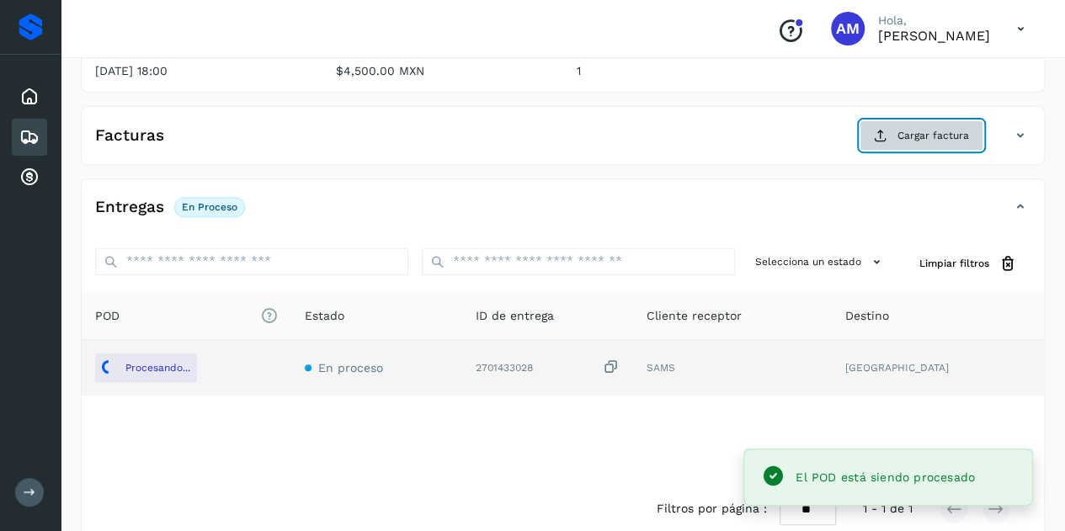
click at [901, 144] on button "Cargar factura" at bounding box center [921, 135] width 124 height 30
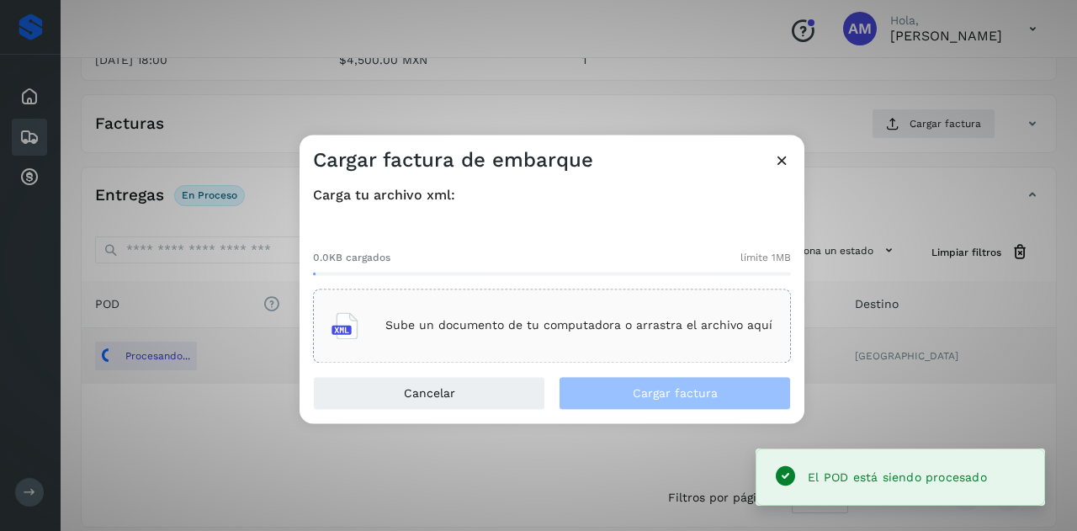
click at [677, 317] on div "Sube un documento de tu computadora o arrastra el archivo aquí" at bounding box center [552, 325] width 441 height 45
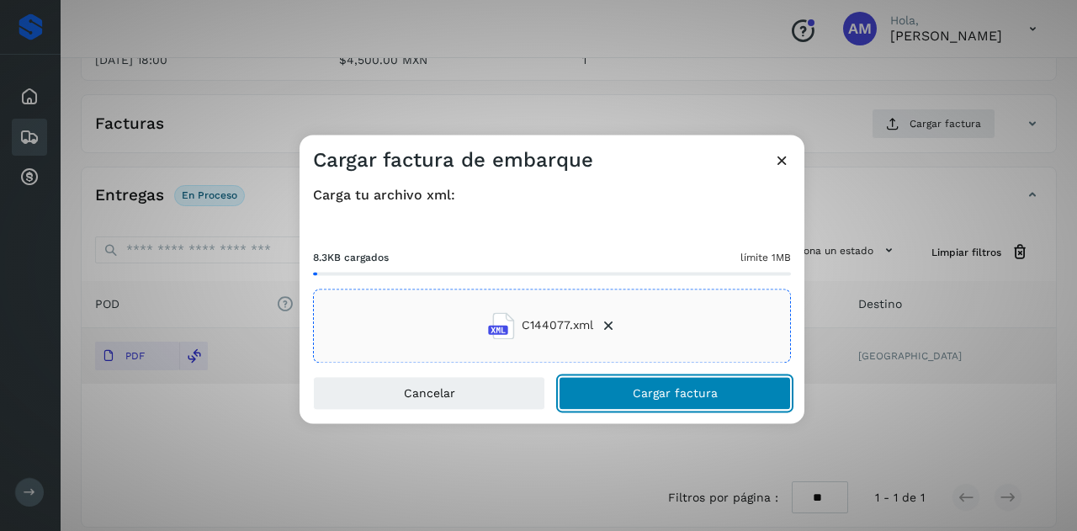
click at [626, 394] on button "Cargar factura" at bounding box center [675, 393] width 232 height 34
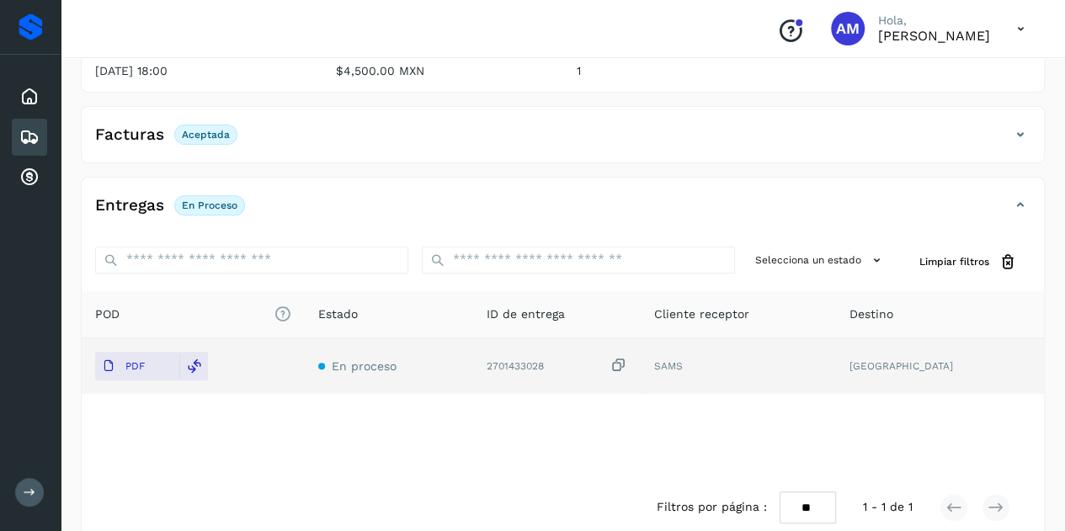
click at [519, 361] on div "2701433028" at bounding box center [557, 366] width 141 height 18
copy div "2701433028"
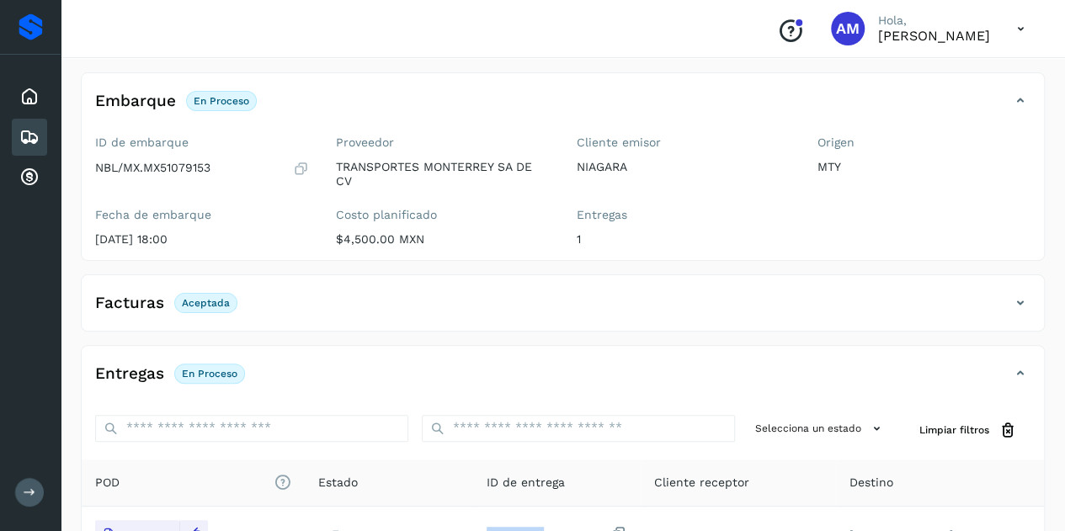
scroll to position [0, 0]
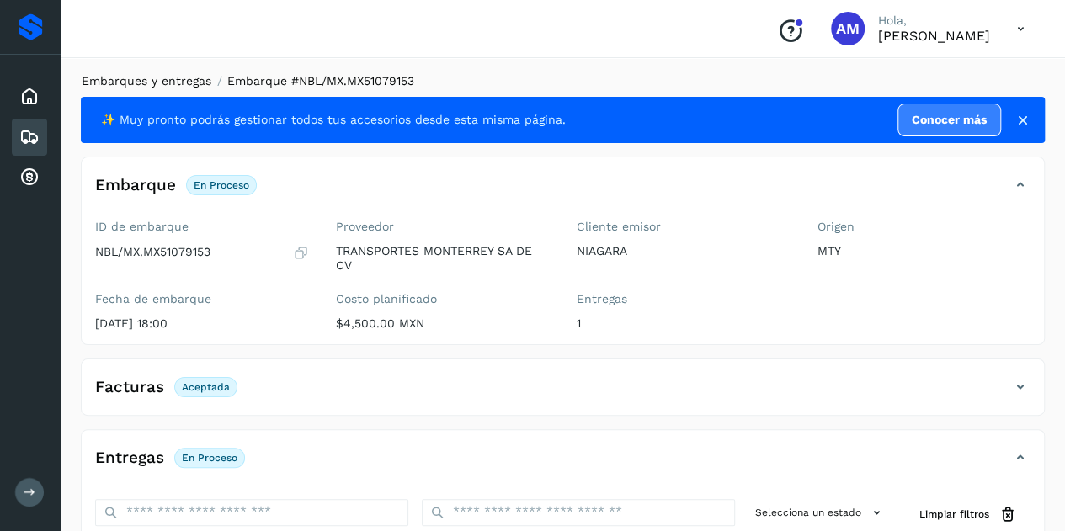
click at [179, 83] on link "Embarques y entregas" at bounding box center [147, 80] width 130 height 13
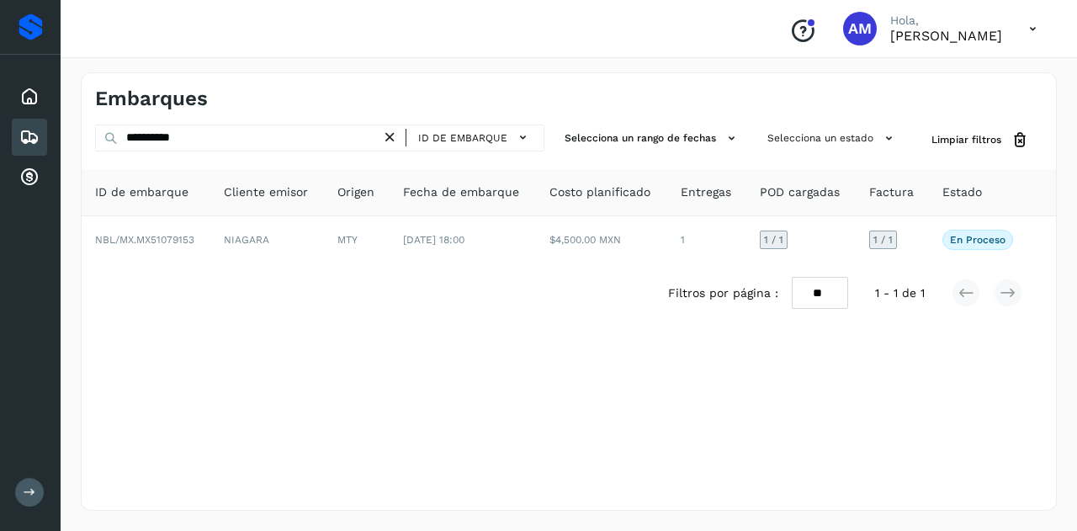
drag, startPoint x: 392, startPoint y: 132, endPoint x: 329, endPoint y: 130, distance: 63.2
click at [392, 132] on icon at bounding box center [390, 138] width 18 height 18
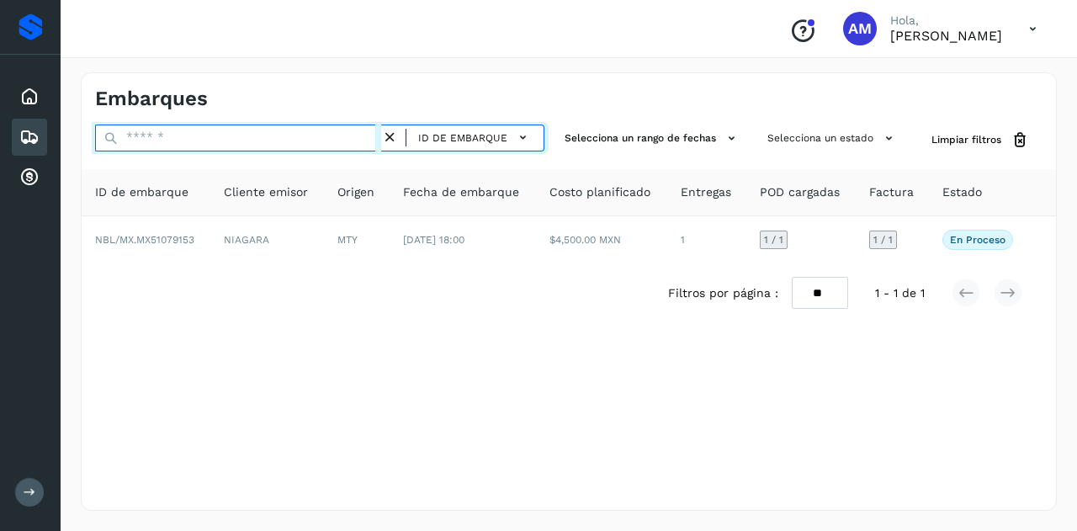
click at [329, 130] on input "text" at bounding box center [238, 138] width 286 height 27
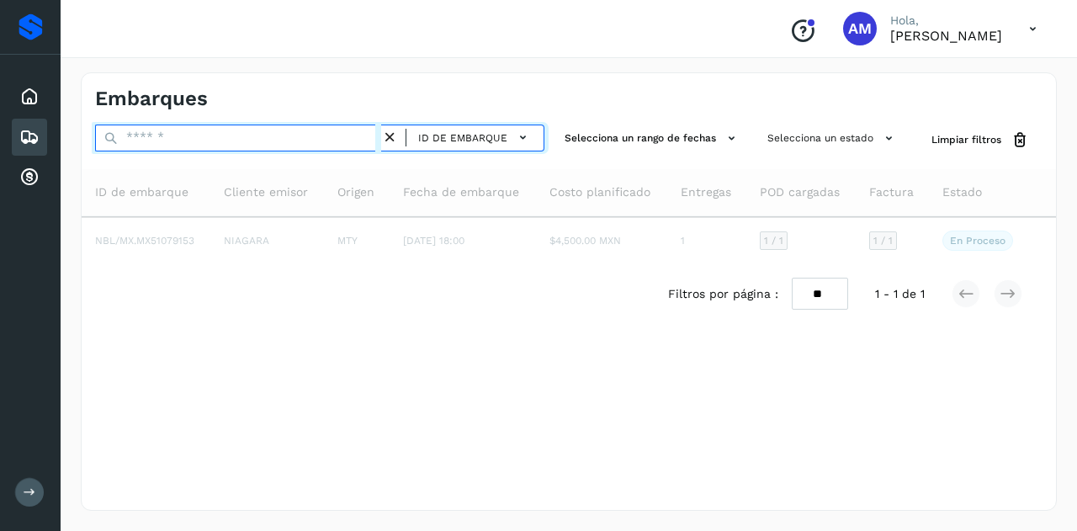
paste input "**********"
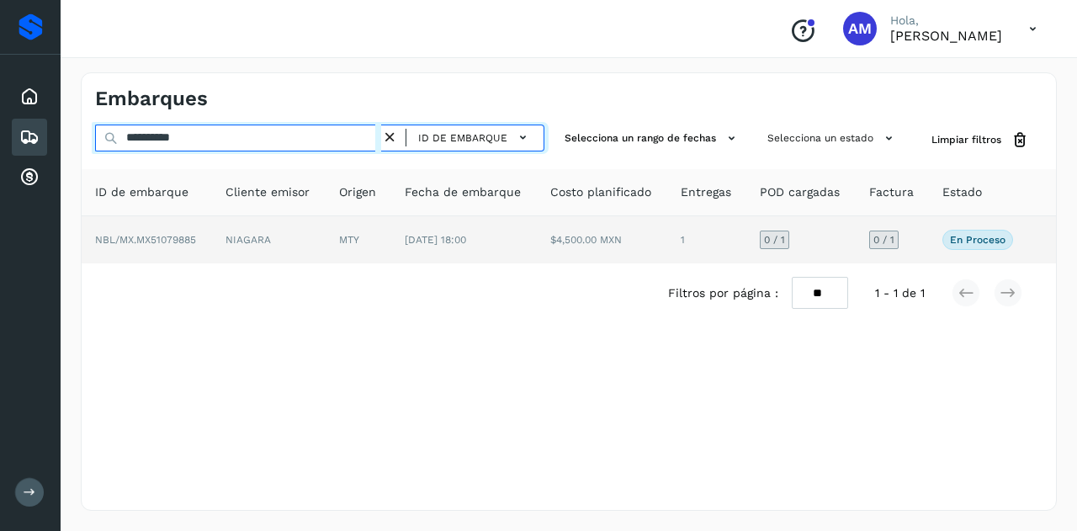
type input "**********"
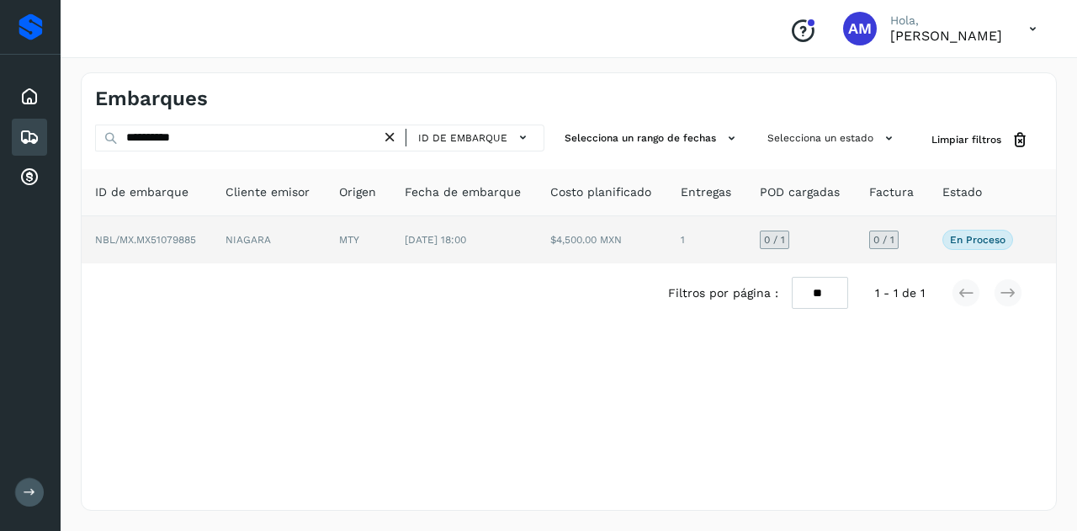
click at [301, 249] on td "NIAGARA" at bounding box center [269, 239] width 114 height 47
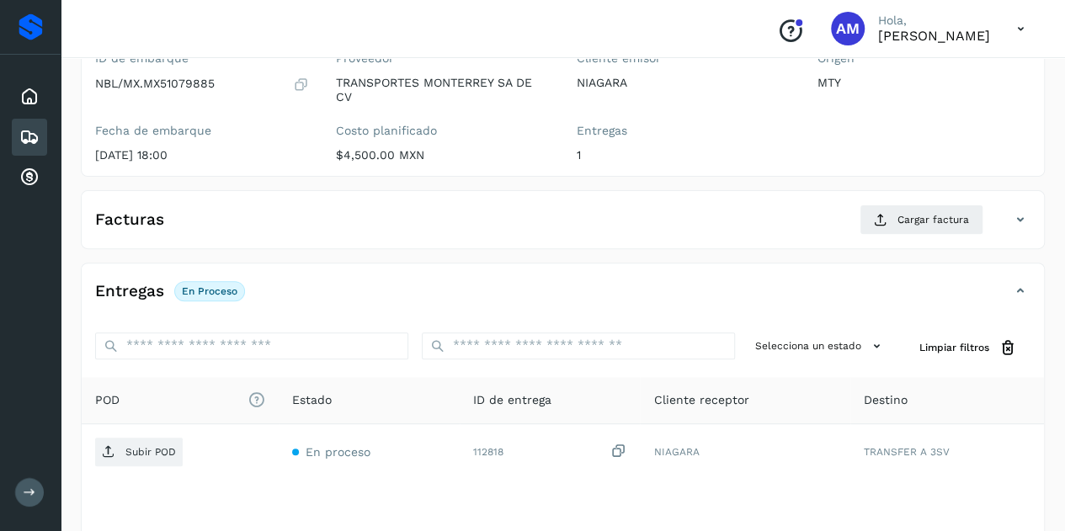
scroll to position [253, 0]
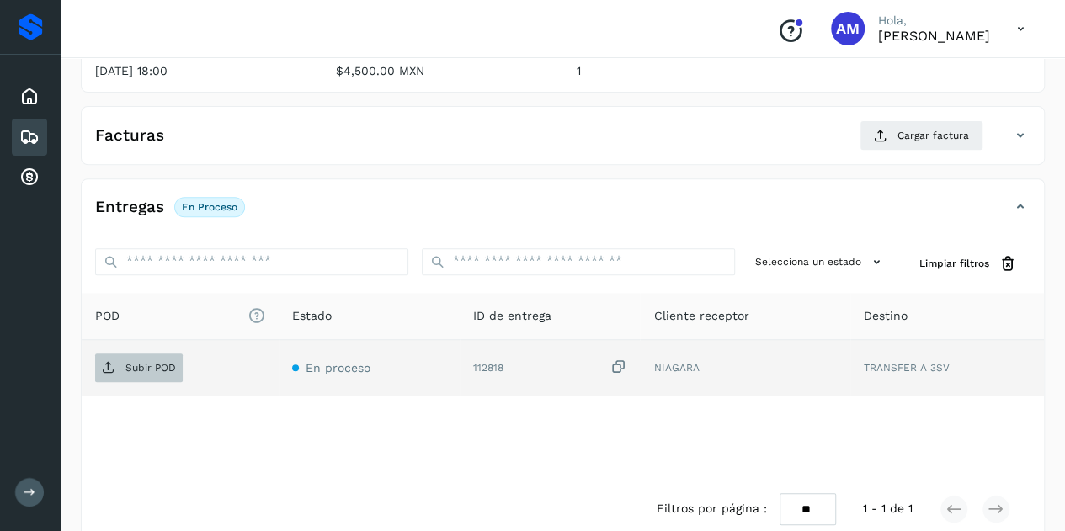
click at [161, 358] on span "Subir POD" at bounding box center [139, 367] width 88 height 27
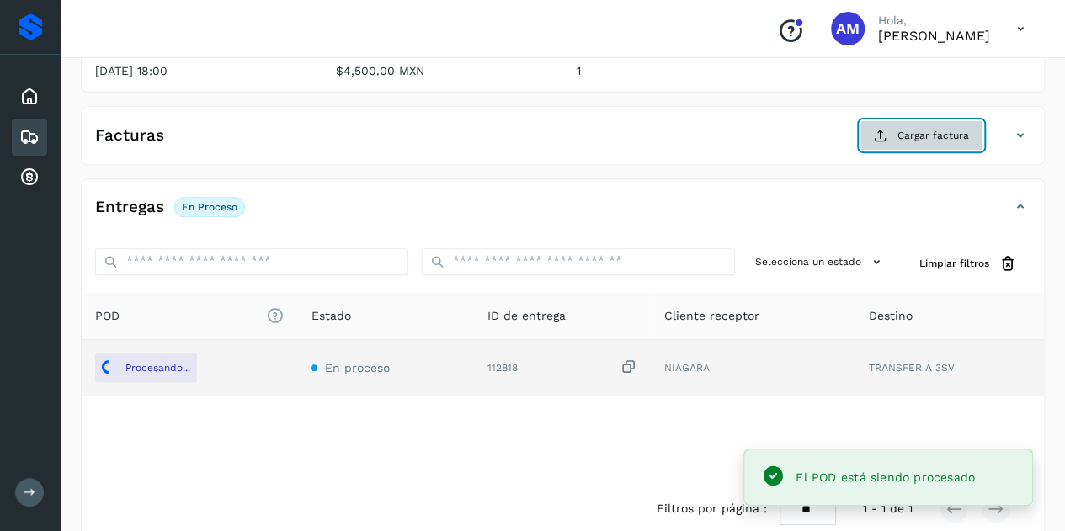
click at [901, 141] on button "Cargar factura" at bounding box center [921, 135] width 124 height 30
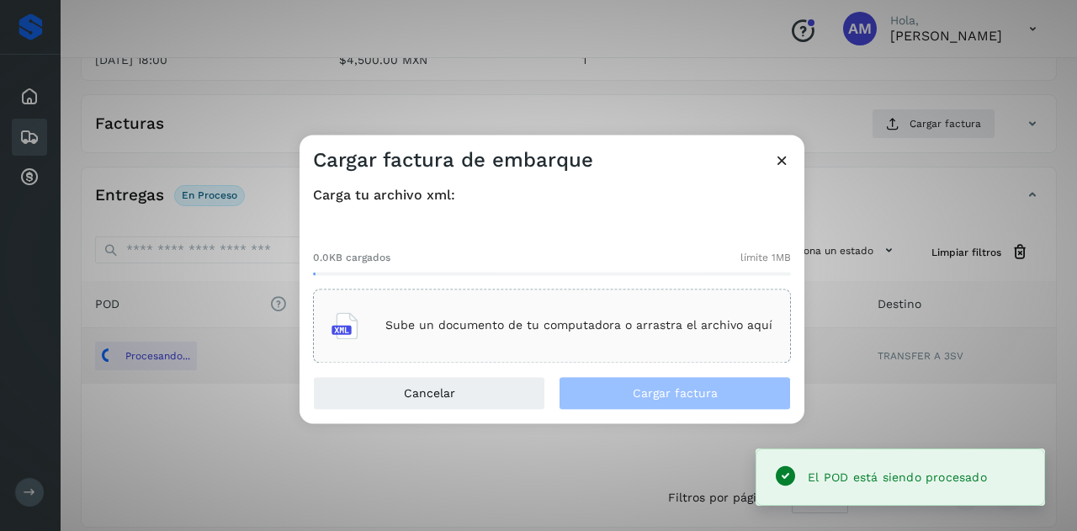
click at [583, 324] on p "Sube un documento de tu computadora o arrastra el archivo aquí" at bounding box center [579, 326] width 387 height 14
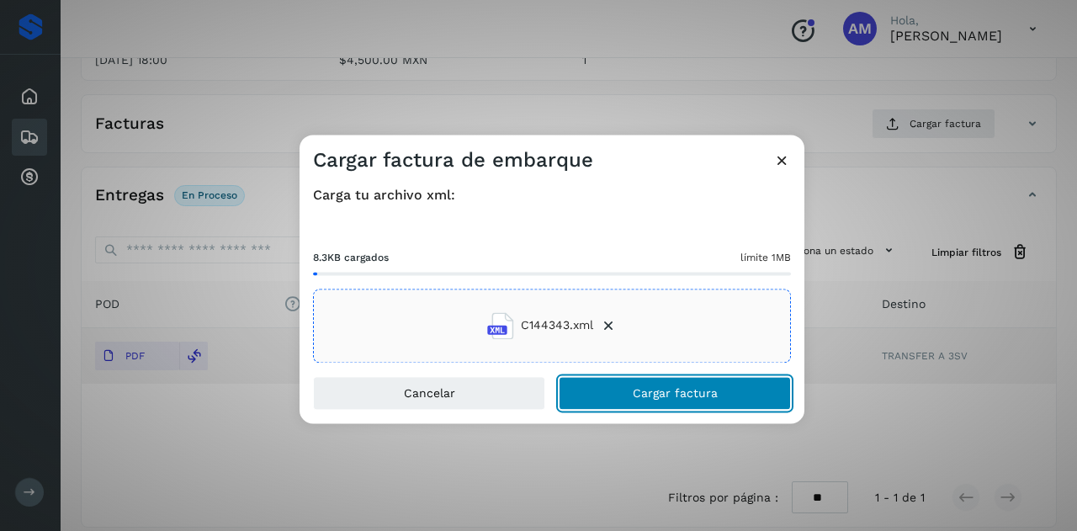
click at [630, 386] on button "Cargar factura" at bounding box center [675, 393] width 232 height 34
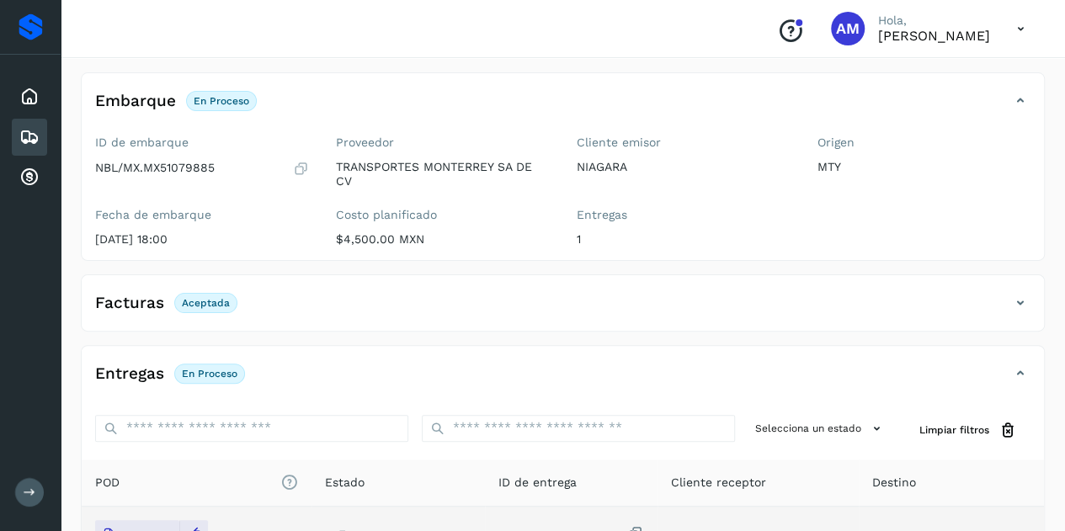
scroll to position [0, 0]
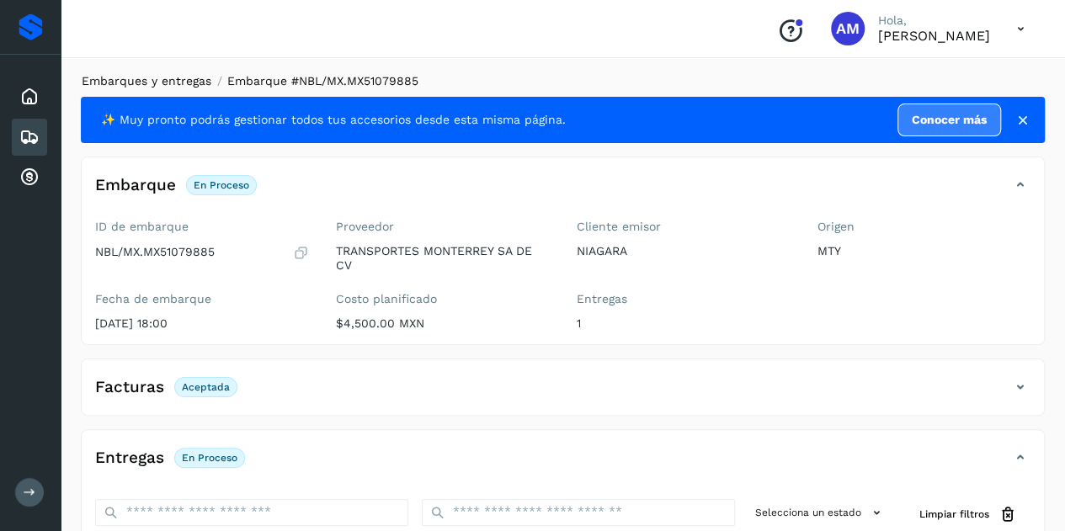
click at [192, 82] on link "Embarques y entregas" at bounding box center [147, 80] width 130 height 13
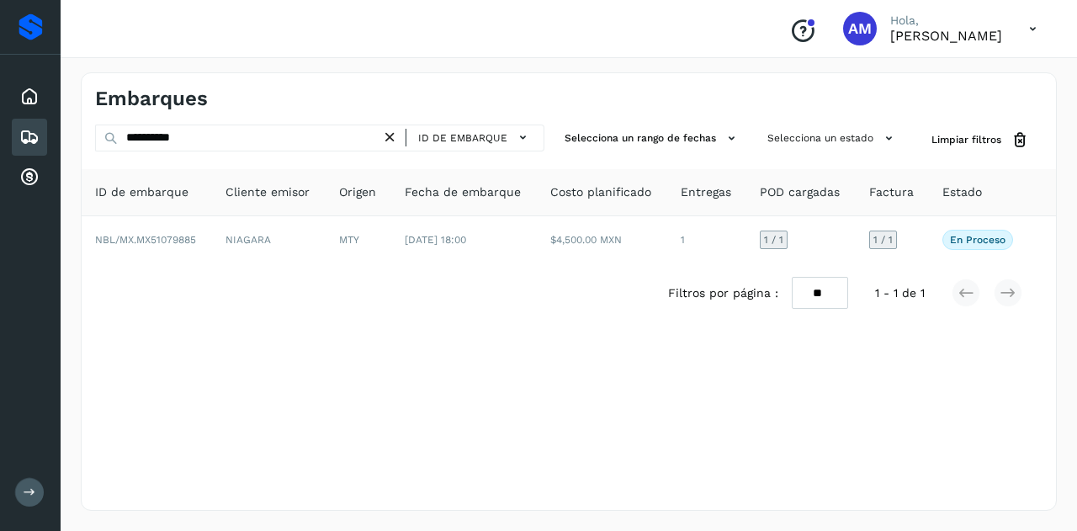
click at [395, 137] on icon at bounding box center [390, 138] width 18 height 18
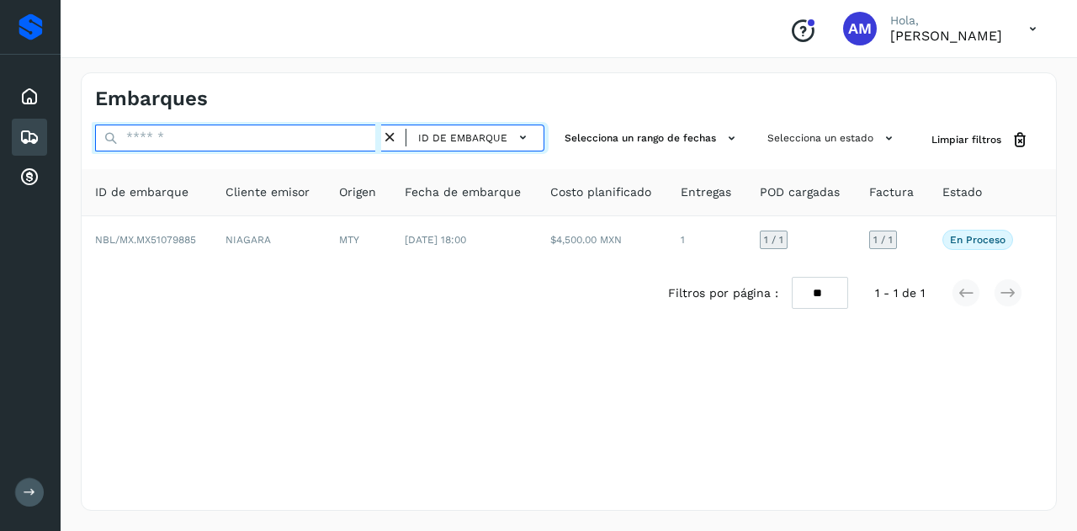
click at [311, 136] on input "text" at bounding box center [238, 138] width 286 height 27
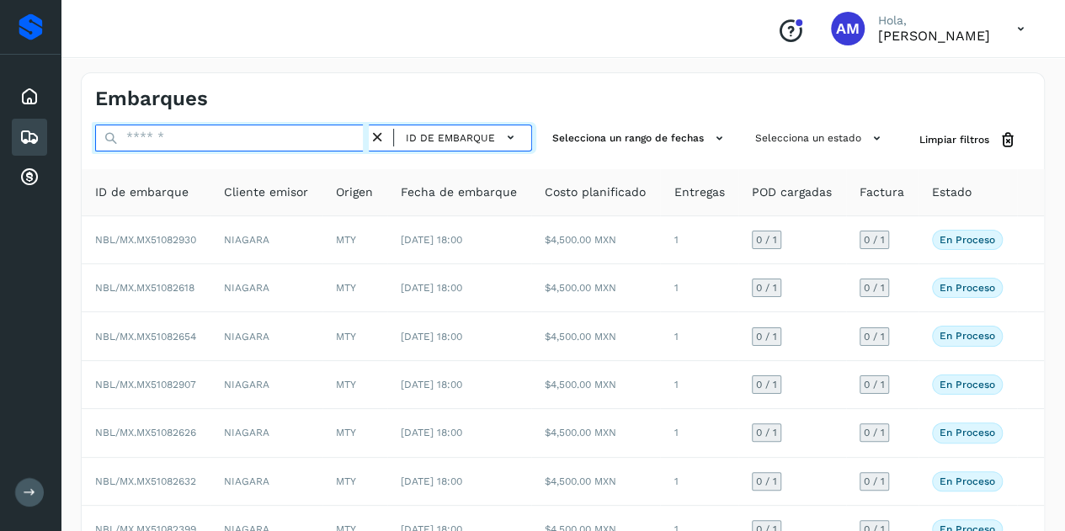
paste input "**********"
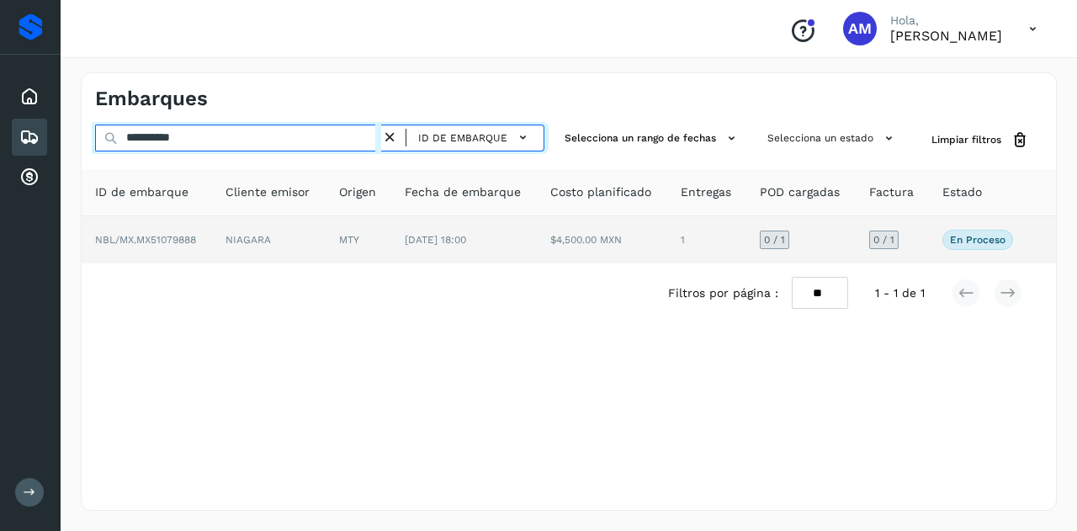
type input "**********"
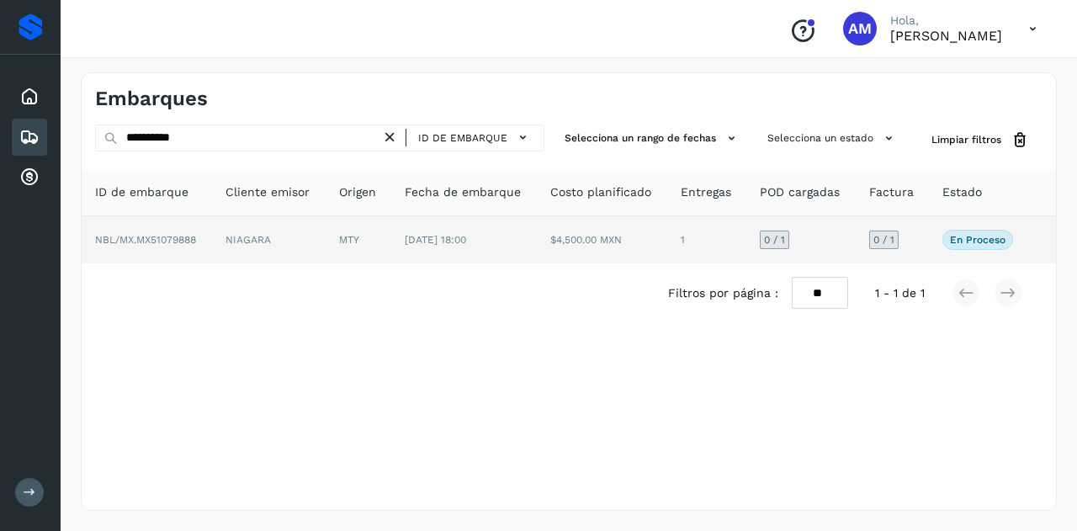
click at [316, 242] on td "NIAGARA" at bounding box center [269, 239] width 114 height 47
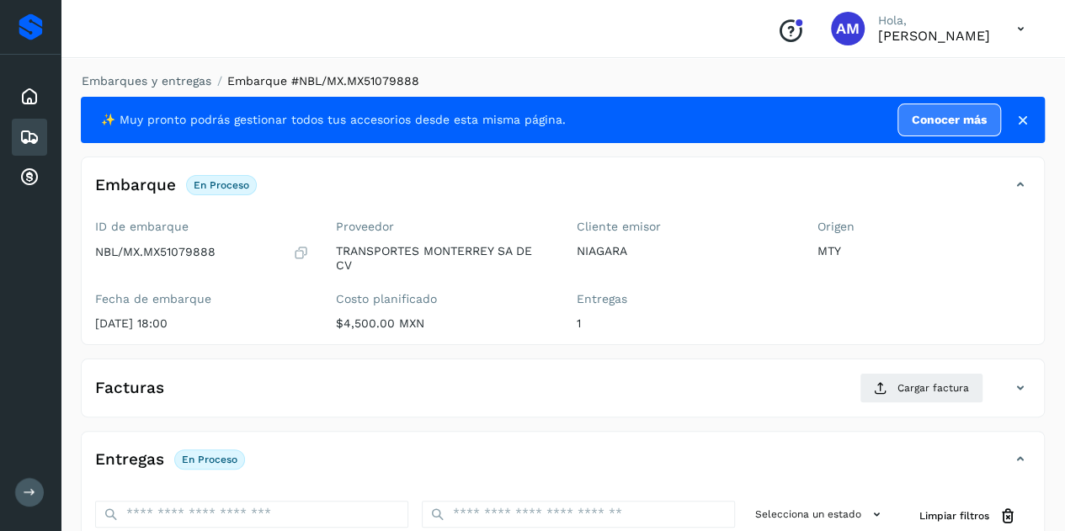
scroll to position [168, 0]
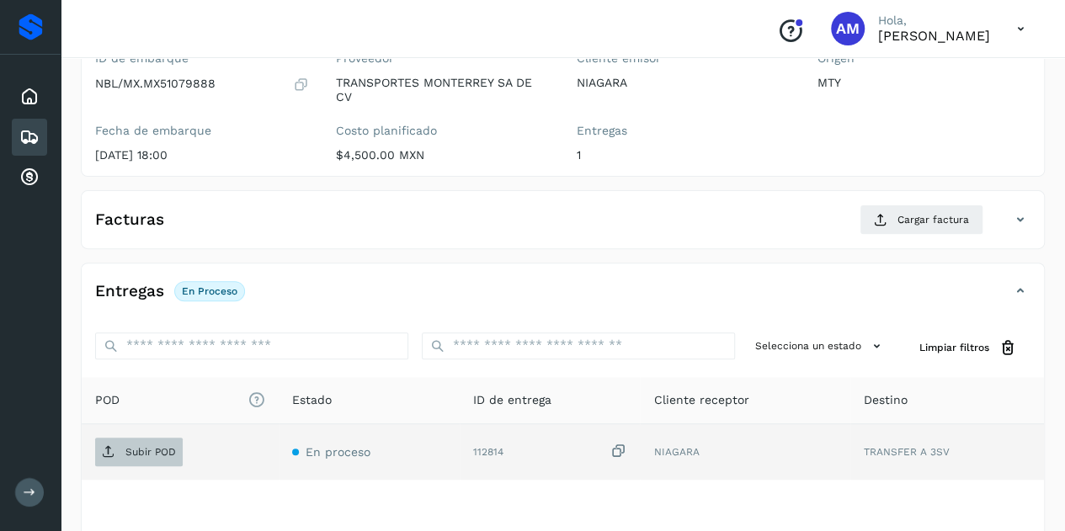
click at [176, 440] on span "Subir POD" at bounding box center [139, 452] width 88 height 27
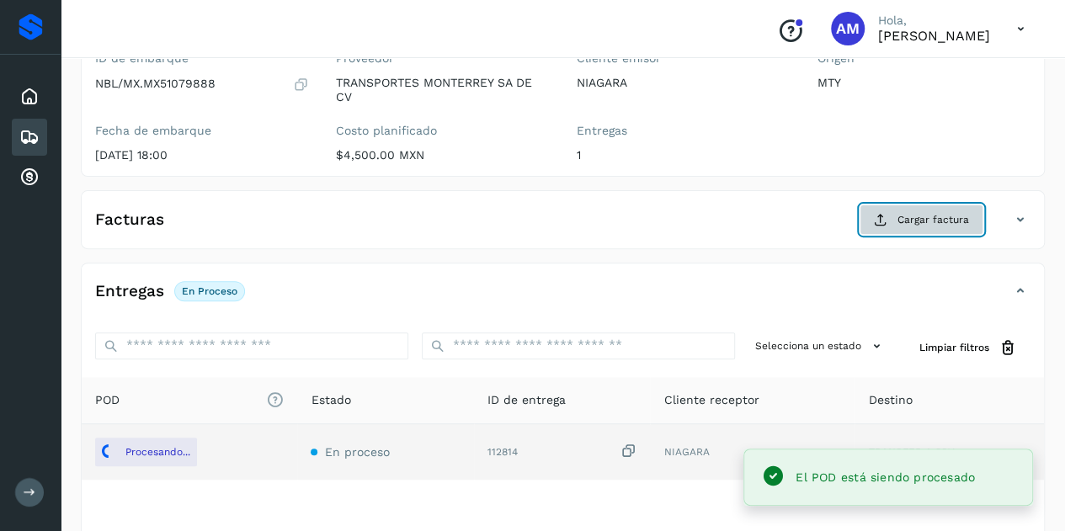
click at [928, 221] on span "Cargar factura" at bounding box center [933, 219] width 72 height 15
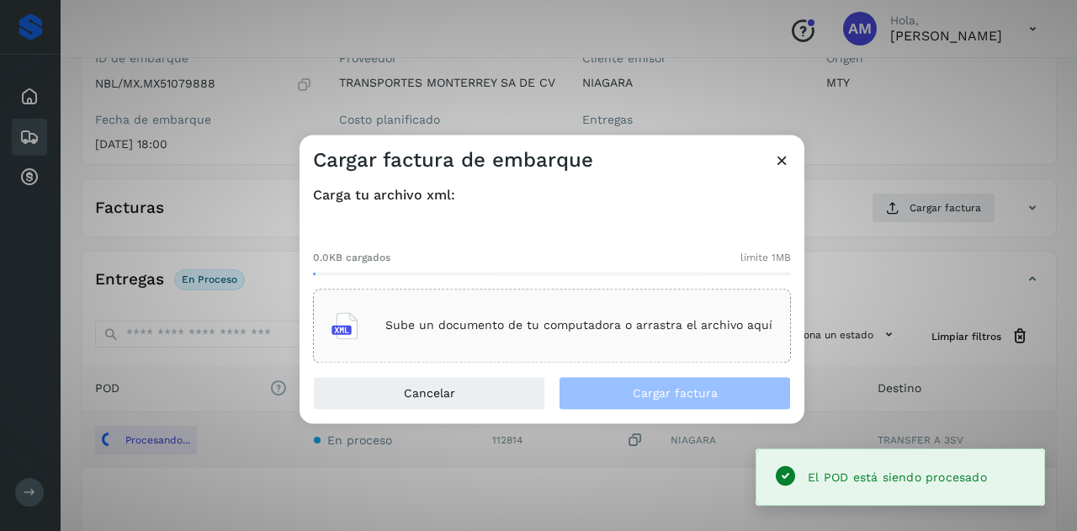
click at [556, 346] on div "Sube un documento de tu computadora o arrastra el archivo aquí" at bounding box center [552, 325] width 441 height 45
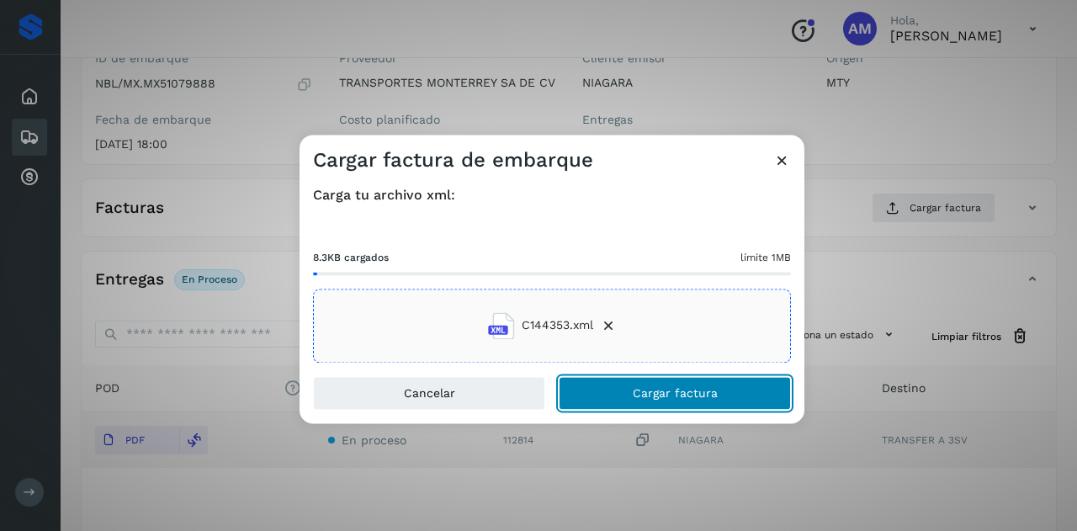
click at [648, 391] on span "Cargar factura" at bounding box center [675, 393] width 85 height 12
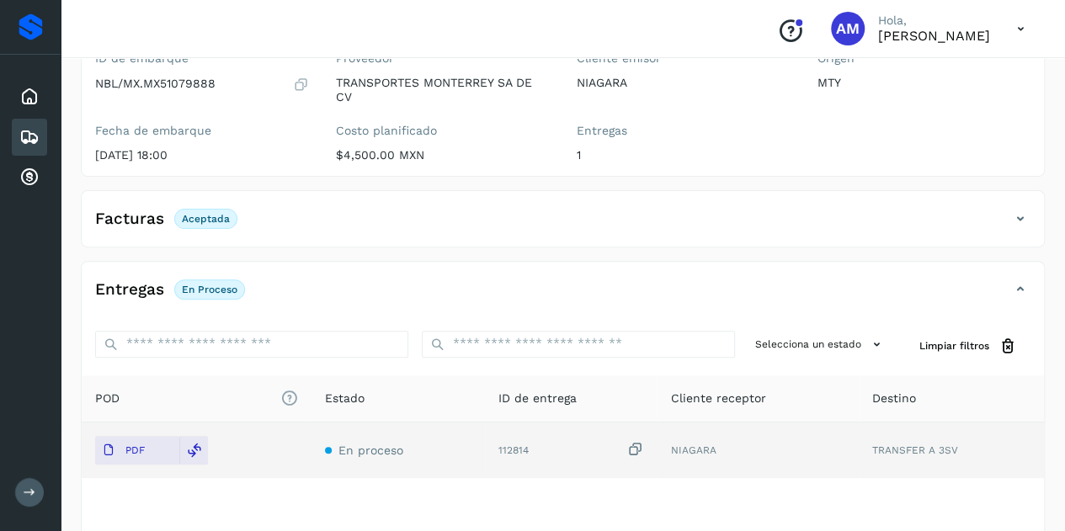
scroll to position [0, 0]
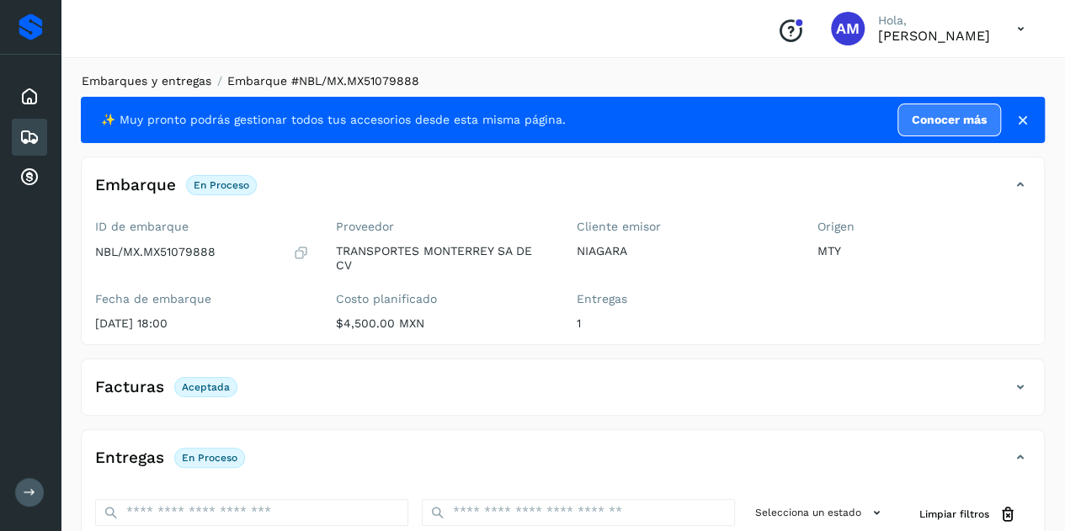
click at [197, 81] on link "Embarques y entregas" at bounding box center [147, 80] width 130 height 13
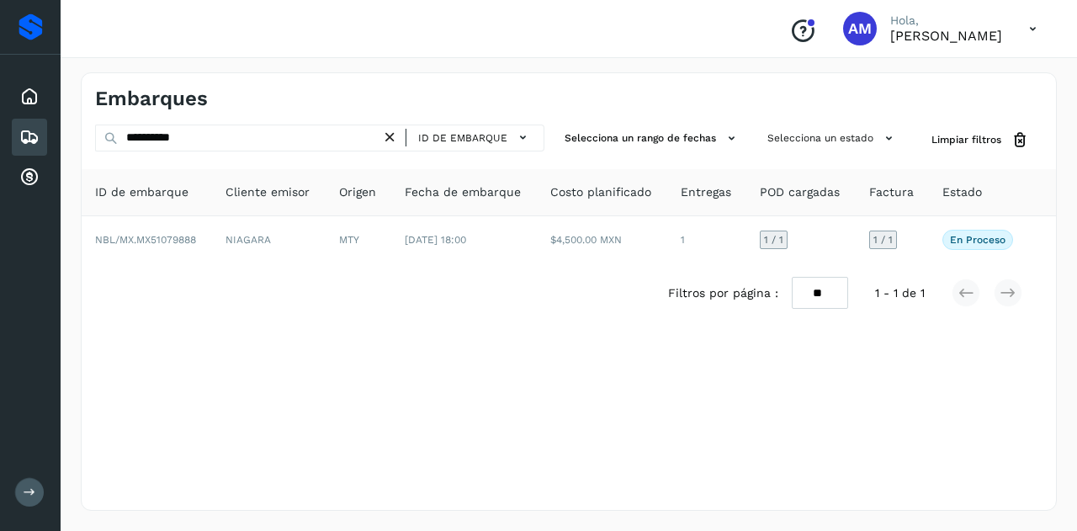
click at [391, 139] on icon at bounding box center [390, 138] width 18 height 18
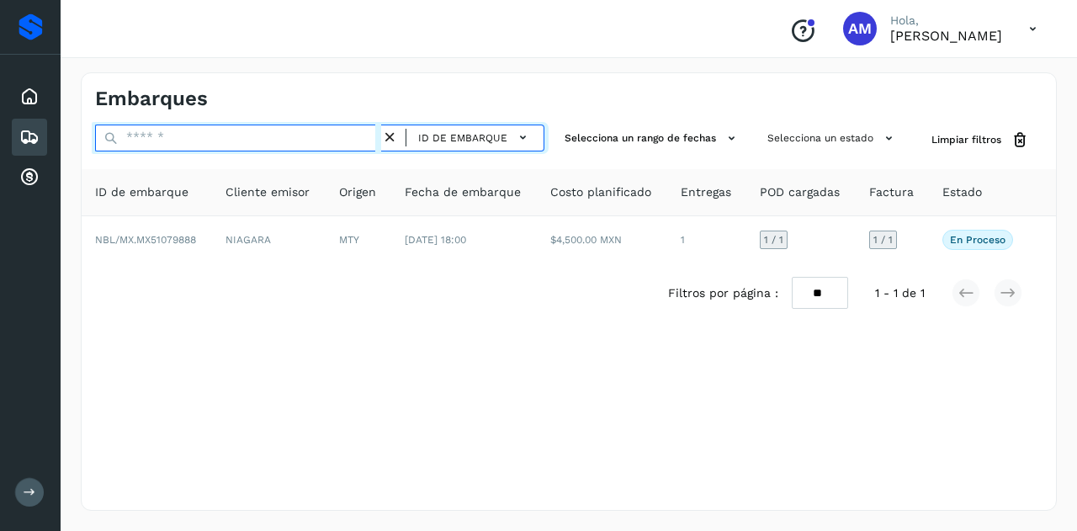
click at [341, 138] on input "text" at bounding box center [238, 138] width 286 height 27
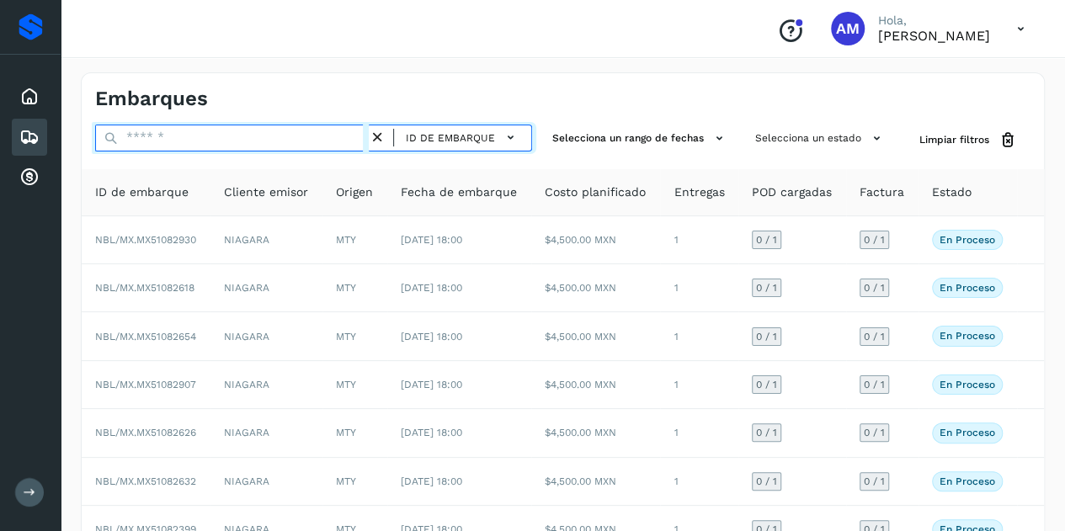
paste input "**********"
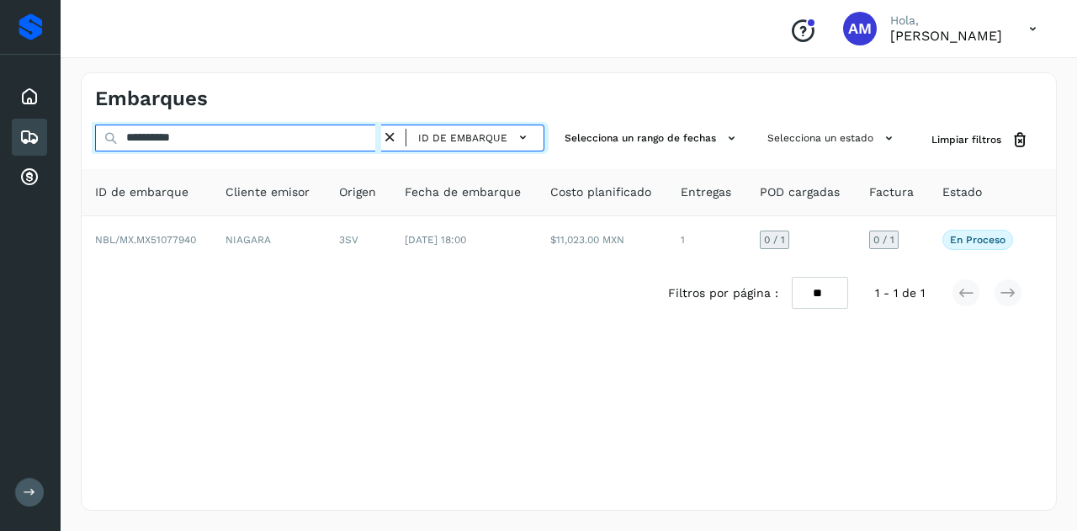
type input "**********"
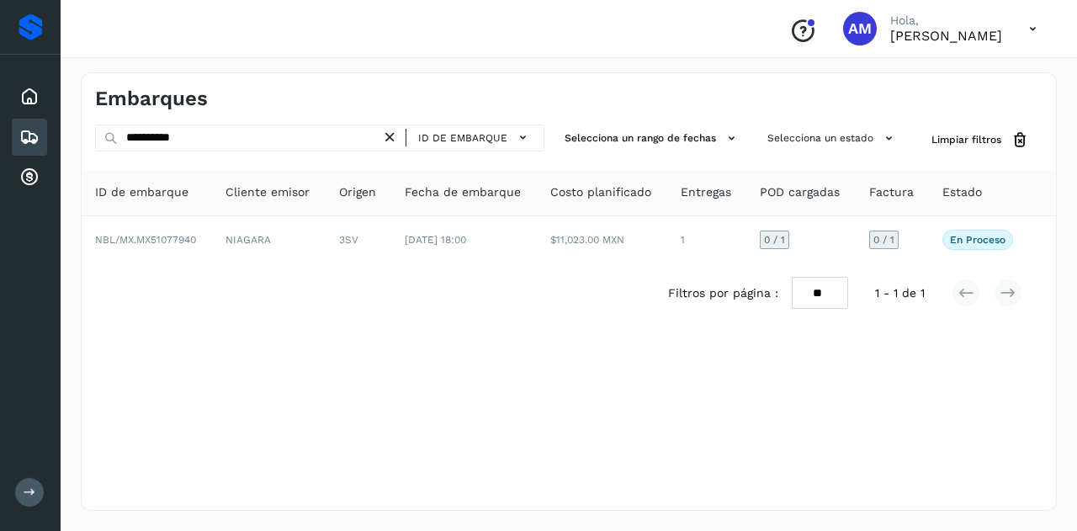
click at [397, 139] on icon at bounding box center [390, 138] width 18 height 18
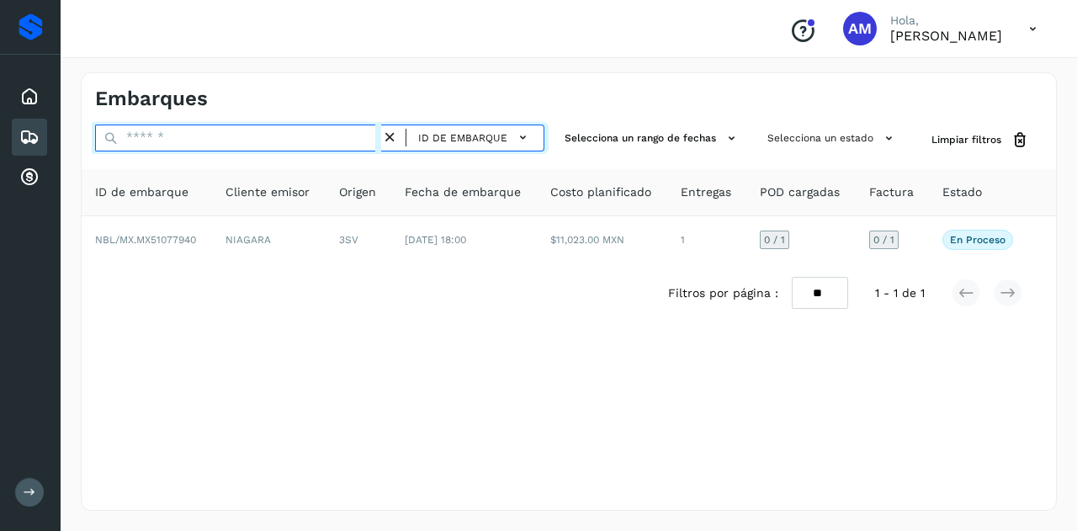
click at [327, 136] on input "text" at bounding box center [238, 138] width 286 height 27
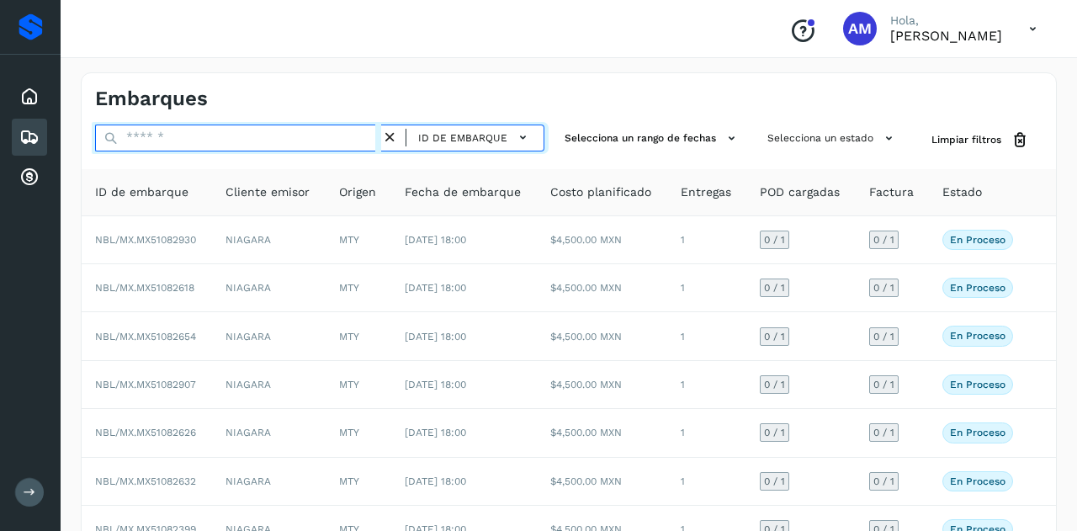
paste input "**********"
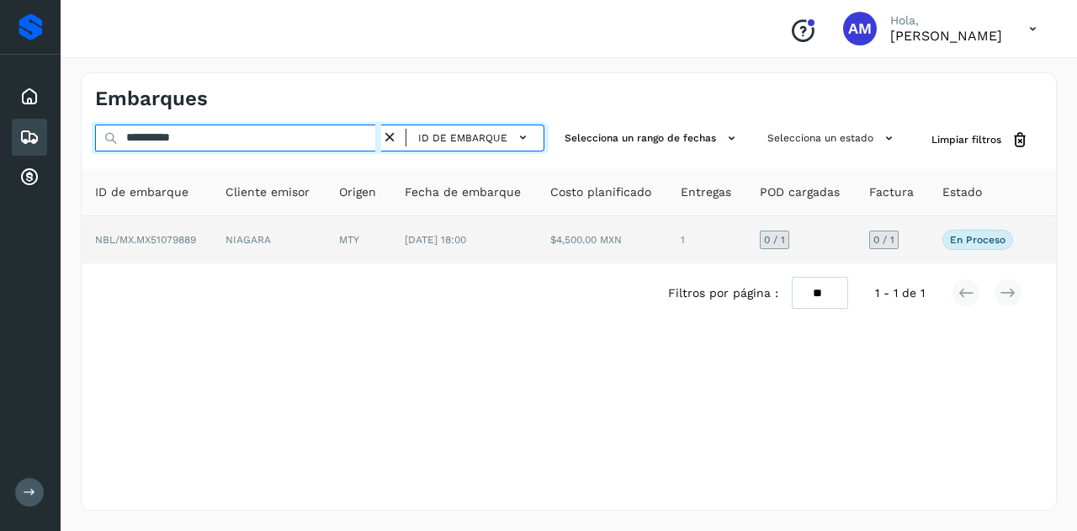
type input "**********"
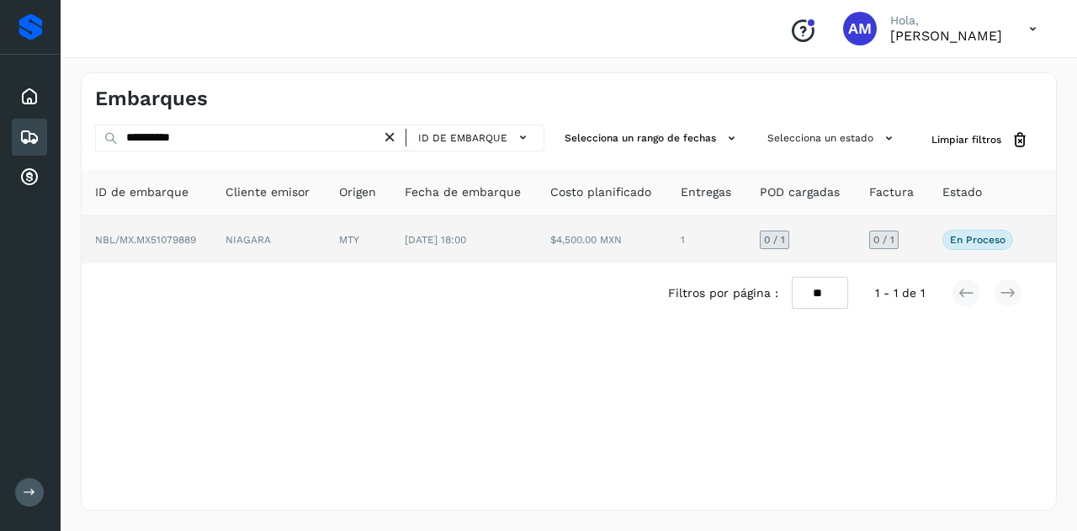
click at [305, 239] on td "NIAGARA" at bounding box center [269, 239] width 114 height 47
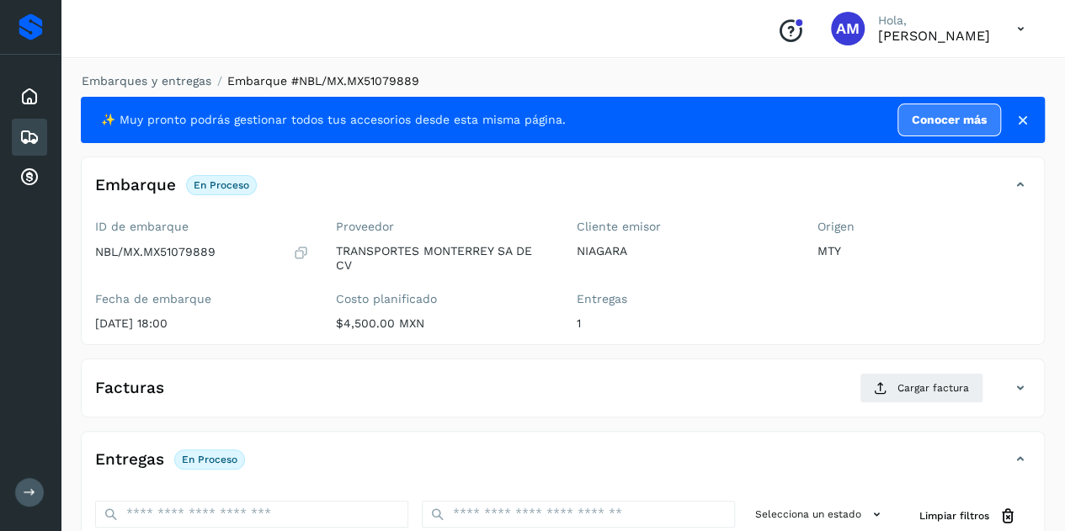
scroll to position [168, 0]
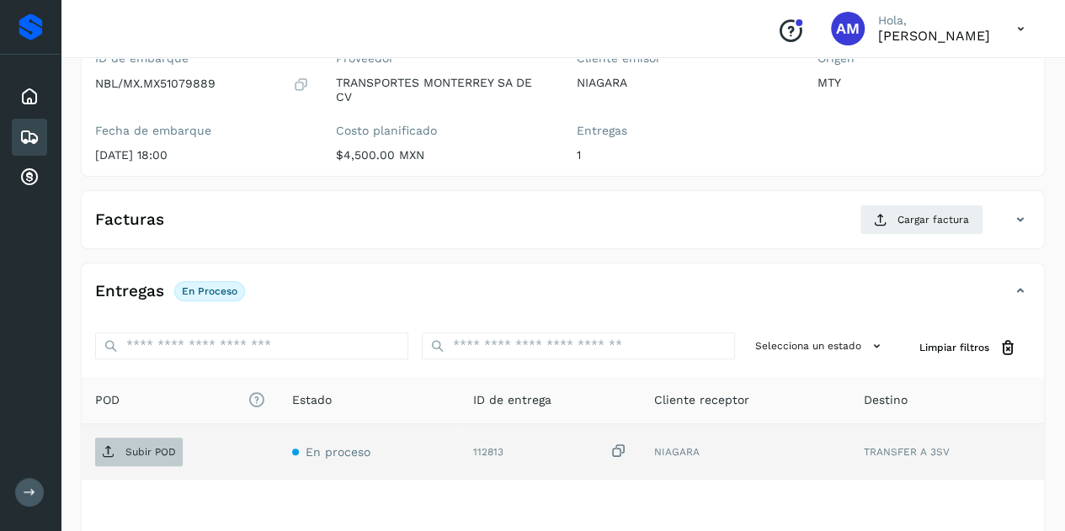
click at [170, 451] on p "Subir POD" at bounding box center [150, 452] width 51 height 12
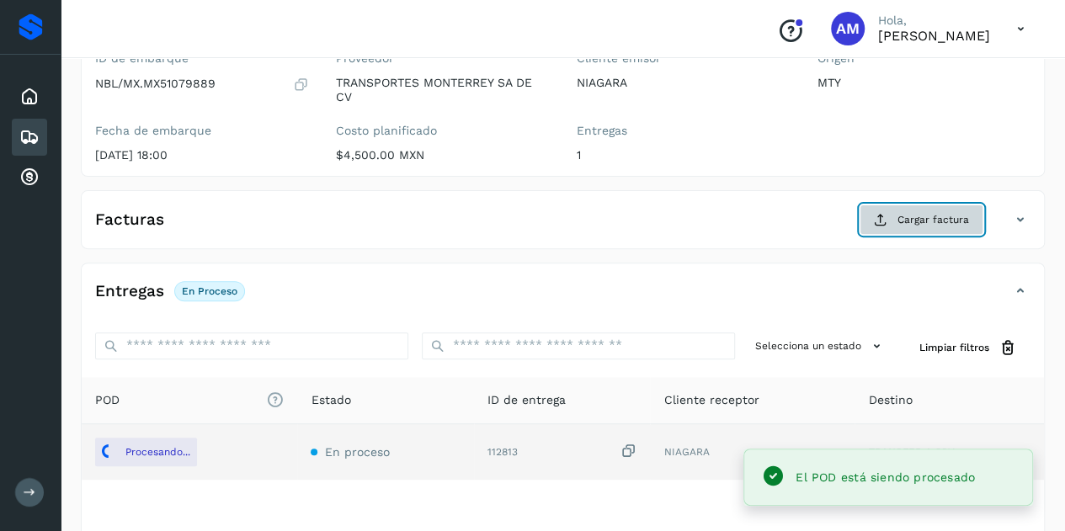
click at [907, 216] on span "Cargar factura" at bounding box center [933, 219] width 72 height 15
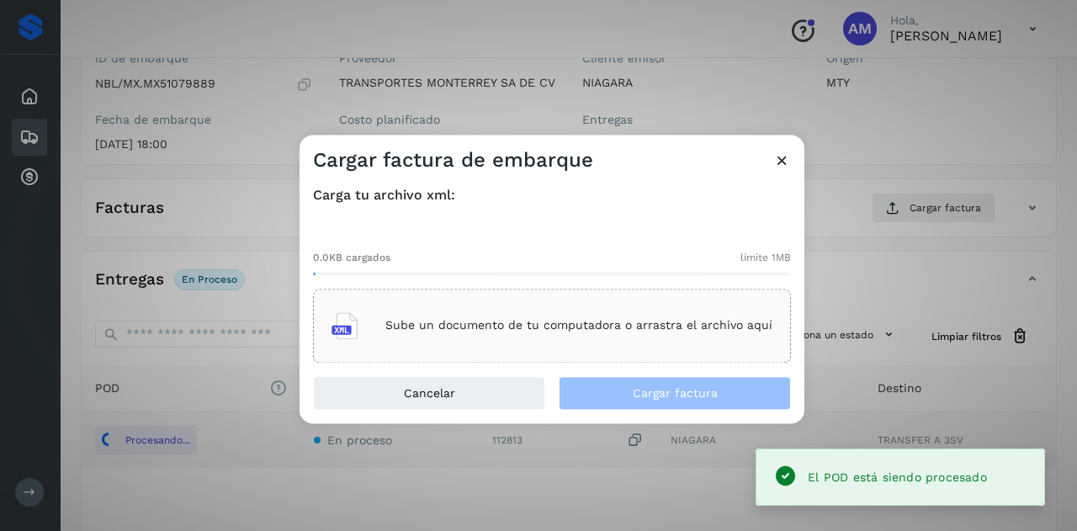
click at [749, 297] on div "Sube un documento de tu computadora o arrastra el archivo aquí" at bounding box center [552, 326] width 478 height 74
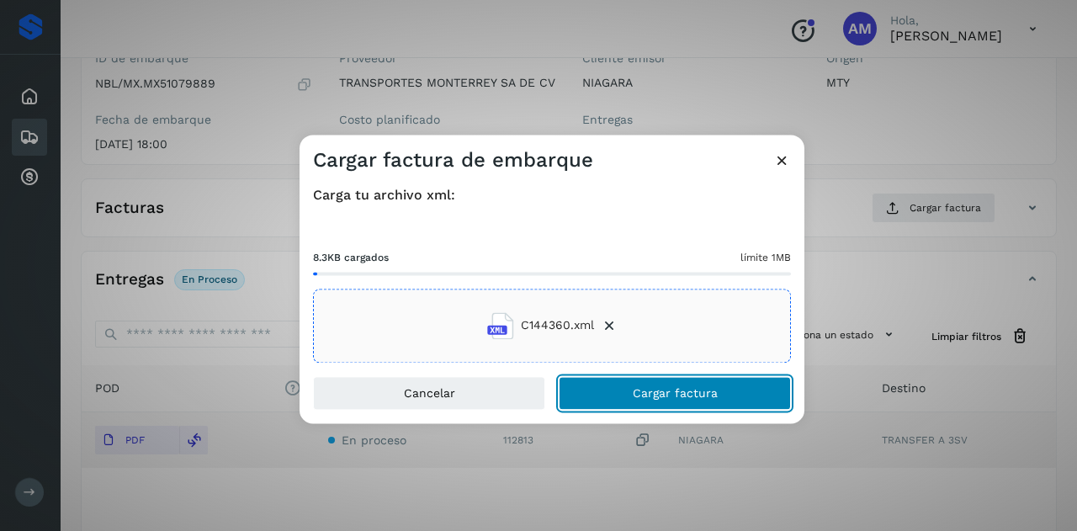
click at [686, 393] on span "Cargar factura" at bounding box center [675, 393] width 85 height 12
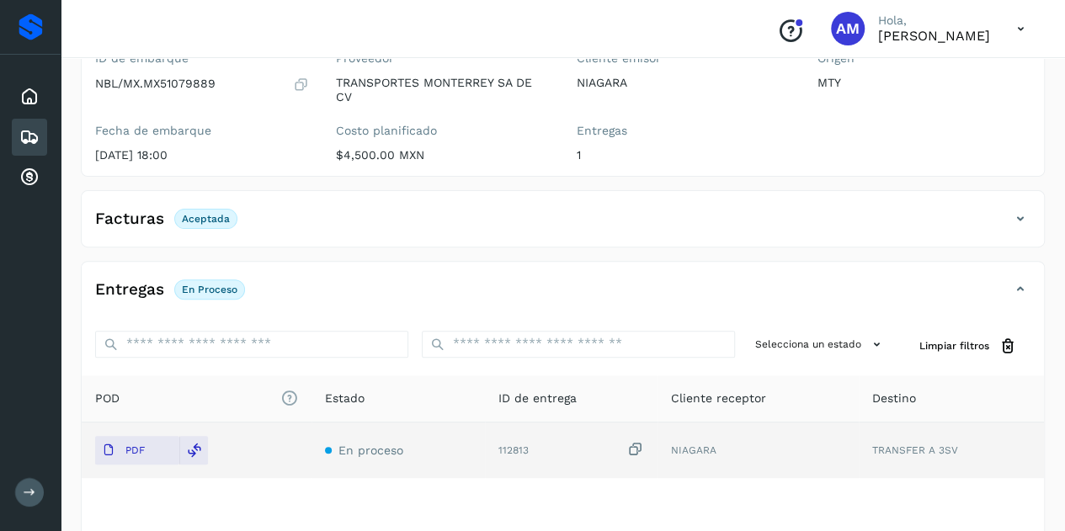
scroll to position [0, 0]
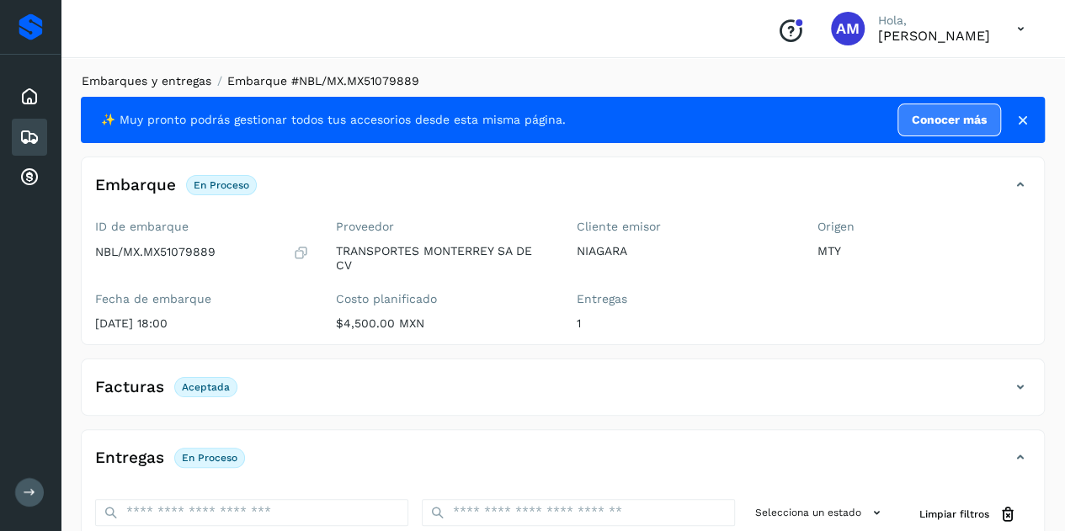
click at [173, 78] on link "Embarques y entregas" at bounding box center [147, 80] width 130 height 13
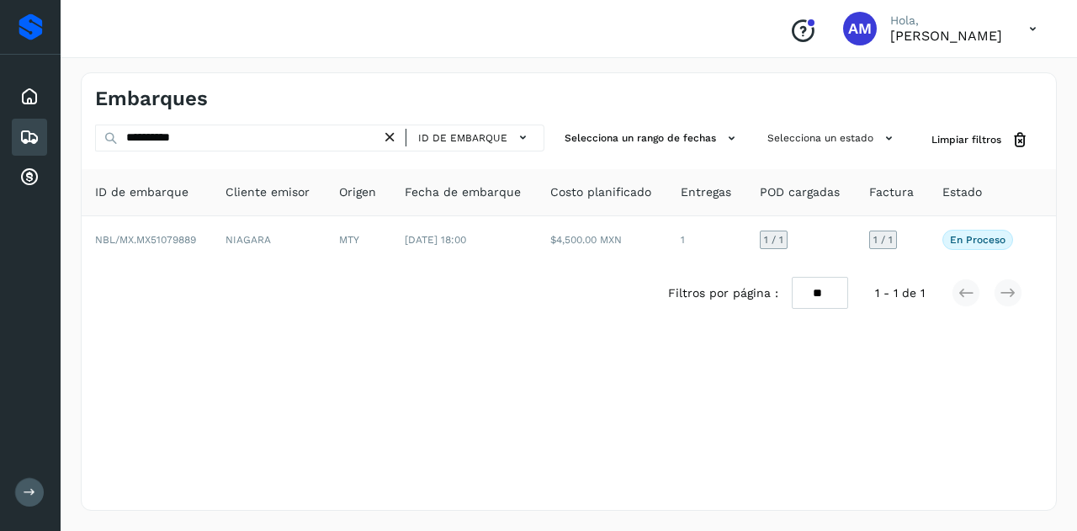
drag, startPoint x: 394, startPoint y: 136, endPoint x: 327, endPoint y: 137, distance: 66.5
click at [391, 136] on icon at bounding box center [390, 138] width 18 height 18
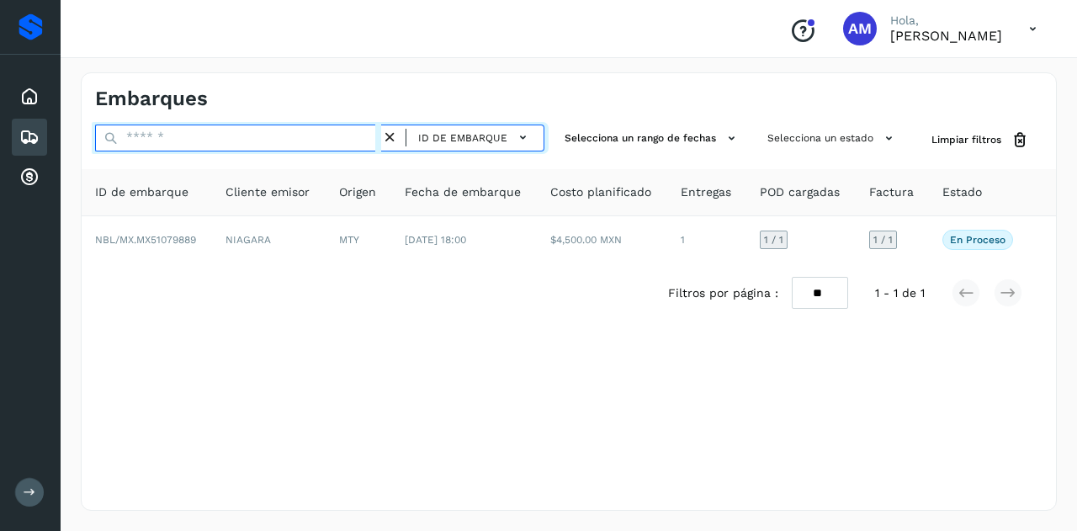
click at [326, 137] on input "text" at bounding box center [238, 138] width 286 height 27
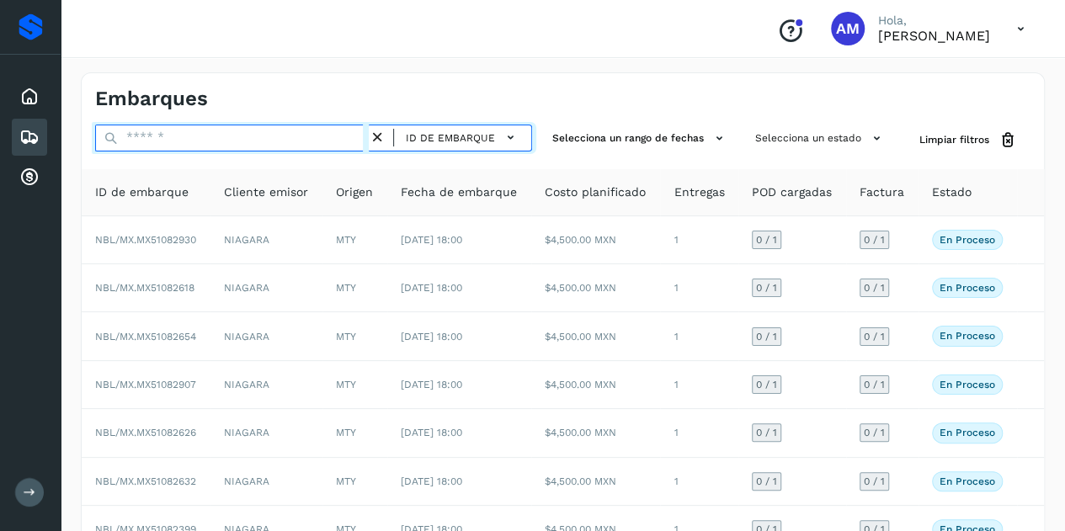
paste input "**********"
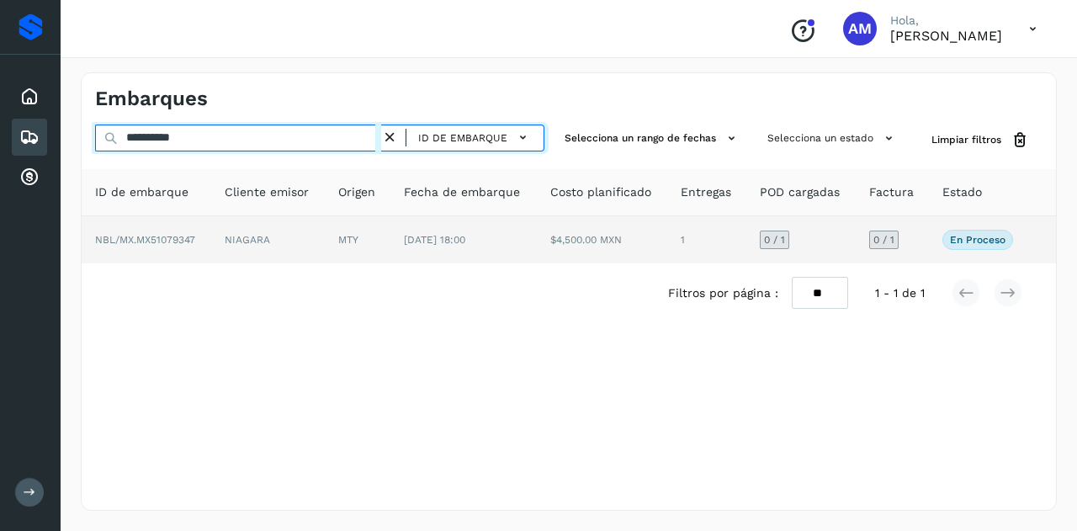
type input "**********"
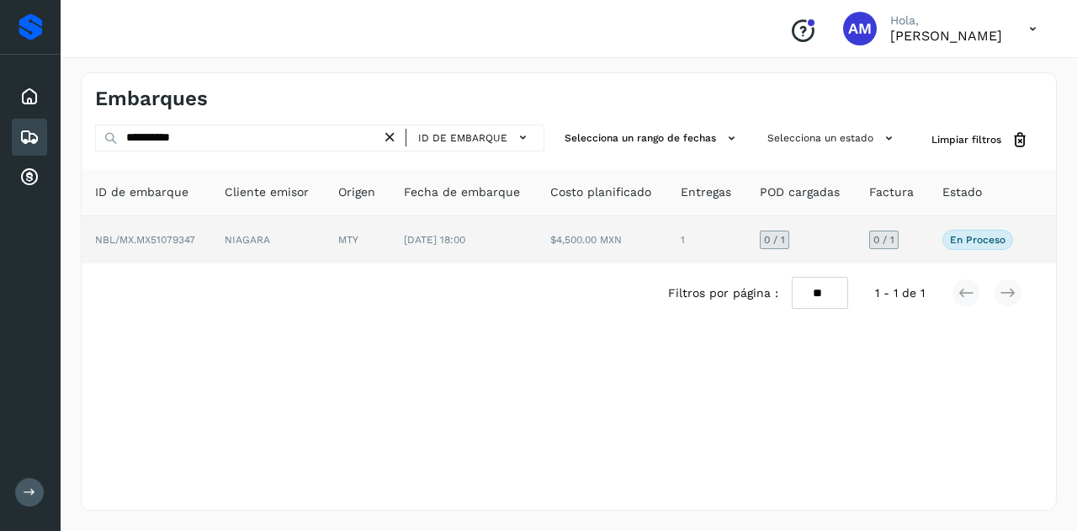
click at [356, 245] on td "MTY" at bounding box center [358, 239] width 66 height 47
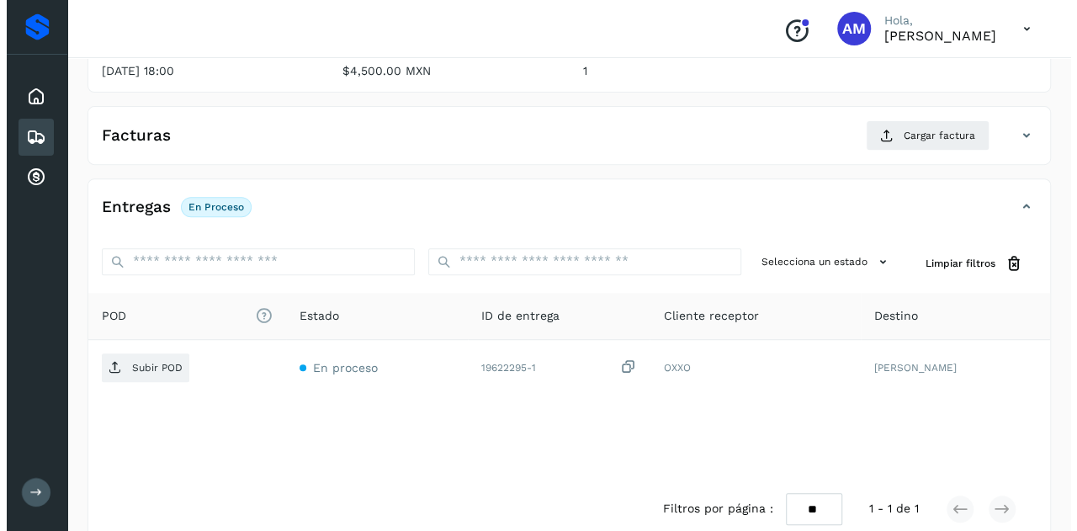
scroll to position [278, 0]
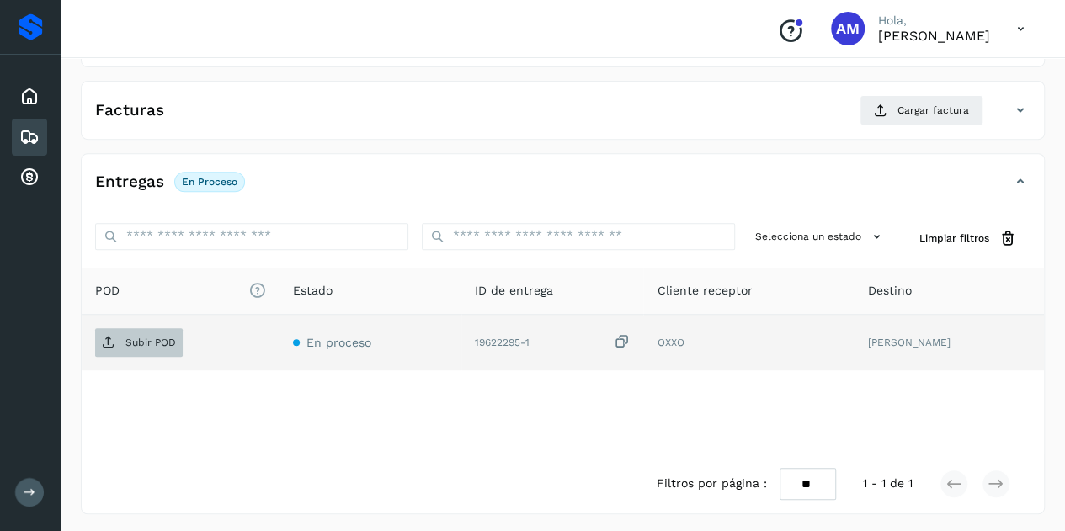
click at [162, 331] on span "Subir POD" at bounding box center [139, 342] width 88 height 27
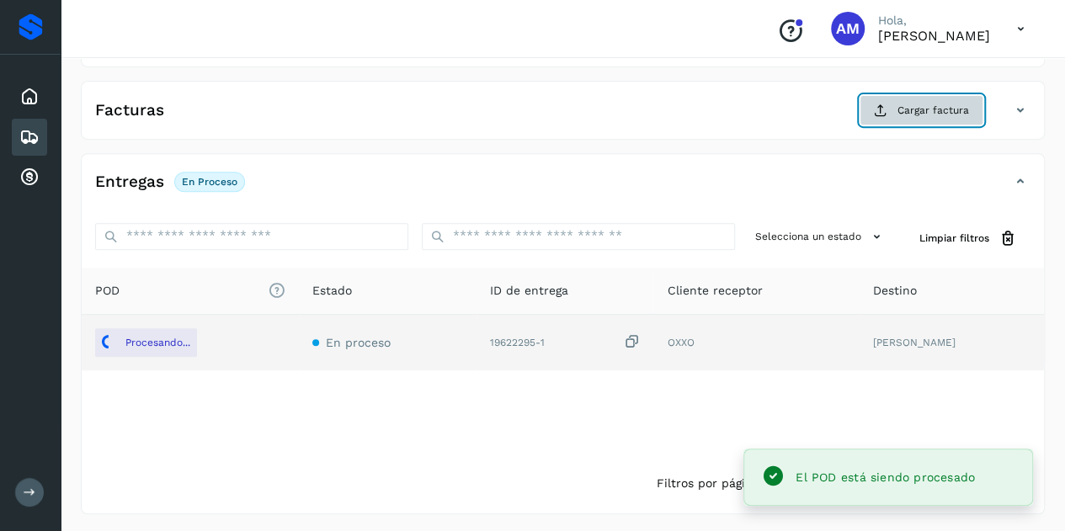
click at [933, 120] on button "Cargar factura" at bounding box center [921, 110] width 124 height 30
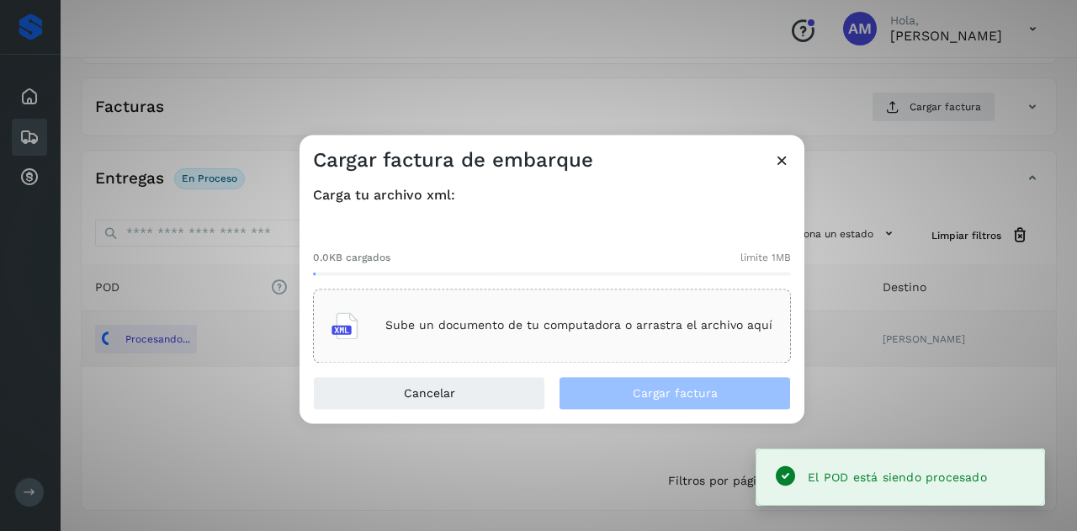
click at [569, 302] on div "Sube un documento de tu computadora o arrastra el archivo aquí" at bounding box center [552, 326] width 478 height 74
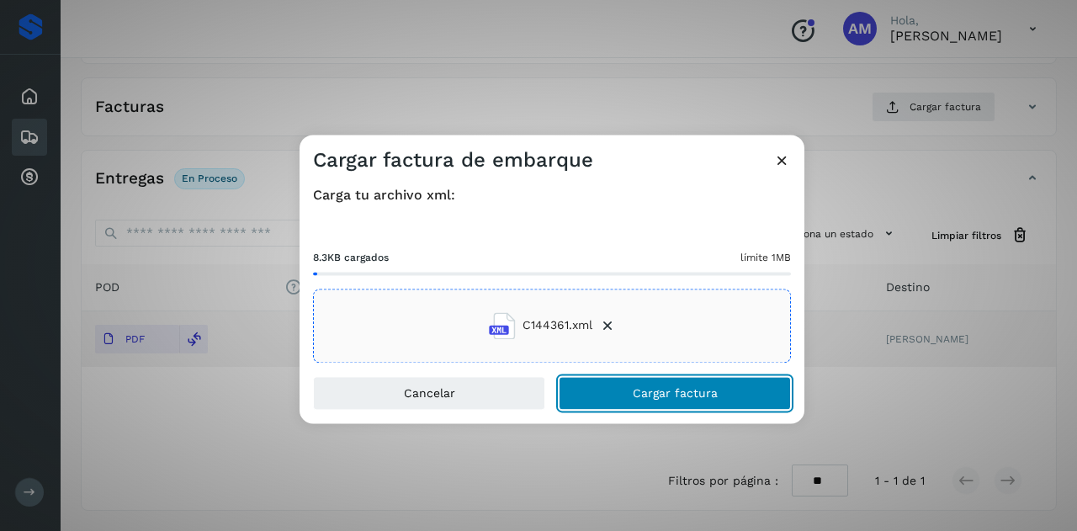
click at [670, 393] on span "Cargar factura" at bounding box center [675, 393] width 85 height 12
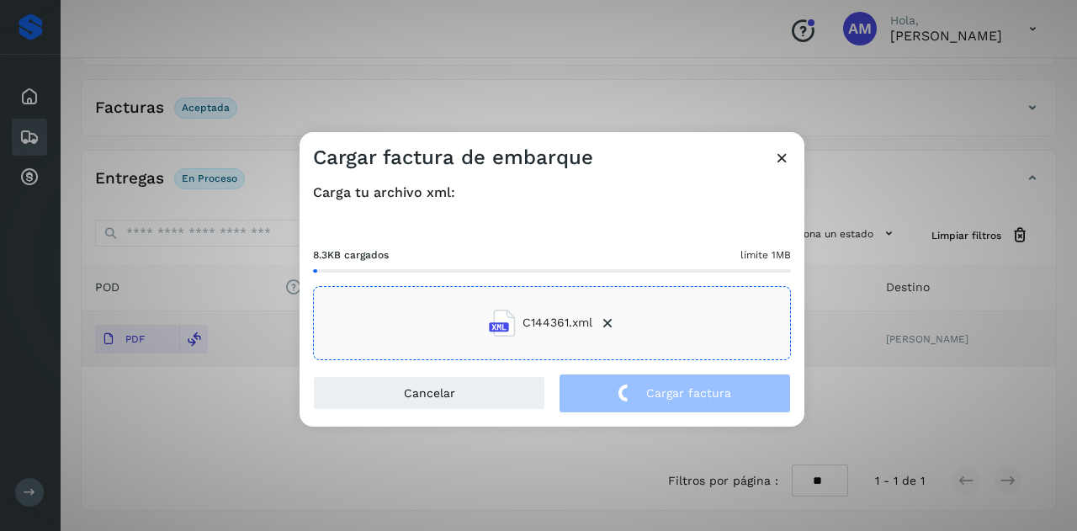
scroll to position [277, 0]
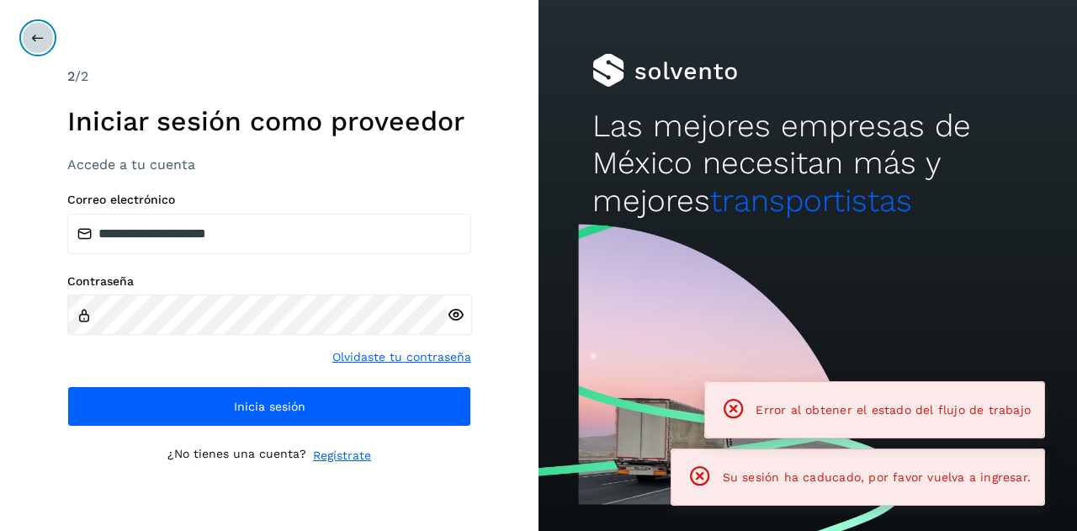
click at [34, 41] on icon at bounding box center [37, 37] width 13 height 13
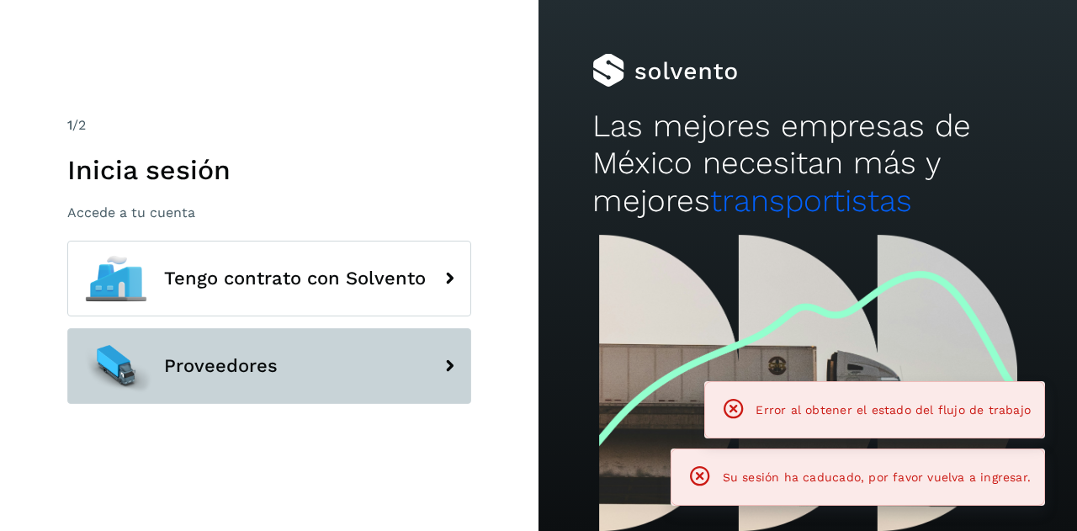
click at [161, 354] on button "Proveedores" at bounding box center [269, 366] width 404 height 76
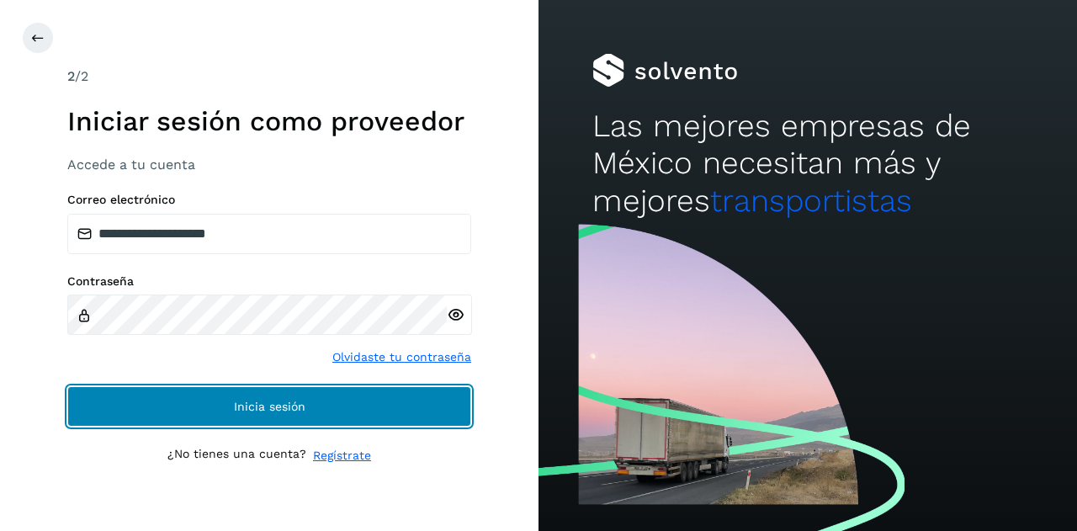
click at [183, 403] on button "Inicia sesión" at bounding box center [269, 406] width 404 height 40
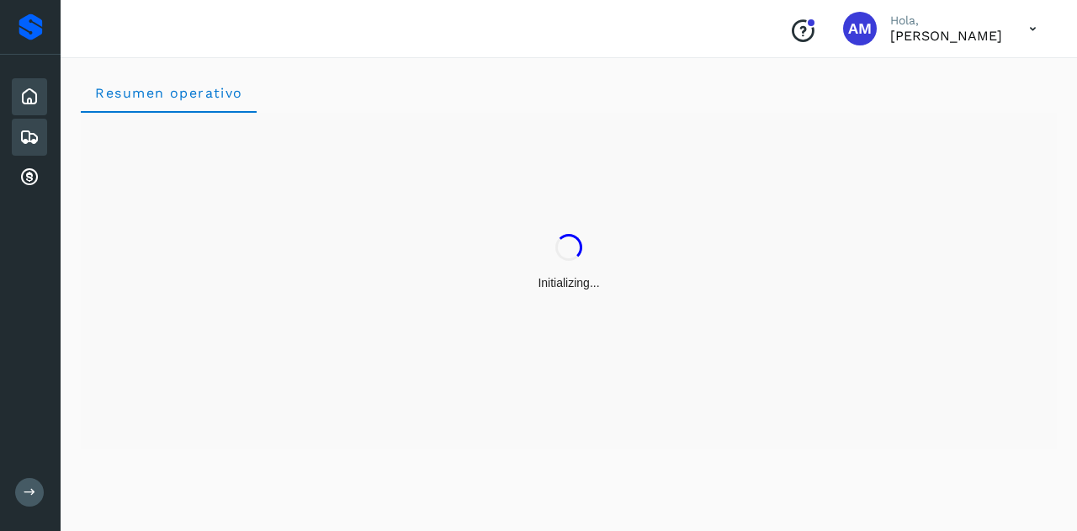
click at [33, 137] on icon at bounding box center [29, 137] width 20 height 20
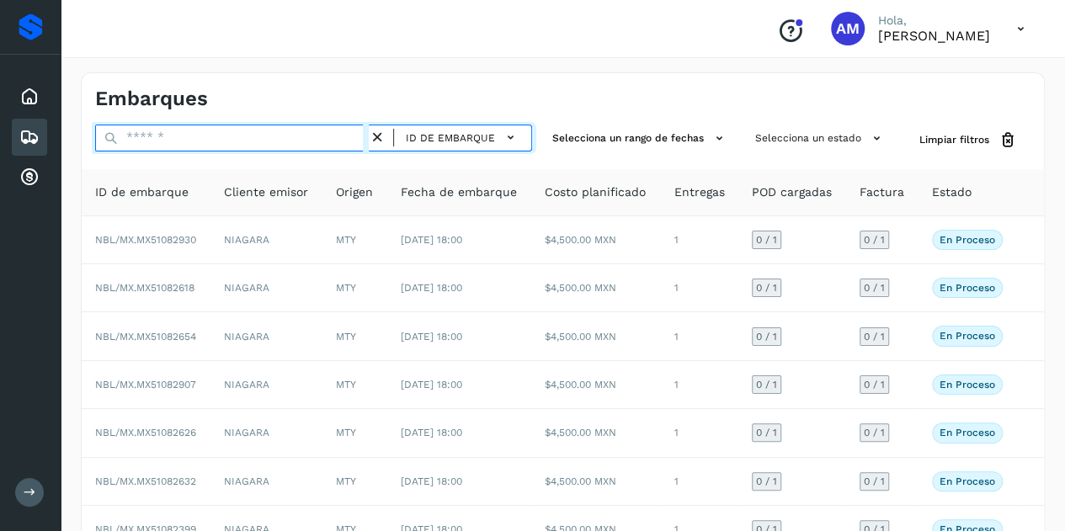
click at [174, 139] on input "text" at bounding box center [232, 138] width 274 height 27
paste input "**********"
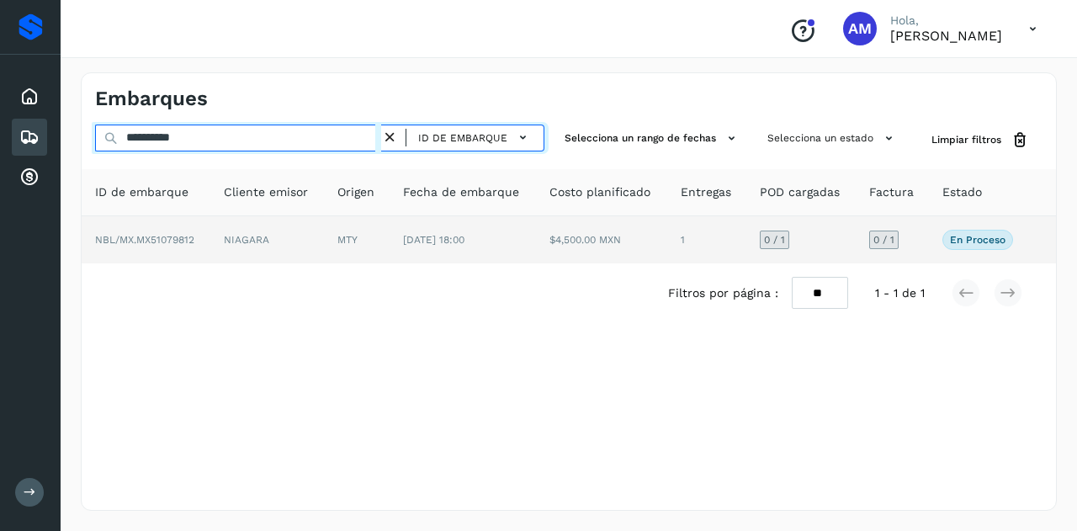
type input "**********"
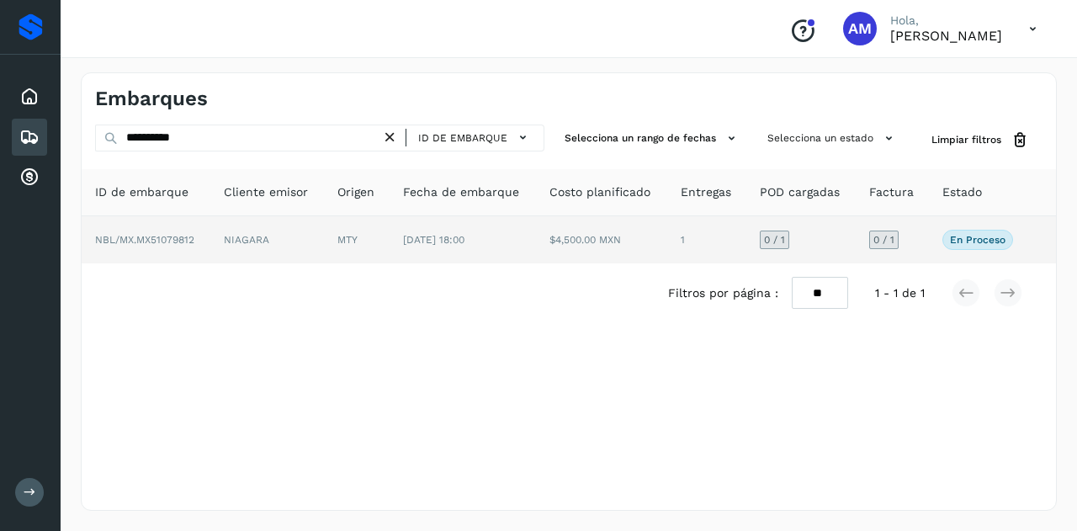
click at [244, 237] on td "NIAGARA" at bounding box center [267, 239] width 114 height 47
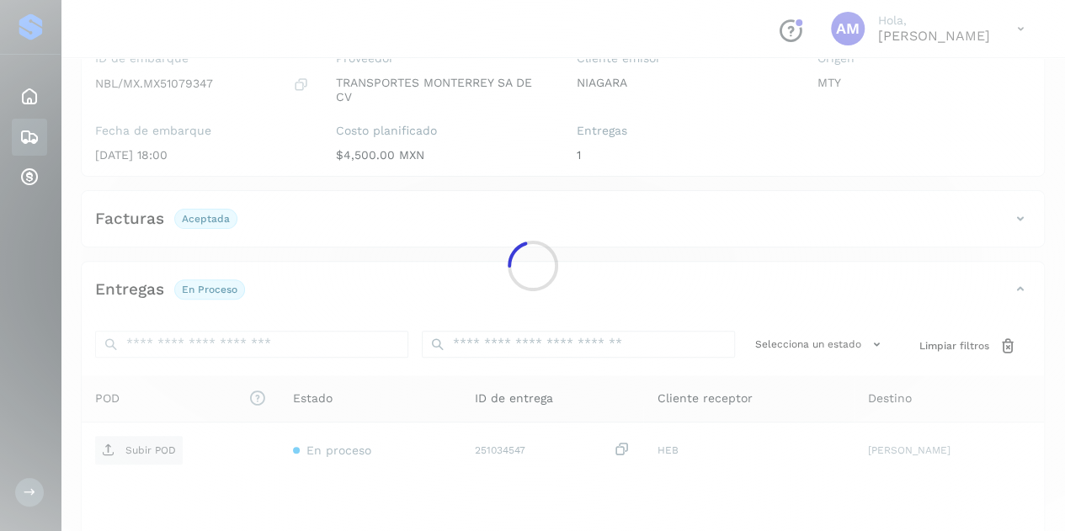
scroll to position [253, 0]
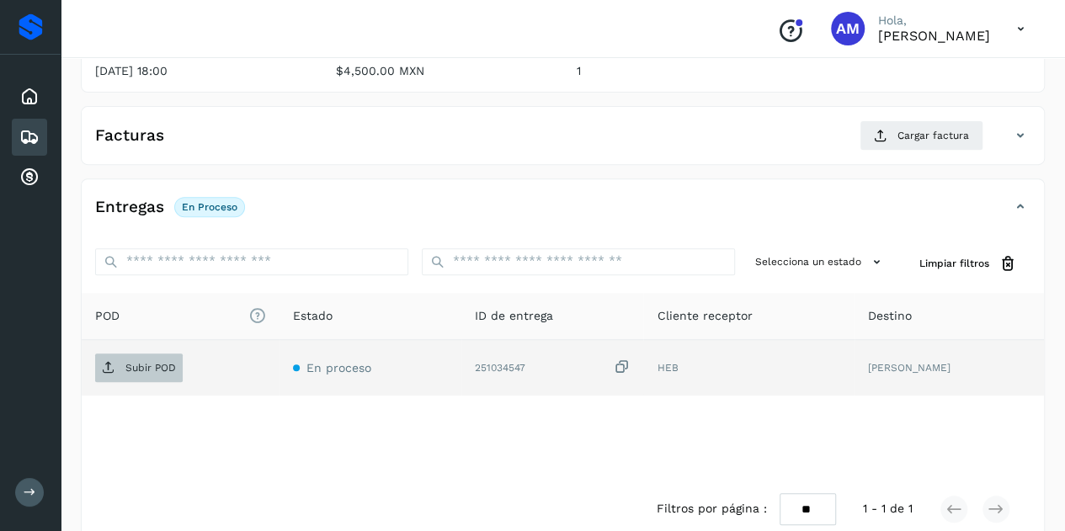
click at [157, 357] on span "Subir POD" at bounding box center [139, 367] width 88 height 27
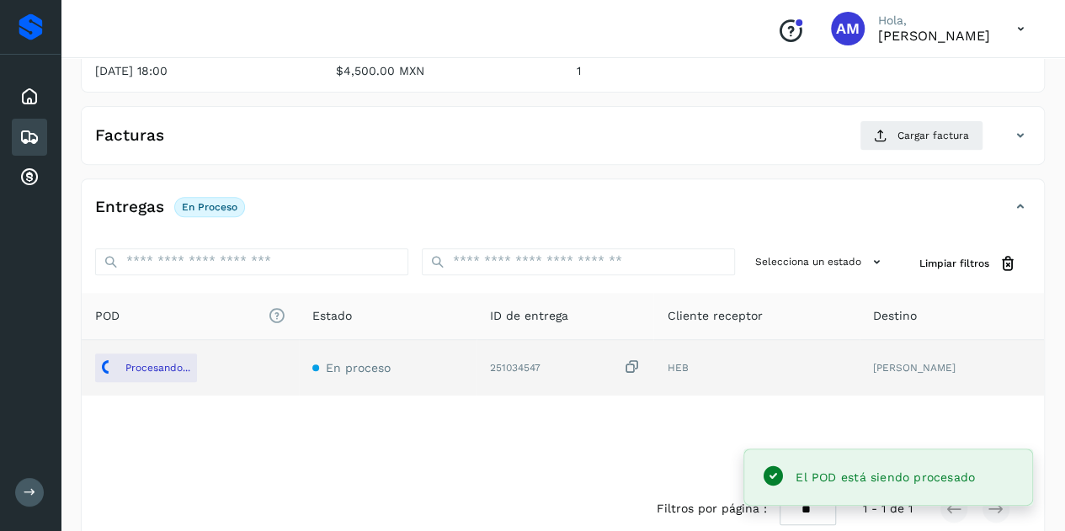
click at [915, 149] on div "Facturas Cargar factura" at bounding box center [563, 142] width 962 height 44
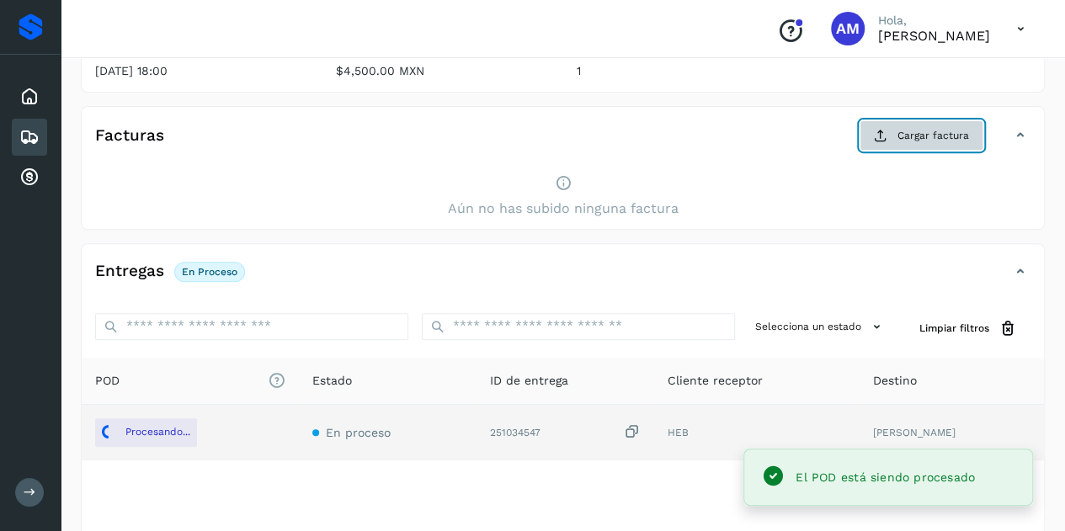
click at [917, 135] on span "Cargar factura" at bounding box center [933, 135] width 72 height 15
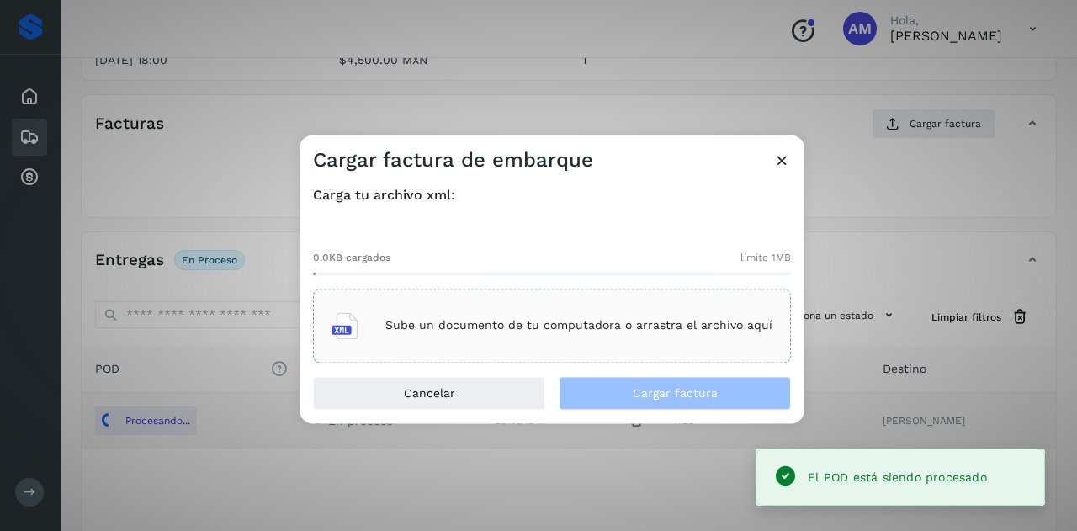
click at [577, 317] on div "Sube un documento de tu computadora o arrastra el archivo aquí" at bounding box center [552, 325] width 441 height 45
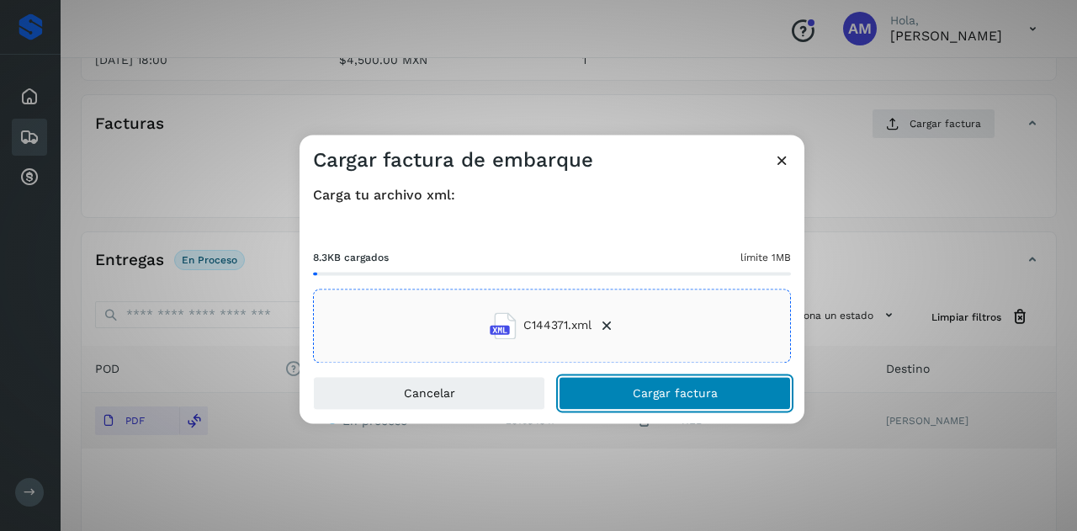
click at [628, 400] on button "Cargar factura" at bounding box center [675, 393] width 232 height 34
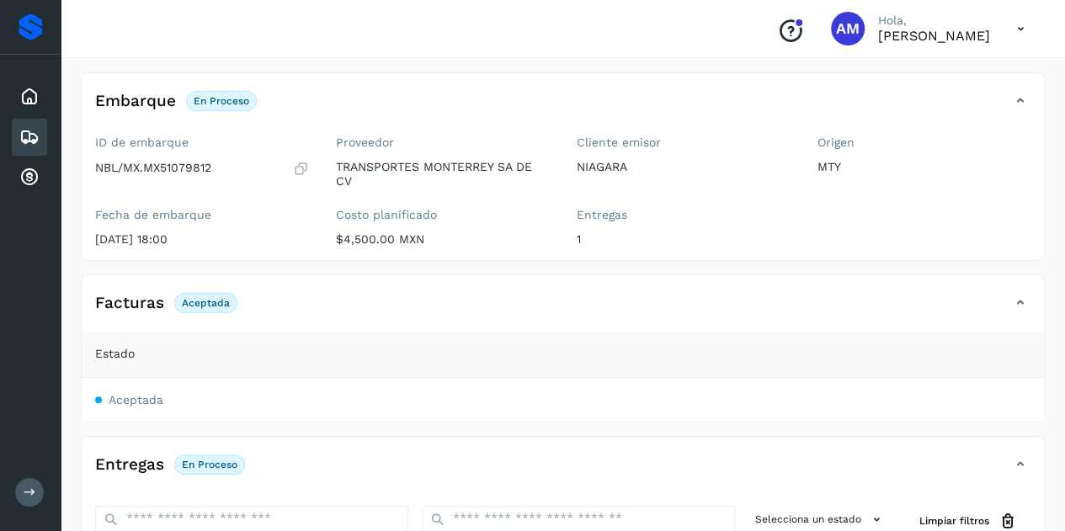
scroll to position [0, 0]
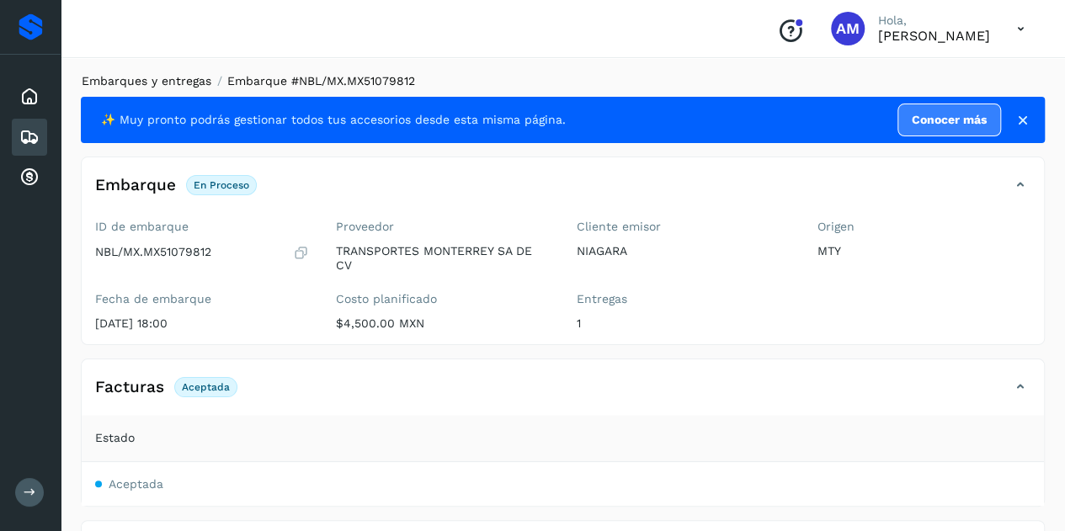
click at [148, 83] on link "Embarques y entregas" at bounding box center [147, 80] width 130 height 13
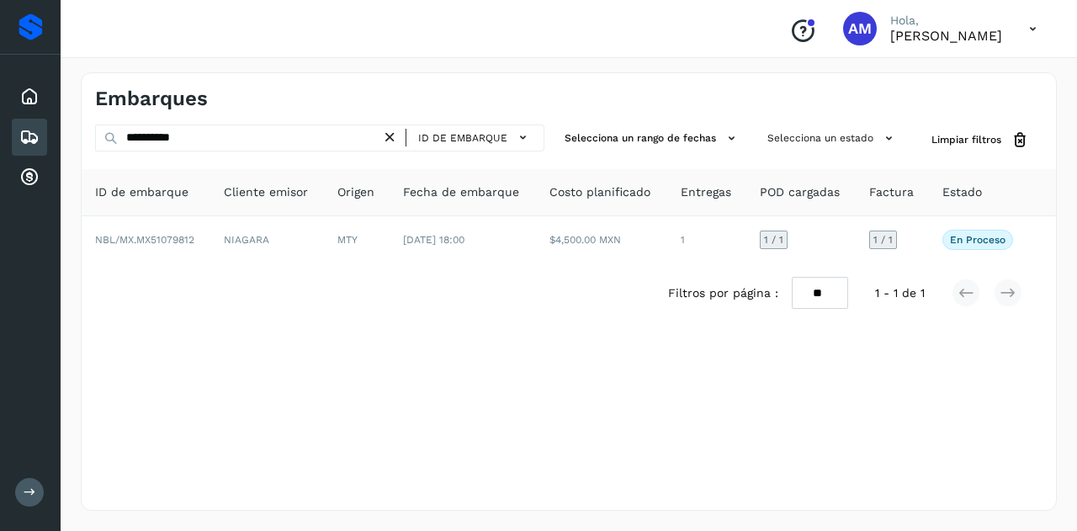
drag, startPoint x: 394, startPoint y: 136, endPoint x: 327, endPoint y: 136, distance: 67.3
click at [391, 136] on icon at bounding box center [390, 138] width 18 height 18
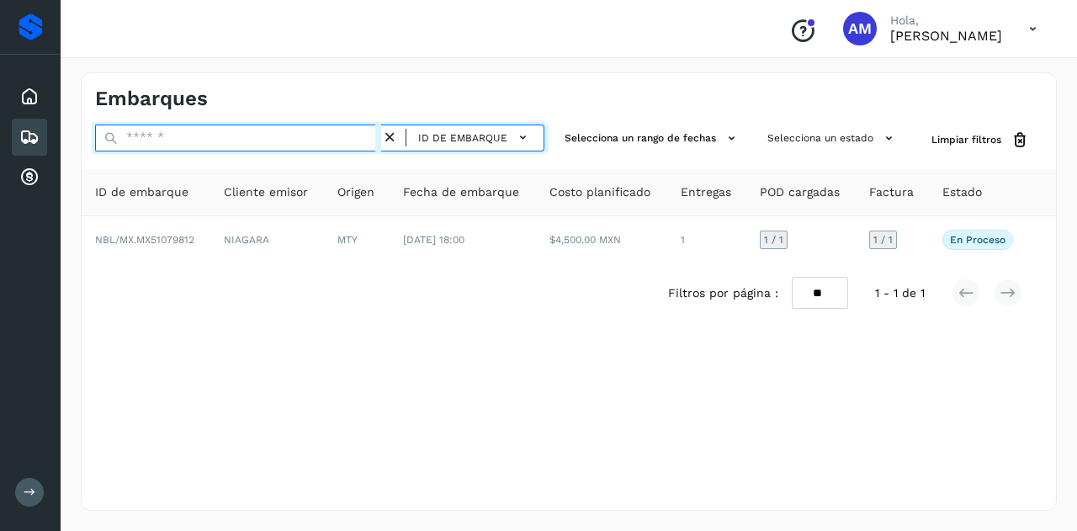
click at [327, 136] on input "text" at bounding box center [238, 138] width 286 height 27
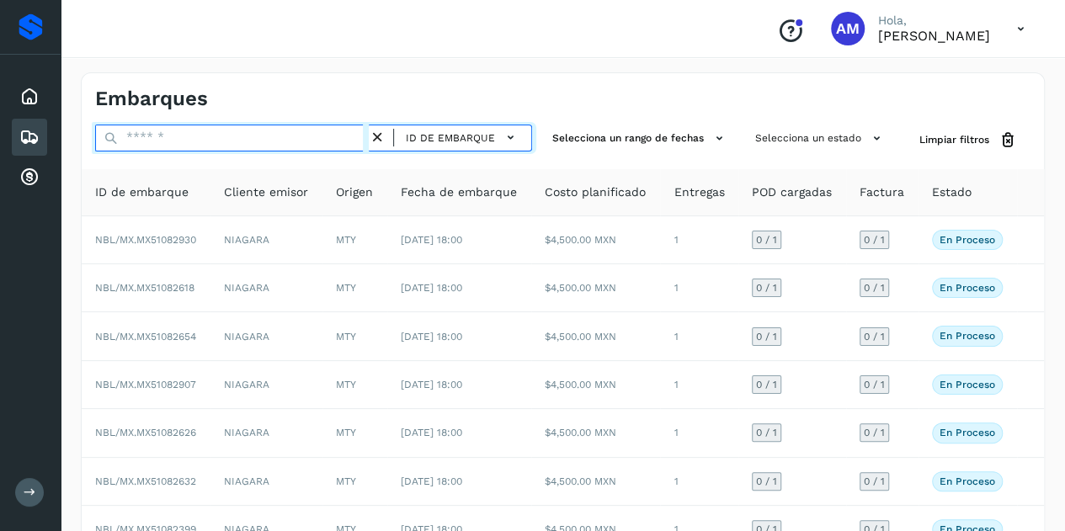
paste input "**********"
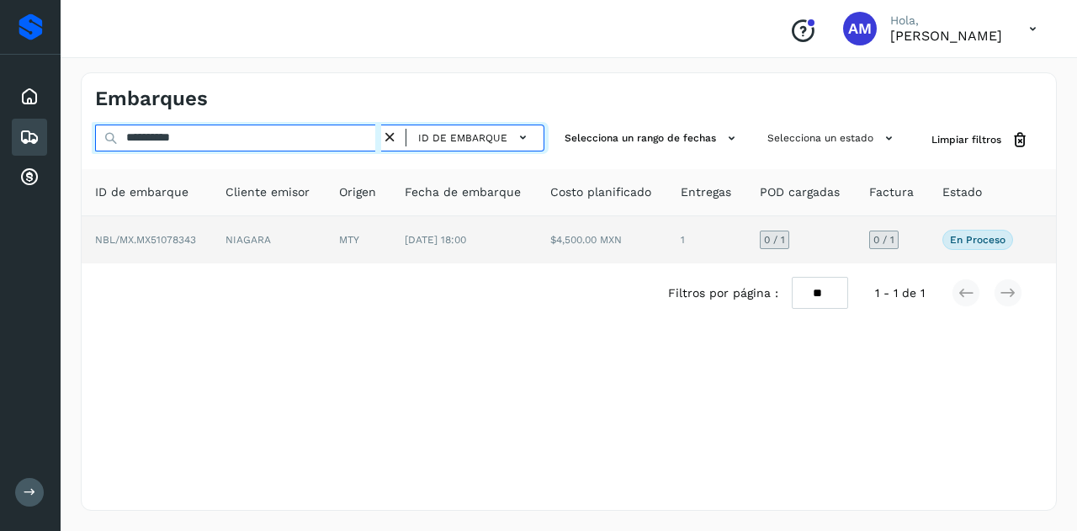
type input "**********"
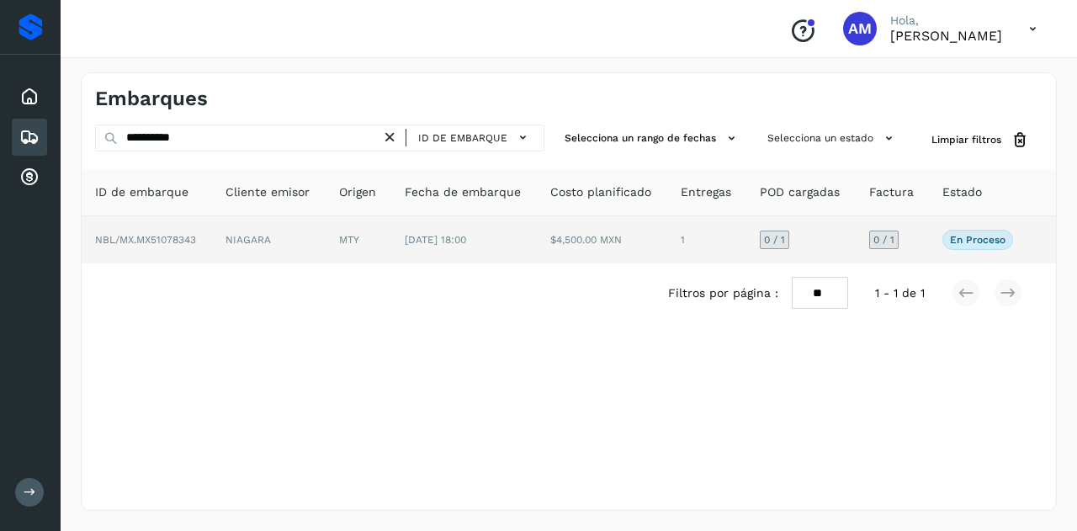
click at [285, 242] on td "NIAGARA" at bounding box center [269, 239] width 114 height 47
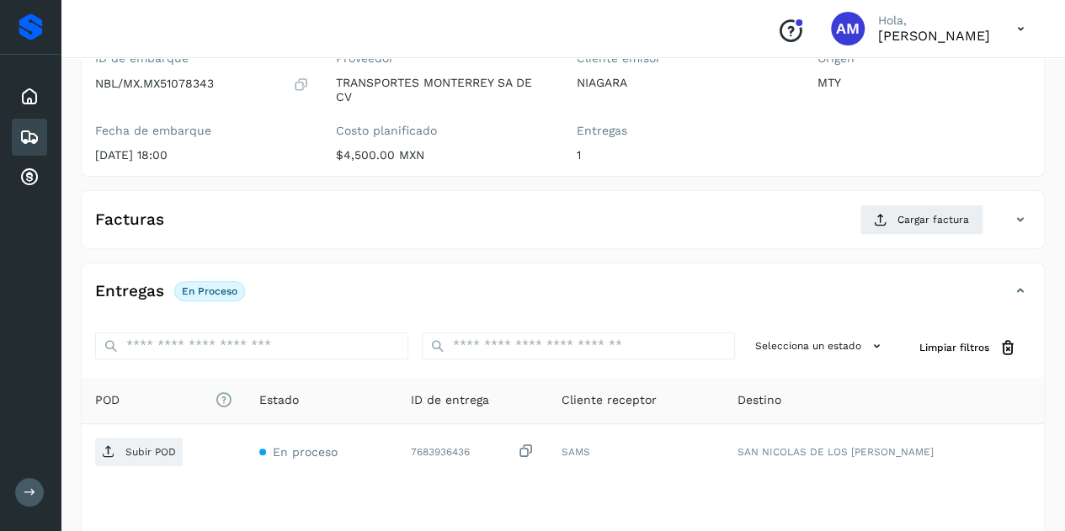
scroll to position [253, 0]
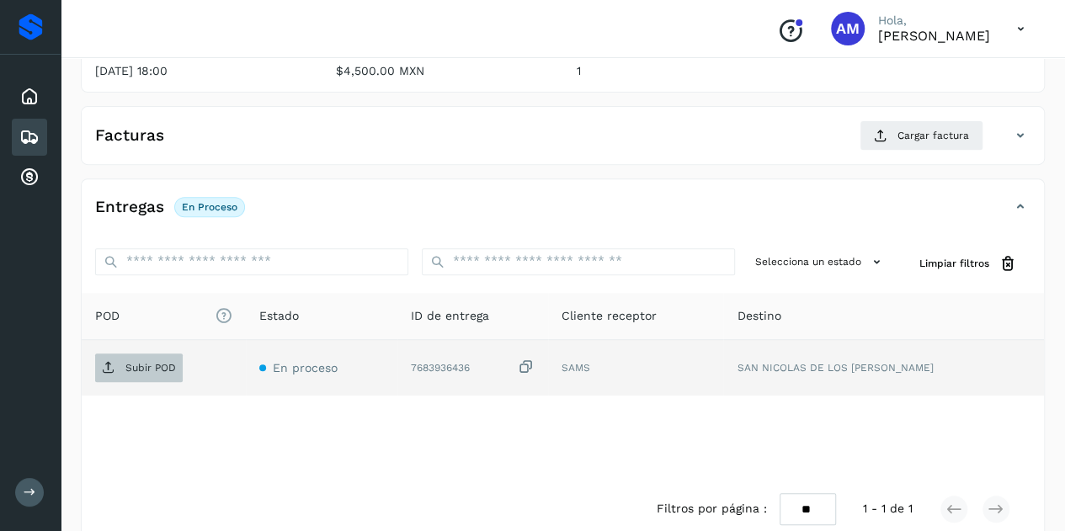
click at [130, 362] on p "Subir POD" at bounding box center [150, 368] width 51 height 12
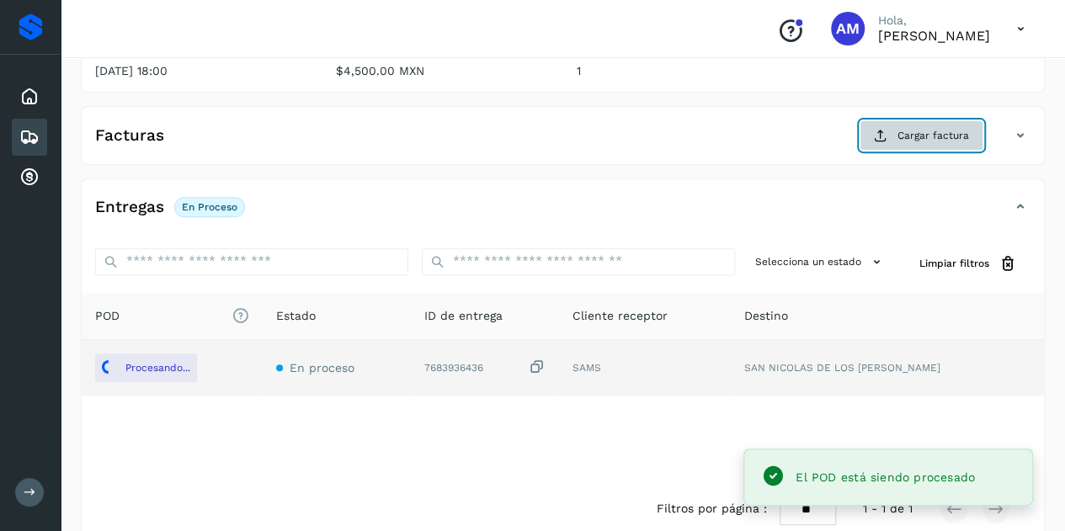
click at [906, 140] on span "Cargar factura" at bounding box center [933, 135] width 72 height 15
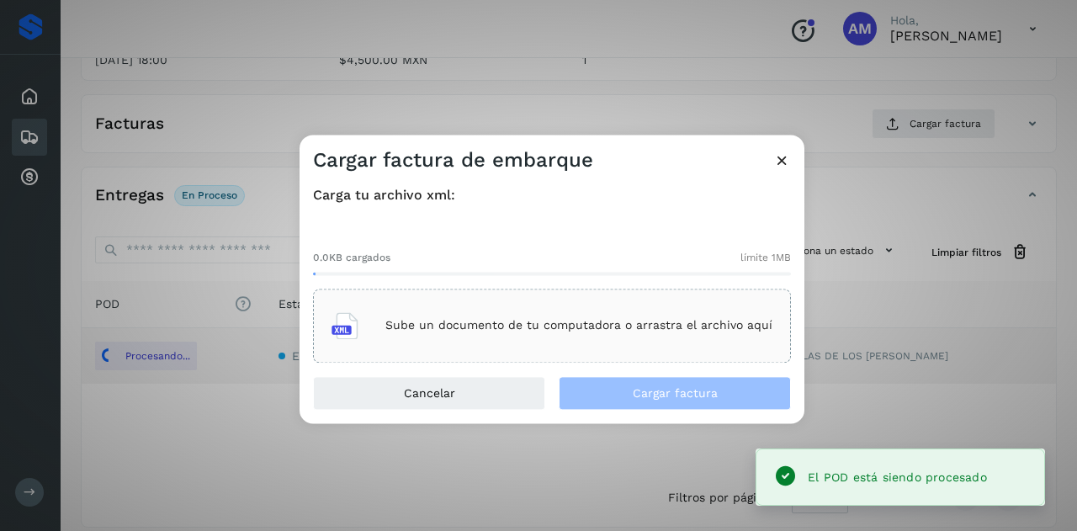
click at [485, 317] on div "Sube un documento de tu computadora o arrastra el archivo aquí" at bounding box center [552, 325] width 441 height 45
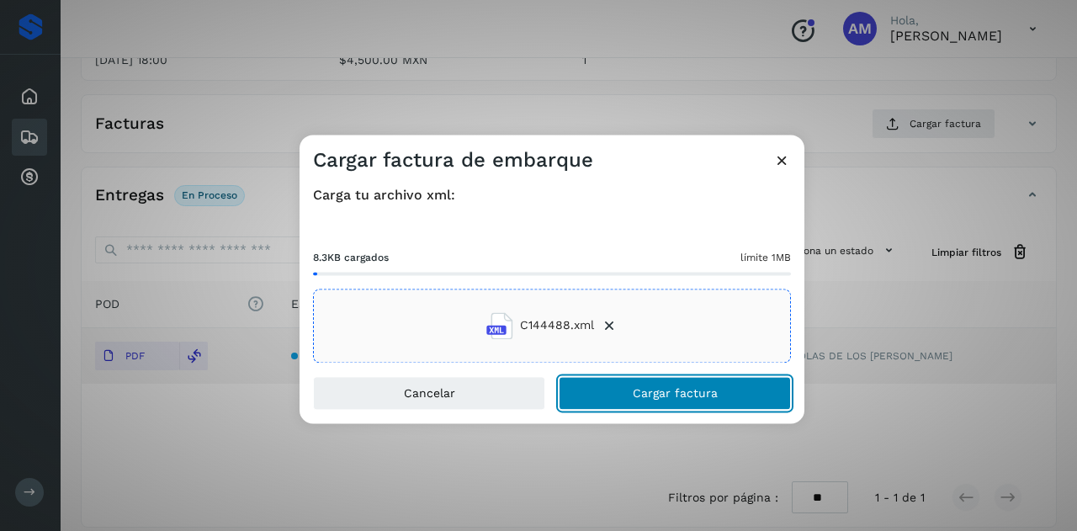
click at [646, 388] on span "Cargar factura" at bounding box center [675, 393] width 85 height 12
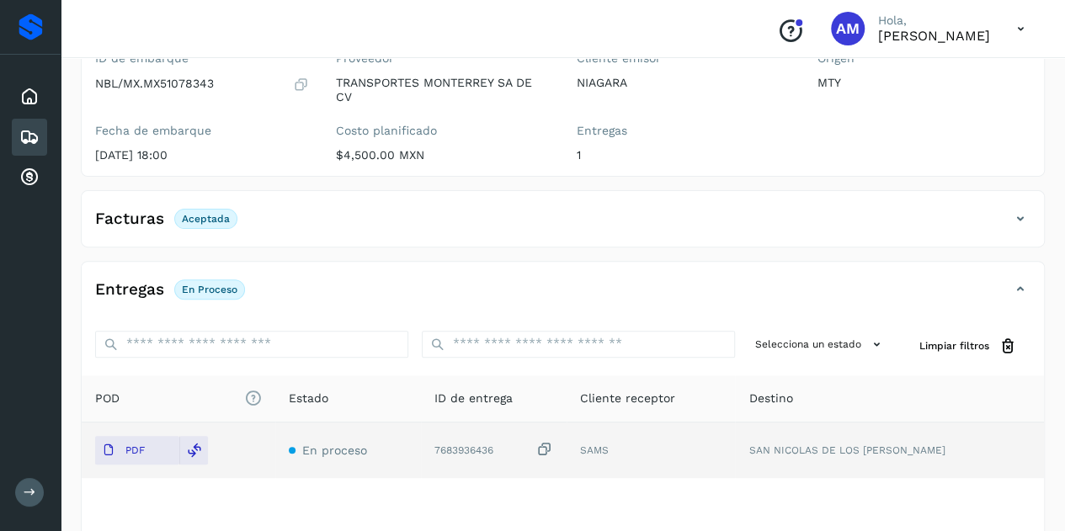
scroll to position [0, 0]
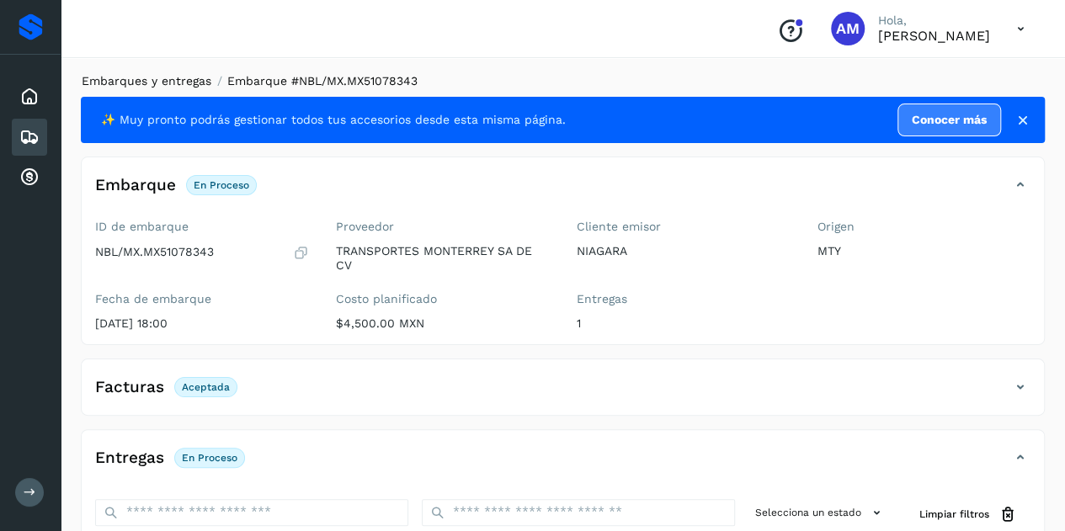
click at [194, 83] on link "Embarques y entregas" at bounding box center [147, 80] width 130 height 13
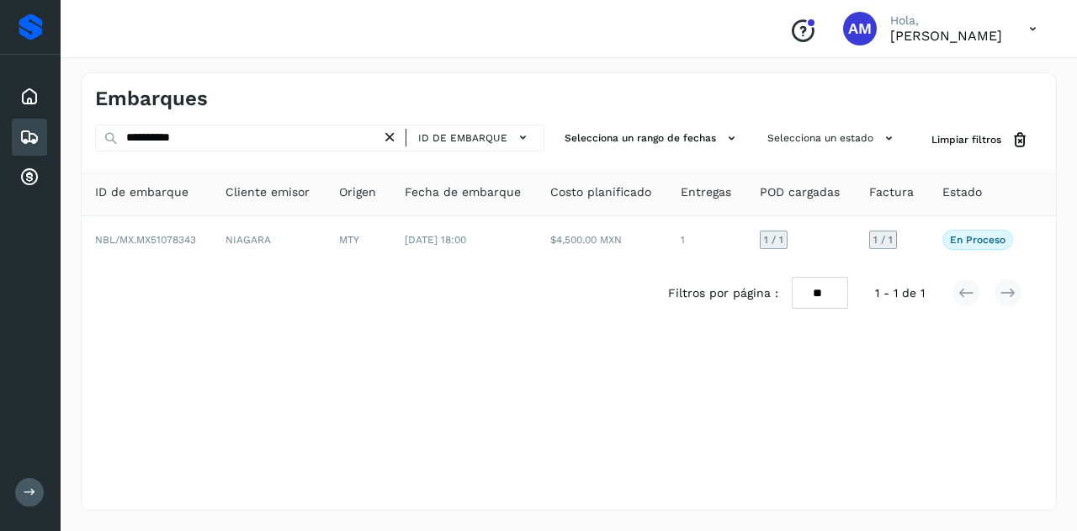
drag, startPoint x: 399, startPoint y: 139, endPoint x: 286, endPoint y: 132, distance: 113.0
click at [396, 139] on icon at bounding box center [390, 138] width 18 height 18
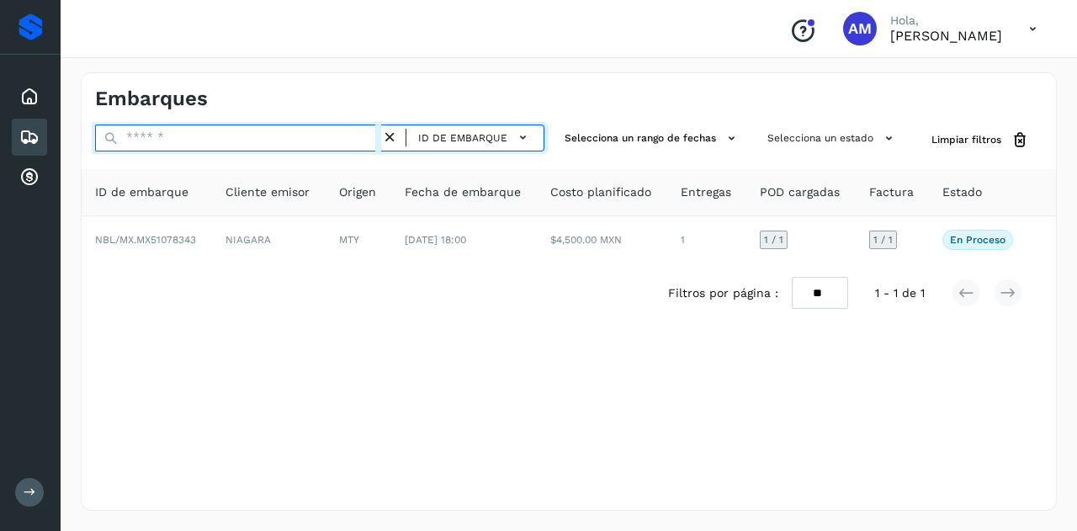
click at [286, 132] on input "text" at bounding box center [238, 138] width 286 height 27
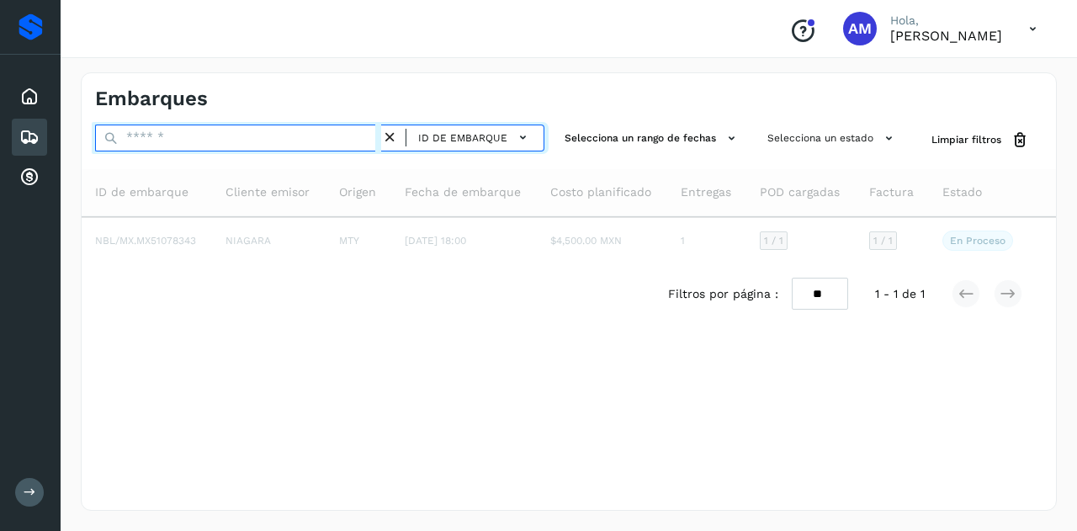
paste input "**********"
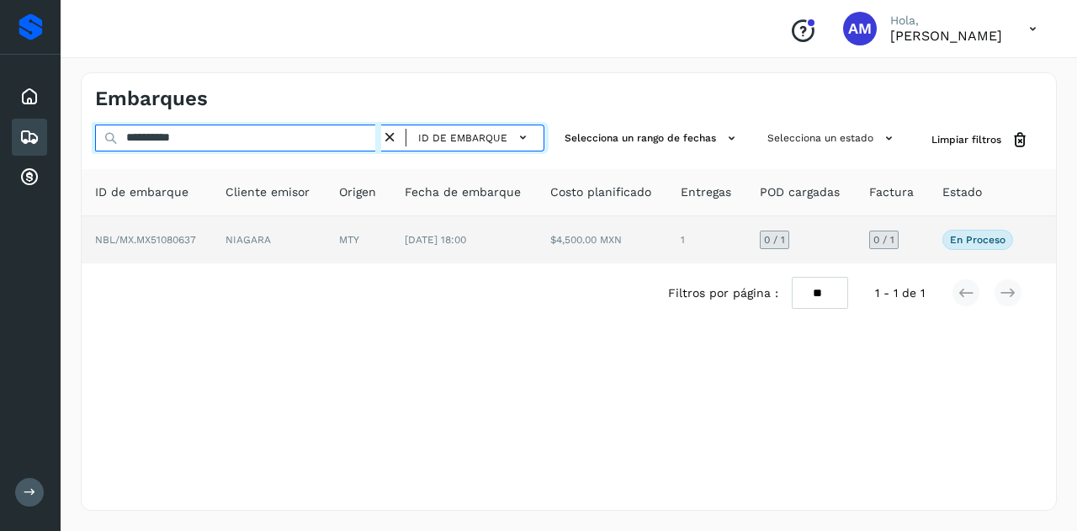
type input "**********"
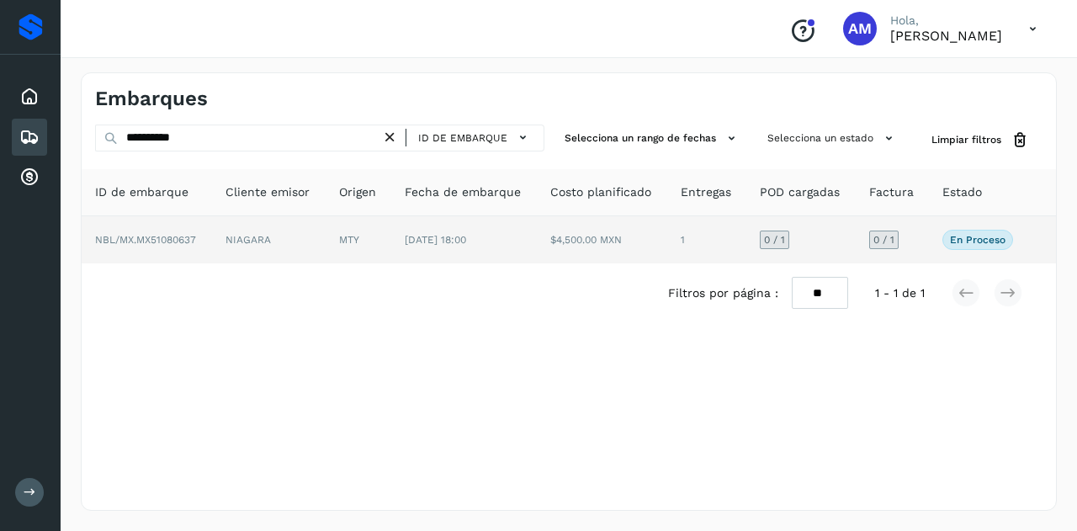
click at [253, 243] on td "NIAGARA" at bounding box center [269, 239] width 114 height 47
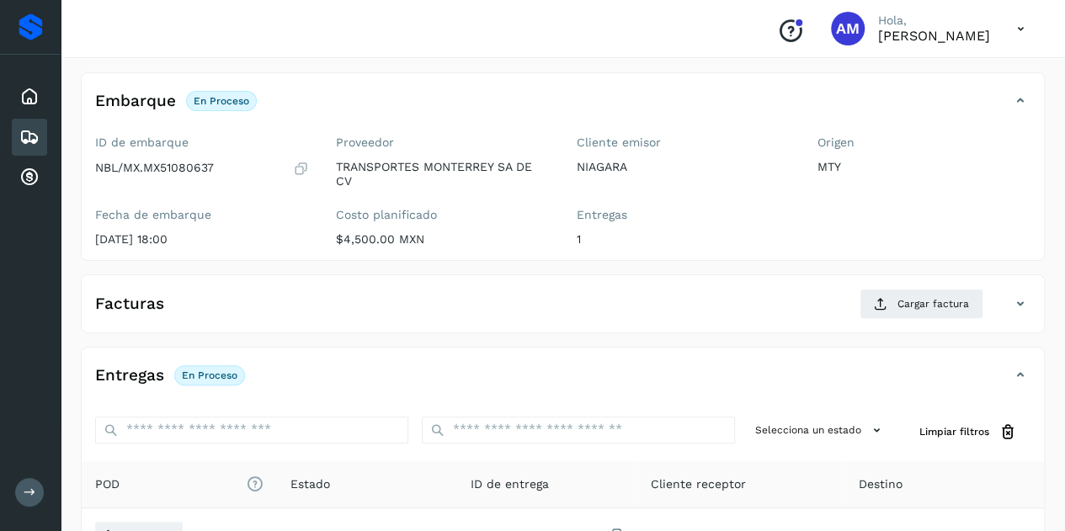
scroll to position [253, 0]
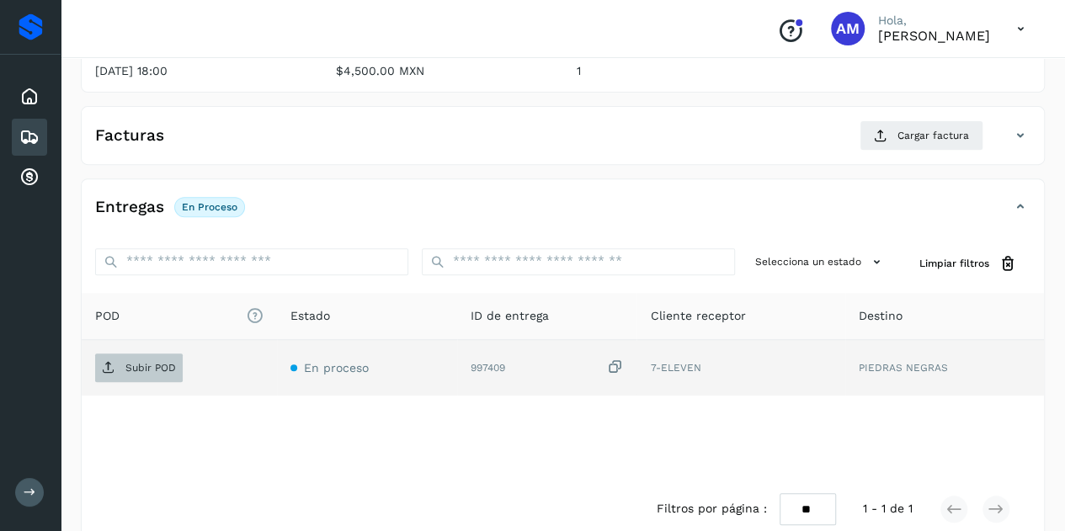
click at [158, 364] on p "Subir POD" at bounding box center [150, 368] width 51 height 12
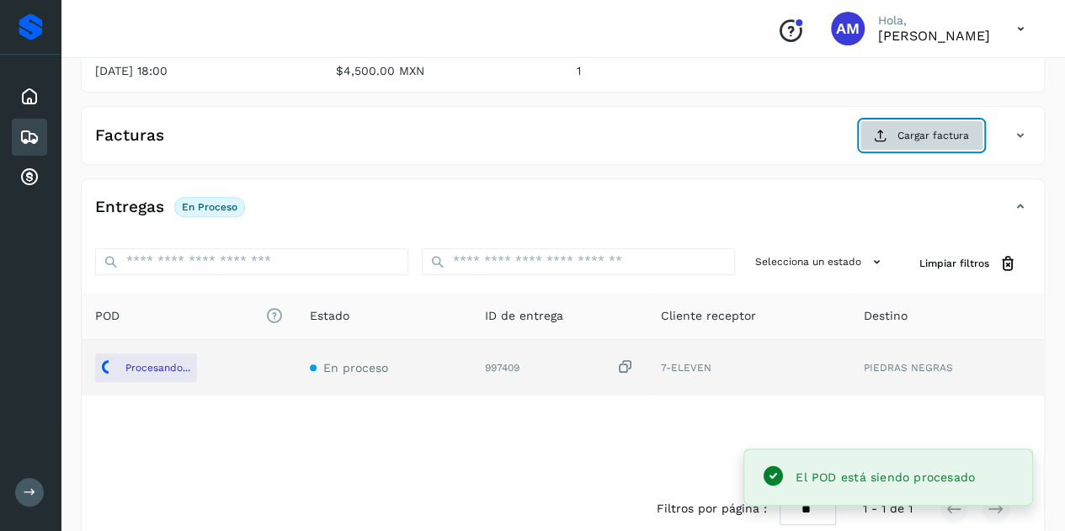
click at [925, 135] on span "Cargar factura" at bounding box center [933, 135] width 72 height 15
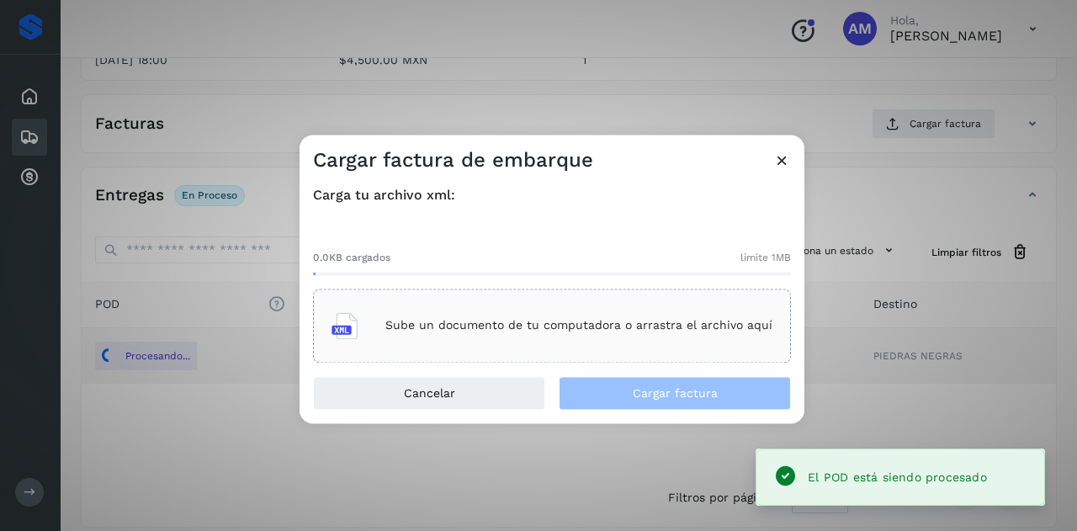
click at [587, 290] on div "Sube un documento de tu computadora o arrastra el archivo aquí" at bounding box center [552, 326] width 478 height 74
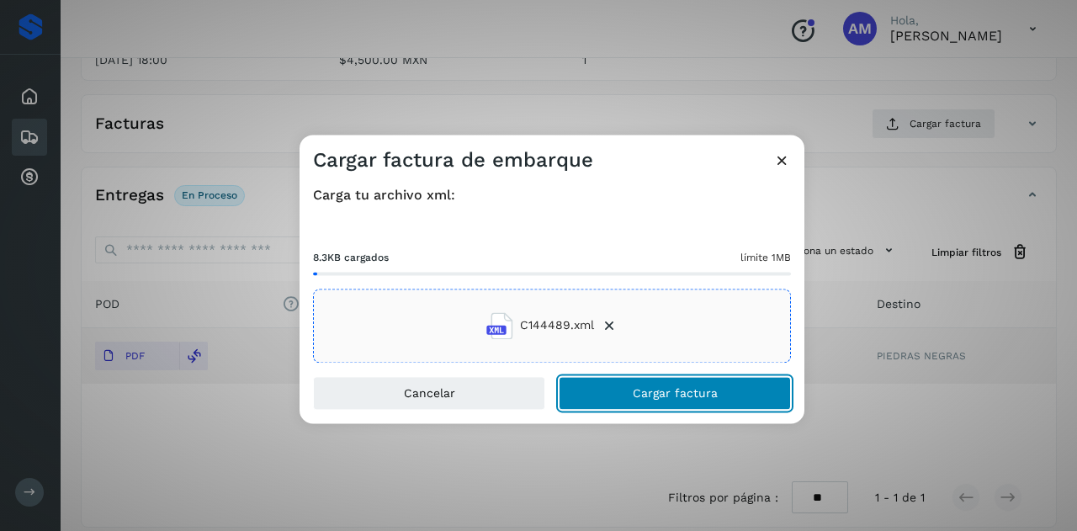
drag, startPoint x: 625, startPoint y: 402, endPoint x: 535, endPoint y: 418, distance: 91.5
click at [625, 407] on button "Cargar factura" at bounding box center [675, 393] width 232 height 34
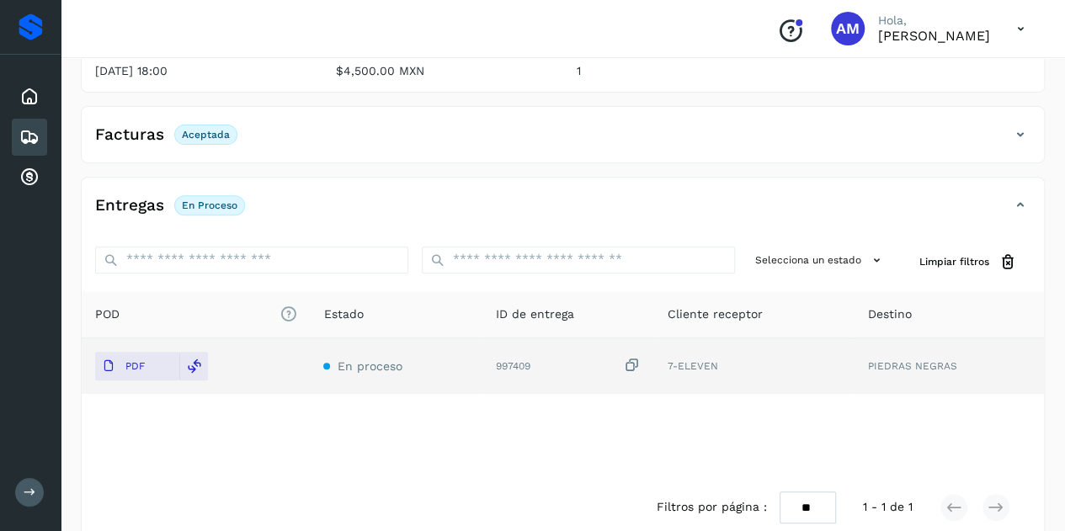
scroll to position [0, 0]
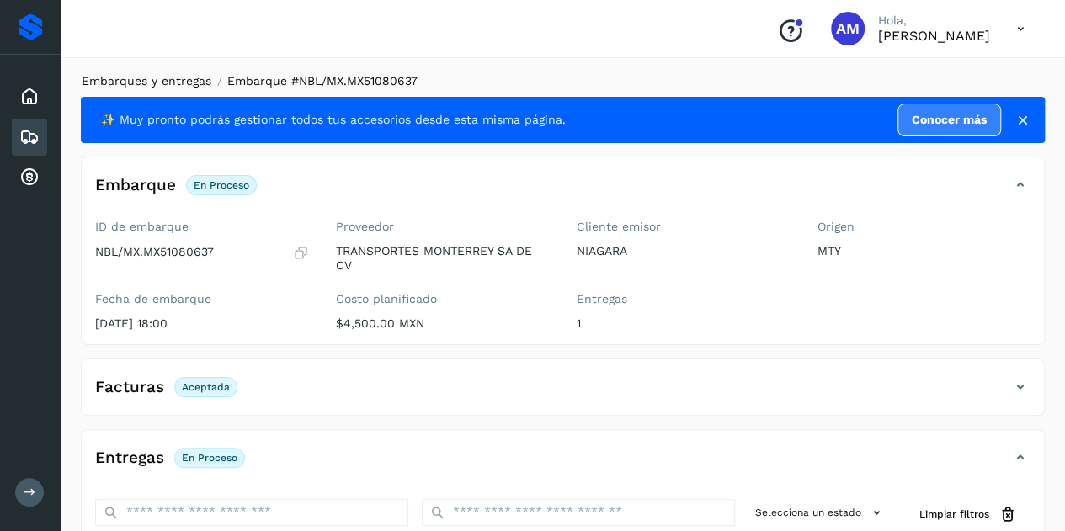
click at [160, 83] on link "Embarques y entregas" at bounding box center [147, 80] width 130 height 13
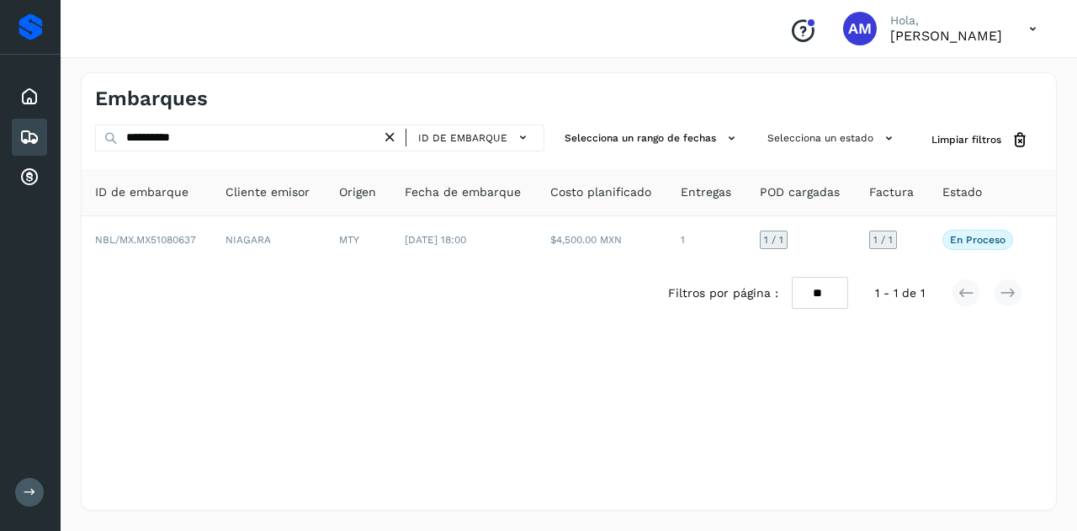
click at [396, 134] on icon at bounding box center [390, 138] width 18 height 18
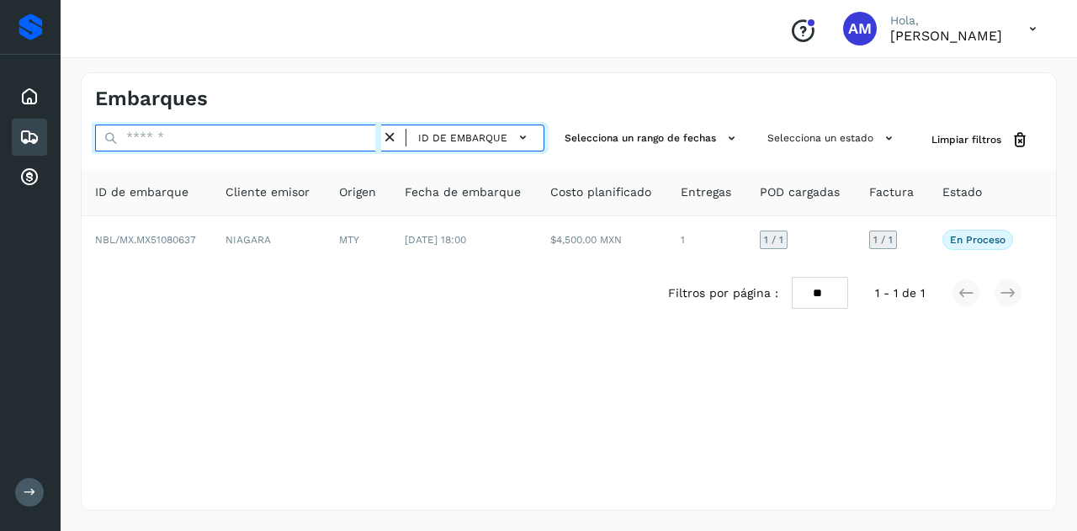
click at [300, 132] on input "text" at bounding box center [238, 138] width 286 height 27
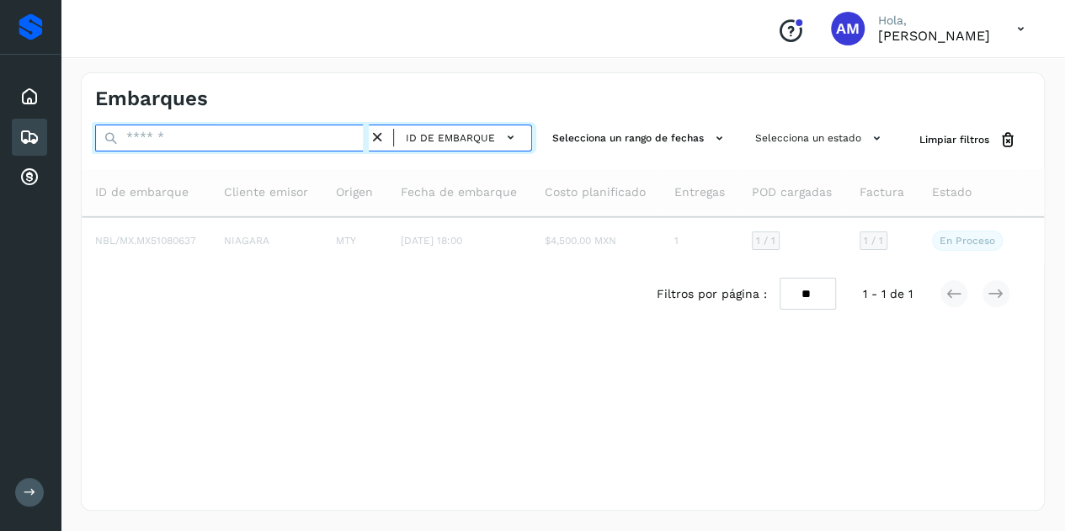
paste input "**********"
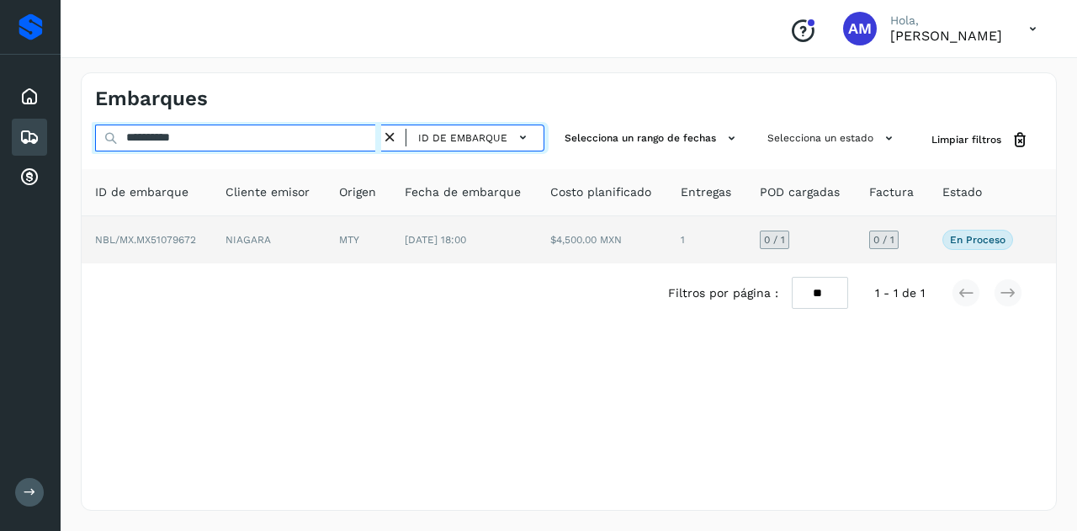
type input "**********"
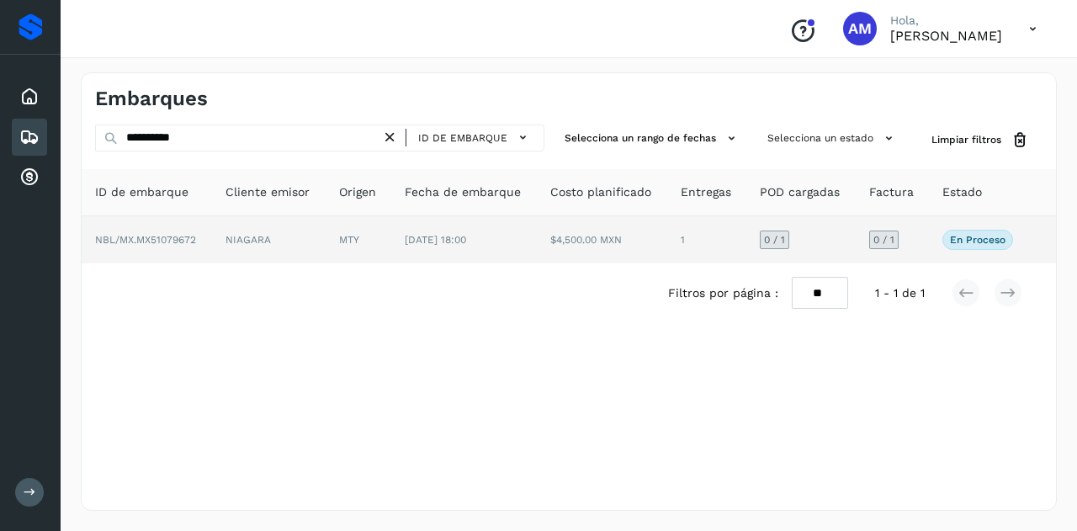
click at [300, 242] on td "NIAGARA" at bounding box center [269, 239] width 114 height 47
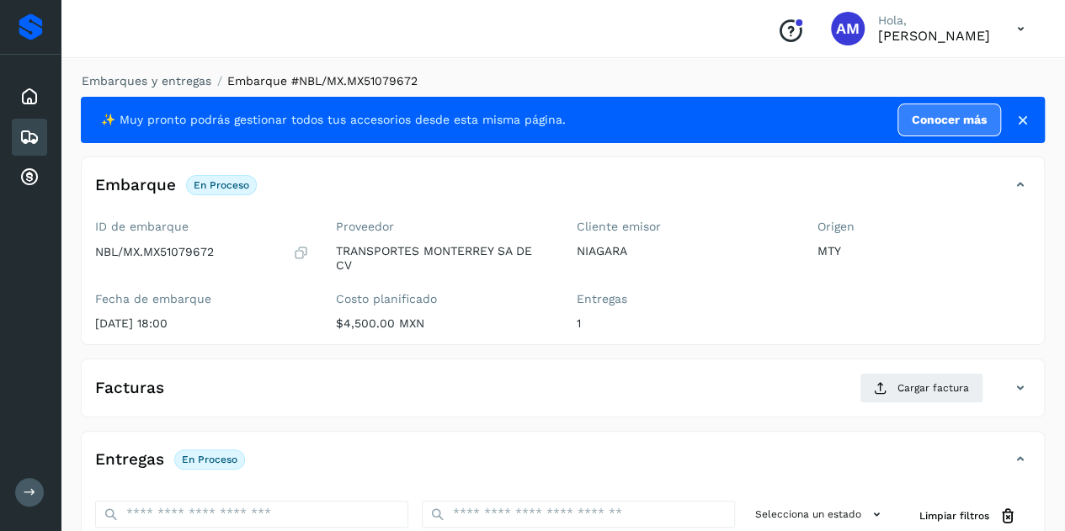
scroll to position [168, 0]
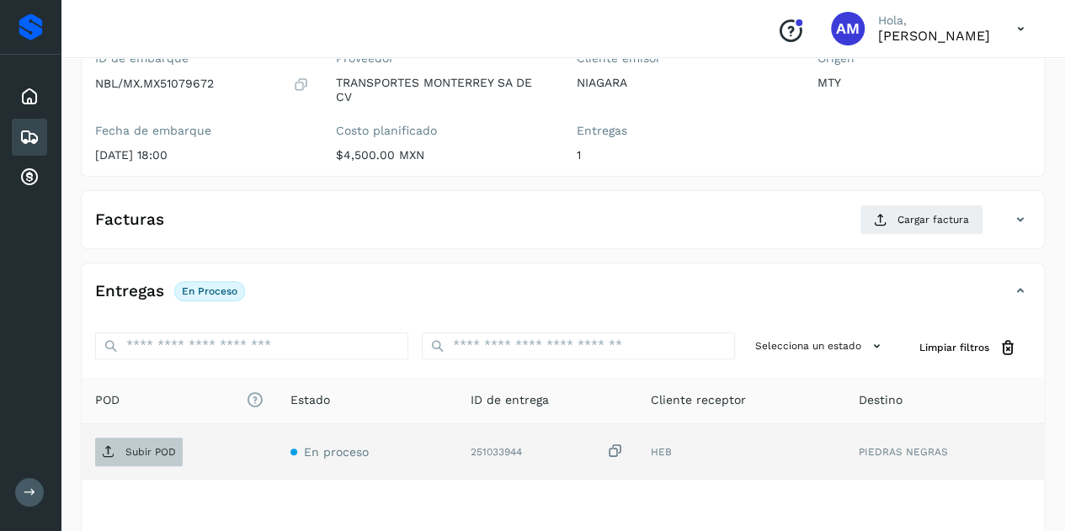
click at [178, 441] on span "Subir POD" at bounding box center [139, 452] width 88 height 27
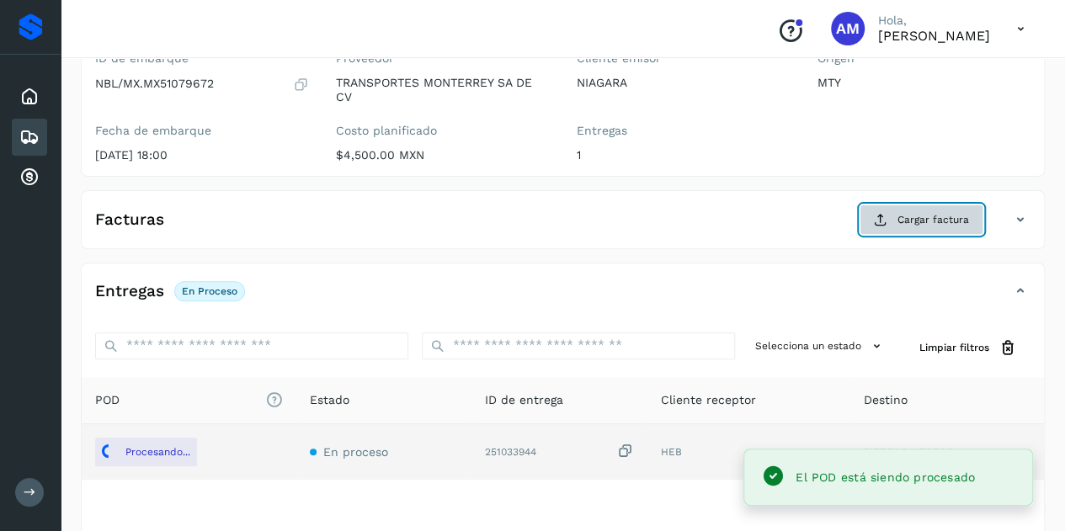
click at [913, 218] on span "Cargar factura" at bounding box center [933, 219] width 72 height 15
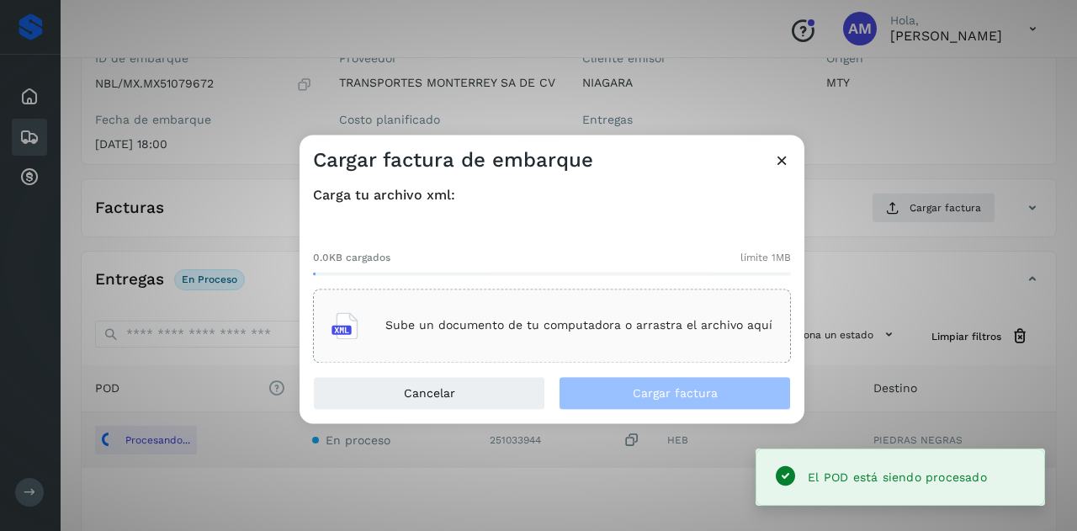
click at [584, 331] on p "Sube un documento de tu computadora o arrastra el archivo aquí" at bounding box center [579, 326] width 387 height 14
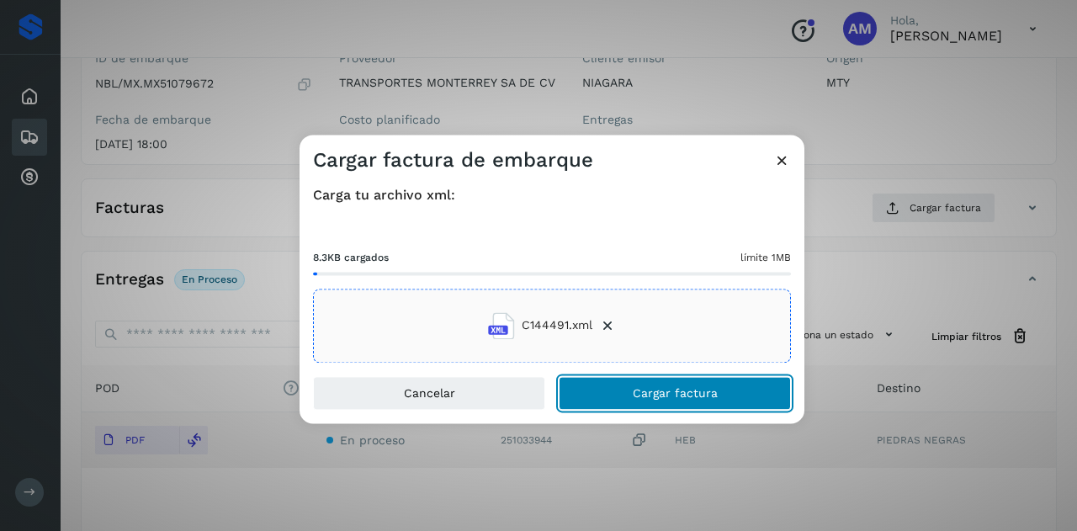
click at [640, 397] on span "Cargar factura" at bounding box center [675, 393] width 85 height 12
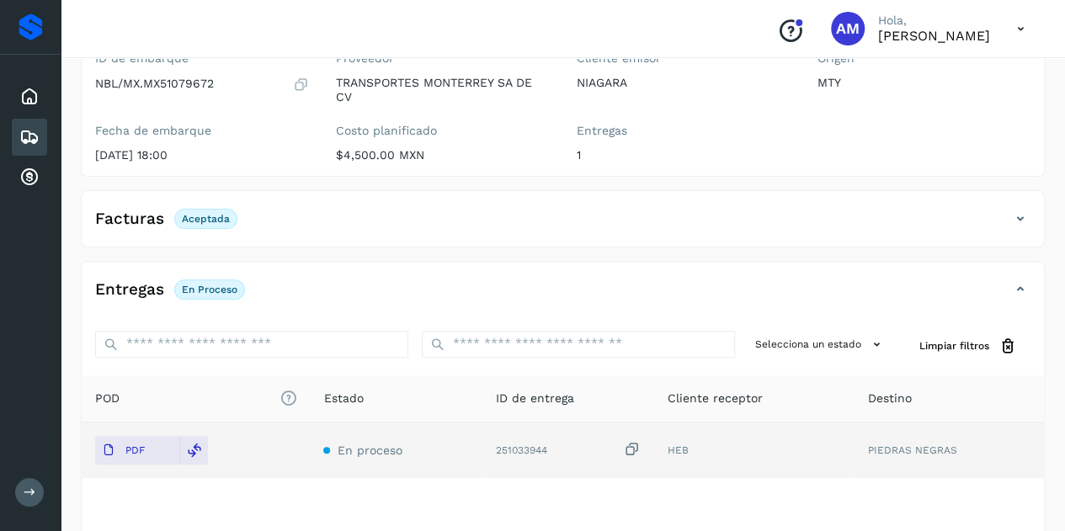
scroll to position [0, 0]
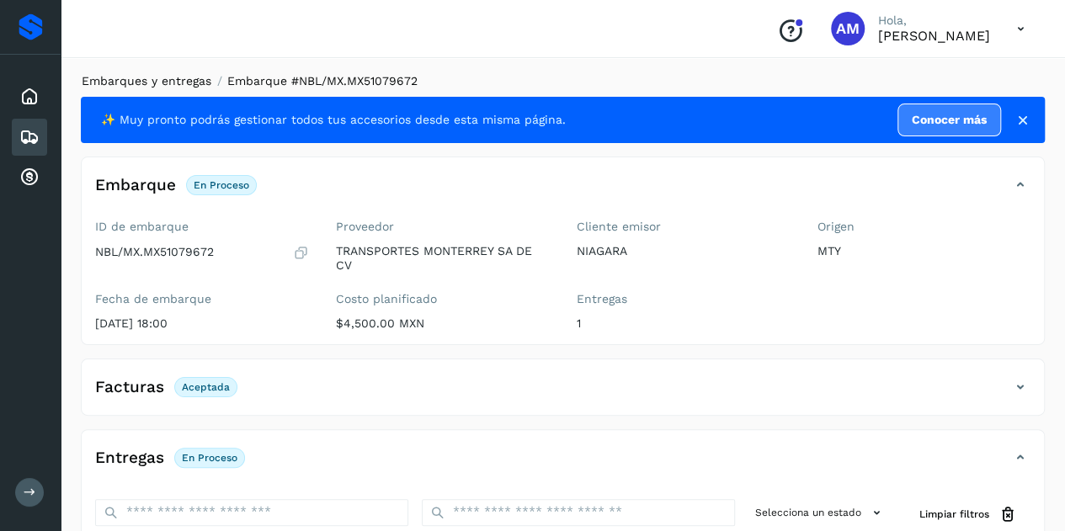
click at [183, 77] on link "Embarques y entregas" at bounding box center [147, 80] width 130 height 13
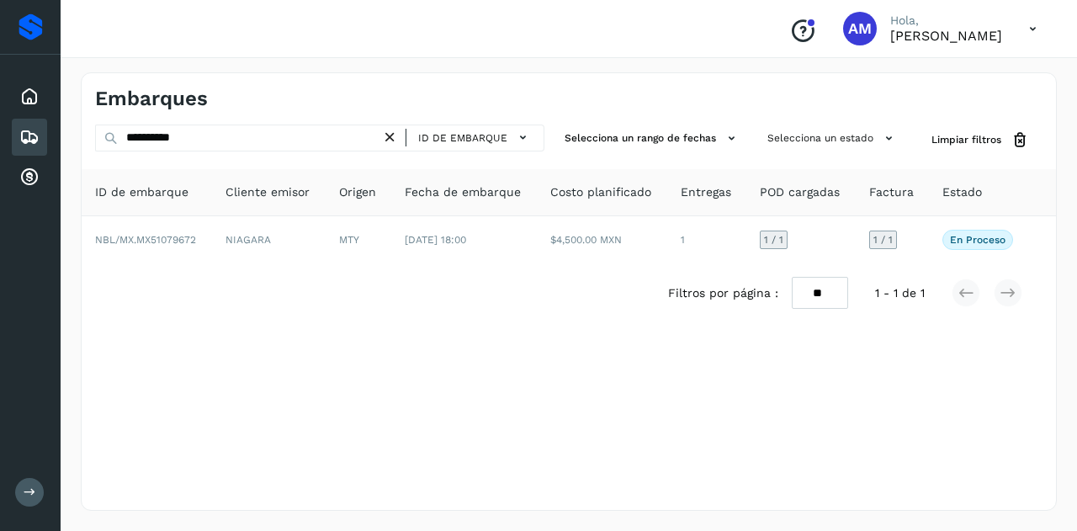
drag, startPoint x: 396, startPoint y: 137, endPoint x: 371, endPoint y: 137, distance: 25.3
click at [382, 137] on div "**********" at bounding box center [319, 138] width 449 height 27
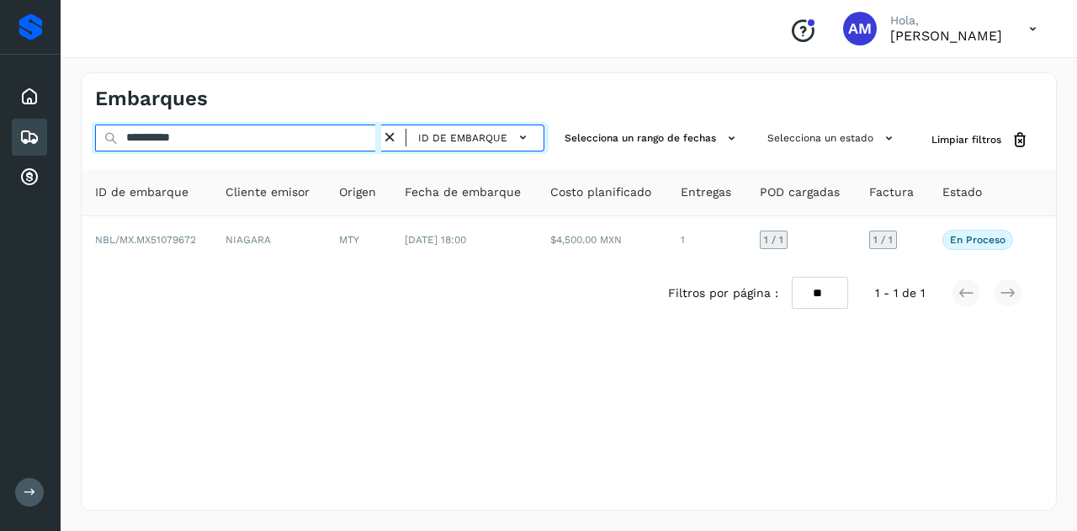
drag, startPoint x: 309, startPoint y: 132, endPoint x: 298, endPoint y: 134, distance: 11.1
click at [299, 133] on input "**********" at bounding box center [238, 138] width 286 height 27
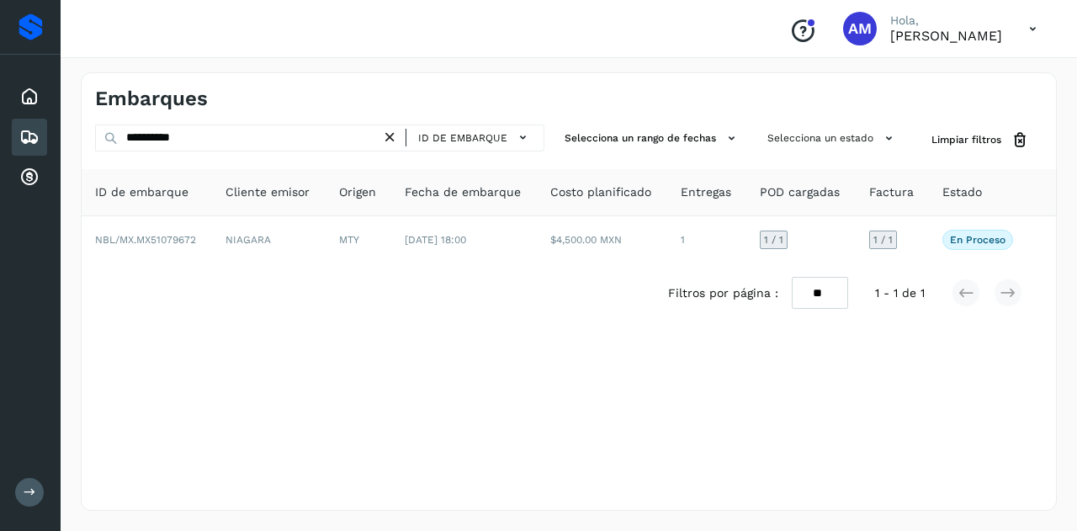
click at [396, 135] on icon at bounding box center [390, 138] width 18 height 18
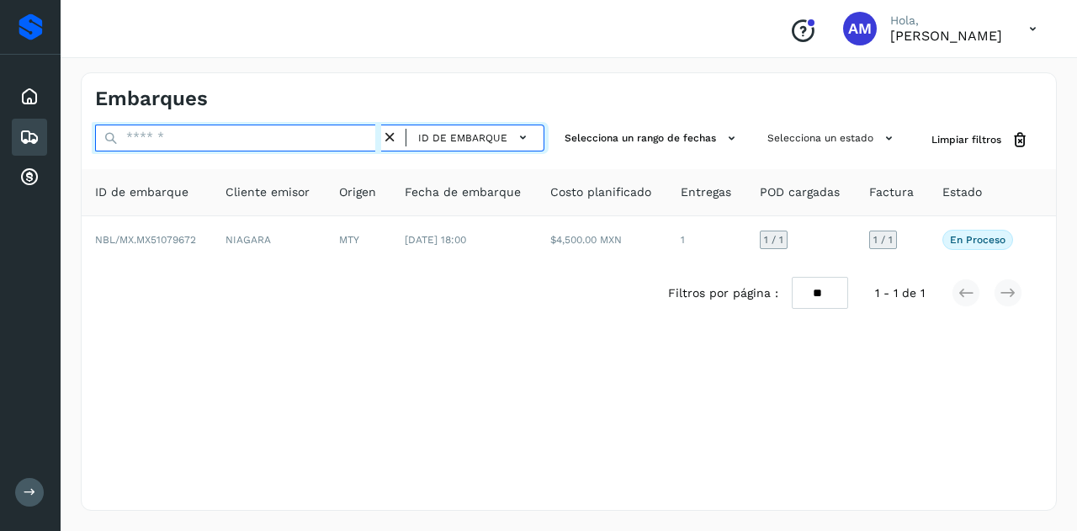
click at [315, 135] on input "text" at bounding box center [238, 138] width 286 height 27
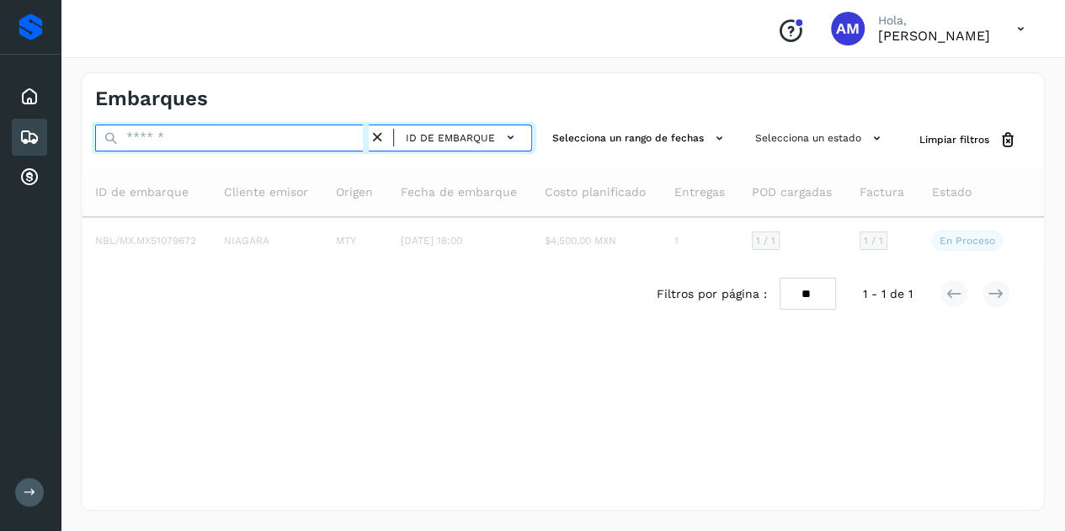
paste input "**********"
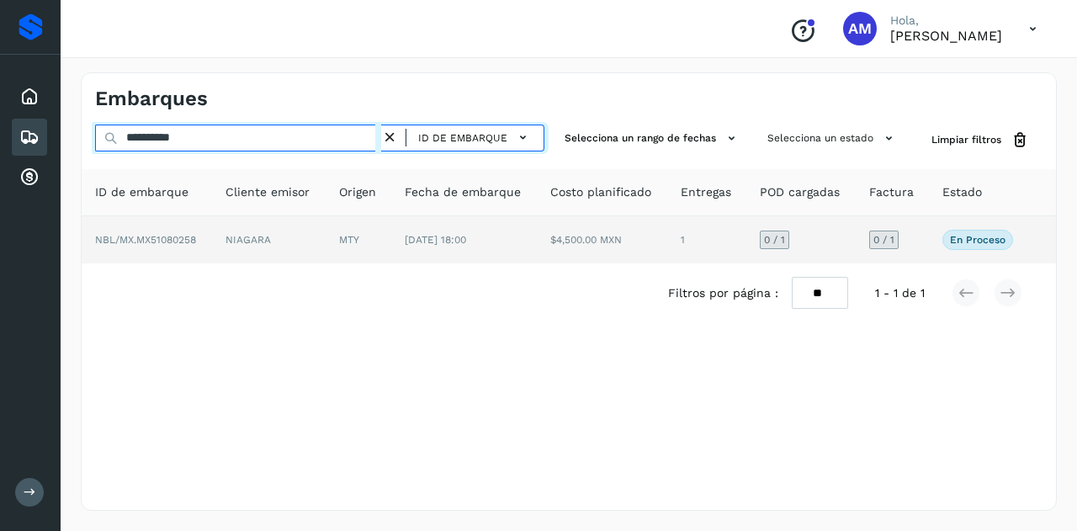
type input "**********"
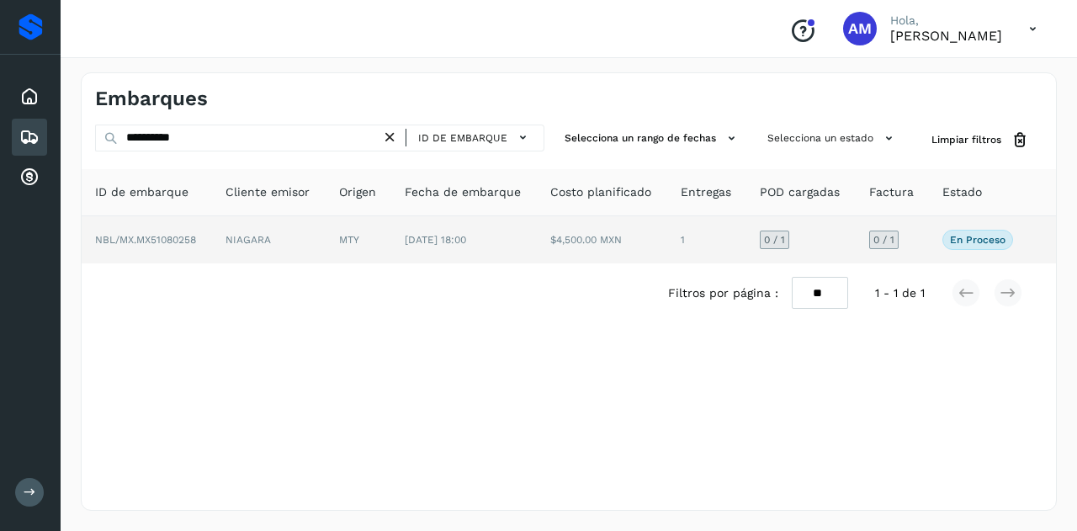
click at [263, 232] on td "NIAGARA" at bounding box center [269, 239] width 114 height 47
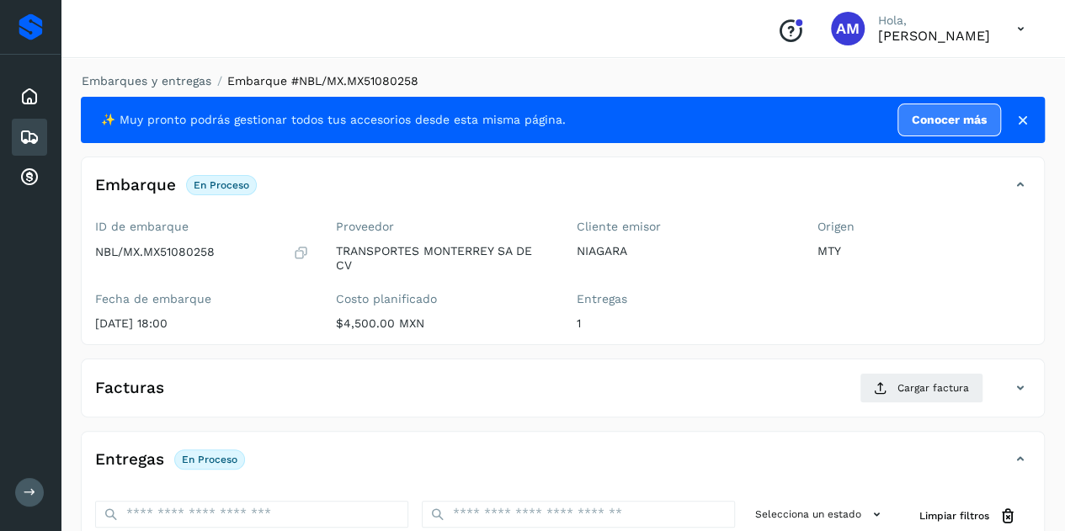
scroll to position [168, 0]
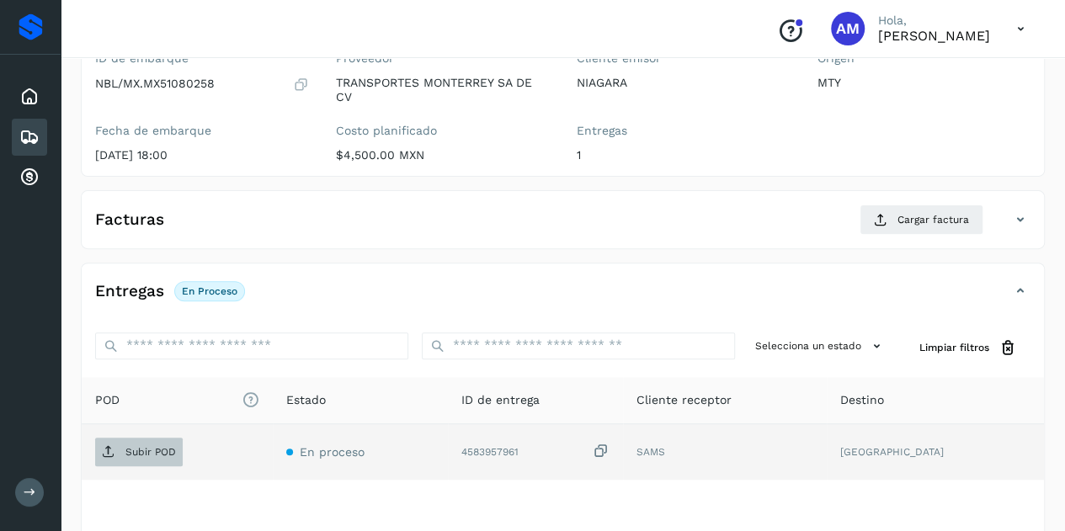
click at [113, 449] on icon at bounding box center [108, 451] width 13 height 13
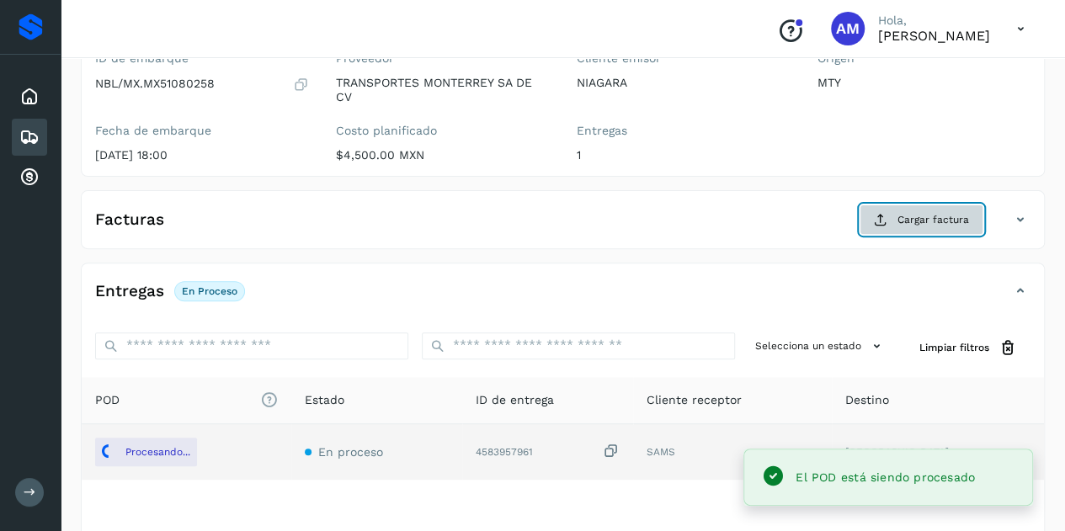
click at [898, 215] on button "Cargar factura" at bounding box center [921, 220] width 124 height 30
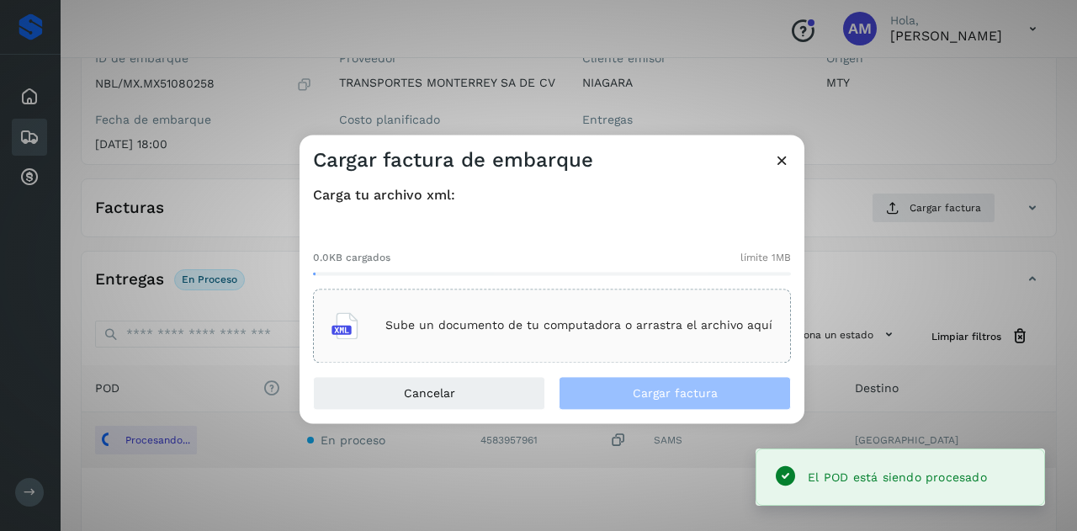
click at [631, 319] on p "Sube un documento de tu computadora o arrastra el archivo aquí" at bounding box center [579, 326] width 387 height 14
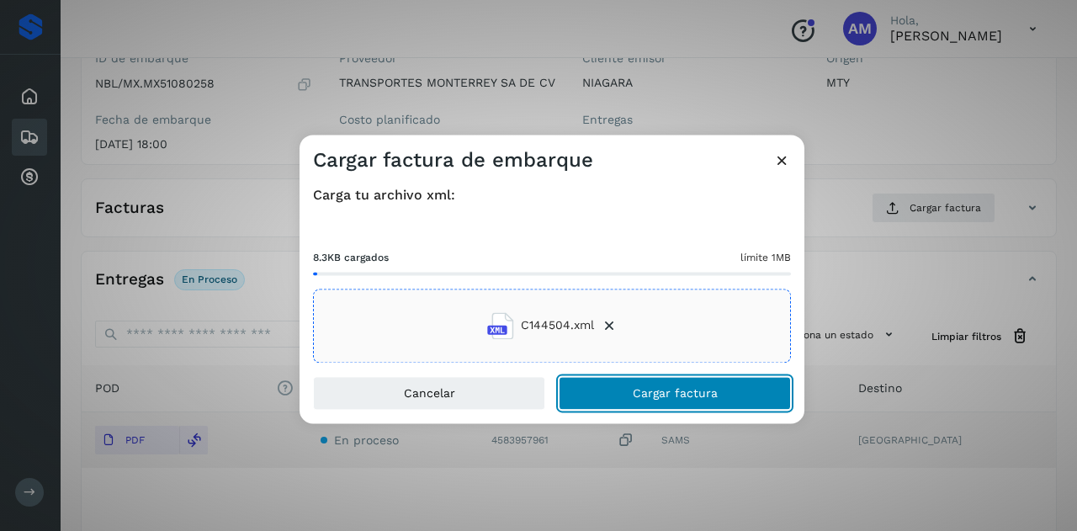
click at [673, 393] on span "Cargar factura" at bounding box center [675, 393] width 85 height 12
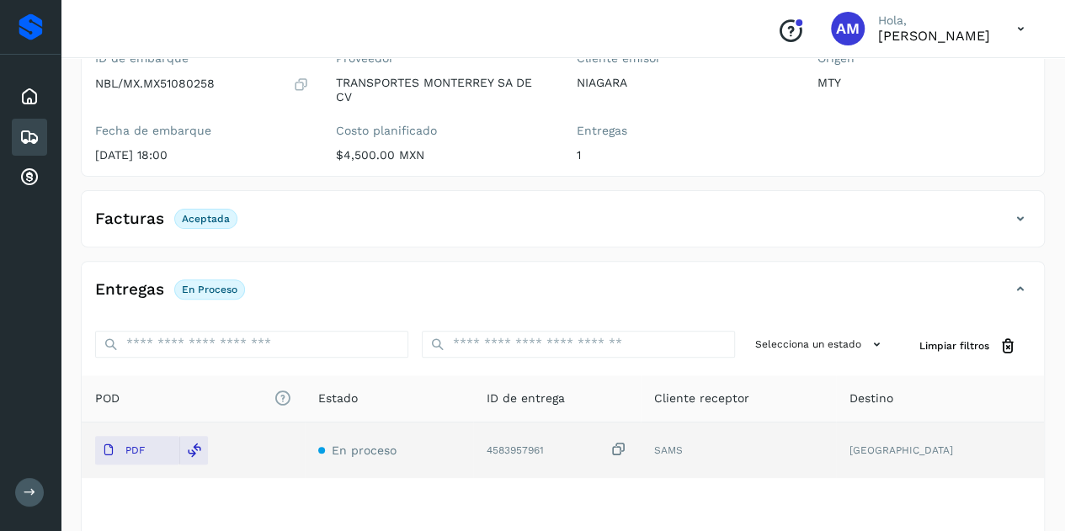
scroll to position [0, 0]
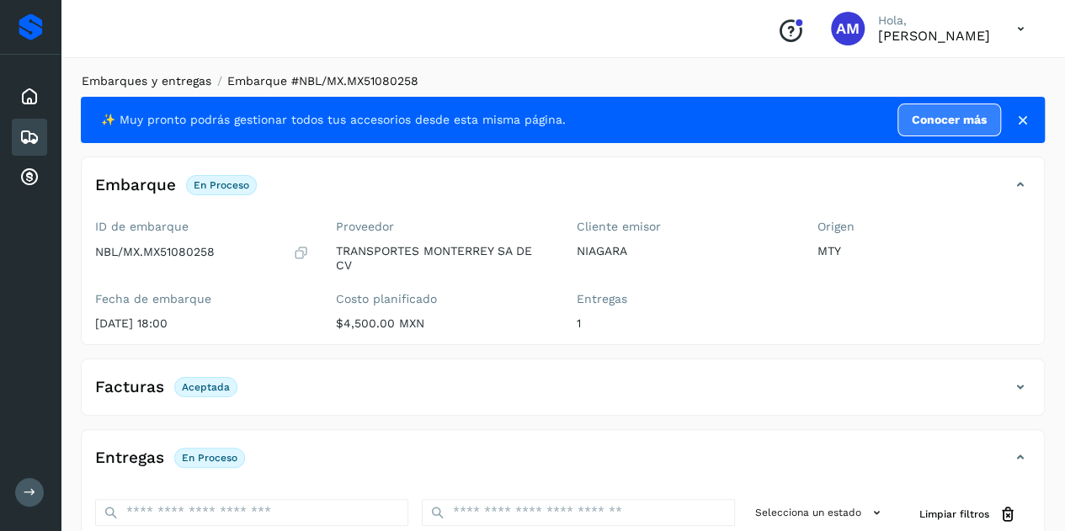
click at [184, 84] on link "Embarques y entregas" at bounding box center [147, 80] width 130 height 13
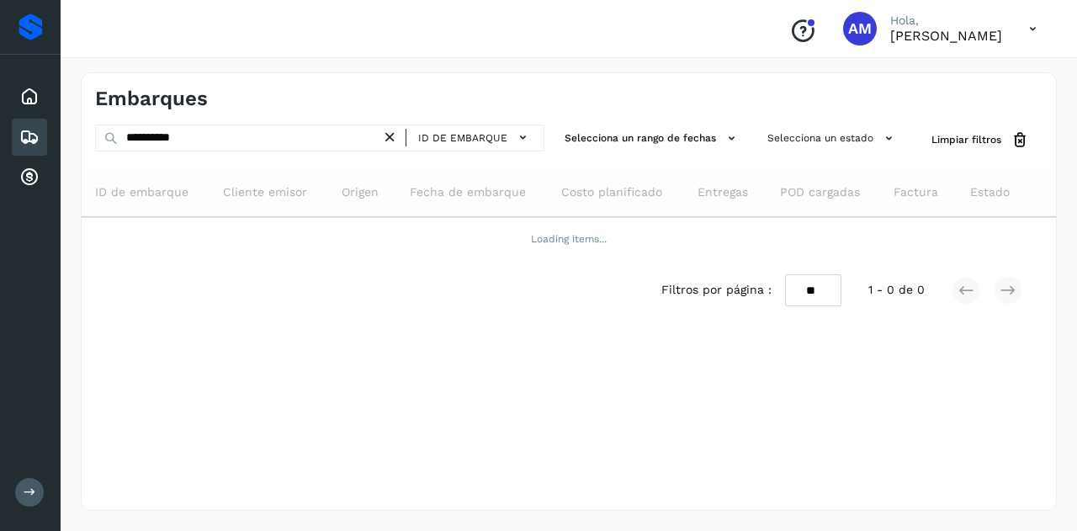
drag, startPoint x: 399, startPoint y: 139, endPoint x: 293, endPoint y: 141, distance: 106.1
click at [390, 139] on icon at bounding box center [390, 138] width 18 height 18
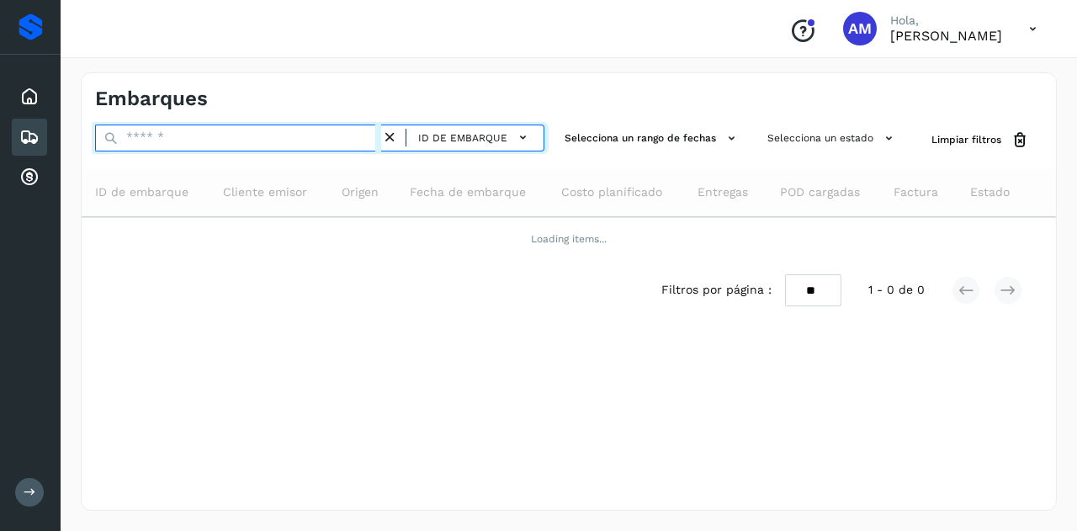
click at [293, 141] on input "text" at bounding box center [238, 138] width 286 height 27
paste input "**********"
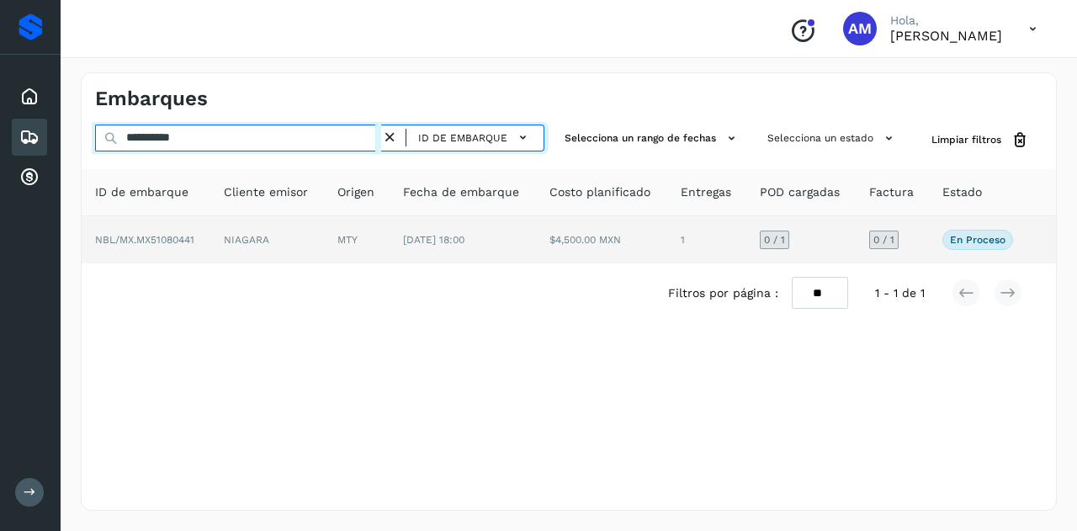
type input "**********"
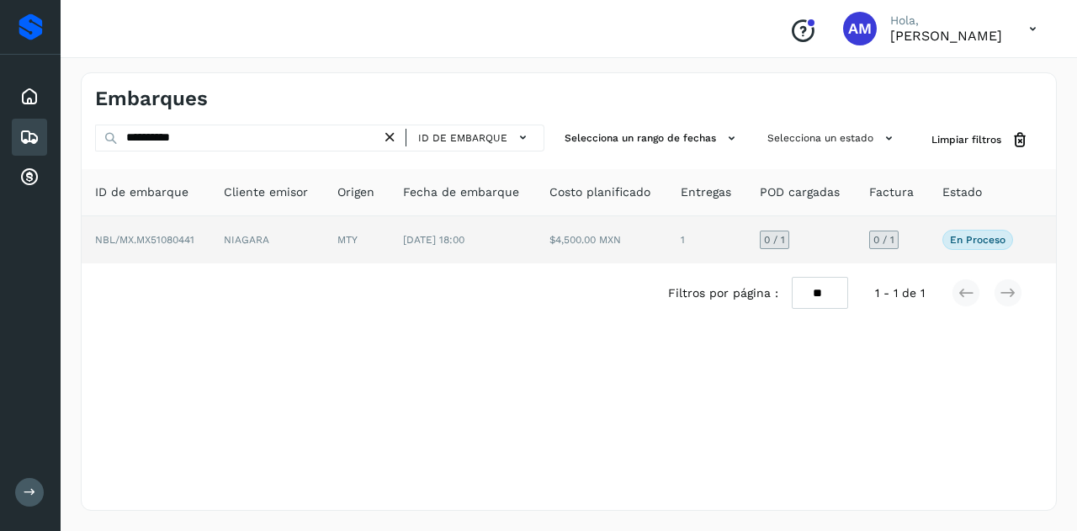
click at [288, 248] on td "NIAGARA" at bounding box center [267, 239] width 114 height 47
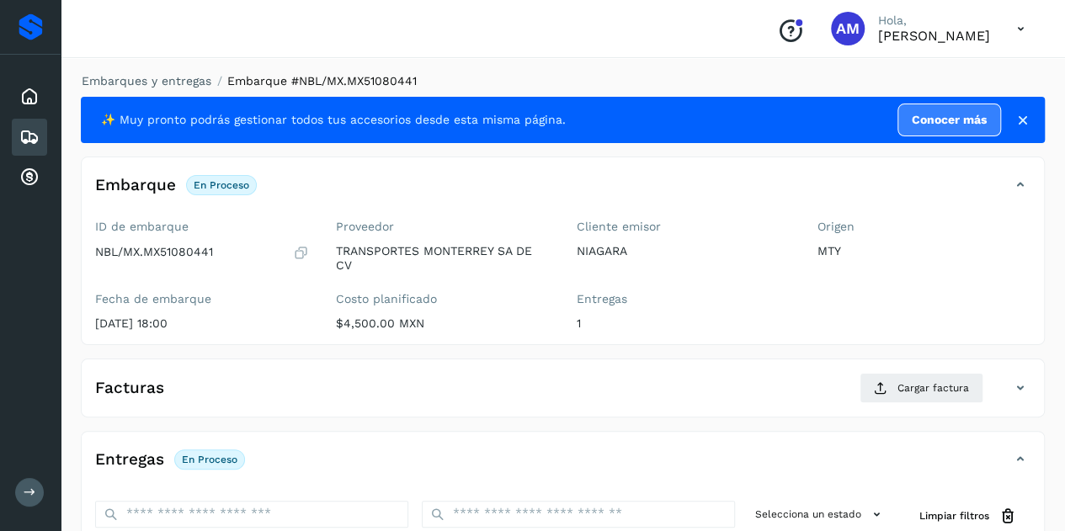
scroll to position [168, 0]
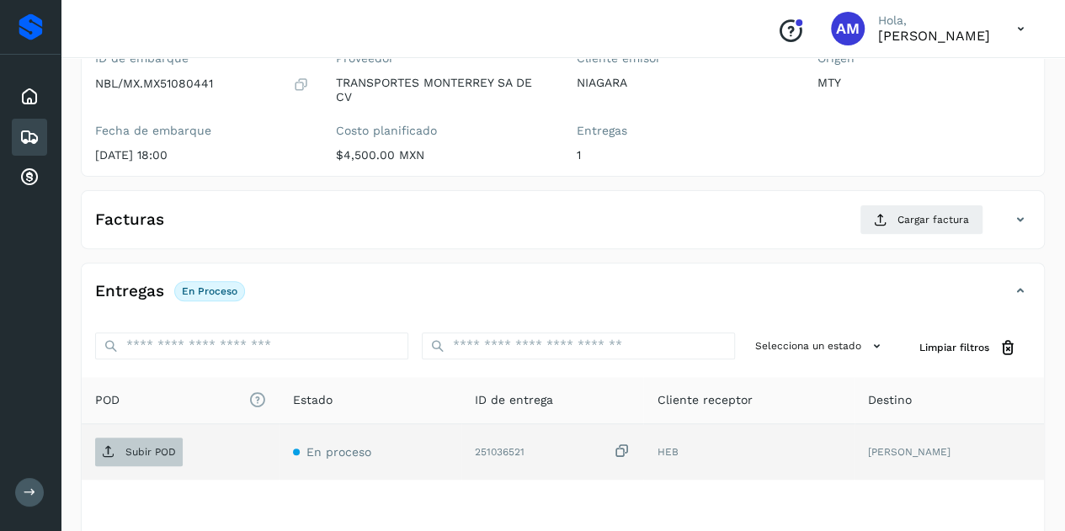
click at [140, 439] on span "Subir POD" at bounding box center [139, 452] width 88 height 27
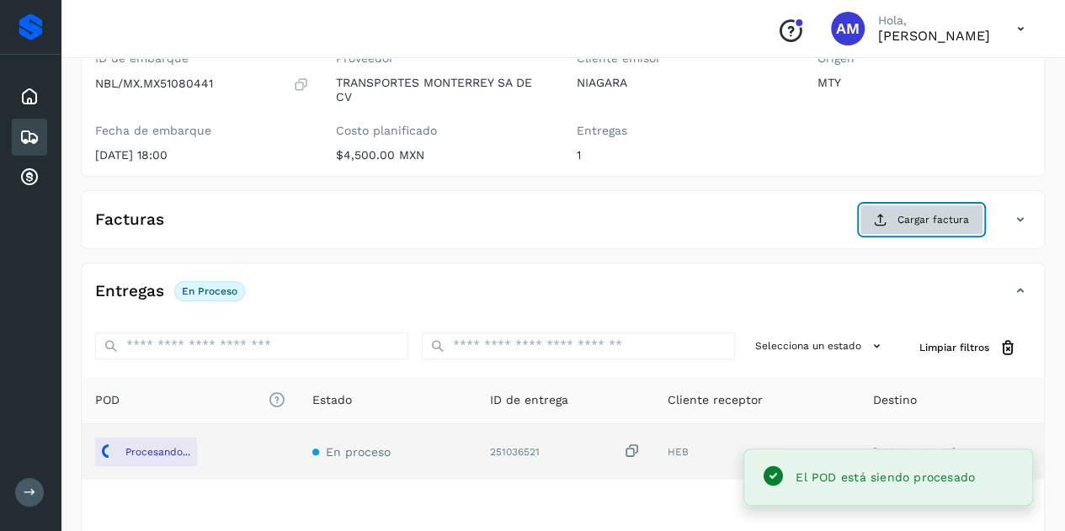
click at [889, 213] on button "Cargar factura" at bounding box center [921, 220] width 124 height 30
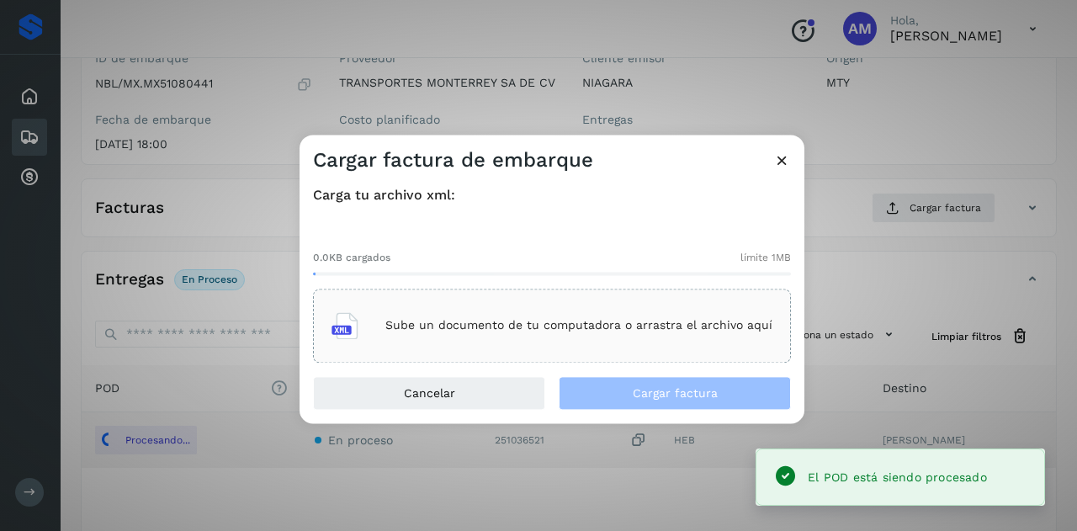
click at [639, 311] on div "Sube un documento de tu computadora o arrastra el archivo aquí" at bounding box center [552, 325] width 441 height 45
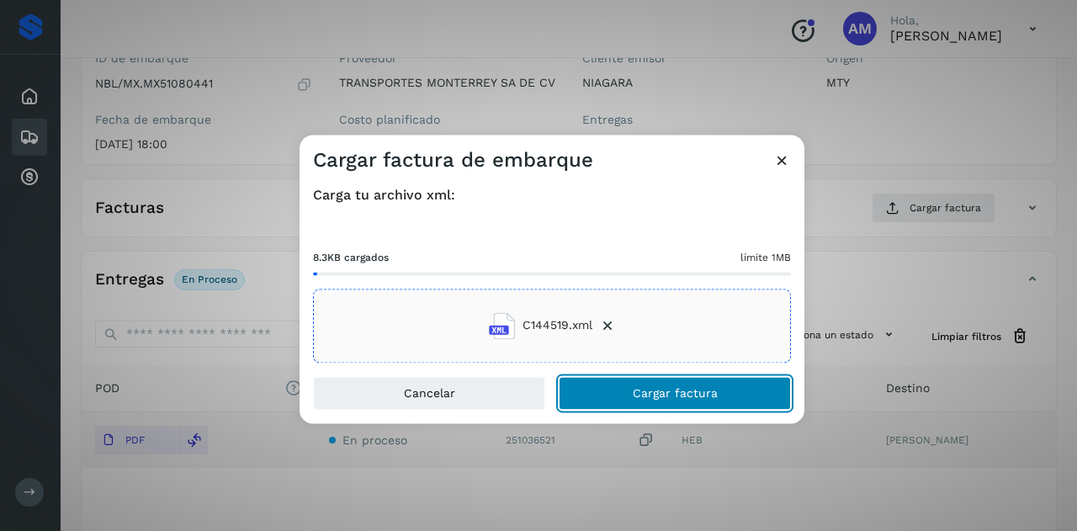
click at [633, 394] on button "Cargar factura" at bounding box center [675, 393] width 232 height 34
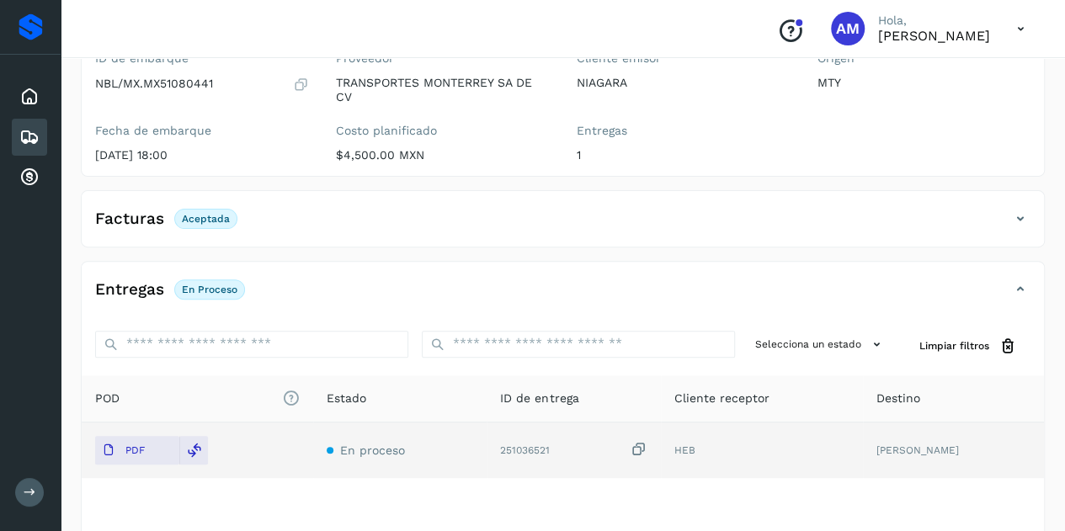
scroll to position [0, 0]
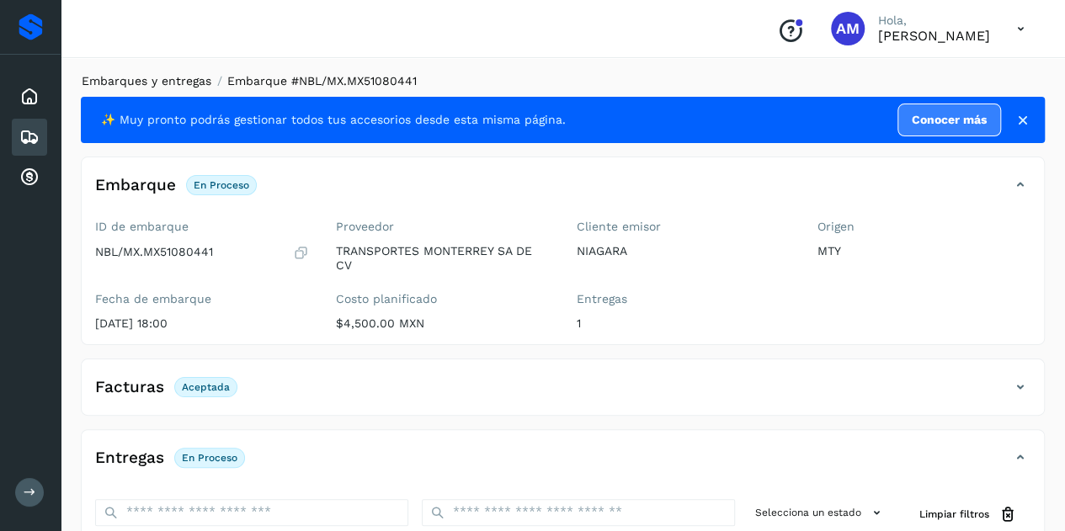
click at [154, 79] on link "Embarques y entregas" at bounding box center [147, 80] width 130 height 13
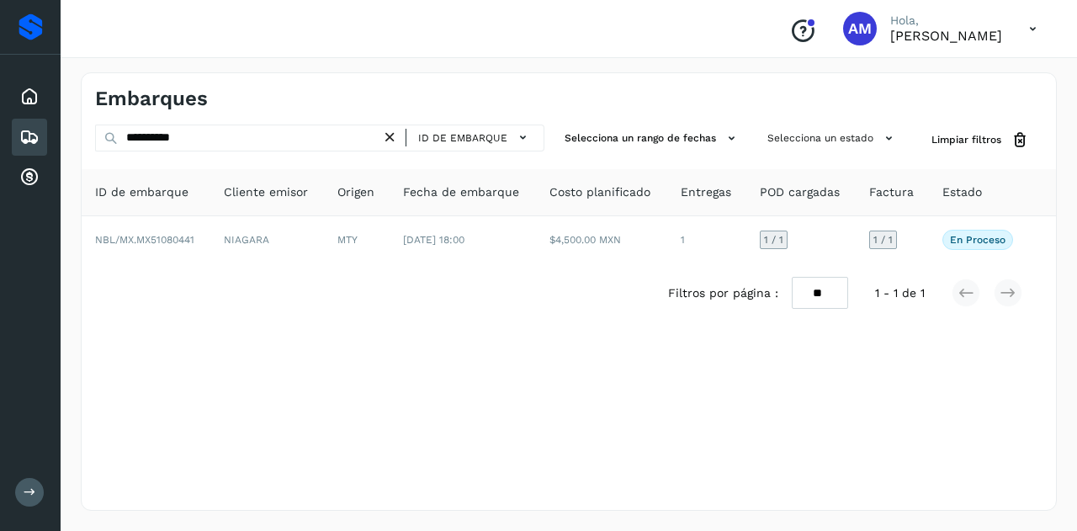
drag, startPoint x: 396, startPoint y: 137, endPoint x: 332, endPoint y: 132, distance: 64.2
click at [394, 137] on icon at bounding box center [390, 138] width 18 height 18
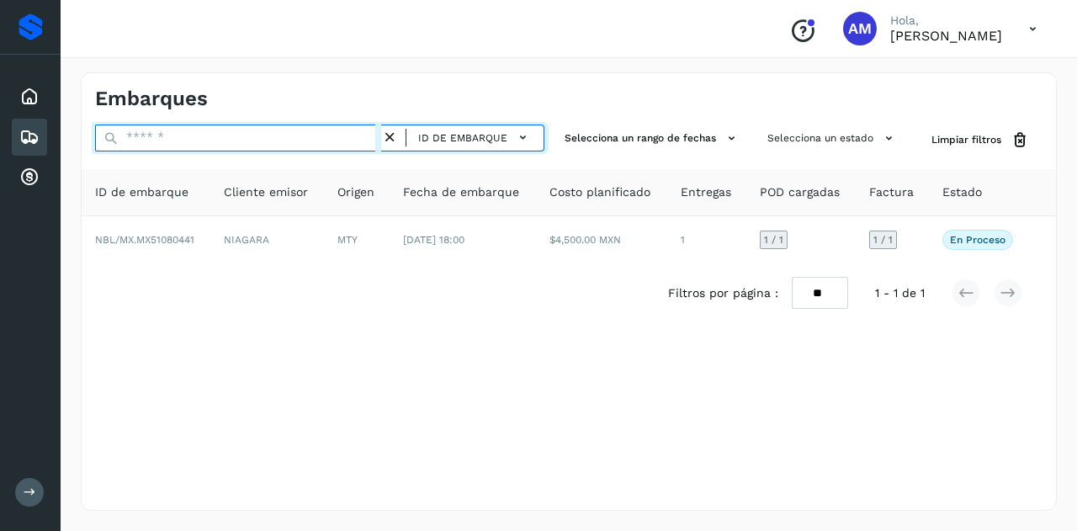
click at [332, 132] on input "text" at bounding box center [238, 138] width 286 height 27
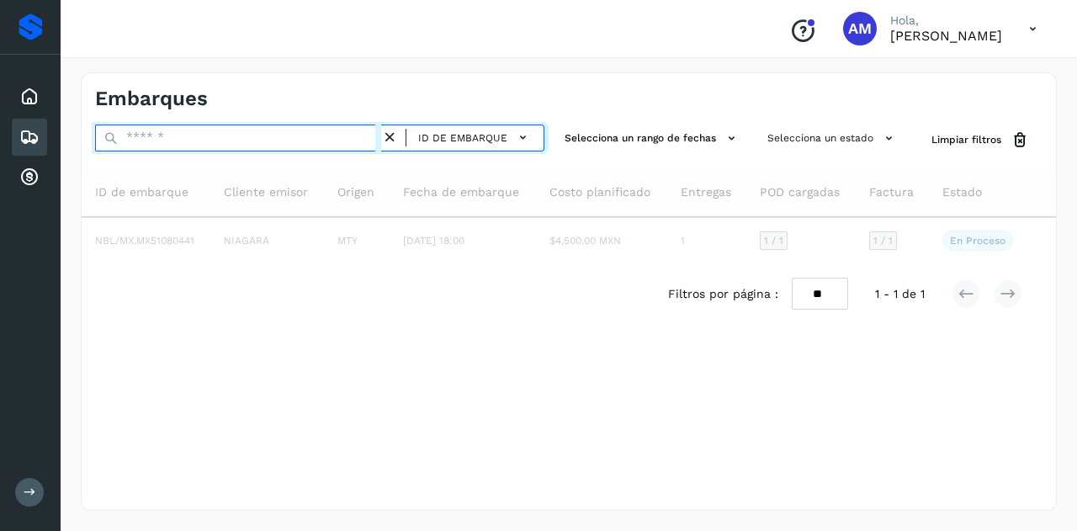
paste input "*******"
type input "*"
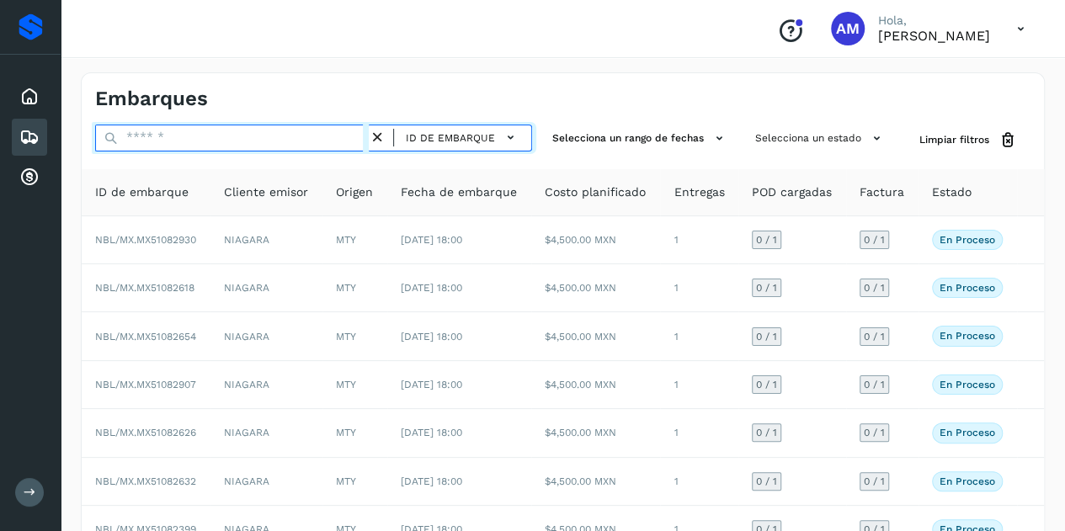
paste input "**********"
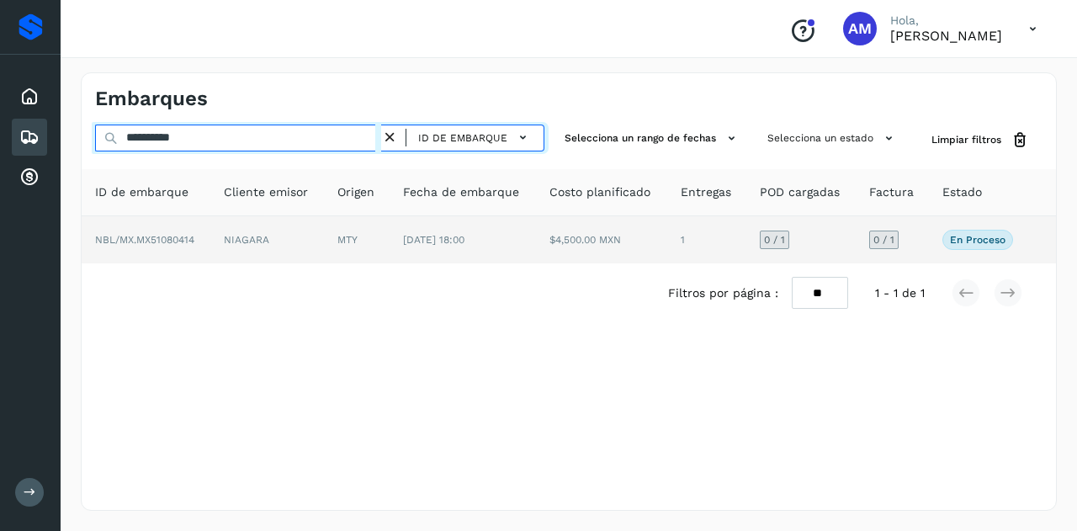
type input "**********"
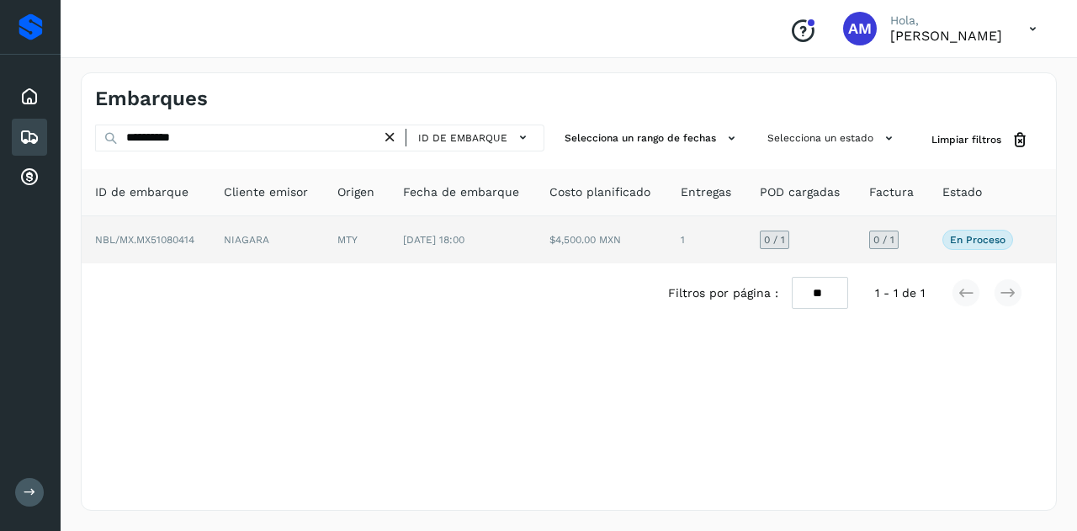
click at [293, 235] on td "NIAGARA" at bounding box center [267, 239] width 114 height 47
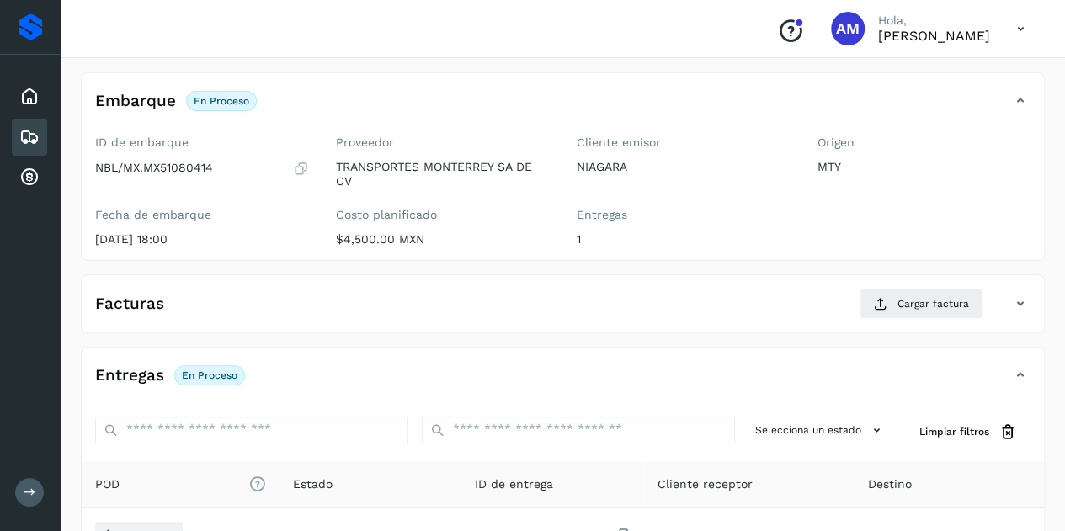
scroll to position [168, 0]
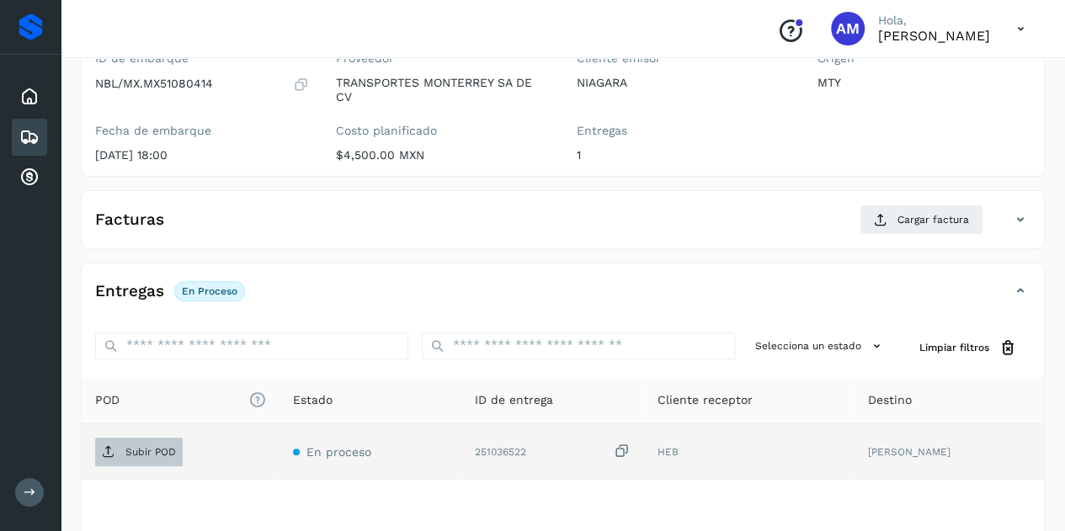
click at [162, 457] on span "Subir POD" at bounding box center [139, 452] width 88 height 27
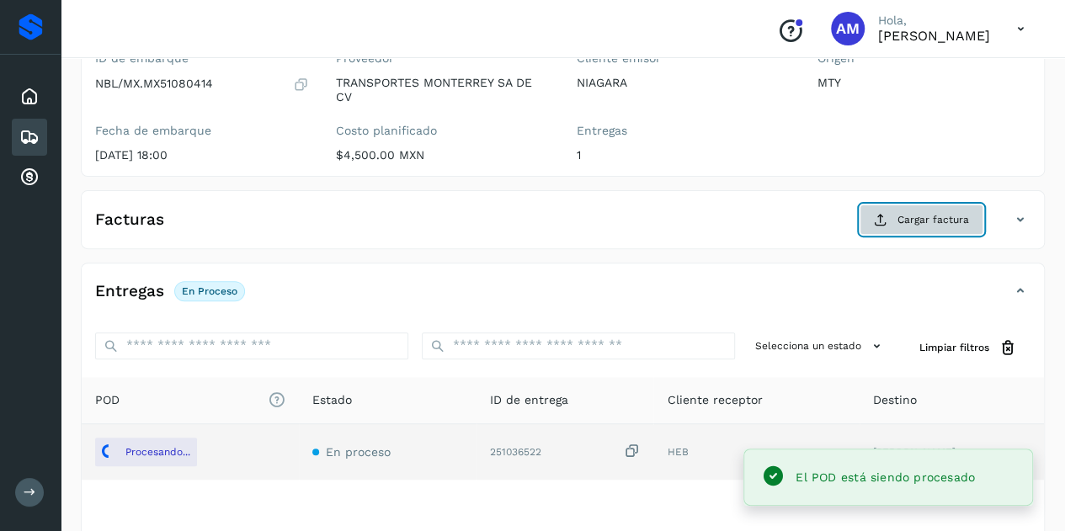
click at [876, 213] on icon at bounding box center [880, 219] width 13 height 13
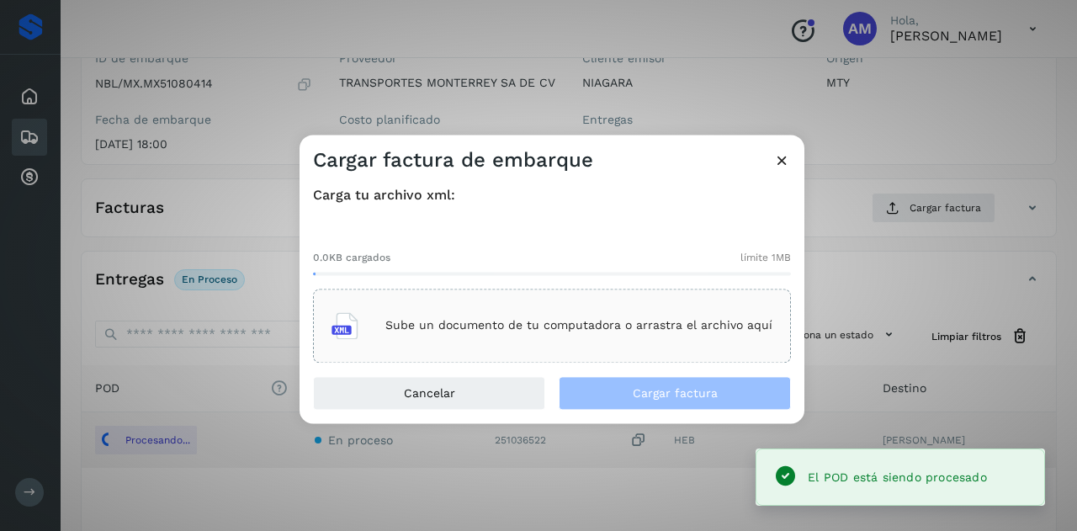
click at [694, 327] on p "Sube un documento de tu computadora o arrastra el archivo aquí" at bounding box center [579, 326] width 387 height 14
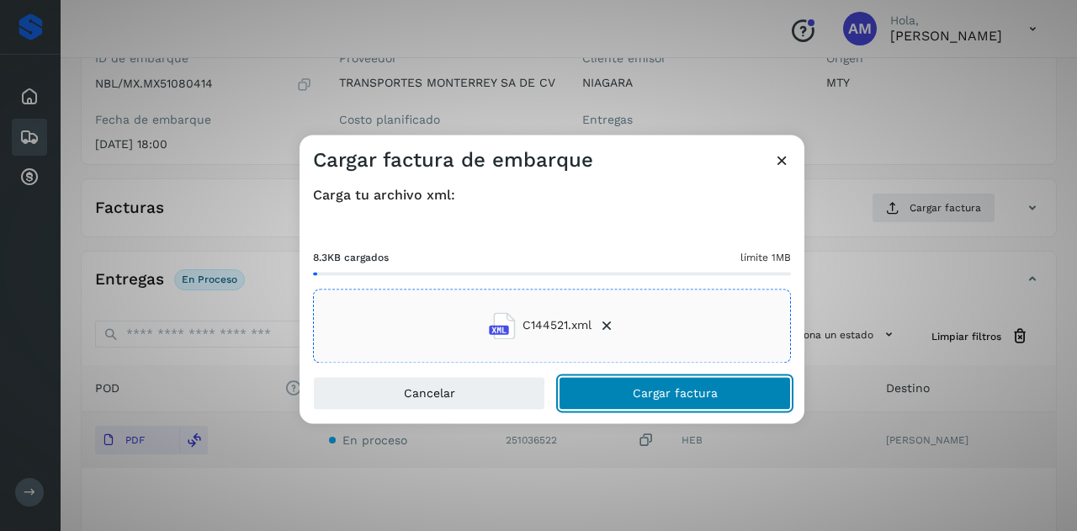
click at [579, 400] on button "Cargar factura" at bounding box center [675, 393] width 232 height 34
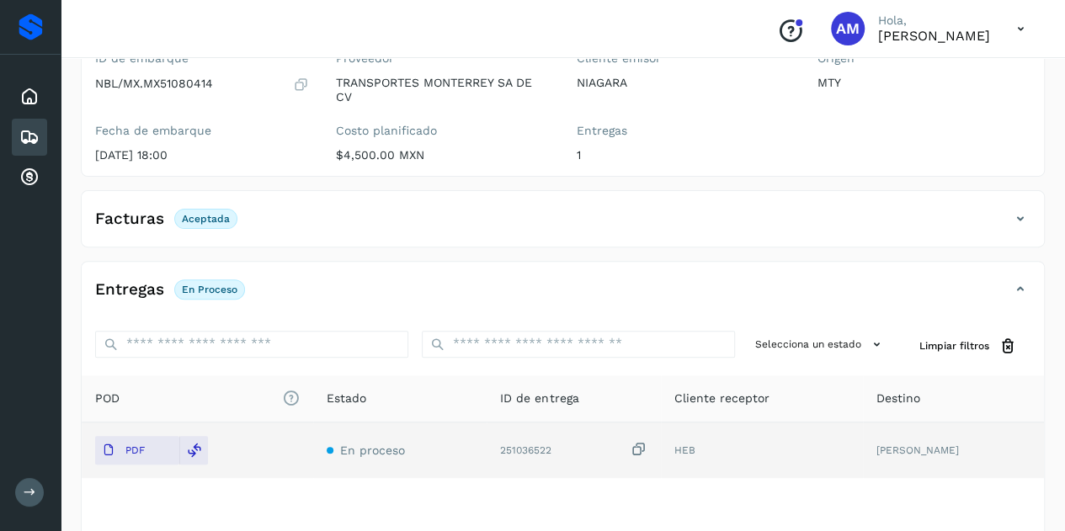
scroll to position [0, 0]
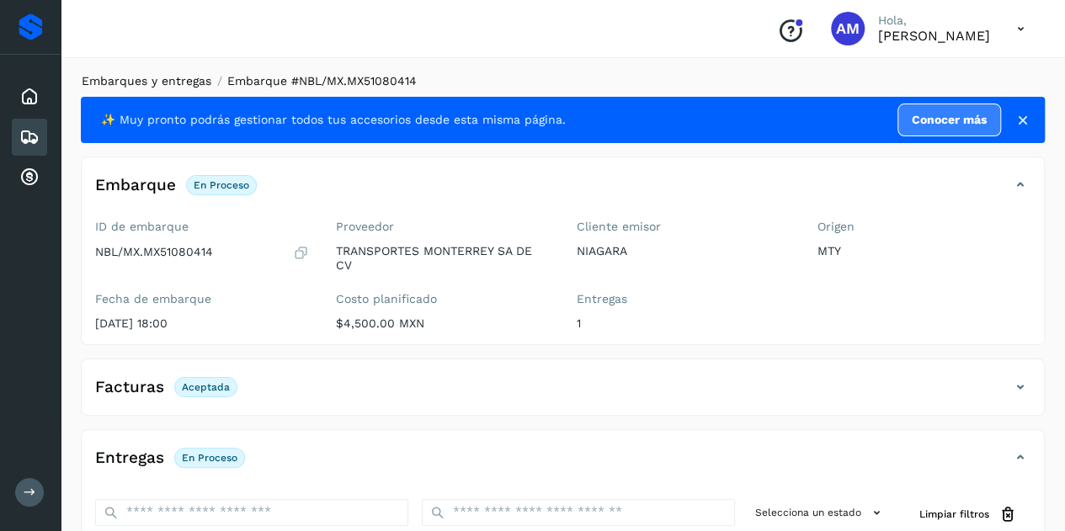
click at [189, 84] on link "Embarques y entregas" at bounding box center [147, 80] width 130 height 13
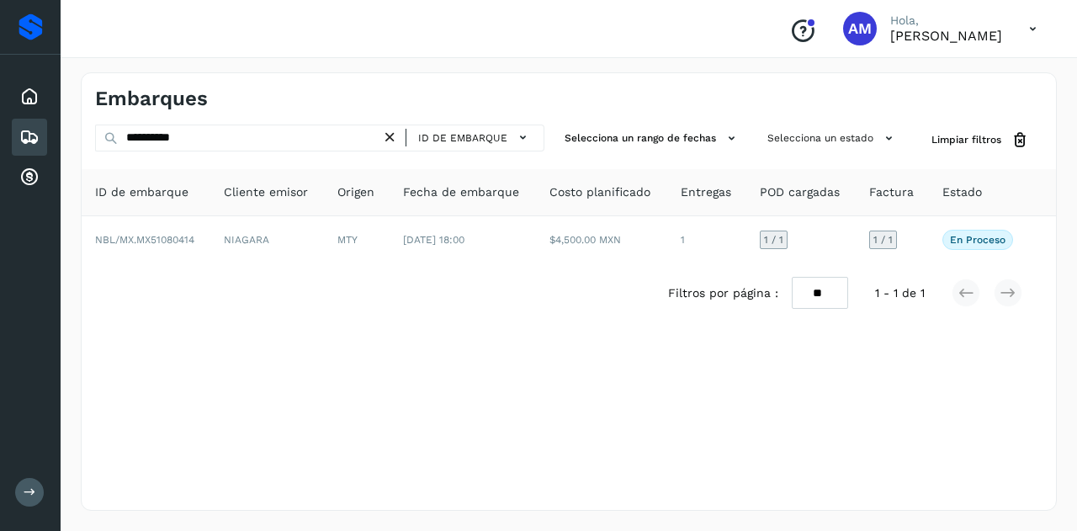
drag, startPoint x: 396, startPoint y: 140, endPoint x: 338, endPoint y: 134, distance: 58.4
click at [389, 140] on icon at bounding box center [390, 138] width 18 height 18
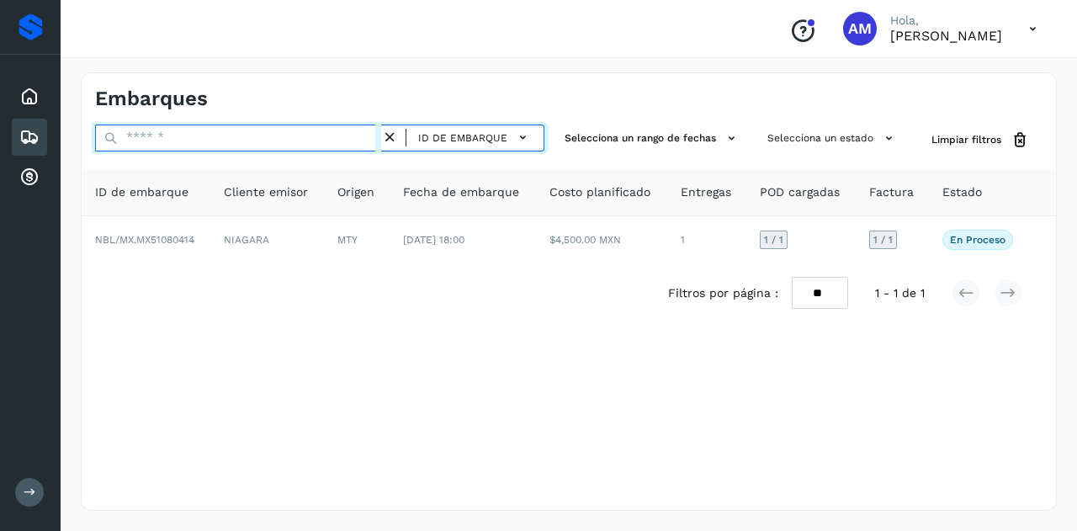
click at [338, 134] on input "text" at bounding box center [238, 138] width 286 height 27
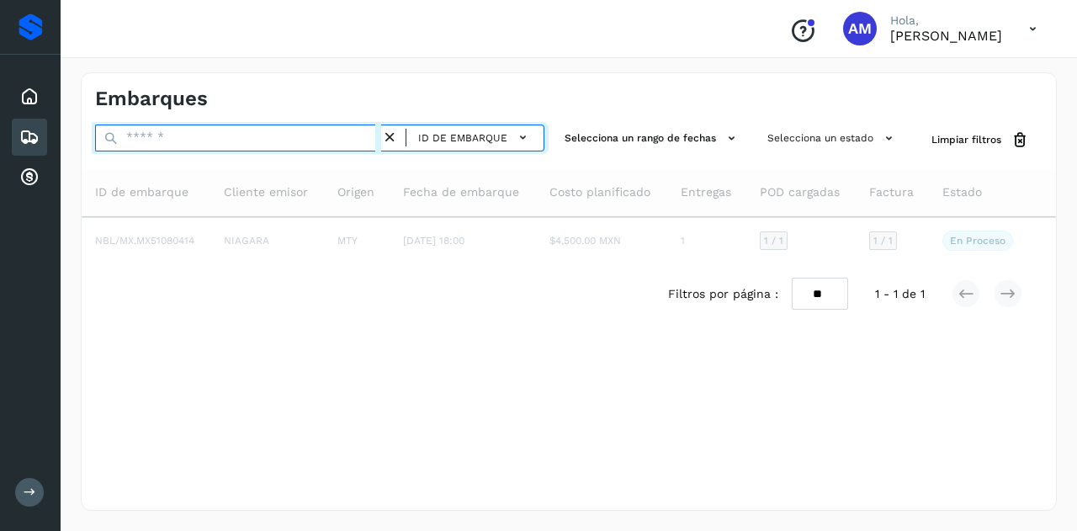
paste input "**********"
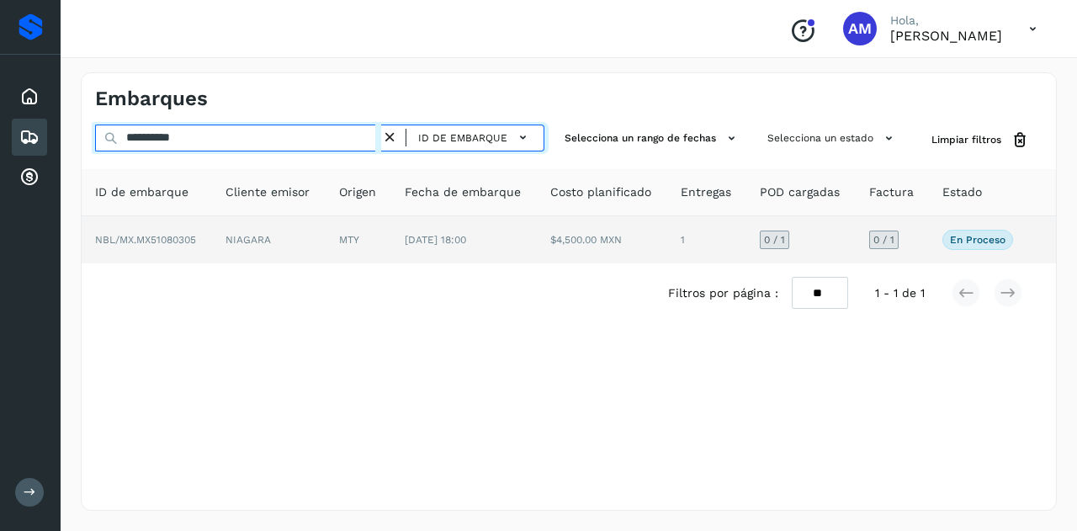
type input "**********"
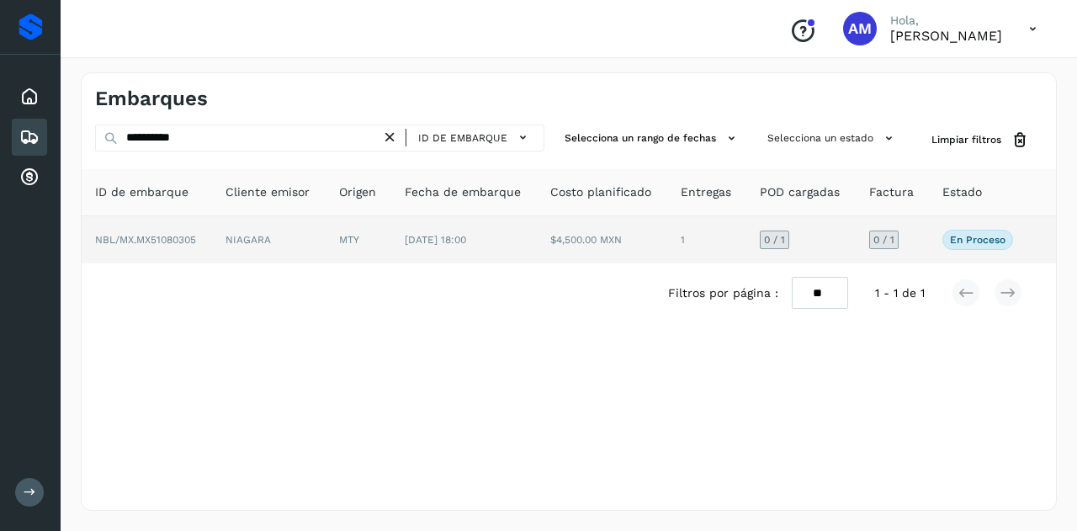
click at [313, 240] on td "NIAGARA" at bounding box center [269, 239] width 114 height 47
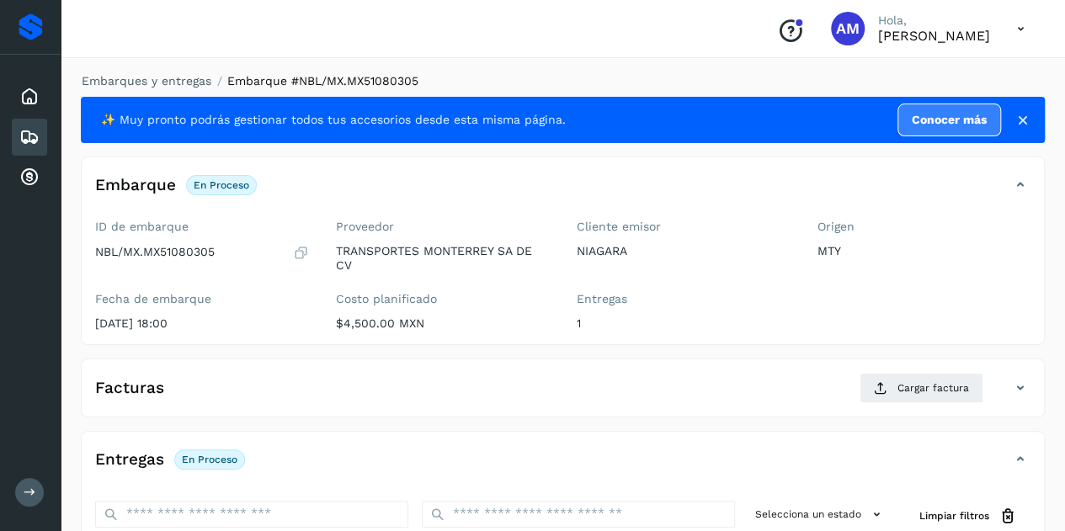
scroll to position [168, 0]
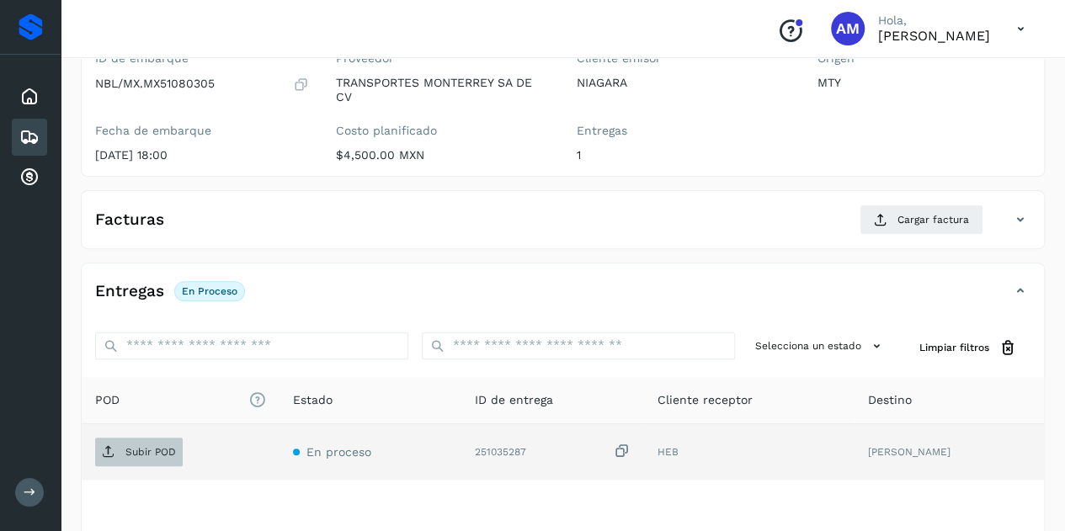
click at [168, 442] on span "Subir POD" at bounding box center [139, 452] width 88 height 27
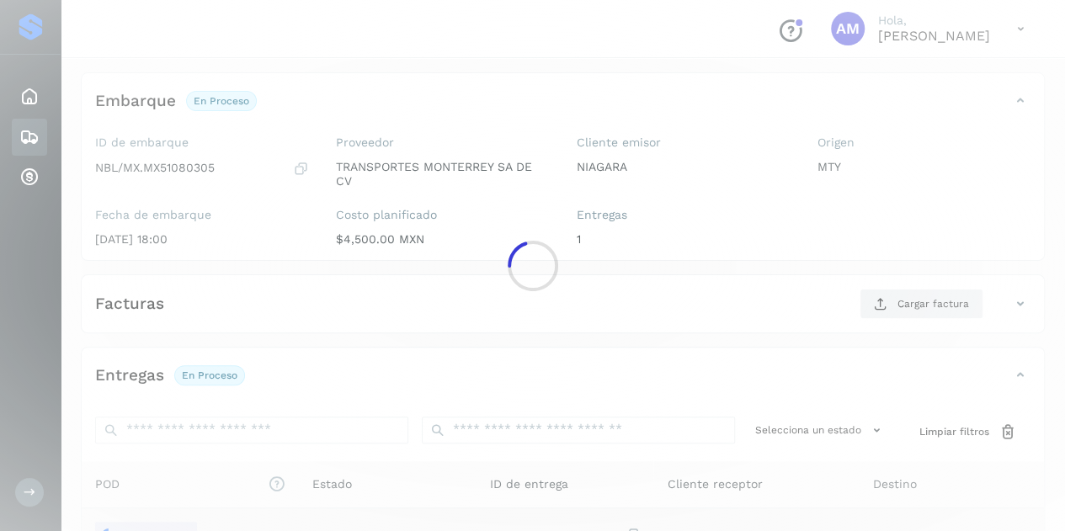
scroll to position [253, 0]
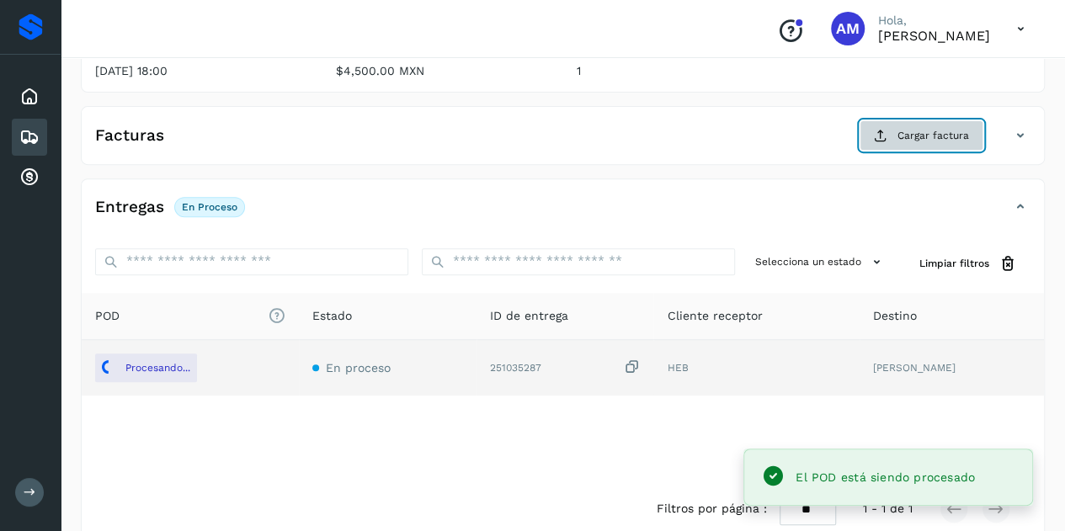
click at [935, 134] on span "Cargar factura" at bounding box center [933, 135] width 72 height 15
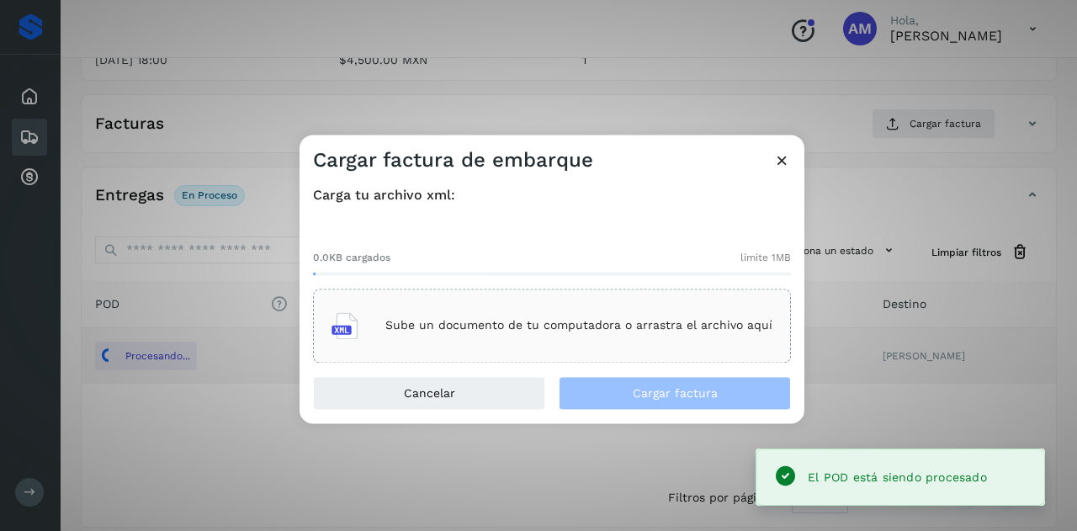
click at [429, 322] on p "Sube un documento de tu computadora o arrastra el archivo aquí" at bounding box center [579, 326] width 387 height 14
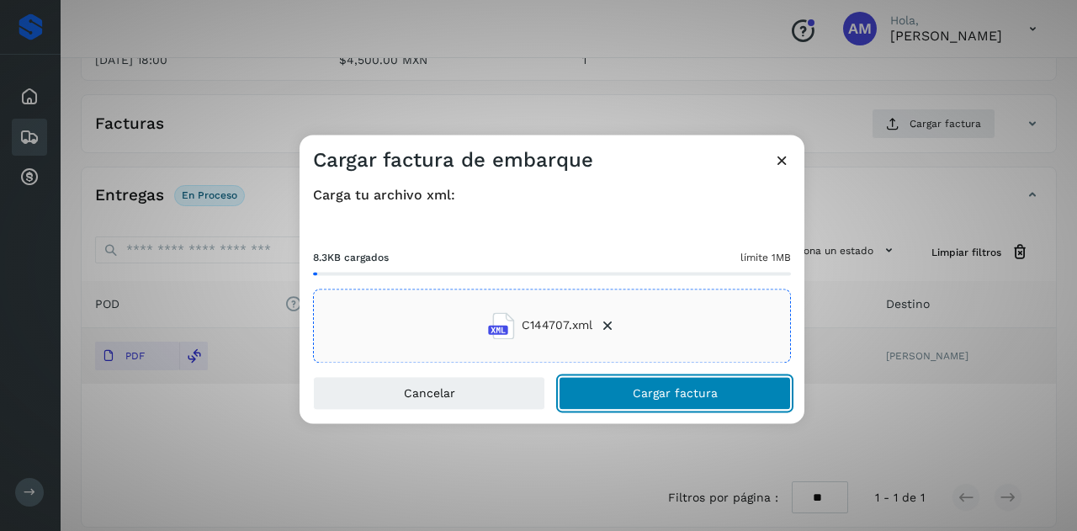
drag, startPoint x: 595, startPoint y: 393, endPoint x: 588, endPoint y: 402, distance: 11.3
click at [593, 398] on button "Cargar factura" at bounding box center [675, 393] width 232 height 34
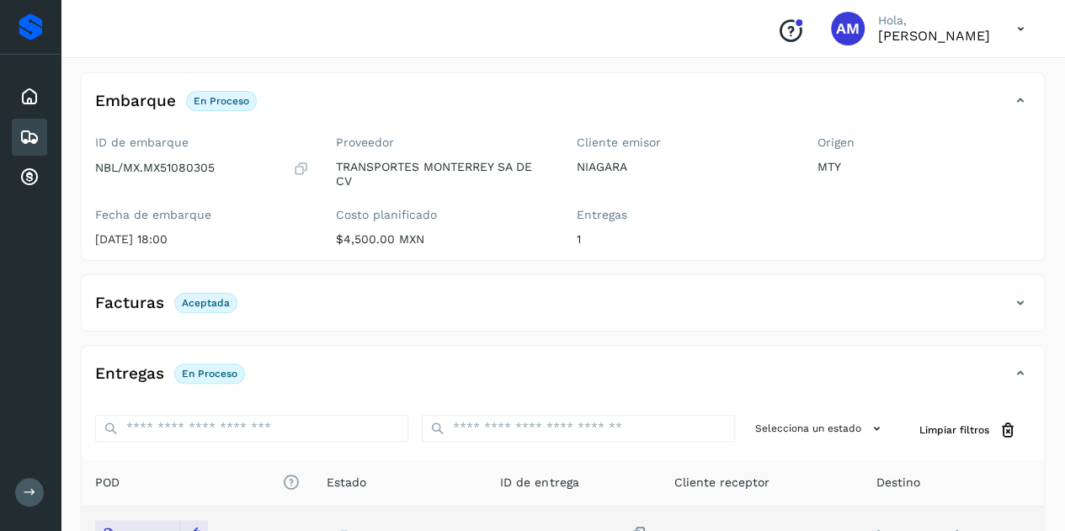
scroll to position [0, 0]
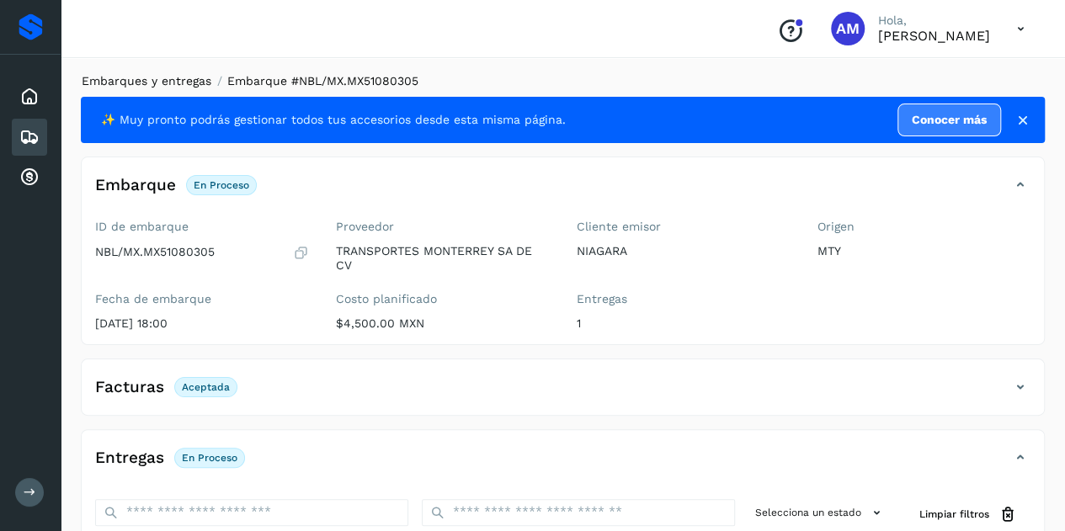
click at [150, 82] on link "Embarques y entregas" at bounding box center [147, 80] width 130 height 13
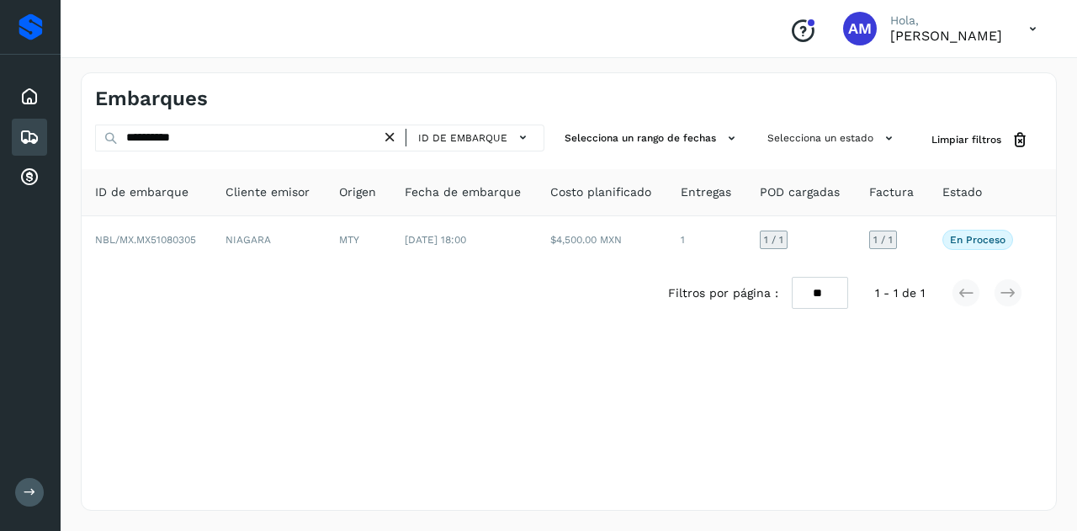
click at [395, 142] on icon at bounding box center [390, 138] width 18 height 18
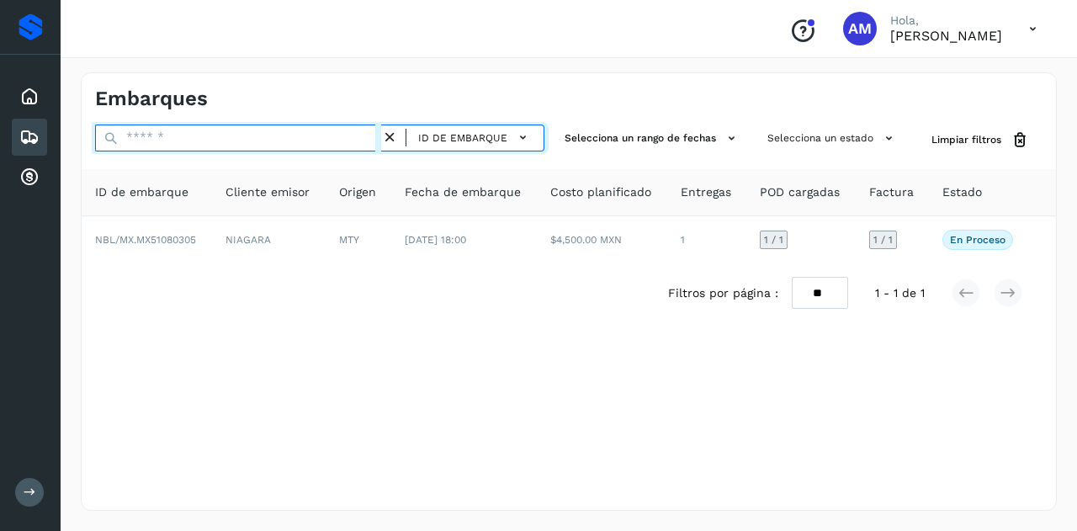
click at [323, 136] on input "text" at bounding box center [238, 138] width 286 height 27
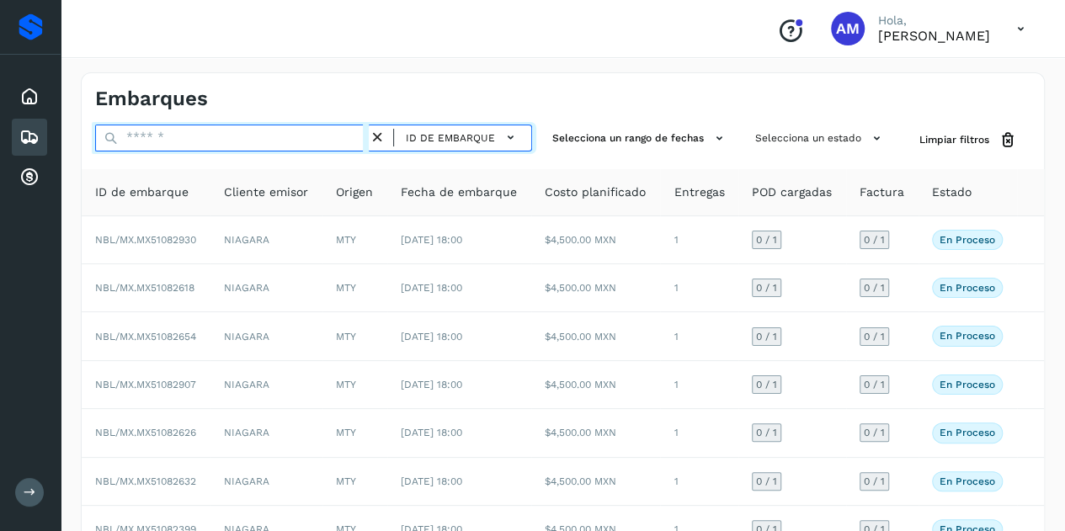
paste input "**********"
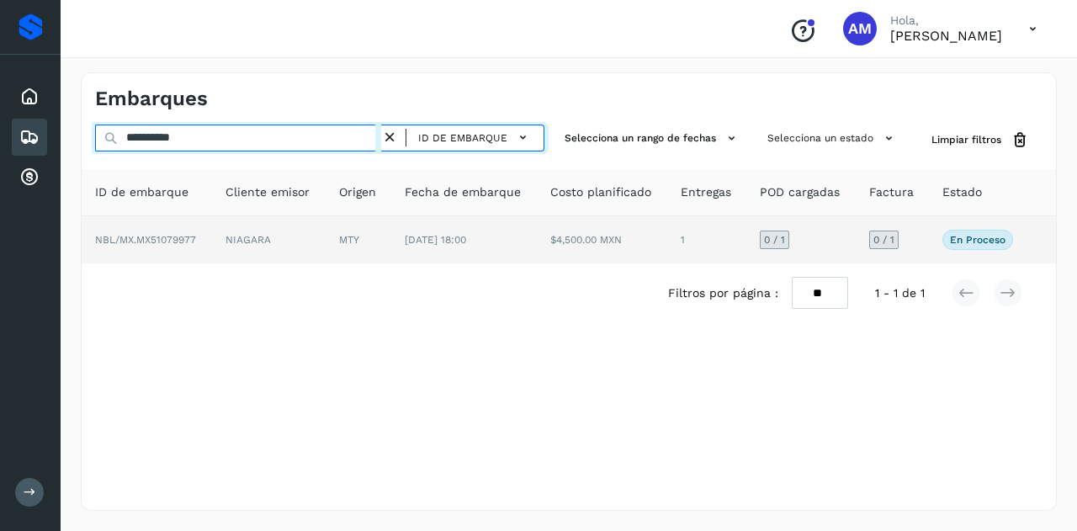
type input "**********"
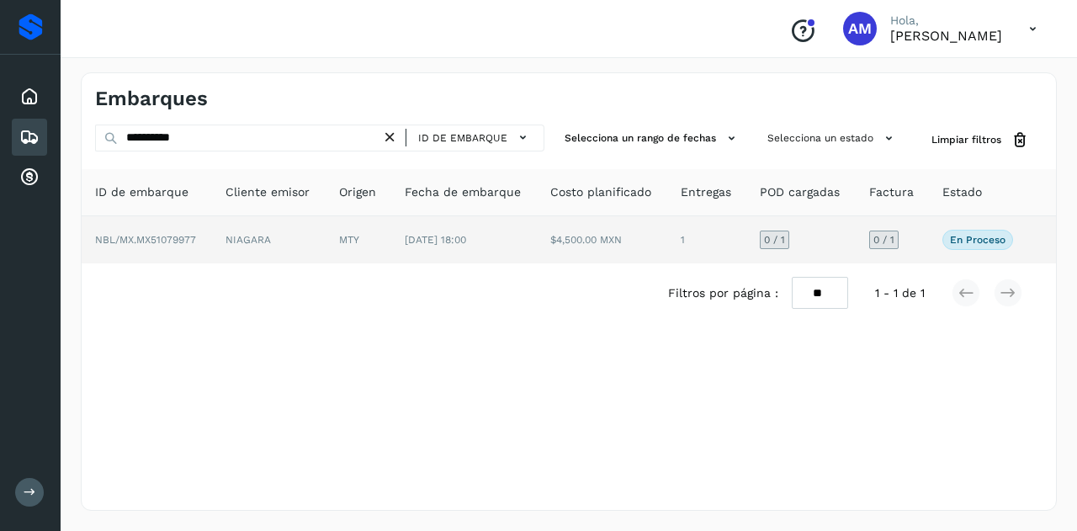
click at [316, 237] on td "NIAGARA" at bounding box center [269, 239] width 114 height 47
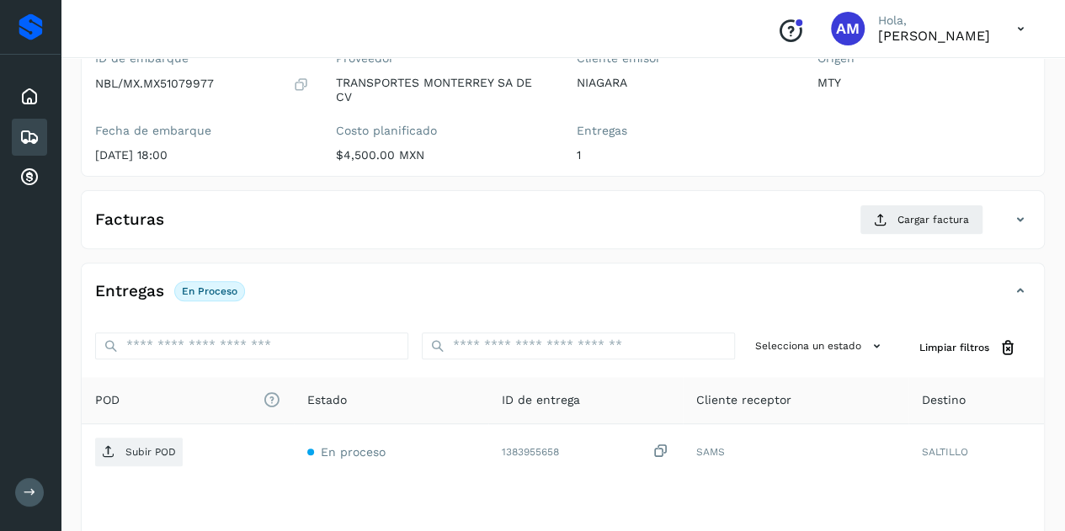
scroll to position [253, 0]
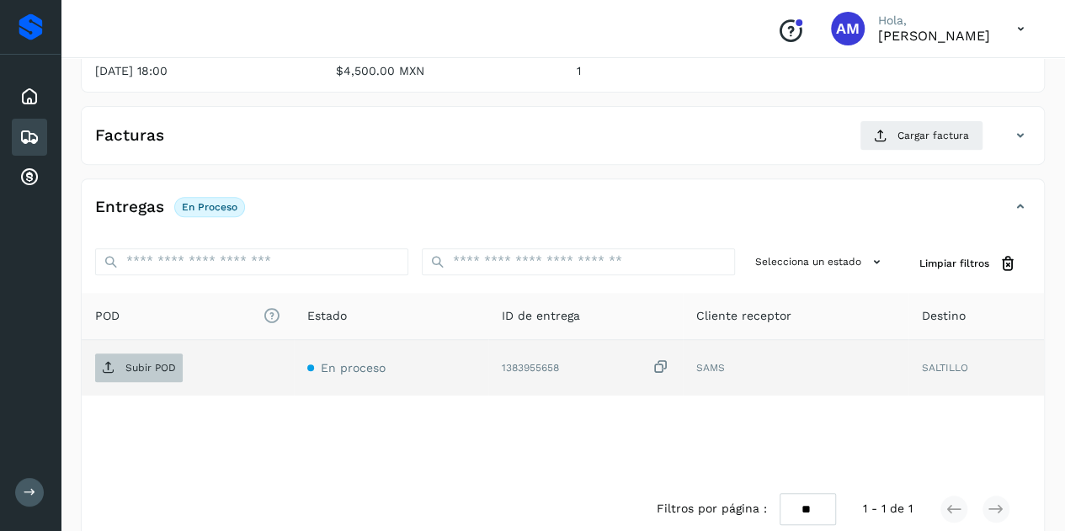
click at [163, 364] on p "Subir POD" at bounding box center [150, 368] width 51 height 12
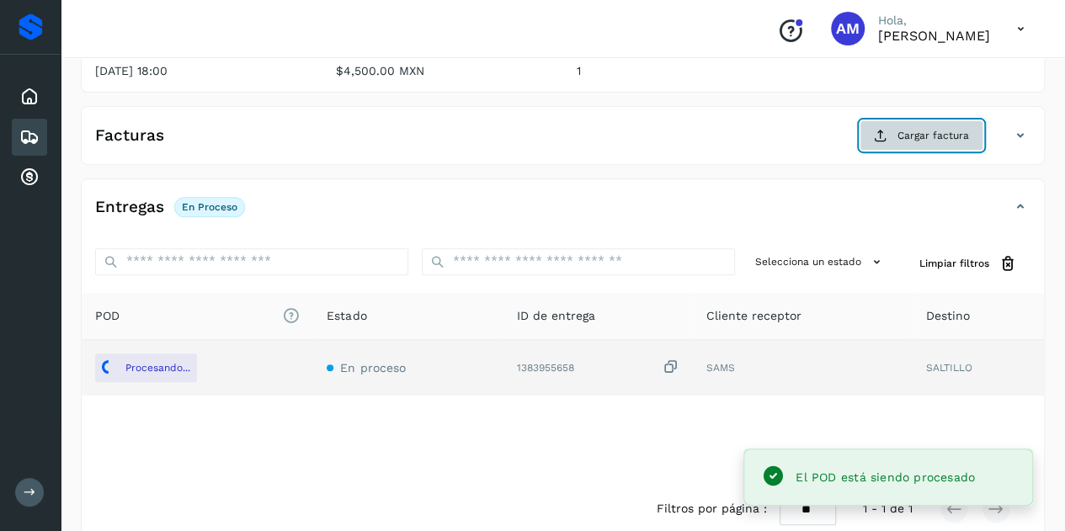
click at [894, 144] on button "Cargar factura" at bounding box center [921, 135] width 124 height 30
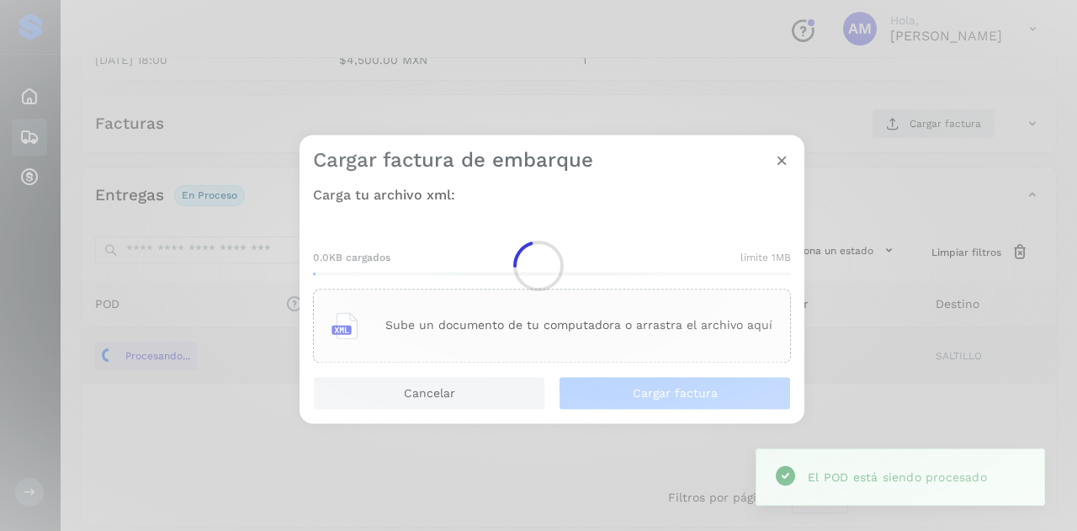
click at [598, 322] on main "Proveedores Inicio Embarques Cuentas por cobrar Salir Conoce nuestros beneficio…" at bounding box center [538, 147] width 1077 height 800
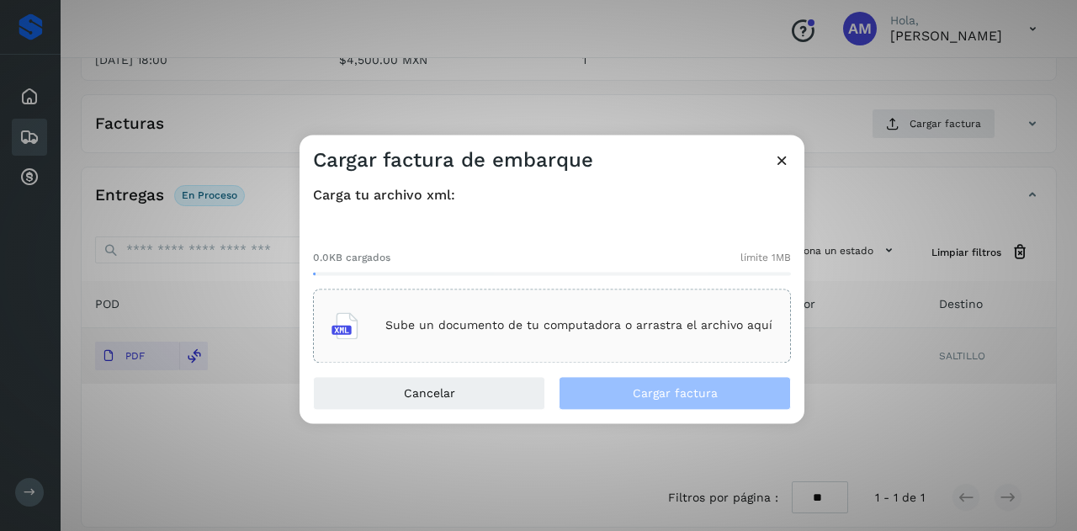
click at [598, 322] on p "Sube un documento de tu computadora o arrastra el archivo aquí" at bounding box center [579, 326] width 387 height 14
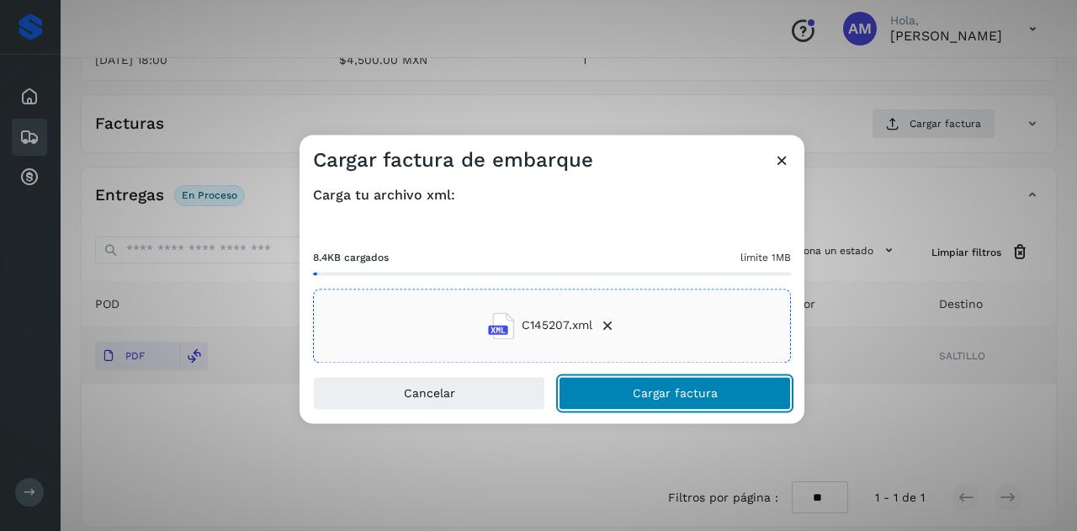
click at [633, 393] on button "Cargar factura" at bounding box center [675, 393] width 232 height 34
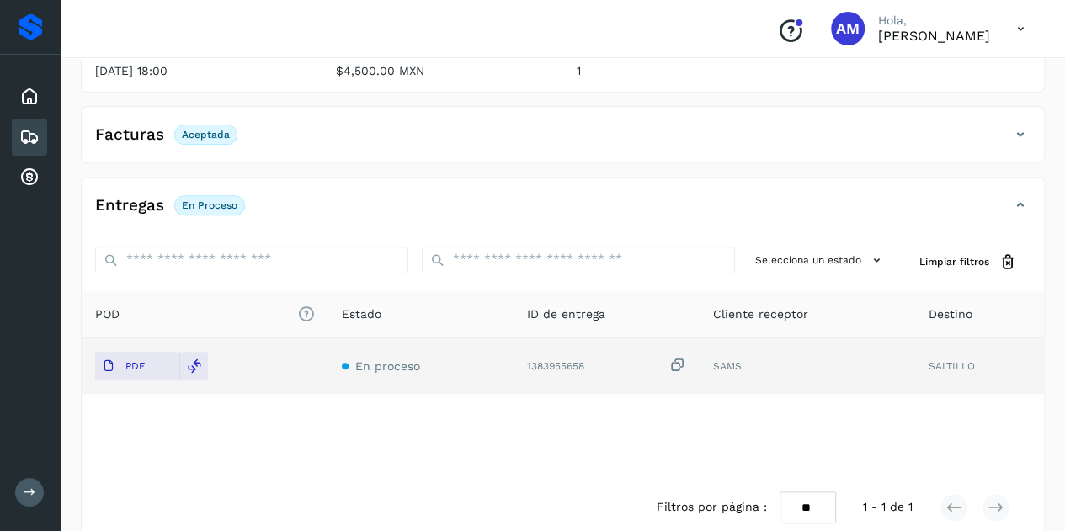
scroll to position [0, 0]
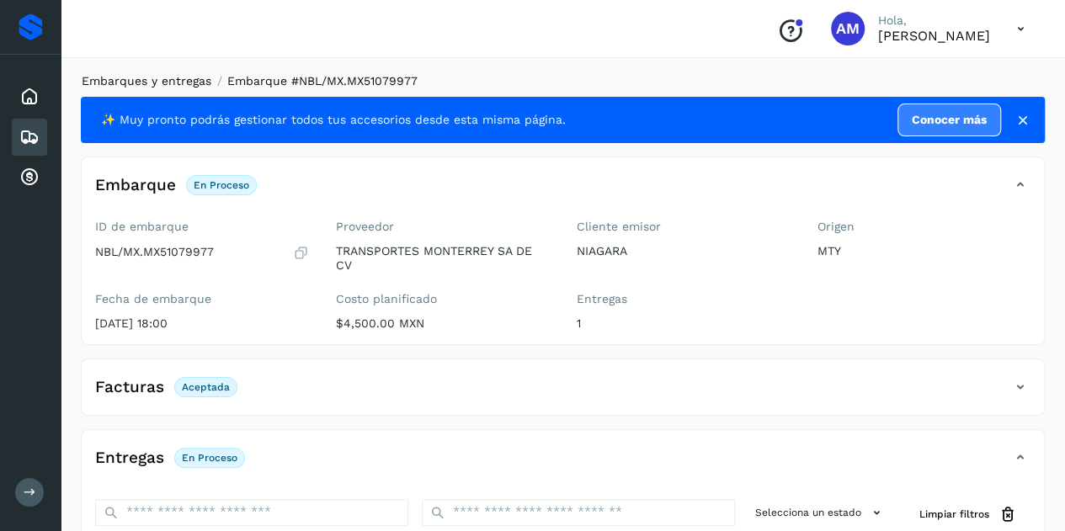
click at [152, 82] on link "Embarques y entregas" at bounding box center [147, 80] width 130 height 13
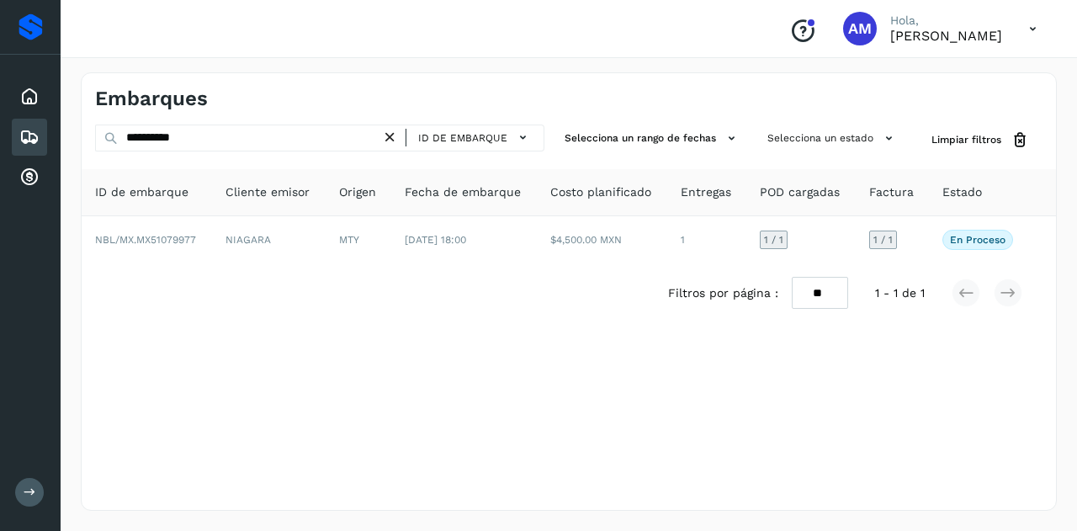
drag, startPoint x: 392, startPoint y: 139, endPoint x: 332, endPoint y: 137, distance: 60.6
click at [390, 139] on icon at bounding box center [390, 138] width 18 height 18
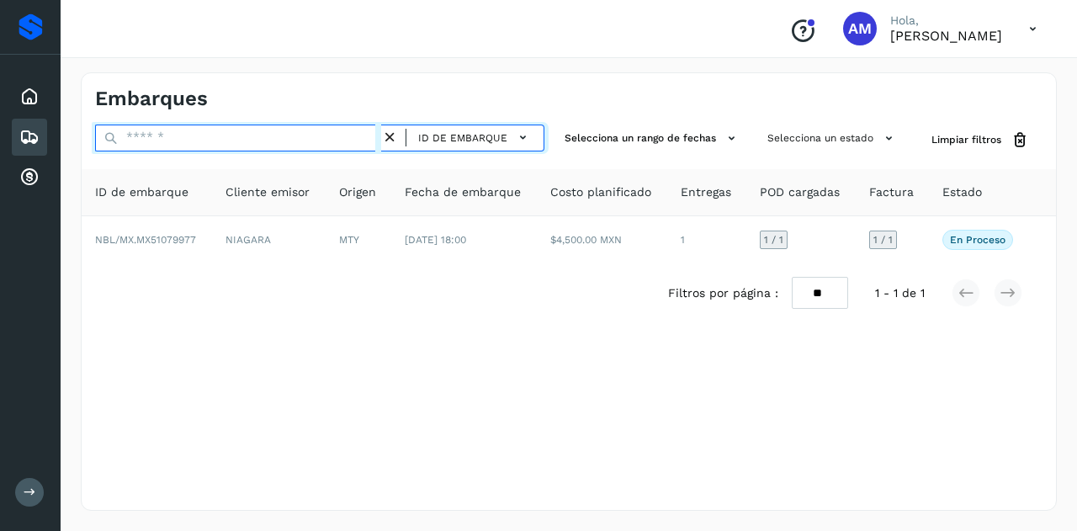
click at [332, 137] on input "text" at bounding box center [238, 138] width 286 height 27
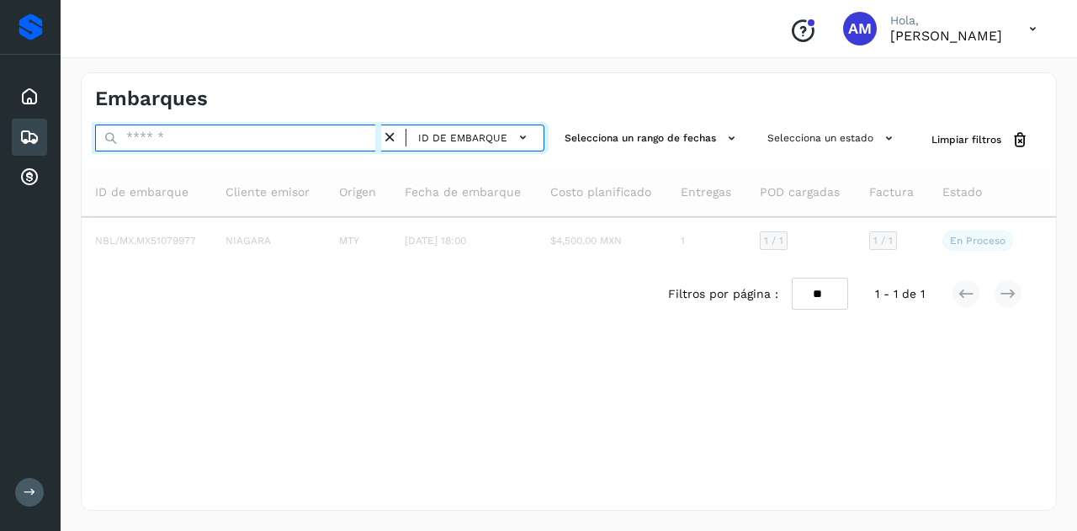
paste input "**********"
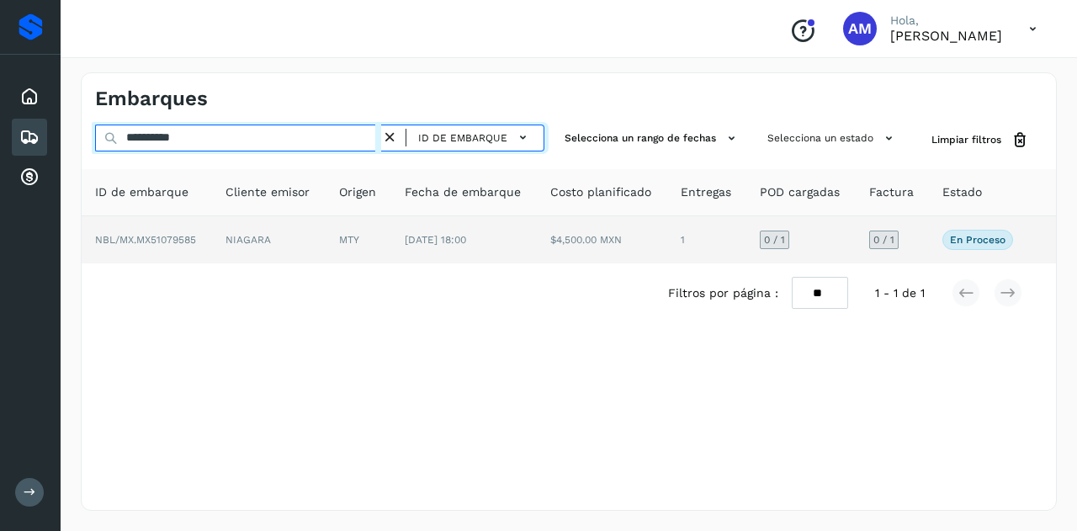
type input "**********"
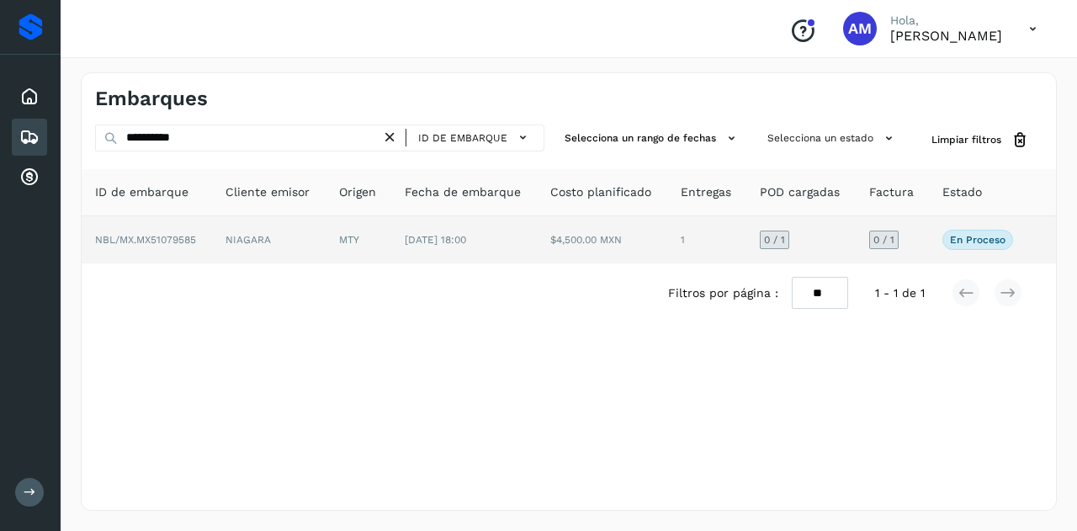
click at [357, 233] on td "MTY" at bounding box center [359, 239] width 66 height 47
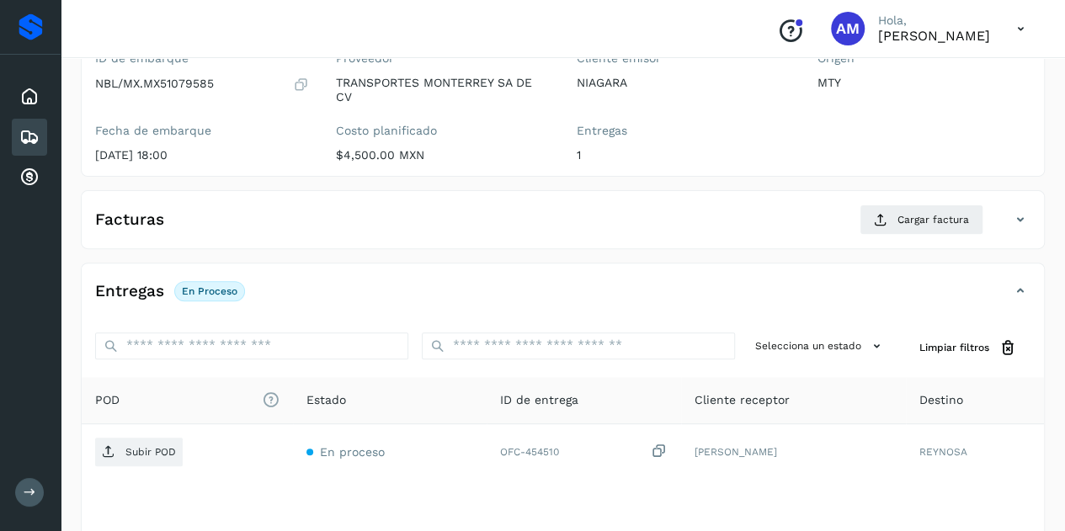
scroll to position [253, 0]
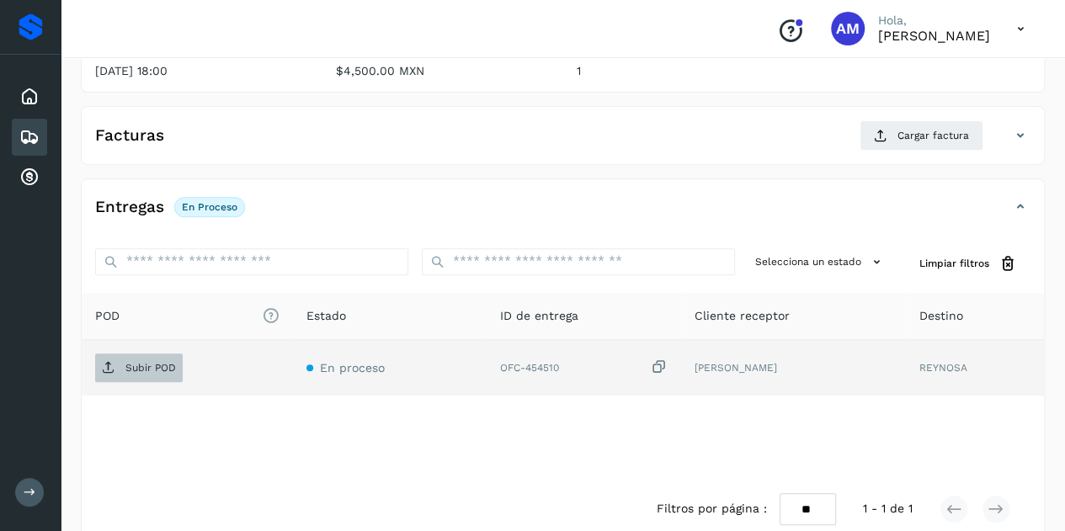
click at [149, 370] on p "Subir POD" at bounding box center [150, 368] width 51 height 12
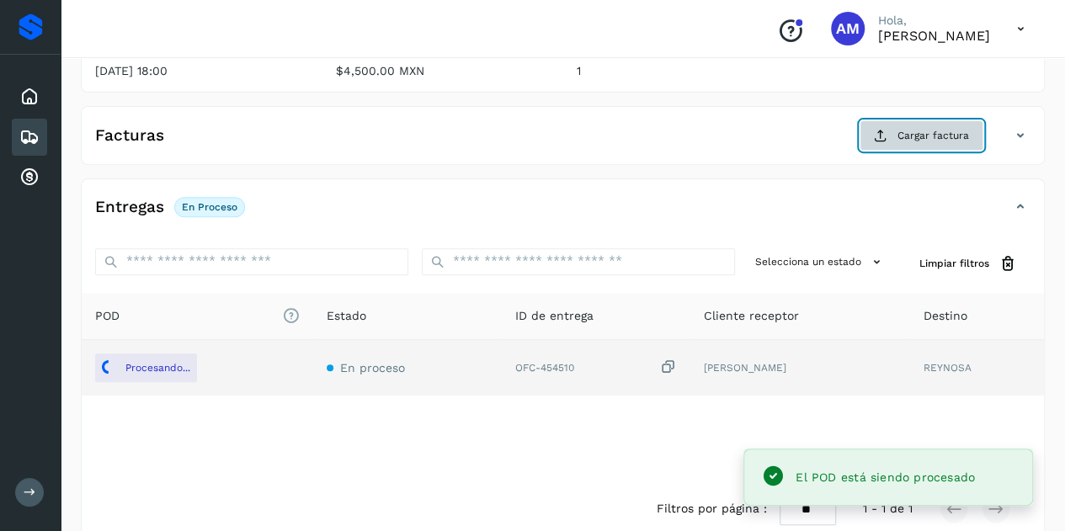
click at [875, 144] on button "Cargar factura" at bounding box center [921, 135] width 124 height 30
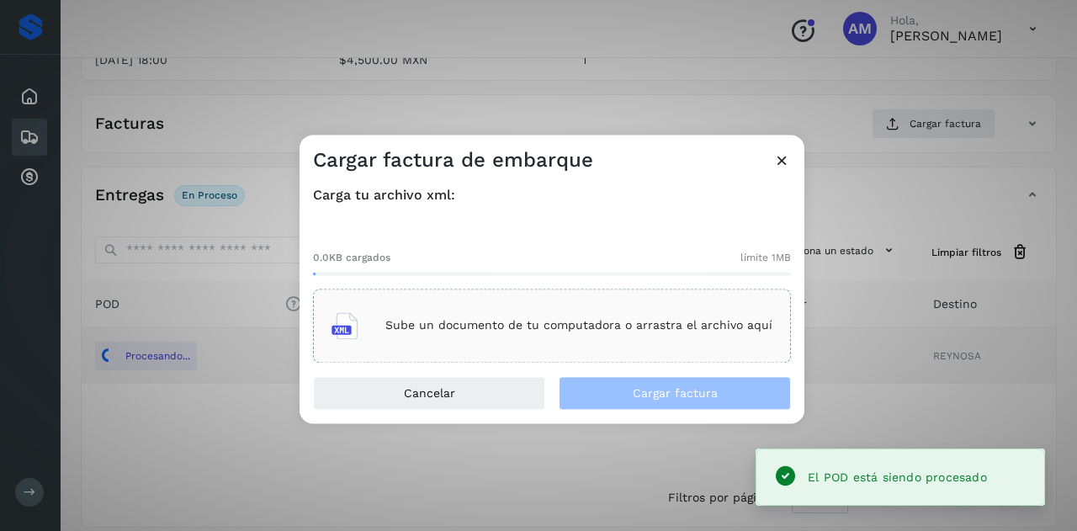
click at [631, 303] on div "Sube un documento de tu computadora o arrastra el archivo aquí" at bounding box center [552, 325] width 441 height 45
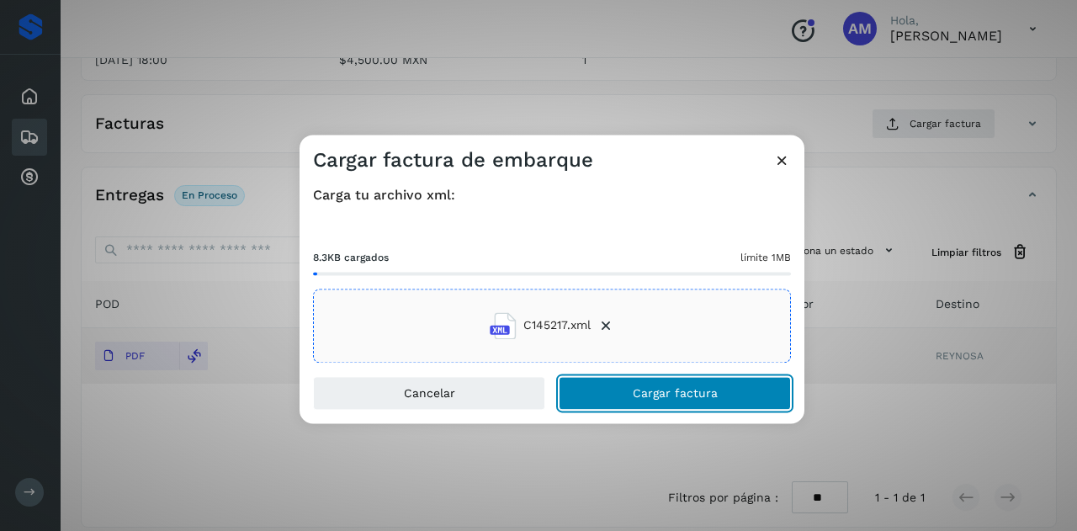
click at [593, 385] on button "Cargar factura" at bounding box center [675, 393] width 232 height 34
